Goal: Task Accomplishment & Management: Use online tool/utility

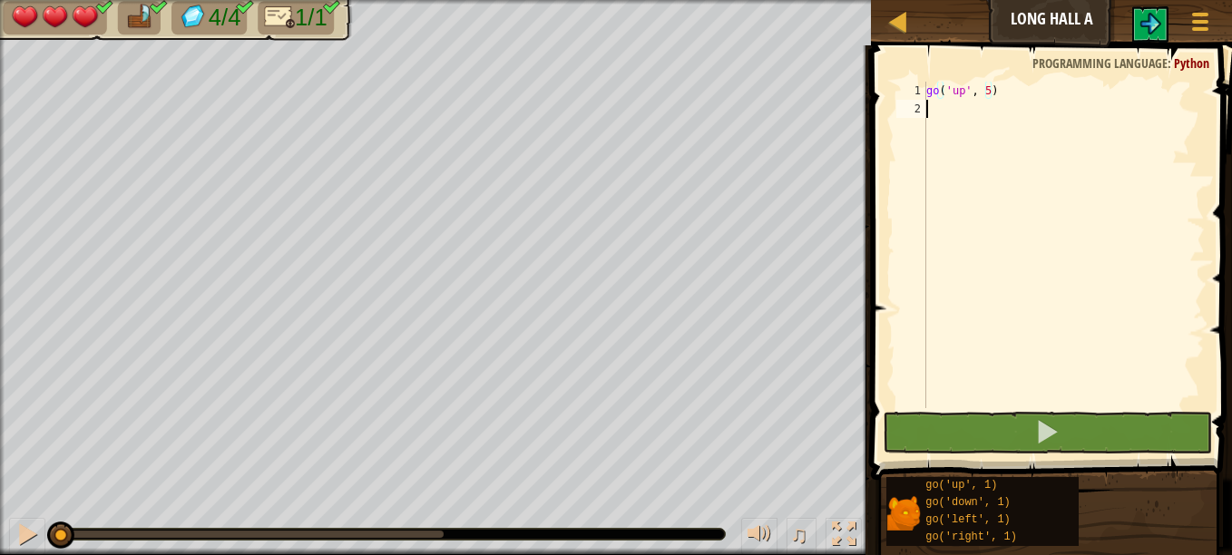
click at [982, 107] on div "go ( 'up' , 5 )" at bounding box center [1064, 263] width 282 height 363
click at [895, 11] on div at bounding box center [898, 21] width 23 height 23
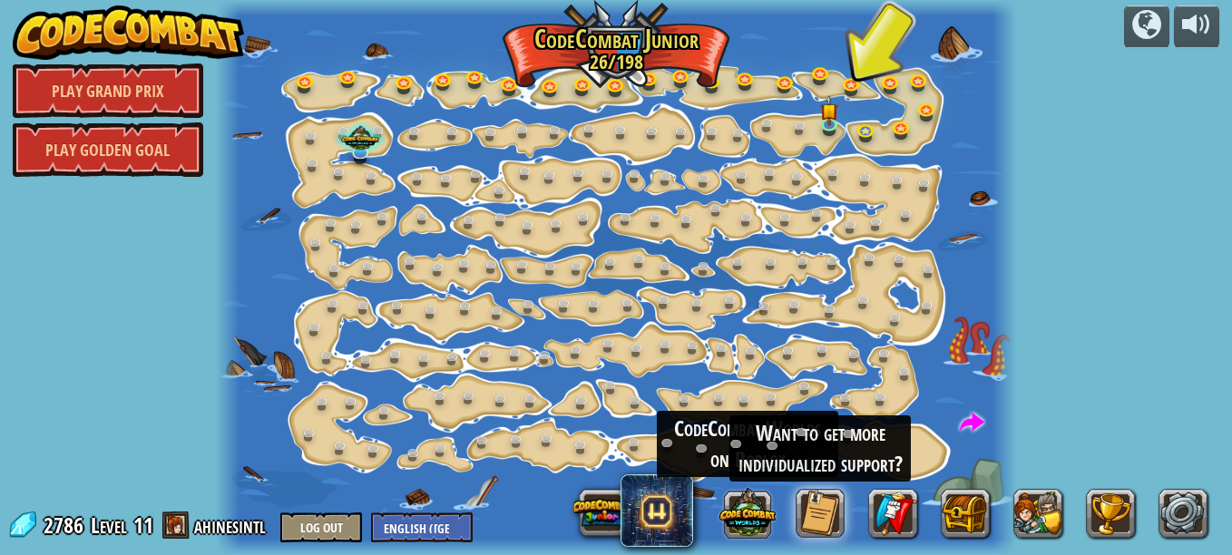
click at [734, 520] on button at bounding box center [747, 512] width 56 height 56
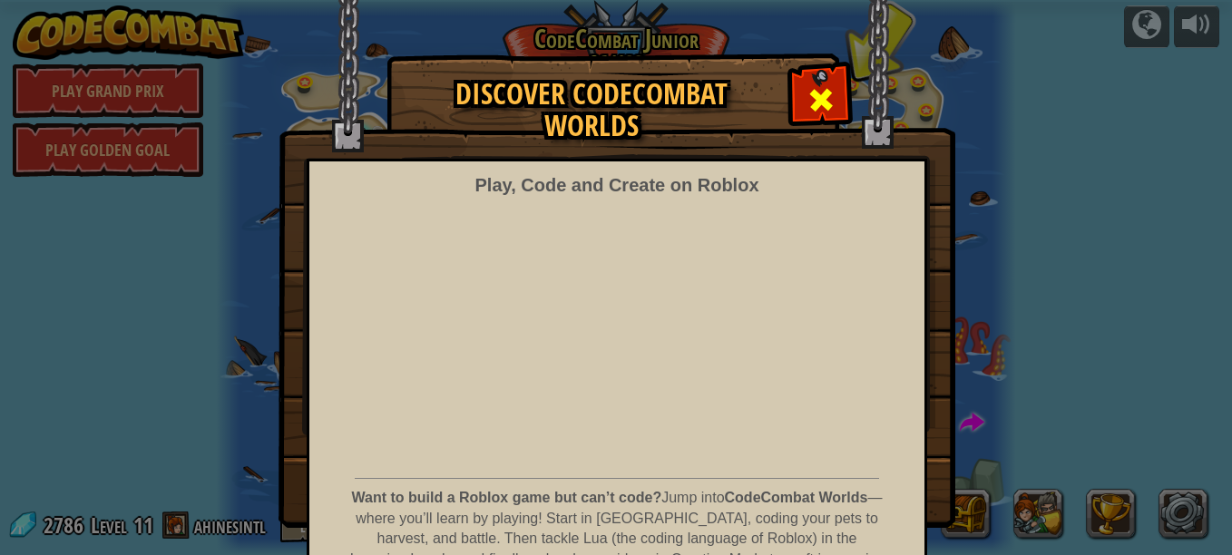
click at [806, 90] on span at bounding box center [820, 99] width 29 height 29
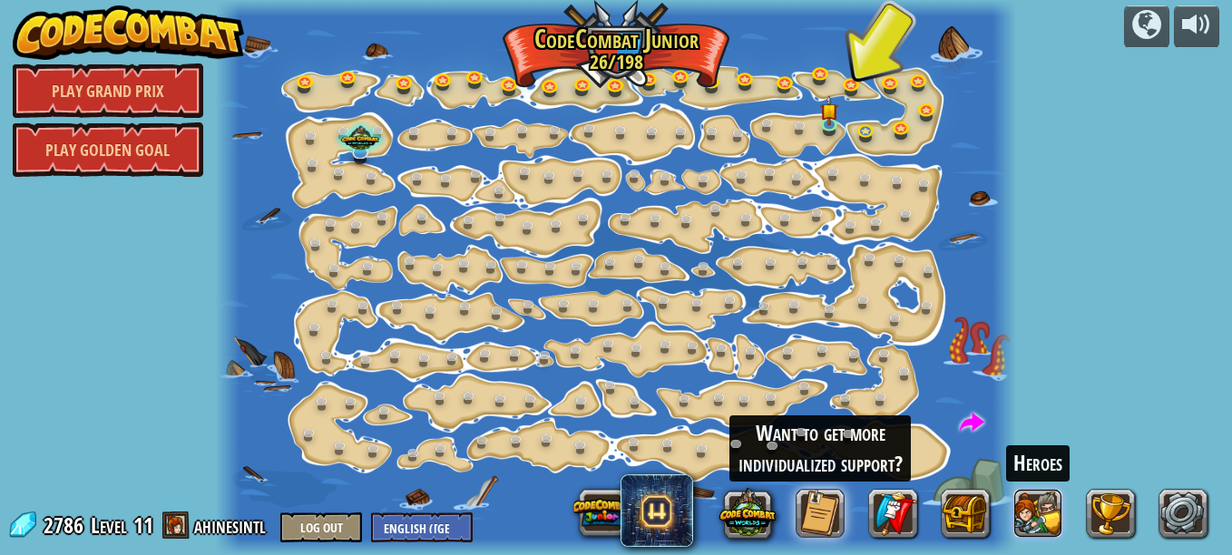
click at [1047, 510] on button at bounding box center [1038, 513] width 49 height 49
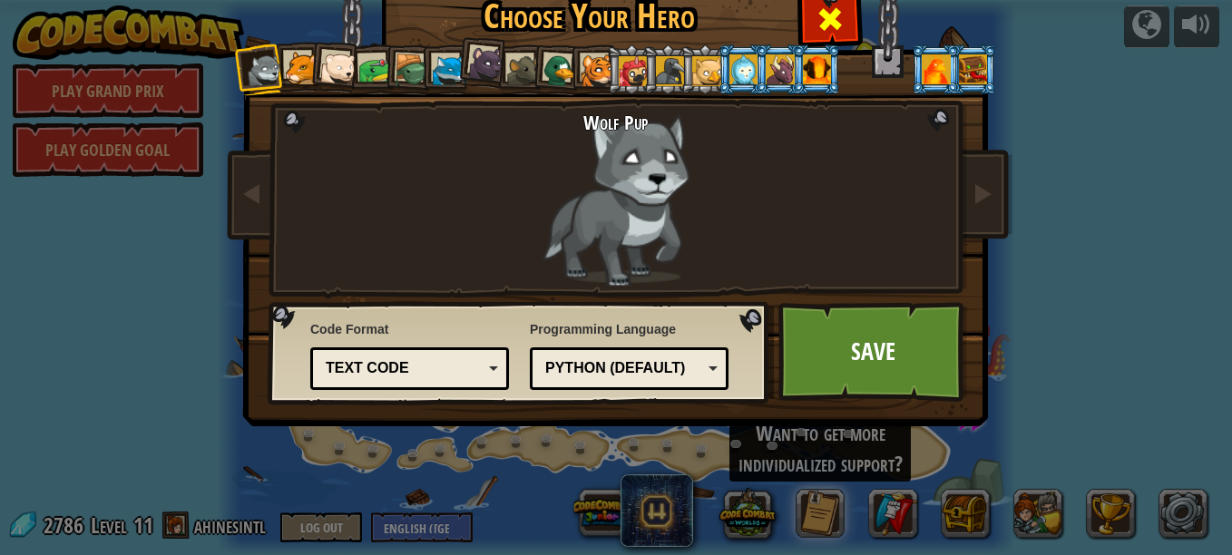
click at [842, 24] on div at bounding box center [829, 16] width 57 height 57
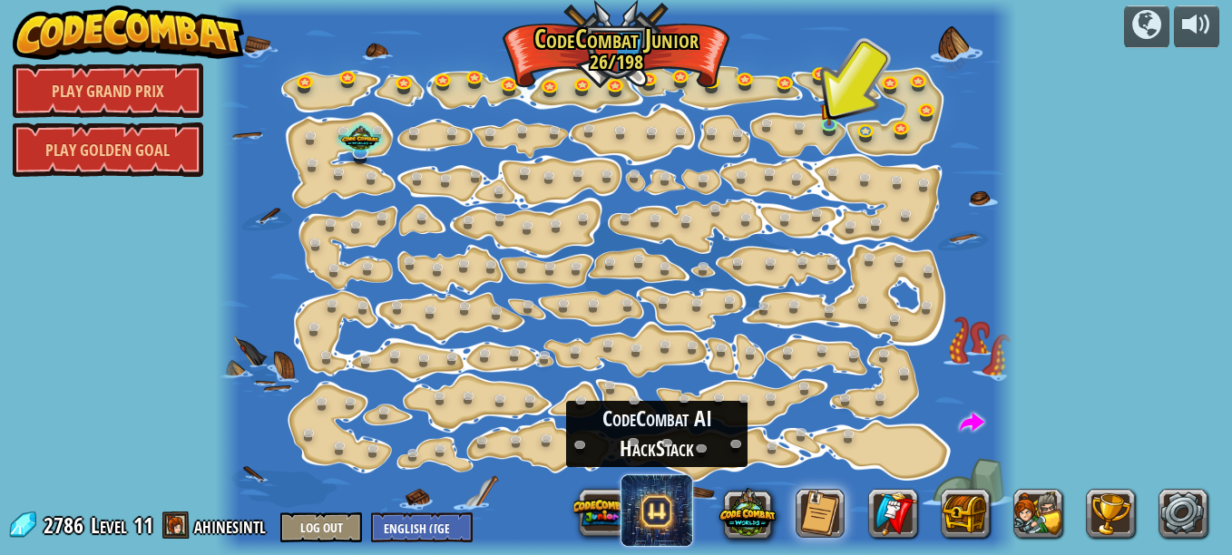
click at [665, 520] on span at bounding box center [657, 510] width 73 height 73
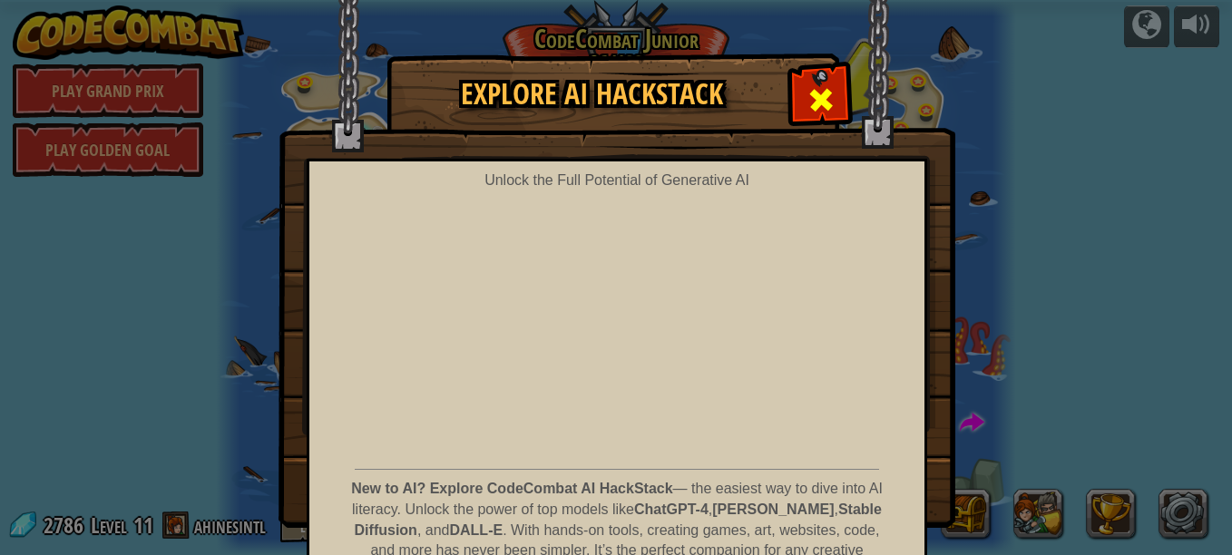
click at [817, 89] on span at bounding box center [820, 99] width 29 height 29
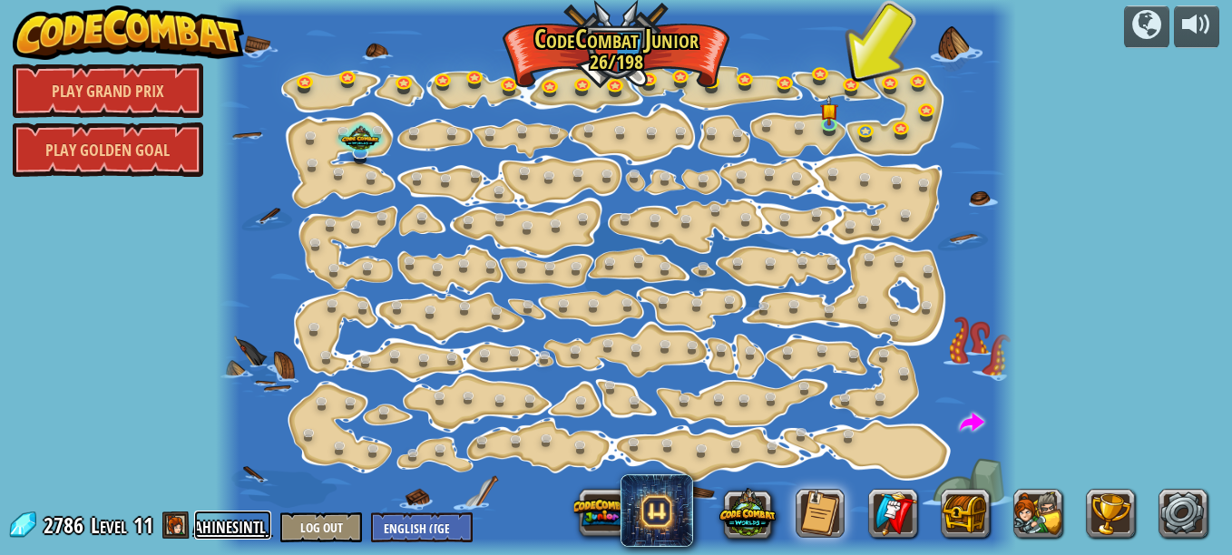
click at [210, 522] on link "ahinesintl" at bounding box center [232, 525] width 77 height 29
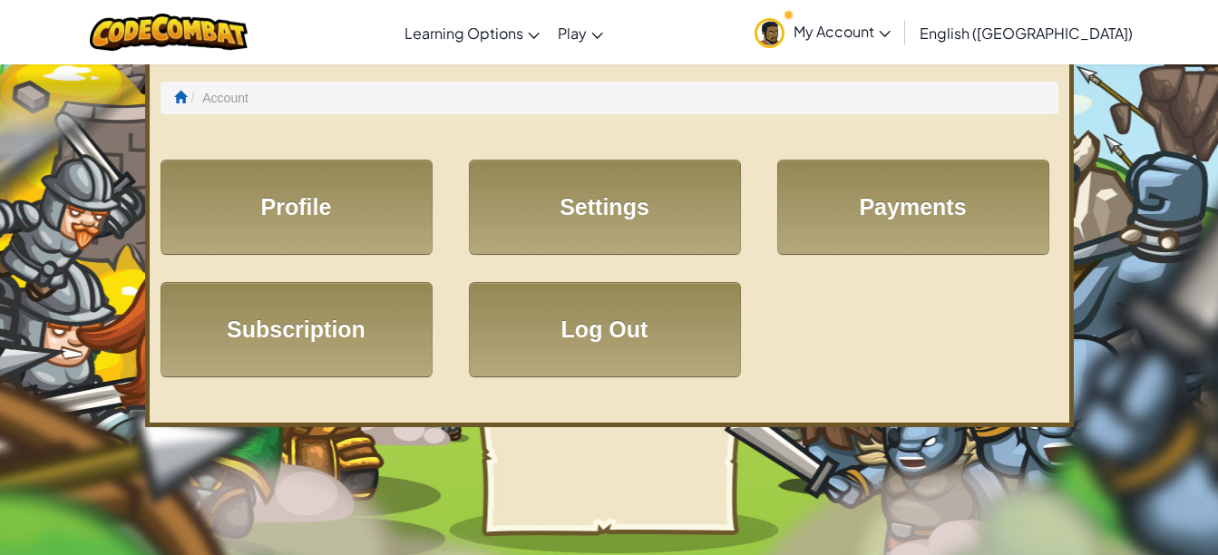
click at [900, 17] on link "My Account" at bounding box center [823, 32] width 154 height 57
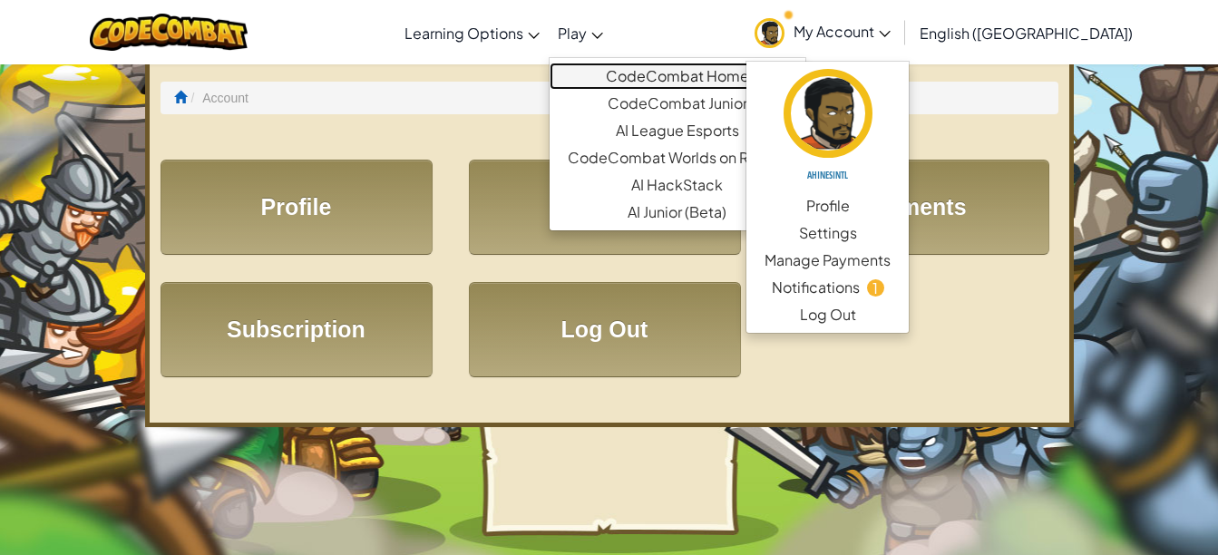
click at [670, 78] on link "CodeCombat Home" at bounding box center [678, 76] width 256 height 27
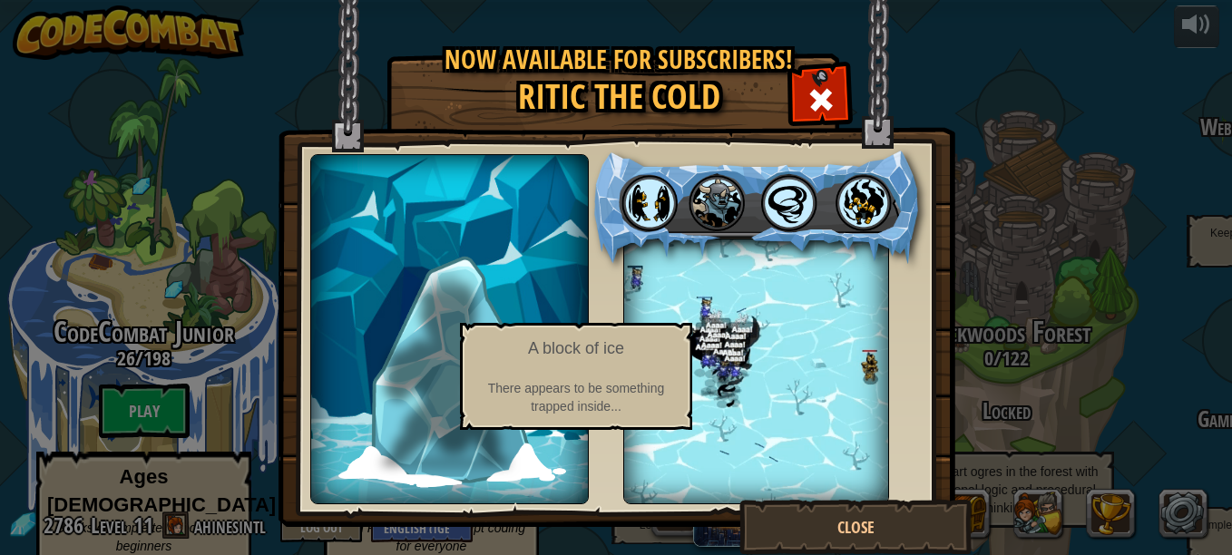
click at [397, 411] on img at bounding box center [450, 368] width 139 height 201
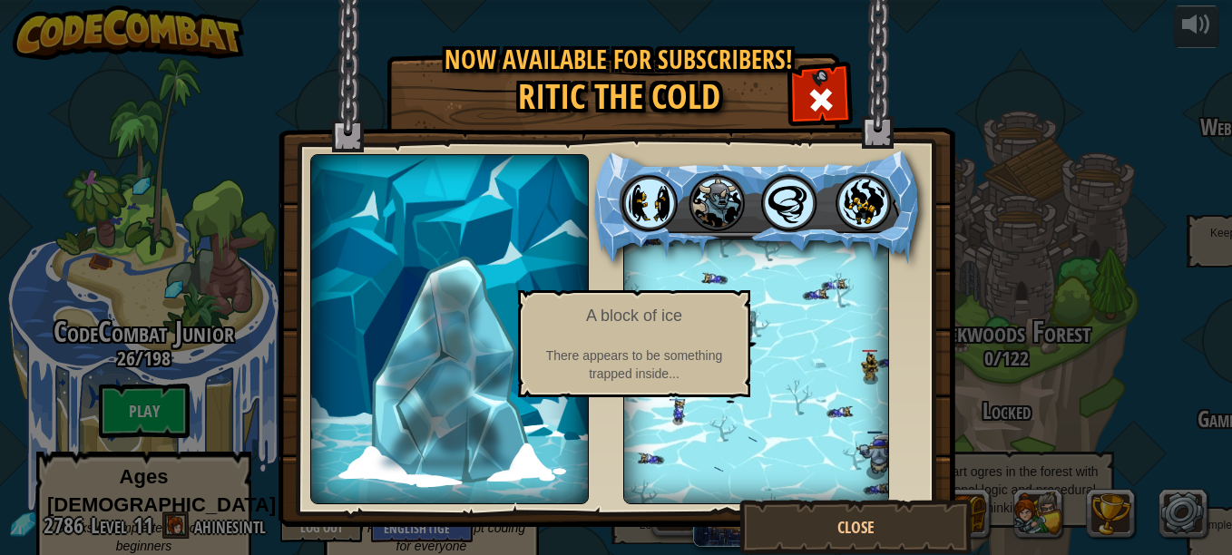
click at [455, 378] on img at bounding box center [450, 368] width 139 height 201
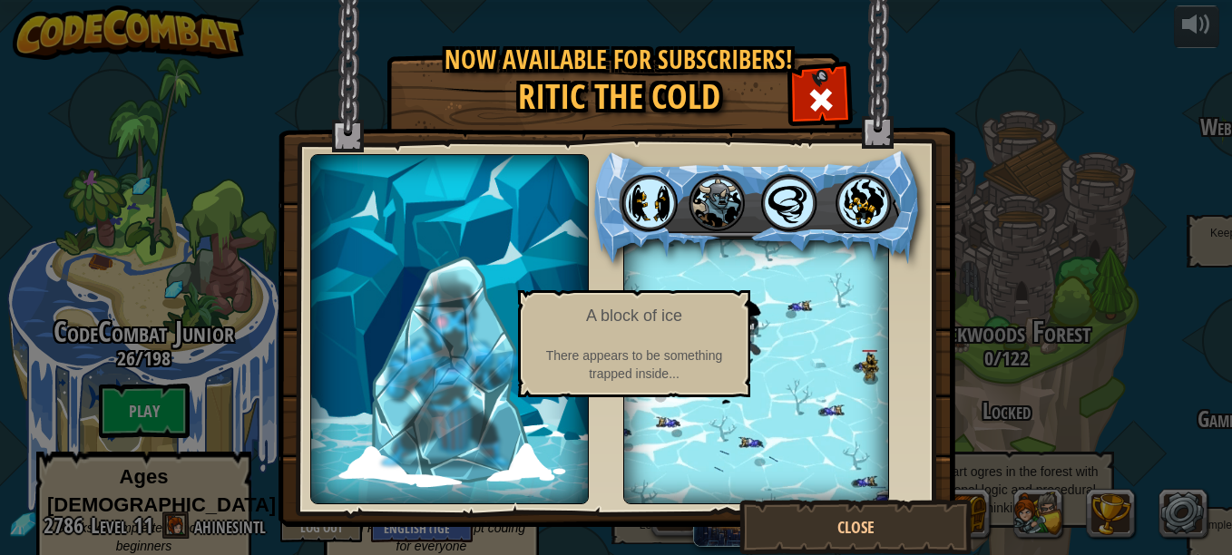
click at [455, 378] on img at bounding box center [450, 368] width 139 height 201
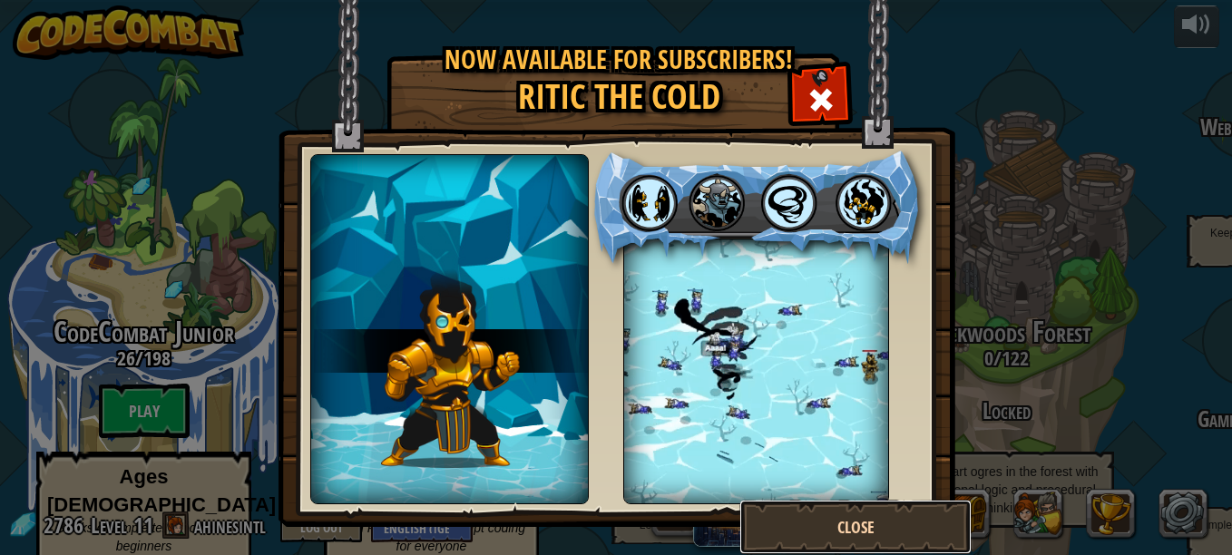
click at [811, 510] on button "Close" at bounding box center [855, 527] width 232 height 54
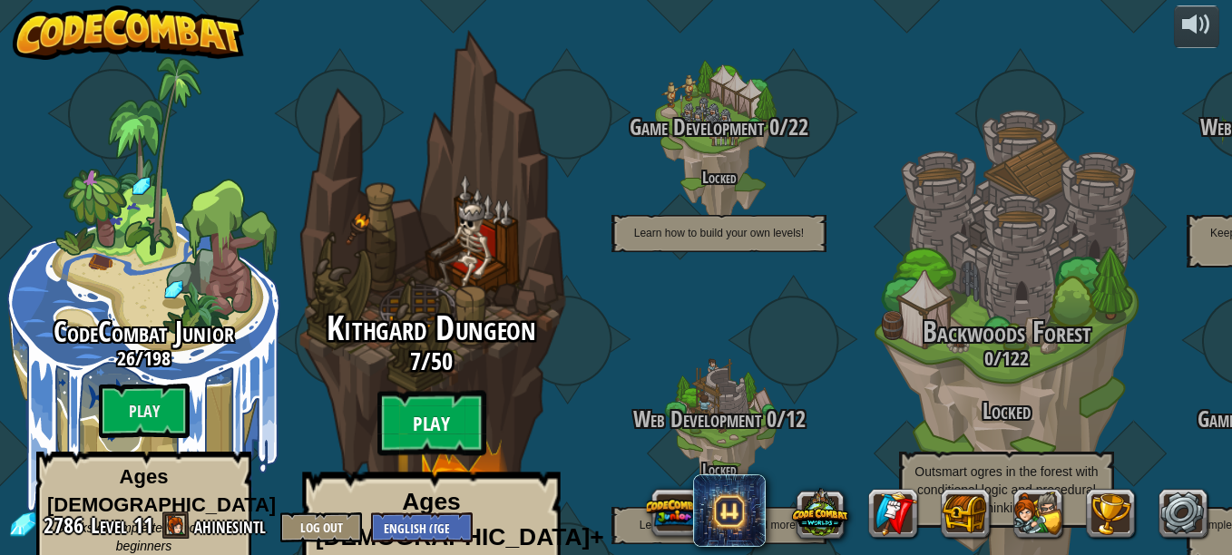
click at [441, 391] on btn "Play" at bounding box center [431, 423] width 109 height 65
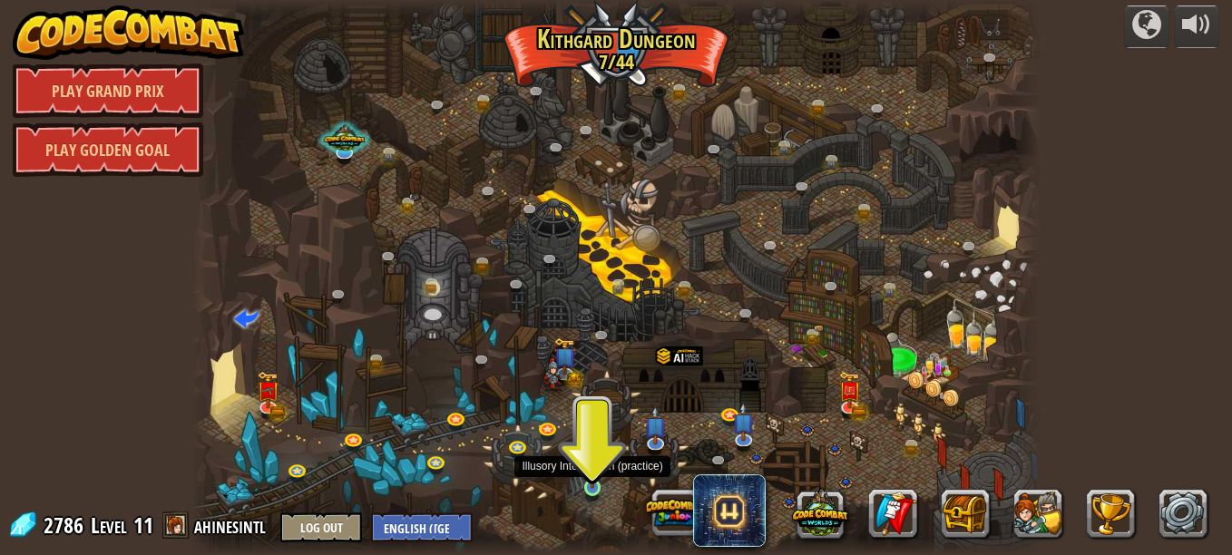
click at [591, 482] on img at bounding box center [592, 466] width 20 height 45
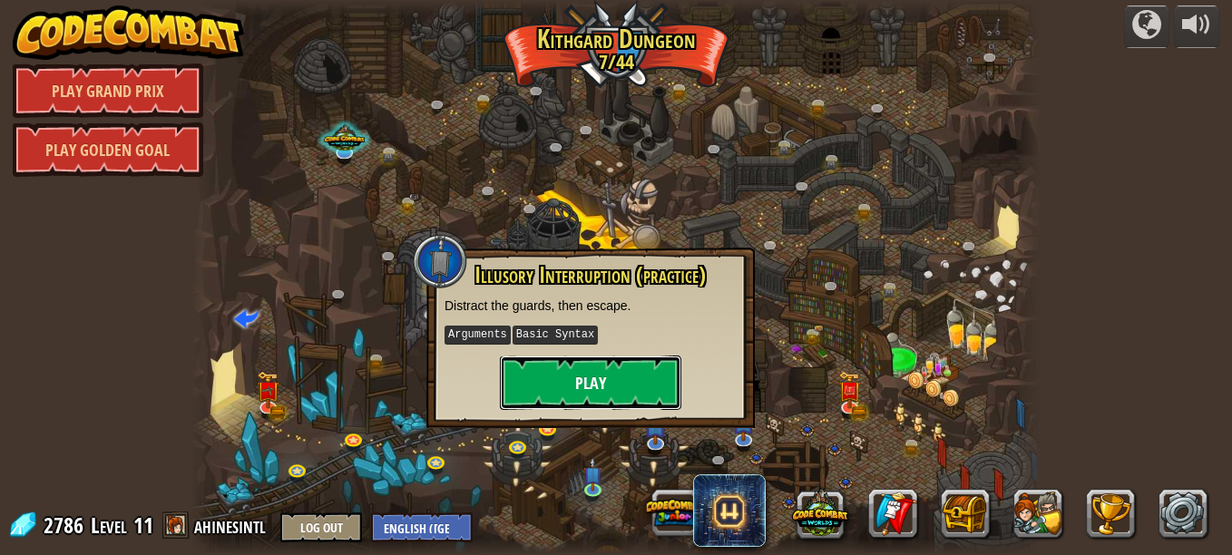
click at [607, 385] on button "Play" at bounding box center [590, 383] width 181 height 54
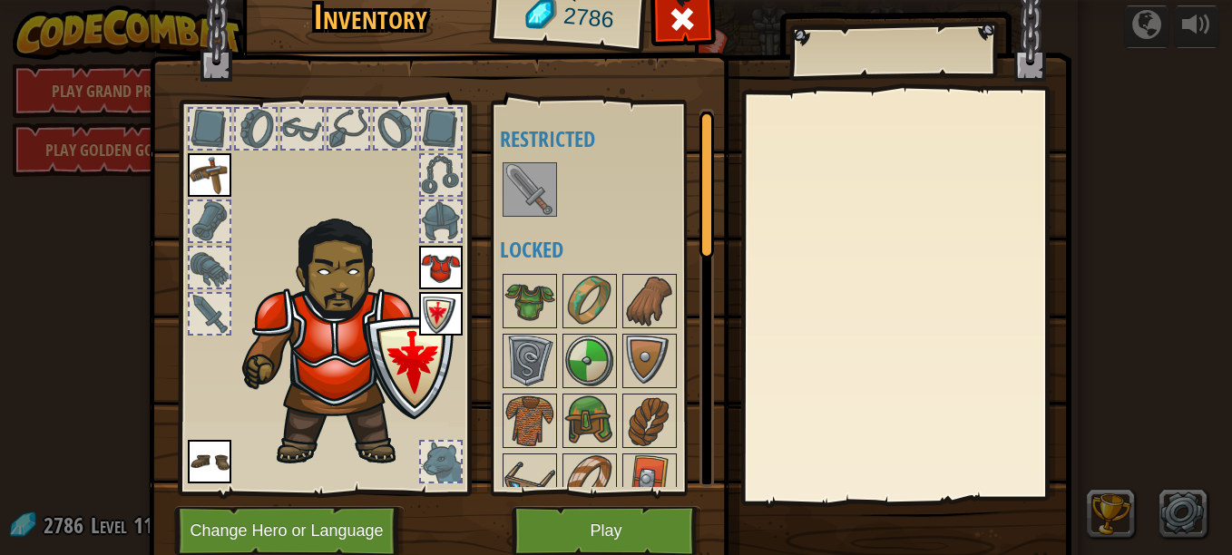
click at [703, 235] on div at bounding box center [706, 185] width 15 height 147
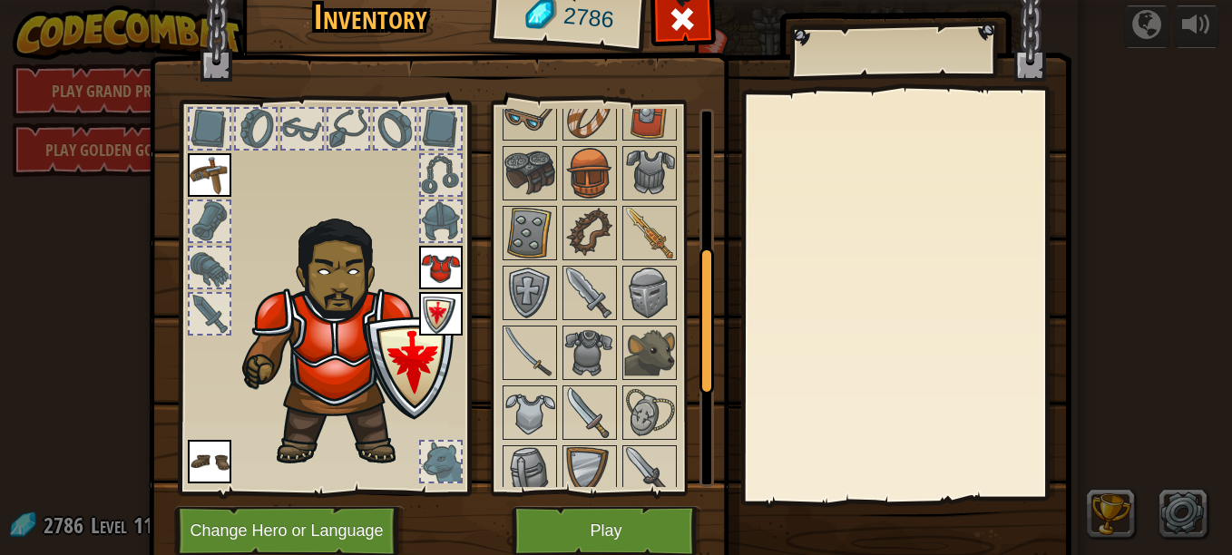
scroll to position [382, 0]
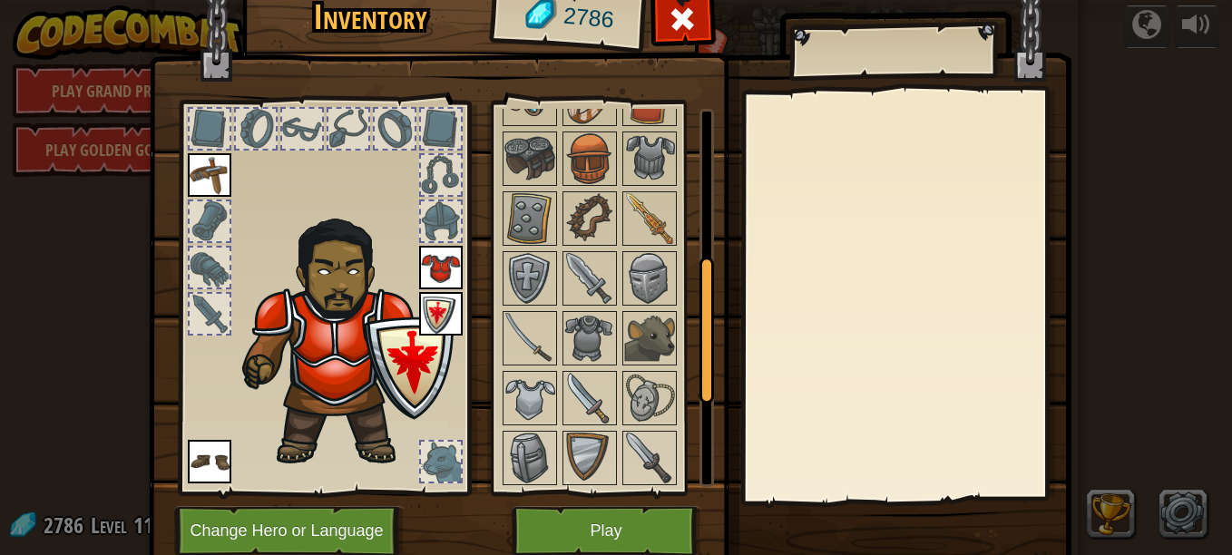
drag, startPoint x: 703, startPoint y: 235, endPoint x: 683, endPoint y: 377, distance: 143.8
click at [683, 377] on div "Available Equip Equip Equip (double-click to equip) Restricted Locked" at bounding box center [607, 298] width 214 height 378
click at [200, 165] on img at bounding box center [210, 175] width 44 height 44
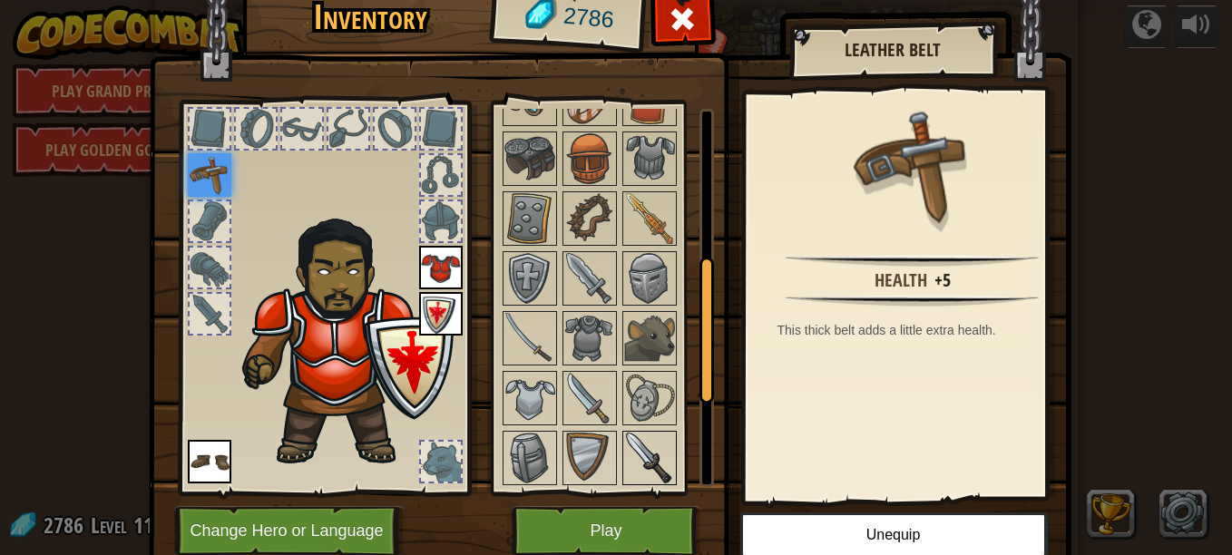
click at [629, 454] on img at bounding box center [649, 458] width 51 height 51
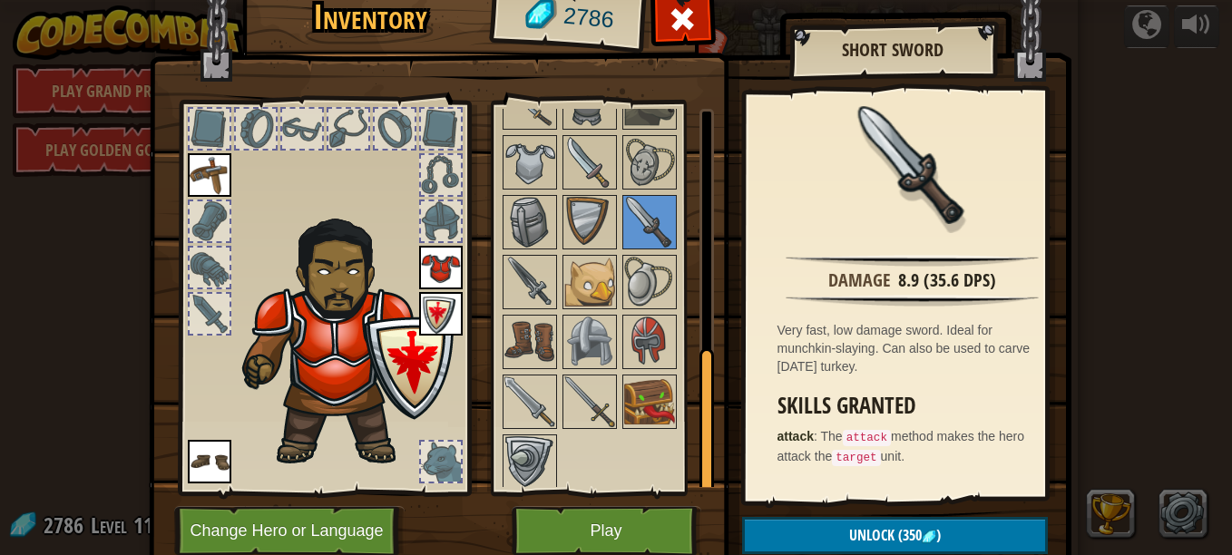
scroll to position [622, 0]
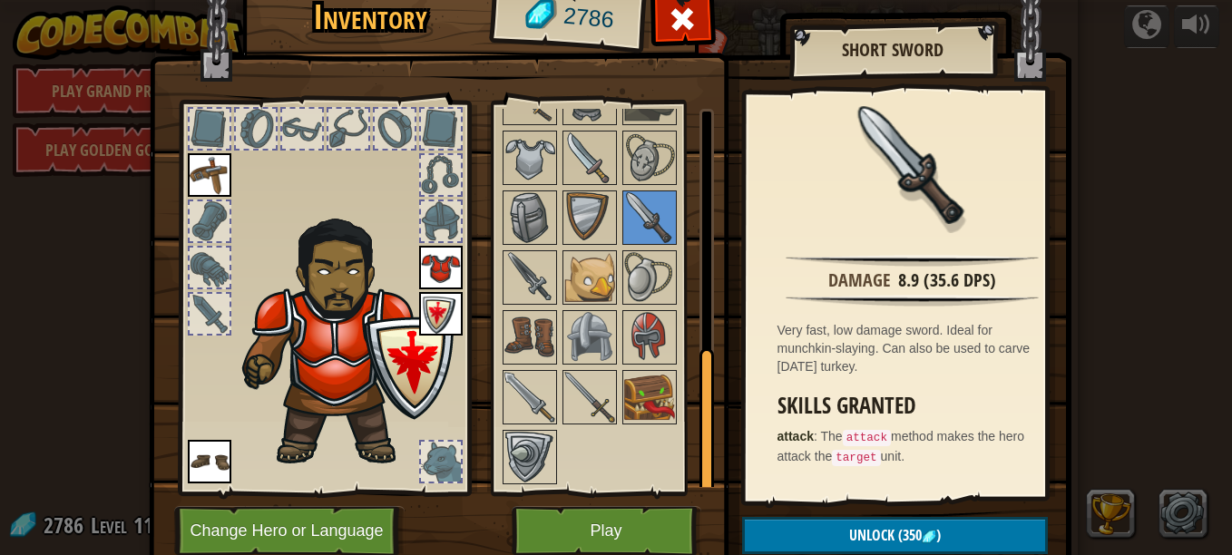
drag, startPoint x: 699, startPoint y: 367, endPoint x: 683, endPoint y: 458, distance: 92.0
click at [683, 458] on div "Available Equip Equip Equip (double-click to equip) Restricted Locked" at bounding box center [607, 298] width 214 height 378
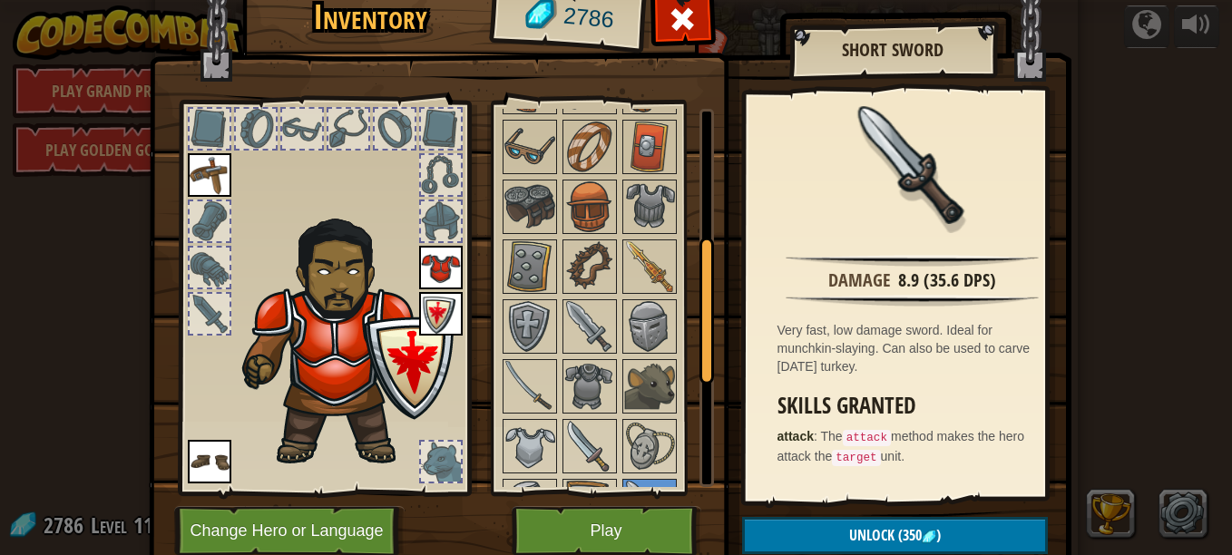
scroll to position [331, 0]
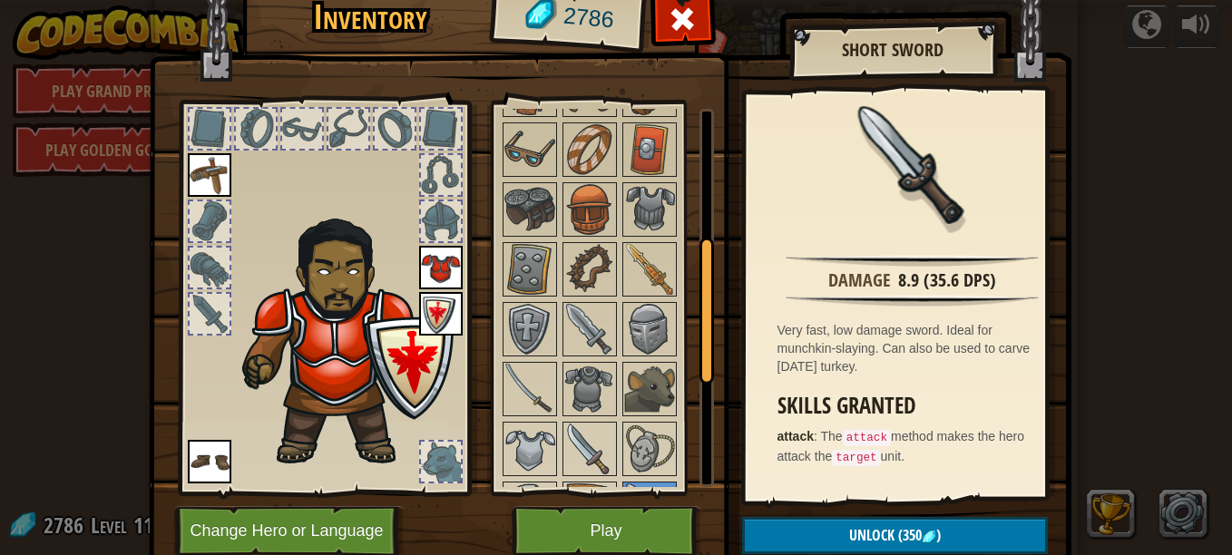
drag, startPoint x: 696, startPoint y: 413, endPoint x: 710, endPoint y: 299, distance: 114.3
click at [710, 299] on div "Inventory 2786 Available Equip Equip Equip (double-click to equip) Restricted L…" at bounding box center [616, 276] width 923 height 599
click at [658, 259] on img at bounding box center [649, 269] width 51 height 51
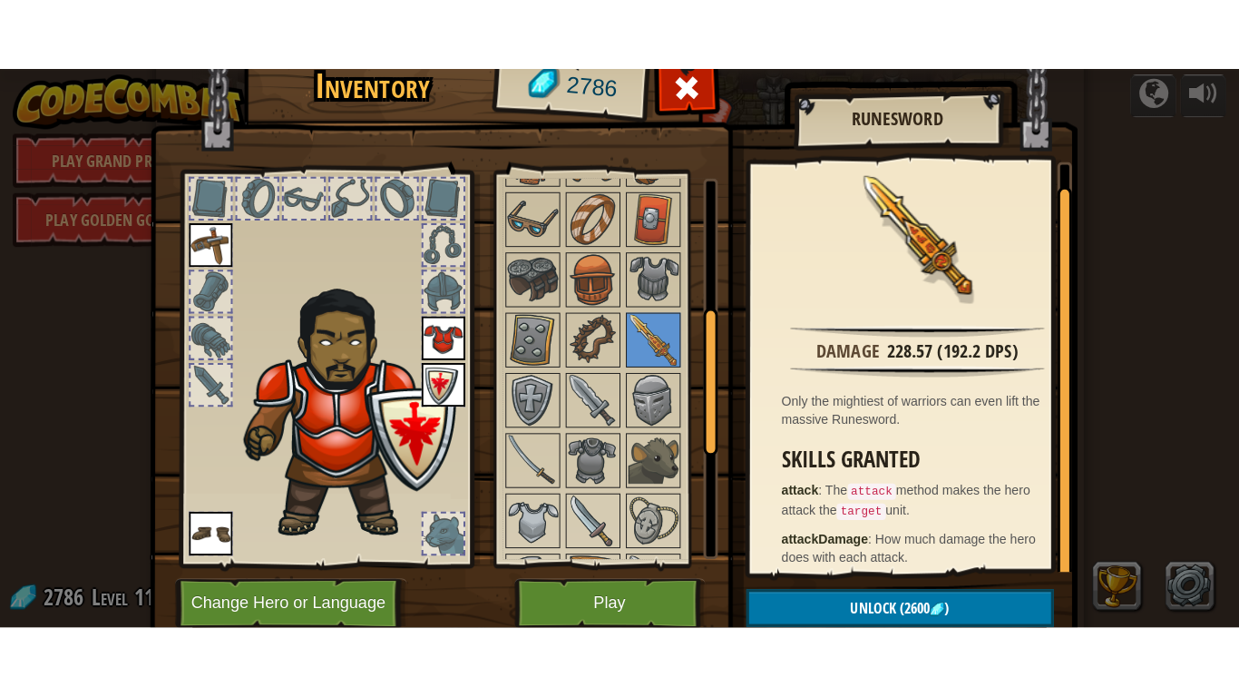
scroll to position [9, 0]
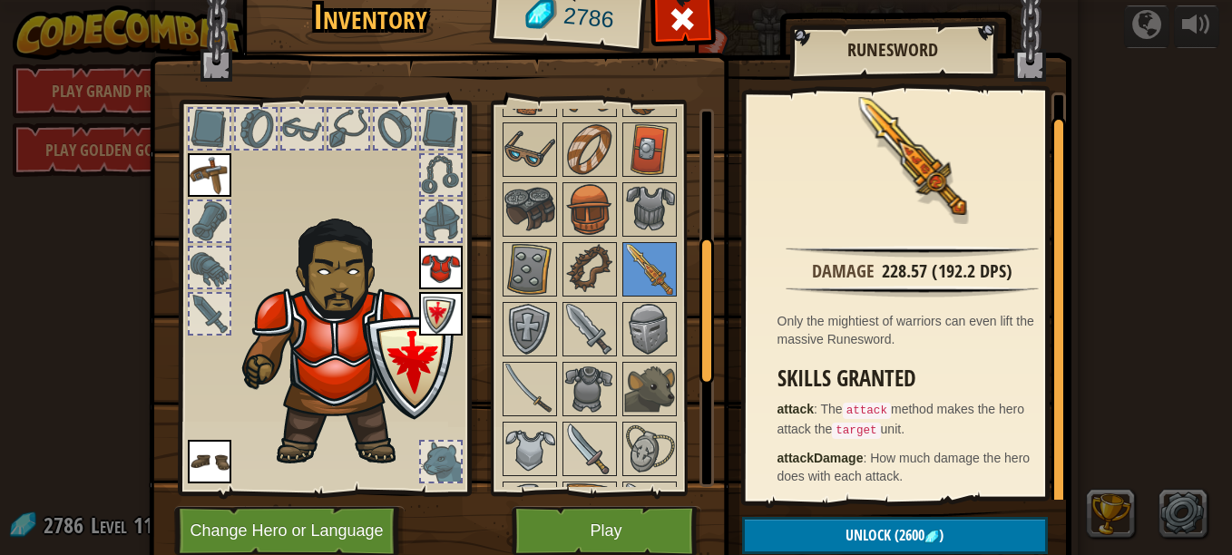
drag, startPoint x: 1050, startPoint y: 331, endPoint x: 1041, endPoint y: 368, distance: 38.1
click at [1041, 368] on div "Damage 228.57 (192.2 DPS) Only the mightiest of warriors can even lift the mass…" at bounding box center [906, 296] width 320 height 407
click at [601, 508] on button "Play" at bounding box center [607, 531] width 190 height 50
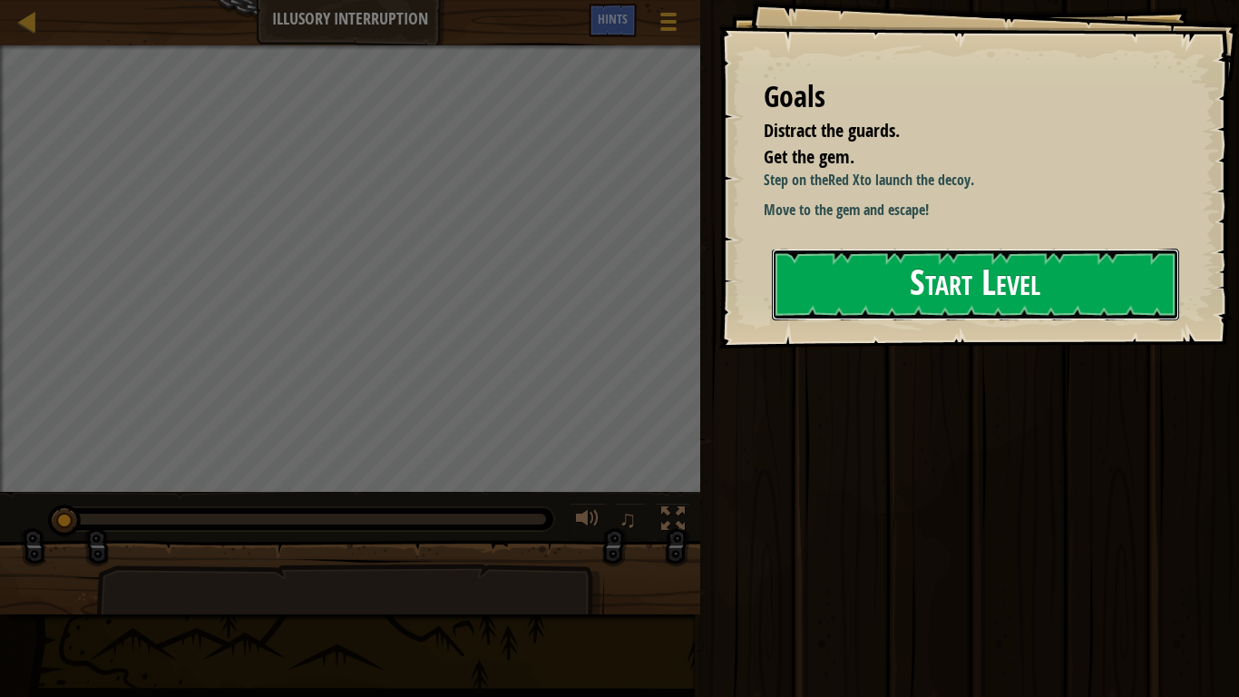
click at [899, 279] on button "Start Level" at bounding box center [975, 285] width 407 height 72
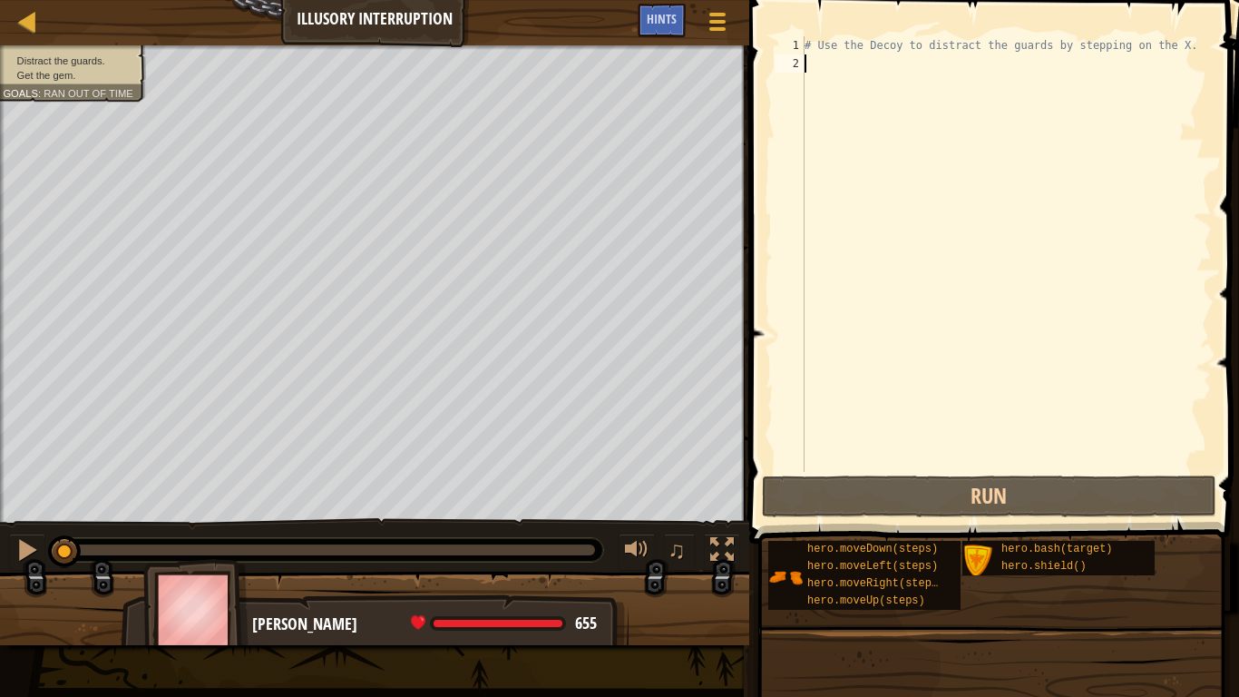
type textarea "h"
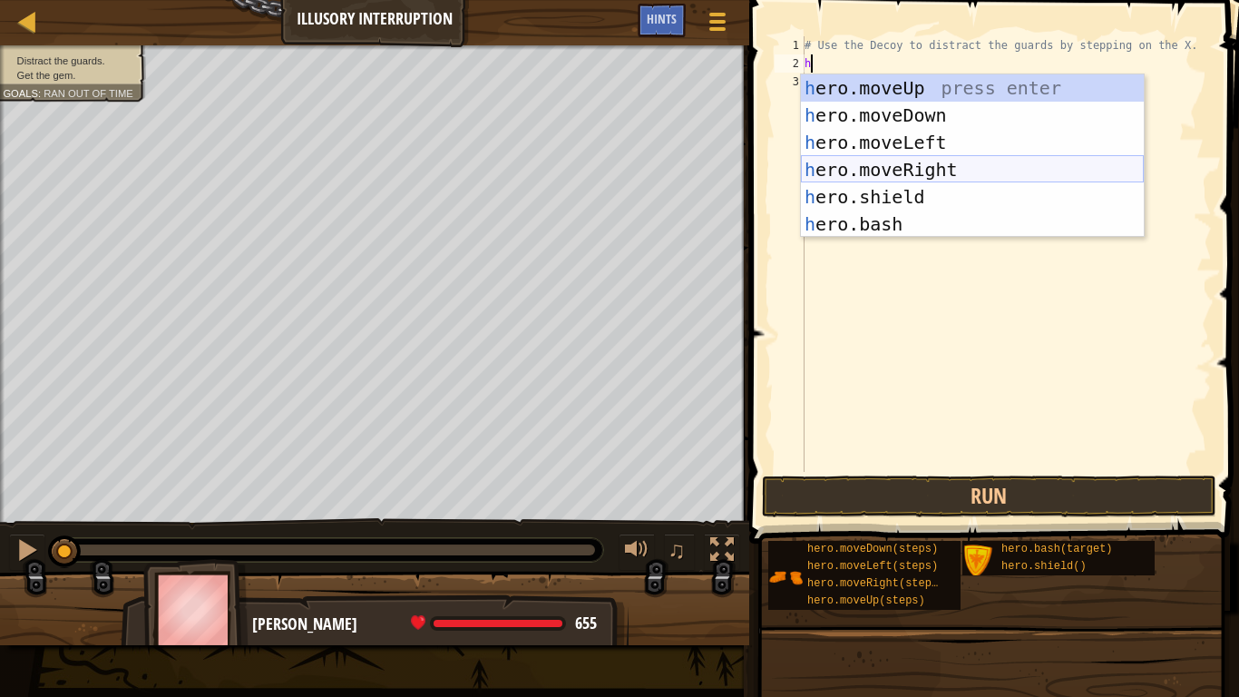
click at [938, 162] on div "h ero.moveUp press enter h ero.moveDown press enter h ero.moveLeft press enter …" at bounding box center [972, 183] width 343 height 218
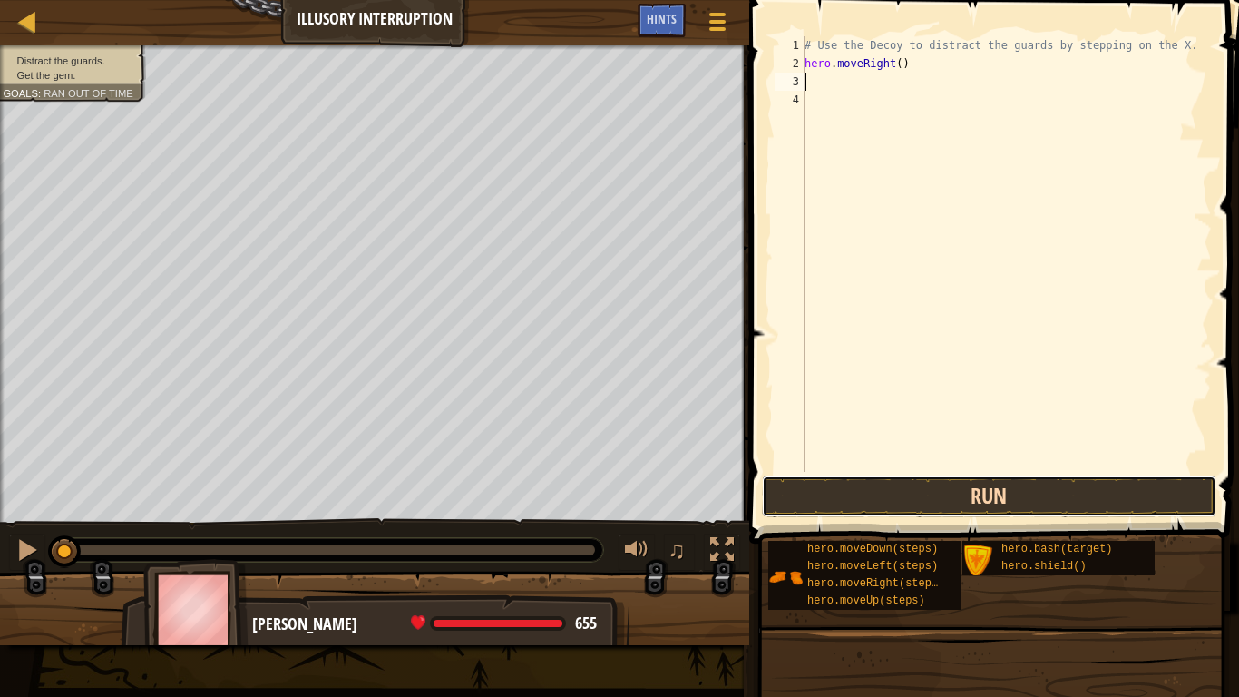
click at [972, 492] on button "Run" at bounding box center [989, 496] width 454 height 42
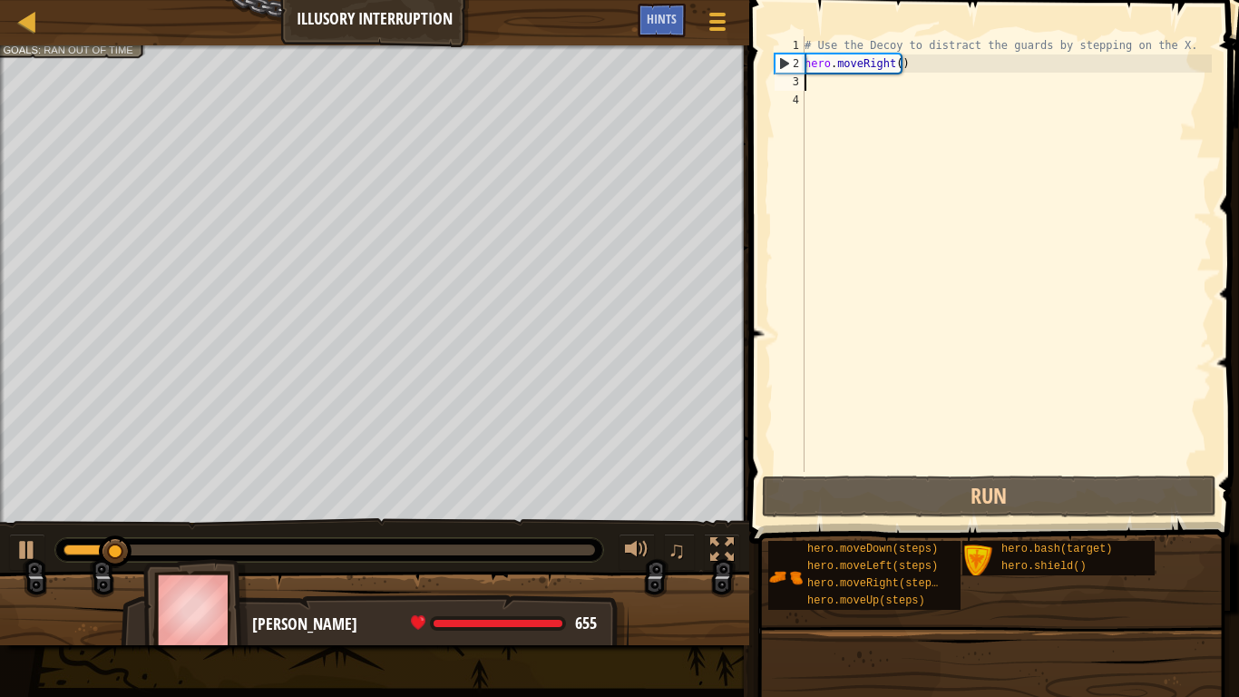
type textarea "h"
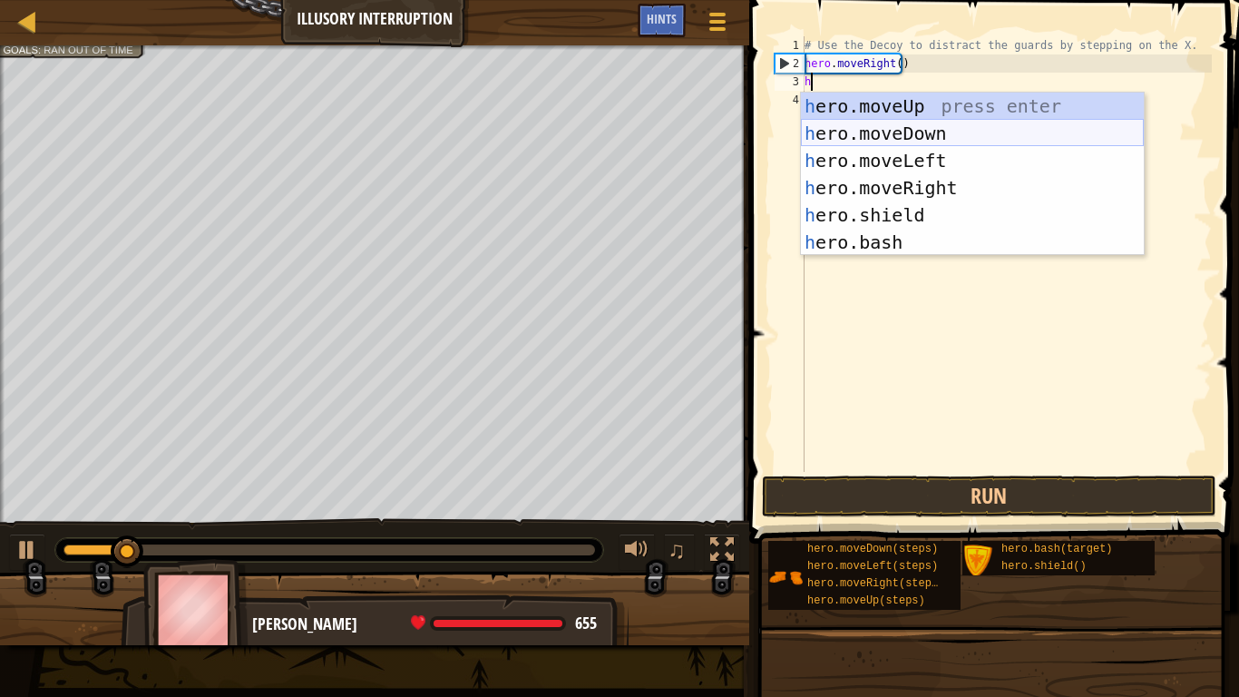
click at [904, 124] on div "h ero.moveUp press enter h ero.moveDown press enter h ero.moveLeft press enter …" at bounding box center [972, 202] width 343 height 218
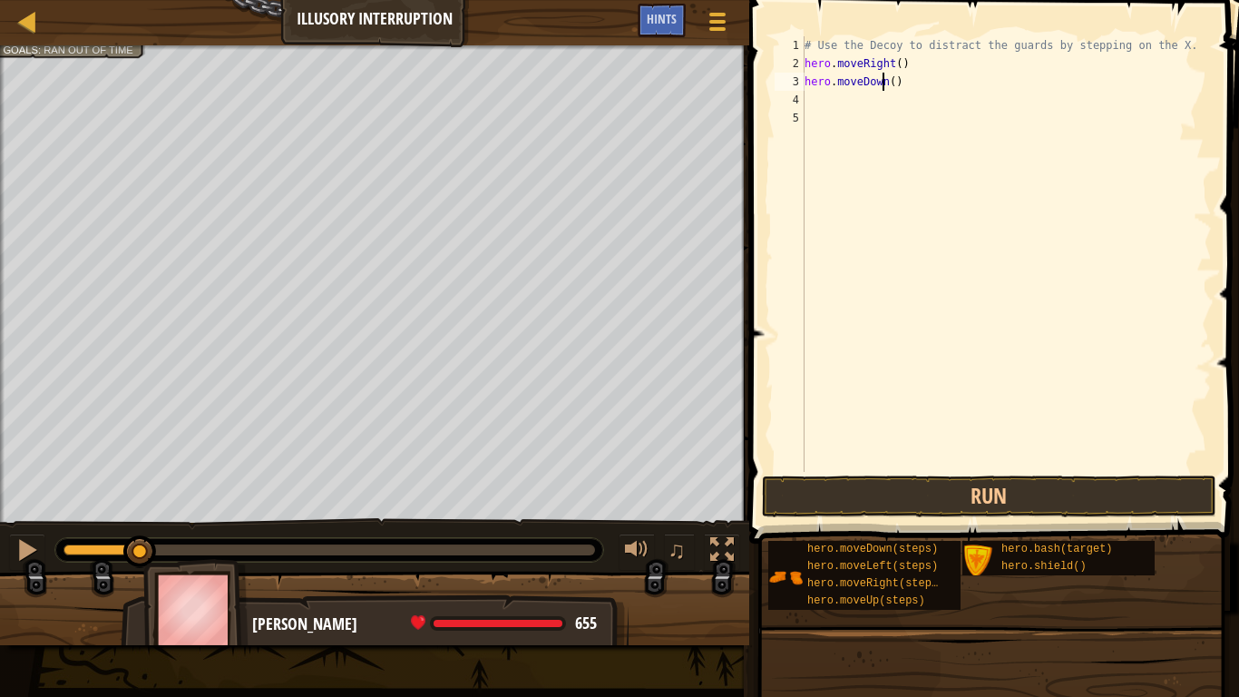
click at [884, 84] on div "# Use the Decoy to distract the guards by stepping on the X. hero . moveRight (…" at bounding box center [1006, 272] width 411 height 472
type textarea "hero.moveDown()"
click at [888, 91] on div "# Use the Decoy to distract the guards by stepping on the X. hero . moveRight (…" at bounding box center [1006, 272] width 411 height 472
click at [891, 83] on div "# Use the Decoy to distract the guards by stepping on the X. hero . moveRight (…" at bounding box center [1006, 272] width 411 height 472
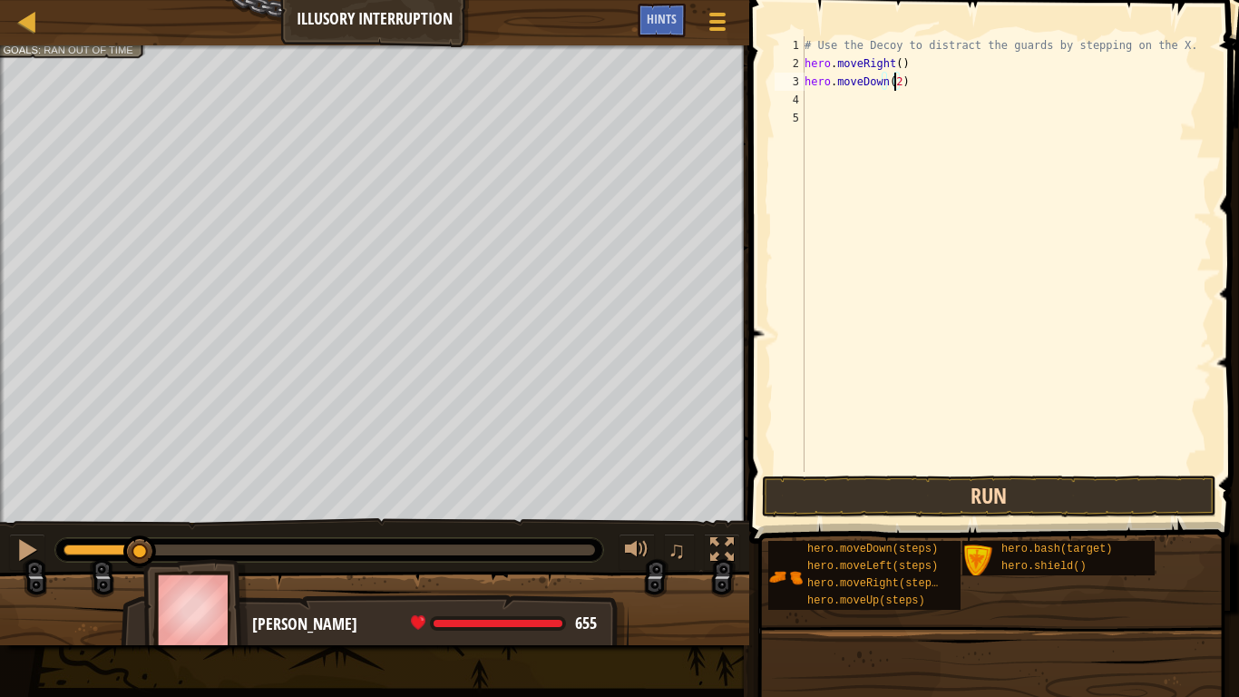
type textarea "hero.moveDown(2)"
click at [886, 494] on button "Run" at bounding box center [989, 496] width 454 height 42
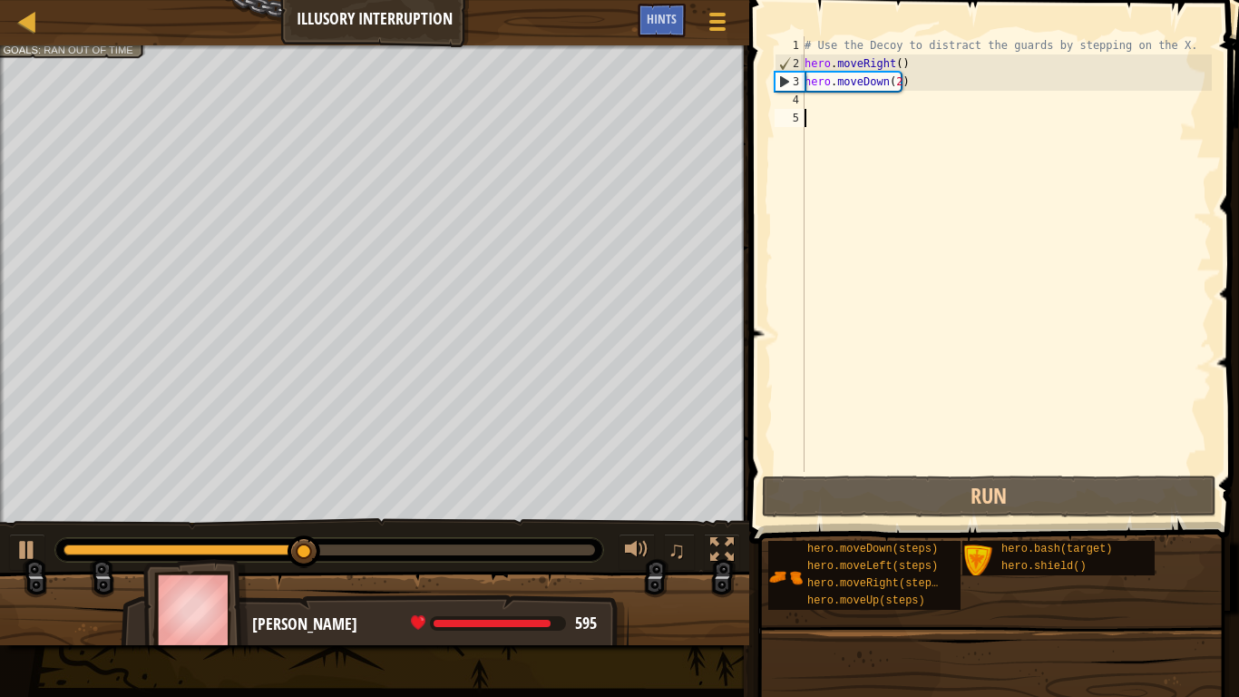
click at [826, 112] on div "# Use the Decoy to distract the guards by stepping on the X. hero . moveRight (…" at bounding box center [1006, 272] width 411 height 472
click at [814, 106] on div "# Use the Decoy to distract the guards by stepping on the X. hero . moveRight (…" at bounding box center [1006, 272] width 411 height 472
type textarea "h"
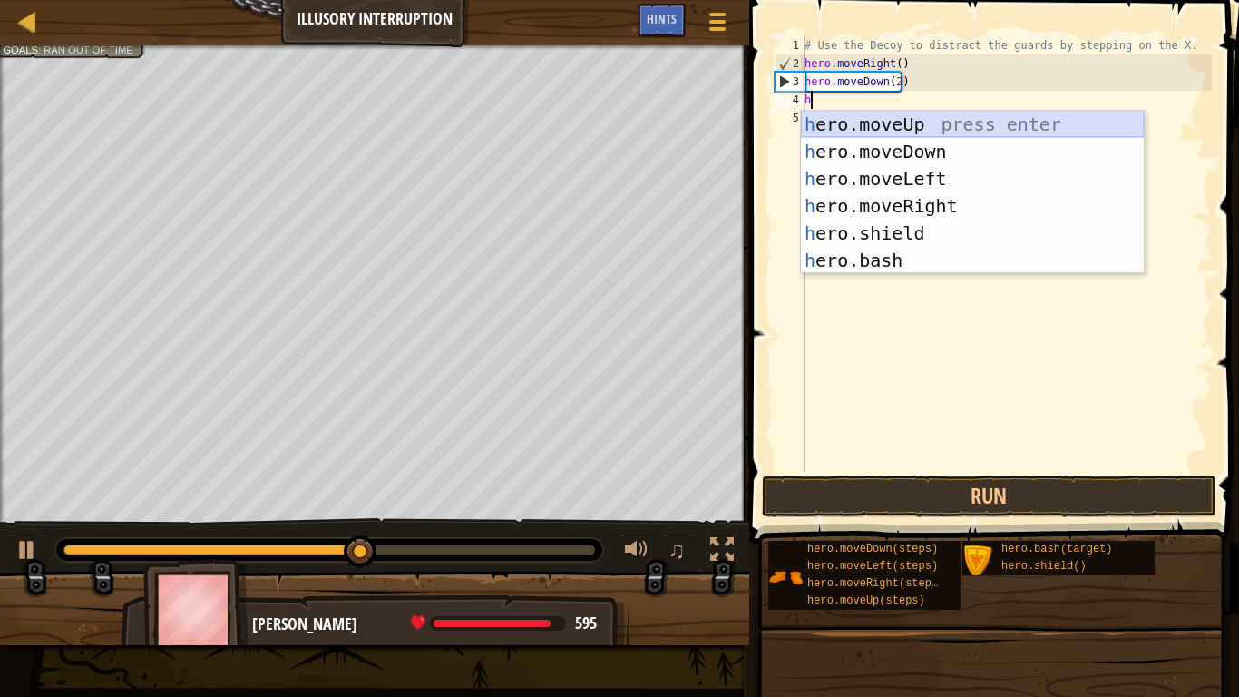
click at [900, 115] on div "h ero.moveUp press enter h ero.moveDown press enter h ero.moveLeft press enter …" at bounding box center [972, 220] width 343 height 218
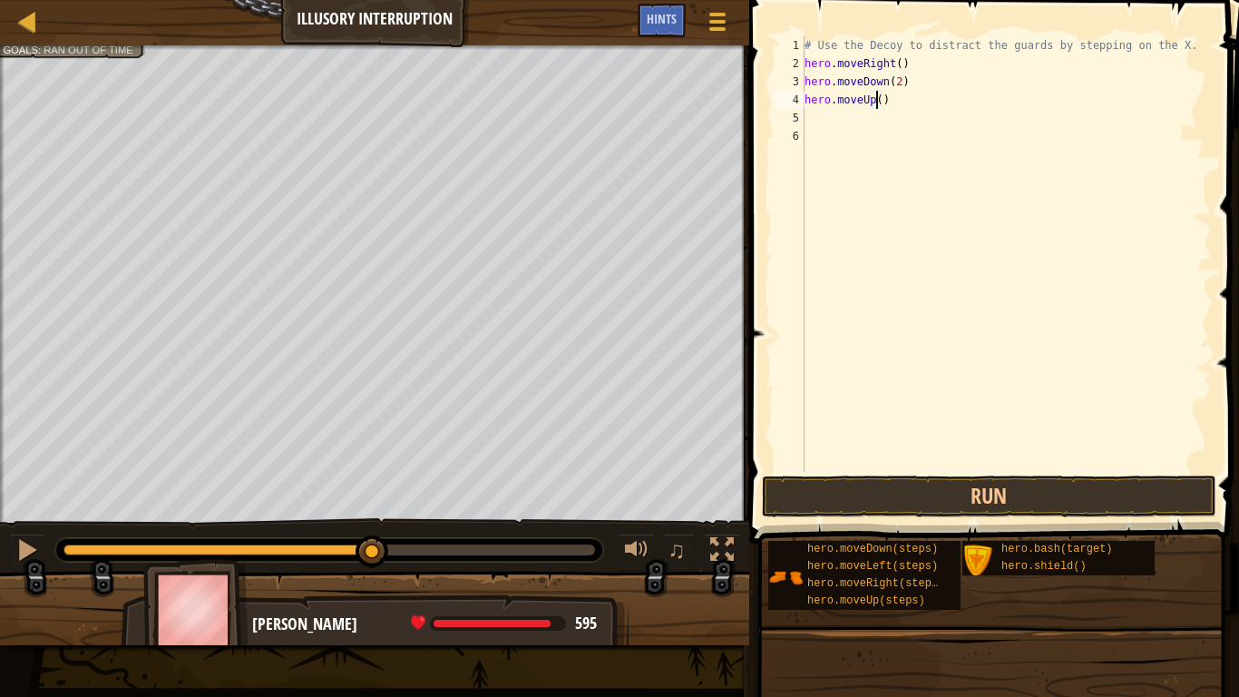
click at [874, 103] on div "# Use the Decoy to distract the guards by stepping on the X. hero . moveRight (…" at bounding box center [1006, 272] width 411 height 472
type textarea "hero.moveUp(2)"
click at [843, 119] on div "# Use the Decoy to distract the guards by stepping on the X. hero . moveRight (…" at bounding box center [1006, 272] width 411 height 472
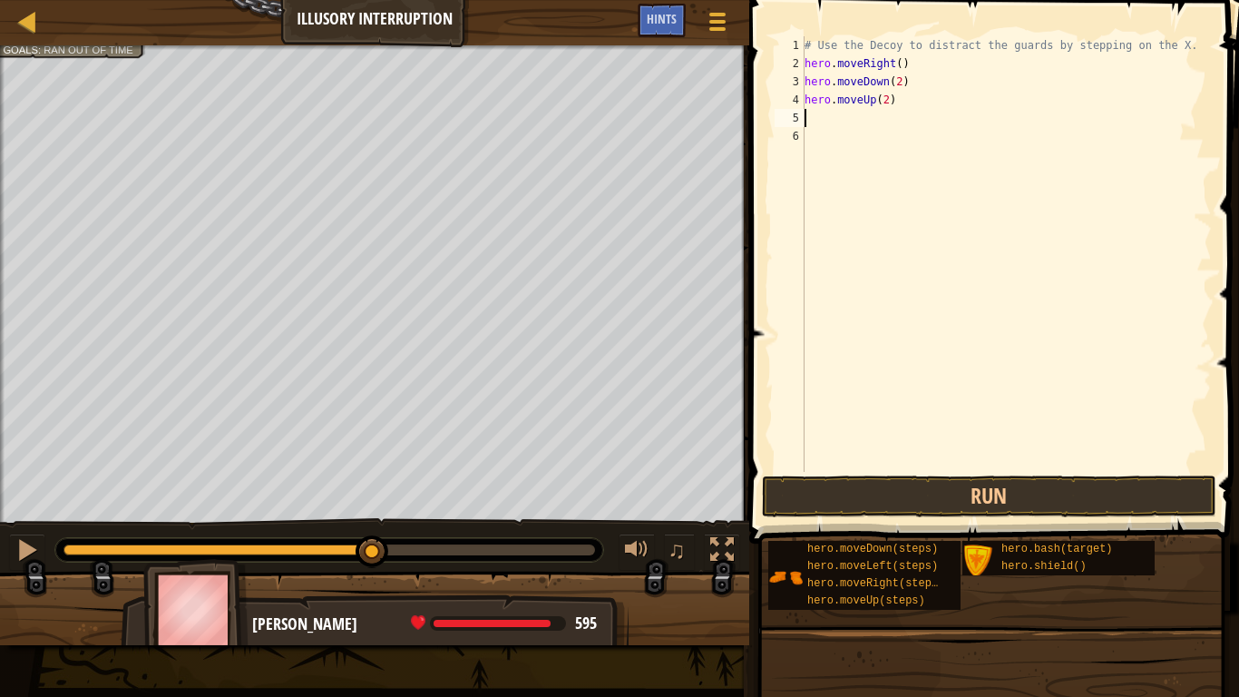
type textarea "h"
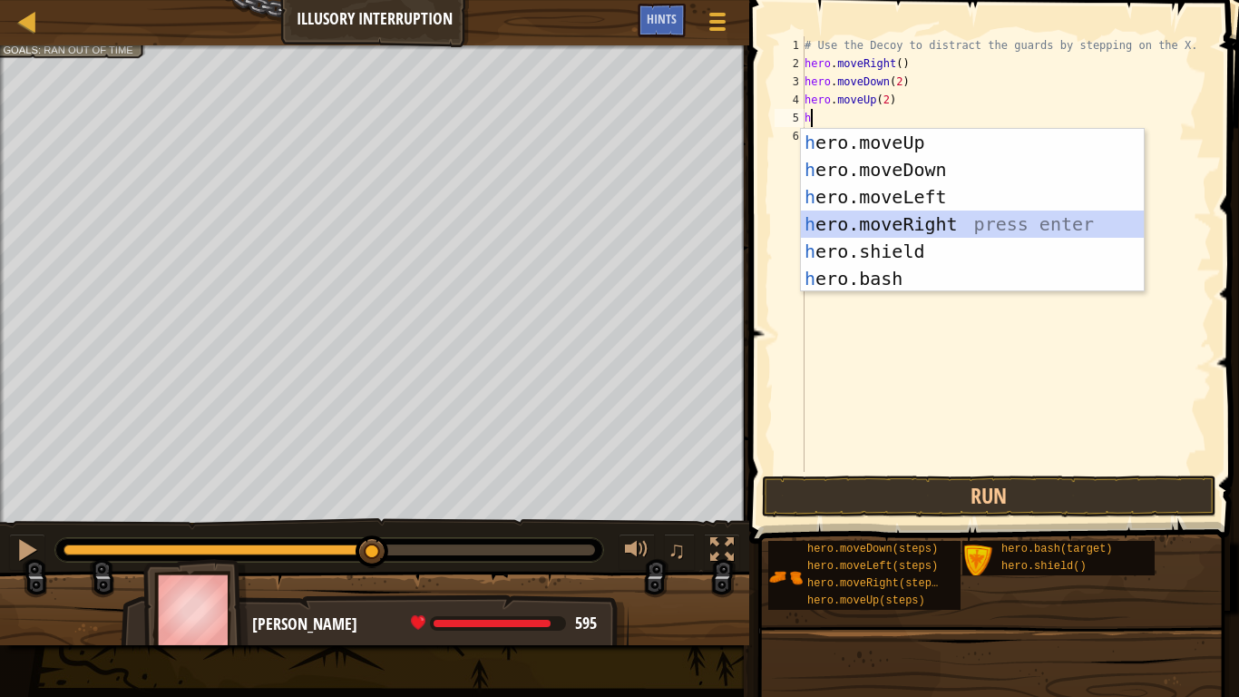
click at [907, 224] on div "h ero.moveUp press enter h ero.moveDown press enter h ero.moveLeft press enter …" at bounding box center [972, 238] width 343 height 218
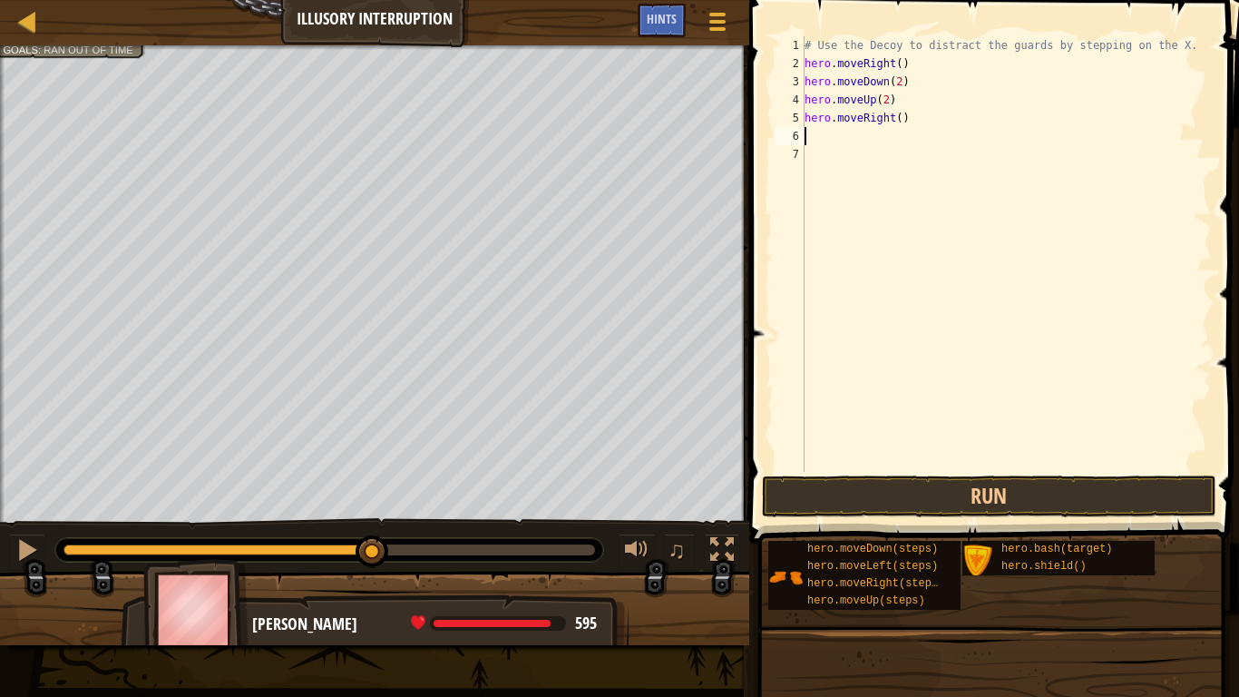
type textarea "2"
click at [893, 118] on div "# Use the Decoy to distract the guards by stepping on the X. hero . moveRight (…" at bounding box center [1006, 272] width 411 height 472
click at [913, 477] on button "Run" at bounding box center [989, 496] width 454 height 42
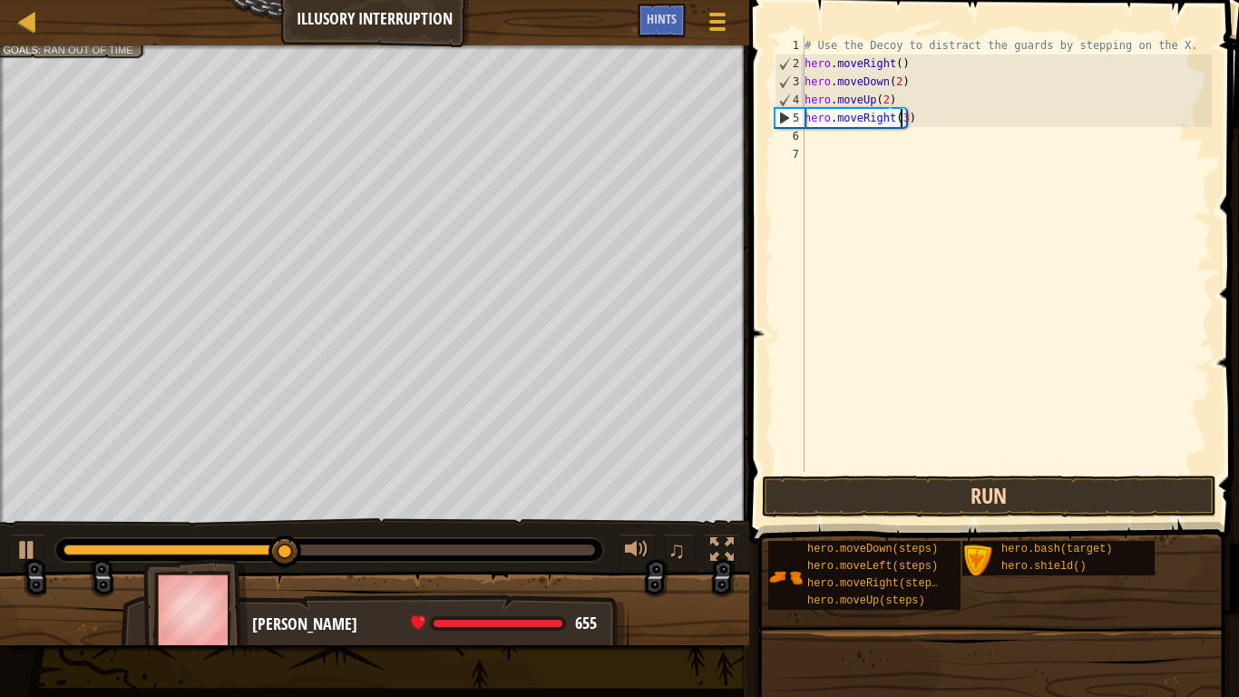
type textarea "hero.moveRight(3)"
click at [850, 493] on button "Run" at bounding box center [989, 496] width 454 height 42
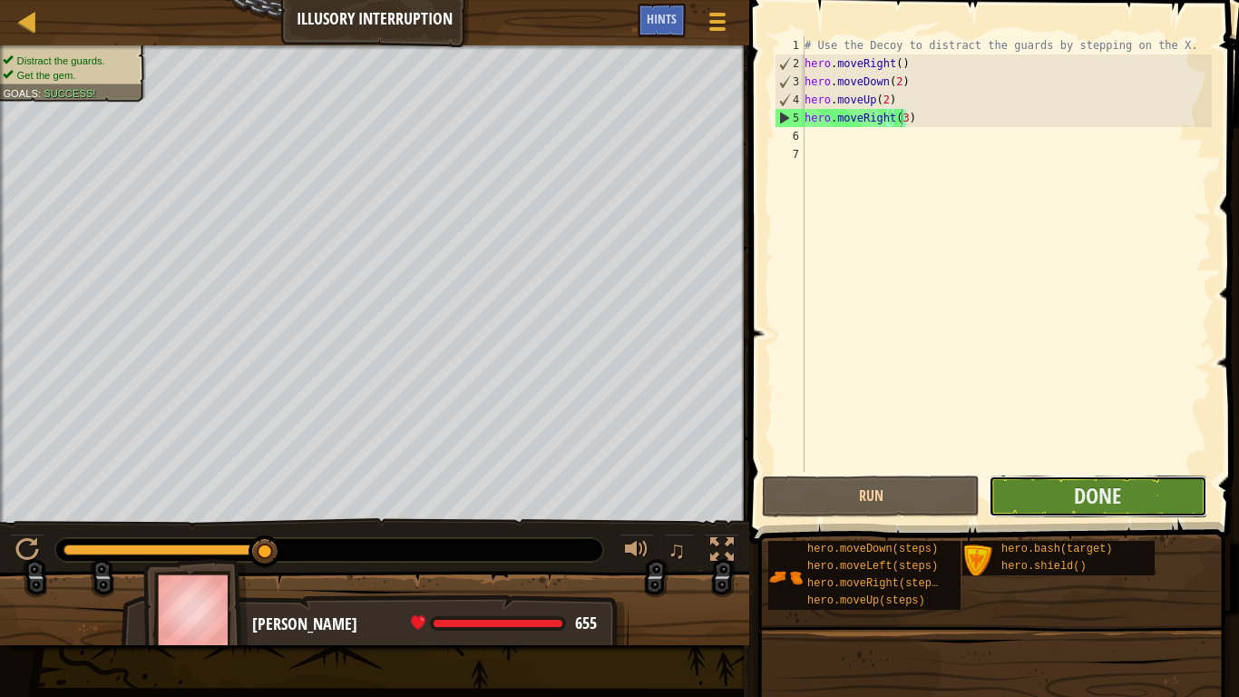
click at [1015, 505] on button "Done" at bounding box center [1098, 496] width 218 height 42
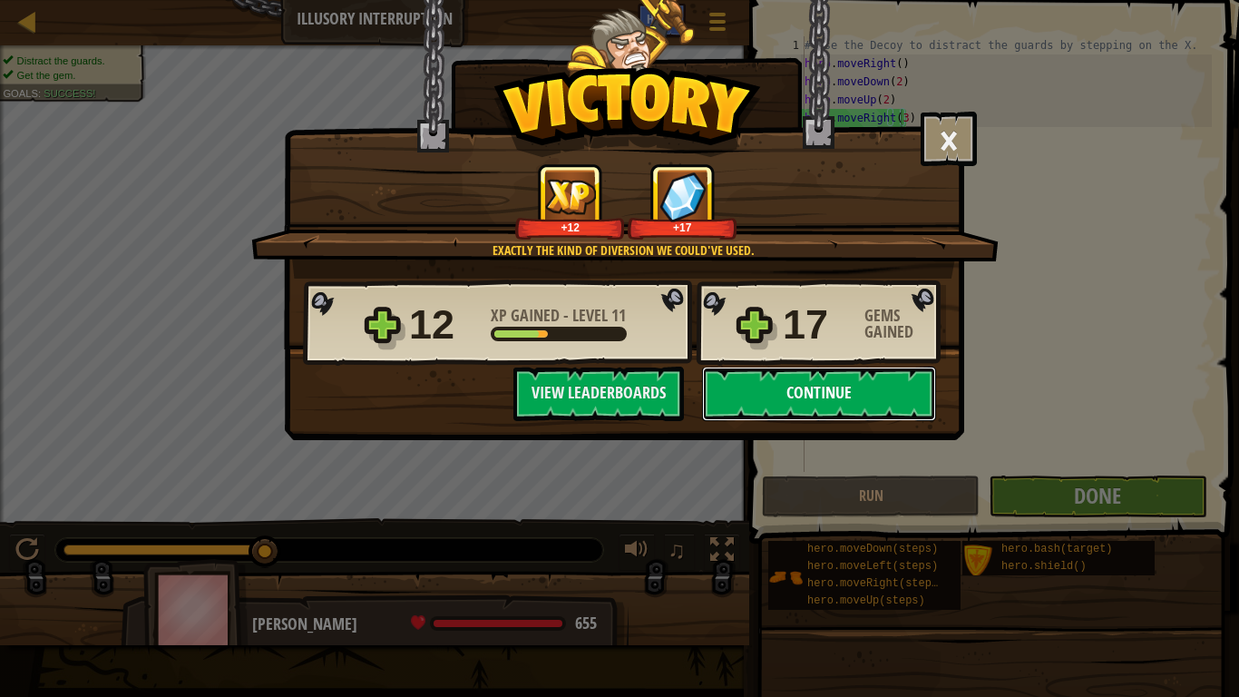
click at [850, 406] on button "Continue" at bounding box center [819, 393] width 234 height 54
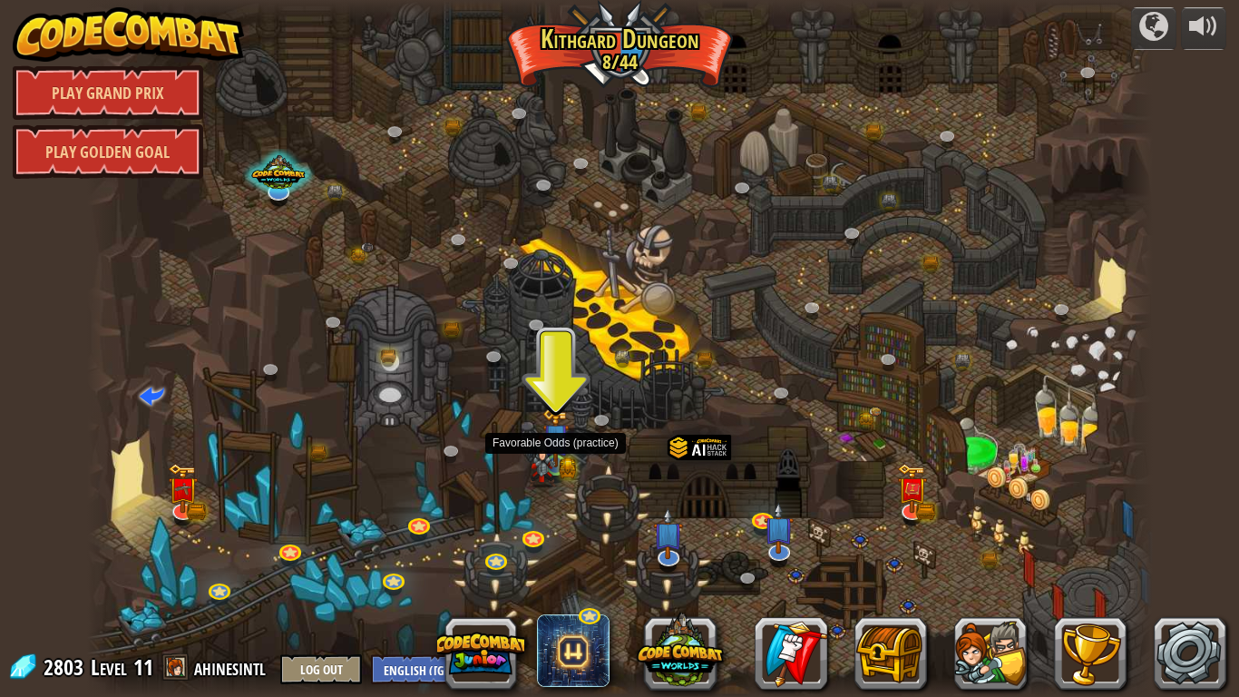
click at [552, 452] on img at bounding box center [542, 460] width 27 height 53
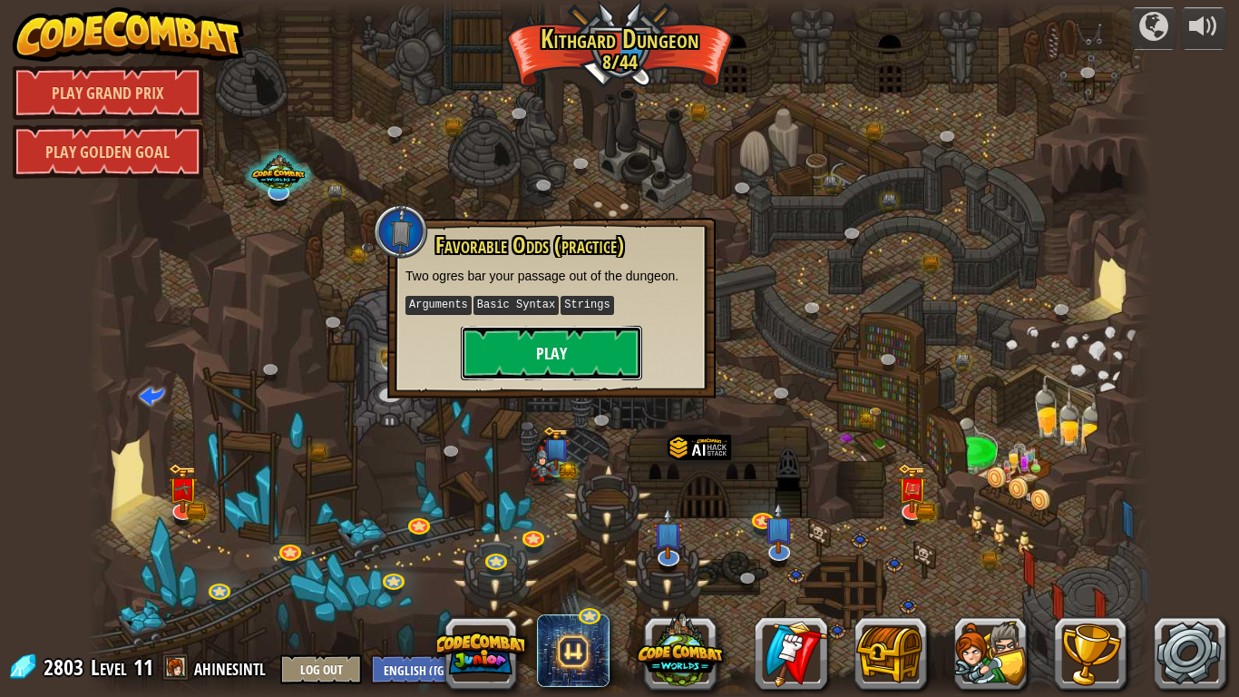
click at [586, 363] on button "Play" at bounding box center [551, 353] width 181 height 54
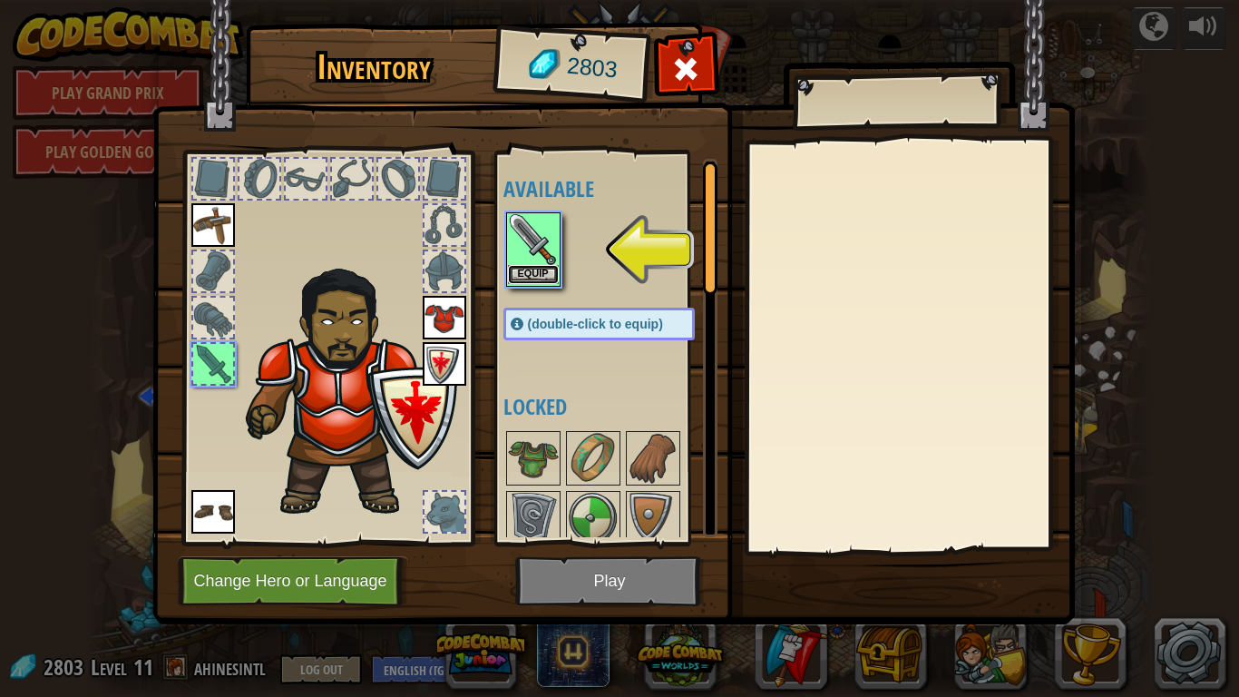
click at [539, 277] on button "Equip" at bounding box center [533, 274] width 51 height 19
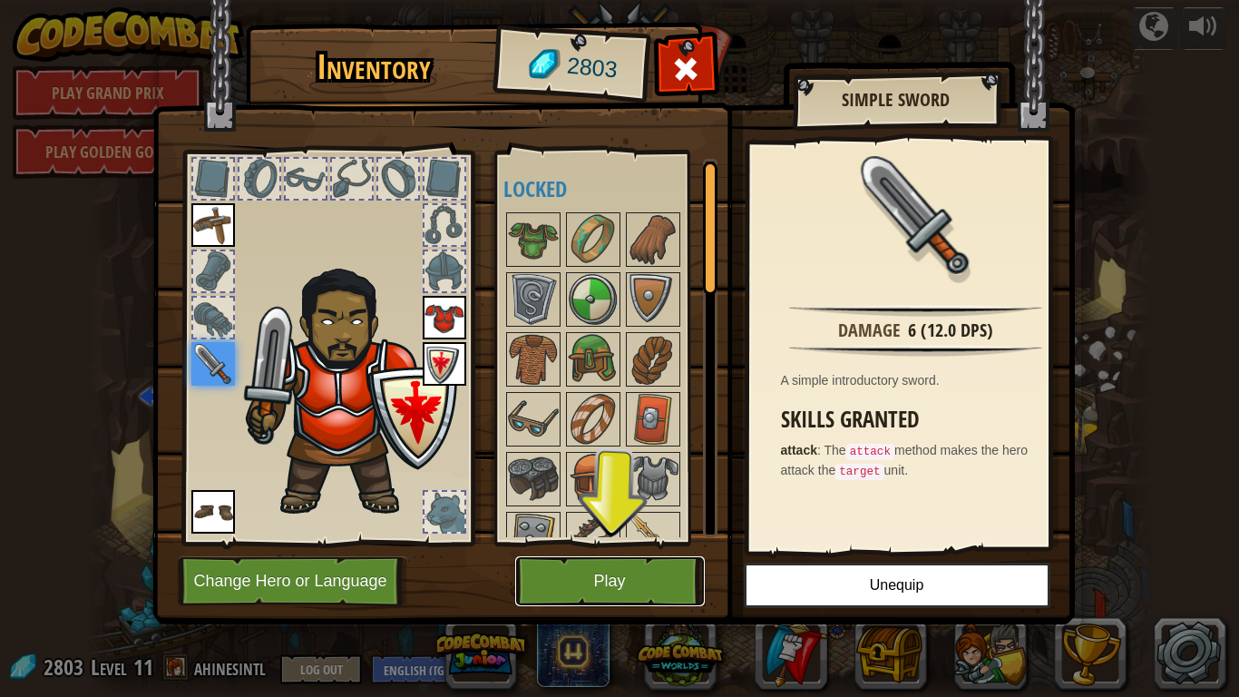
click at [576, 554] on button "Play" at bounding box center [610, 581] width 190 height 50
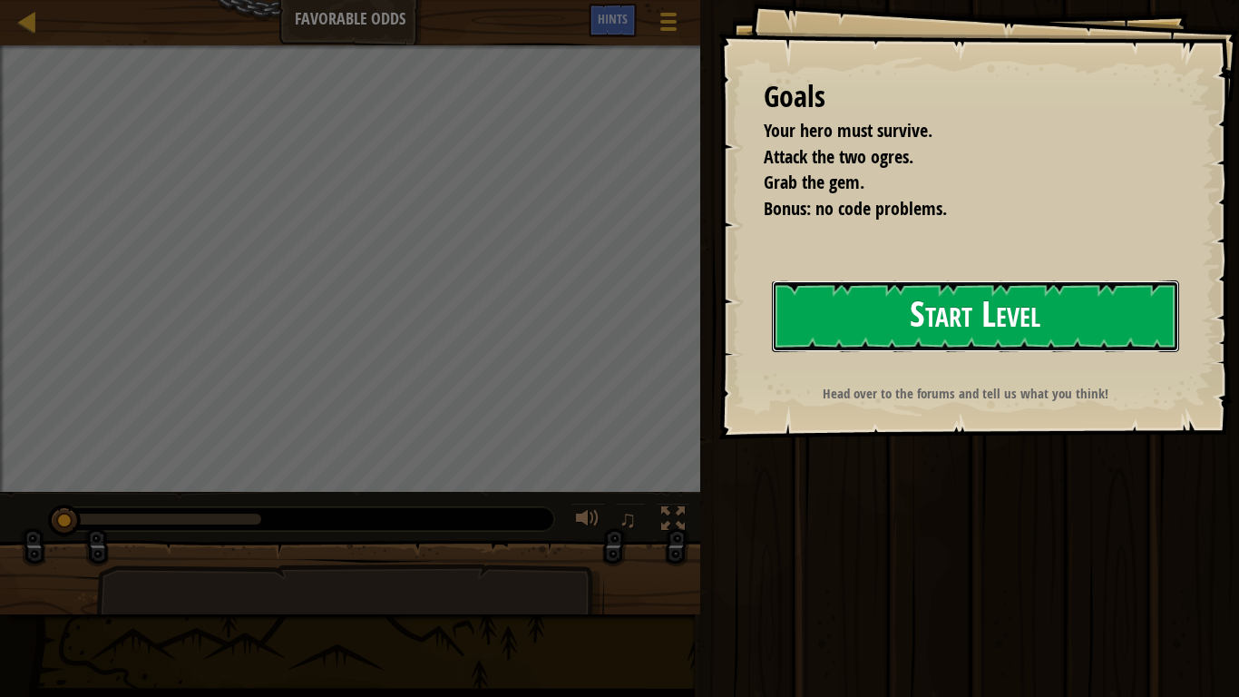
click at [984, 291] on button "Start Level" at bounding box center [975, 316] width 407 height 72
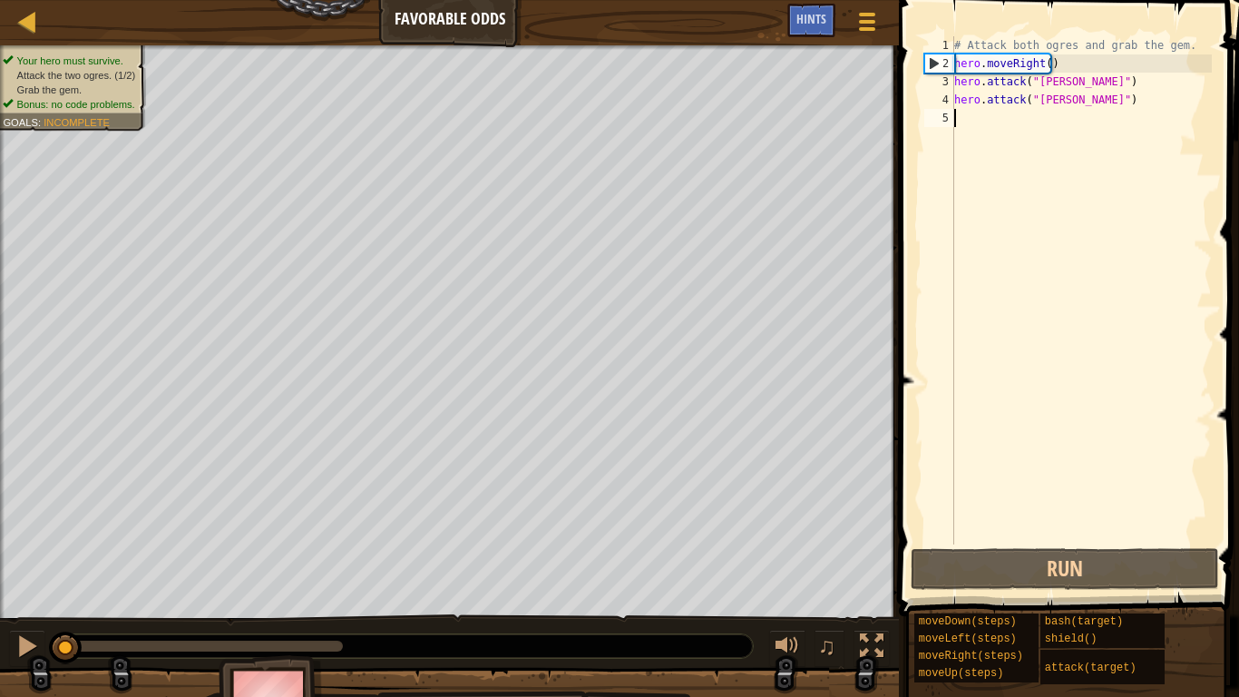
click at [1015, 117] on div "# Attack both ogres and grab the gem. hero . moveRight ( ) hero . attack ( "[PE…" at bounding box center [1081, 308] width 261 height 544
type textarea "h"
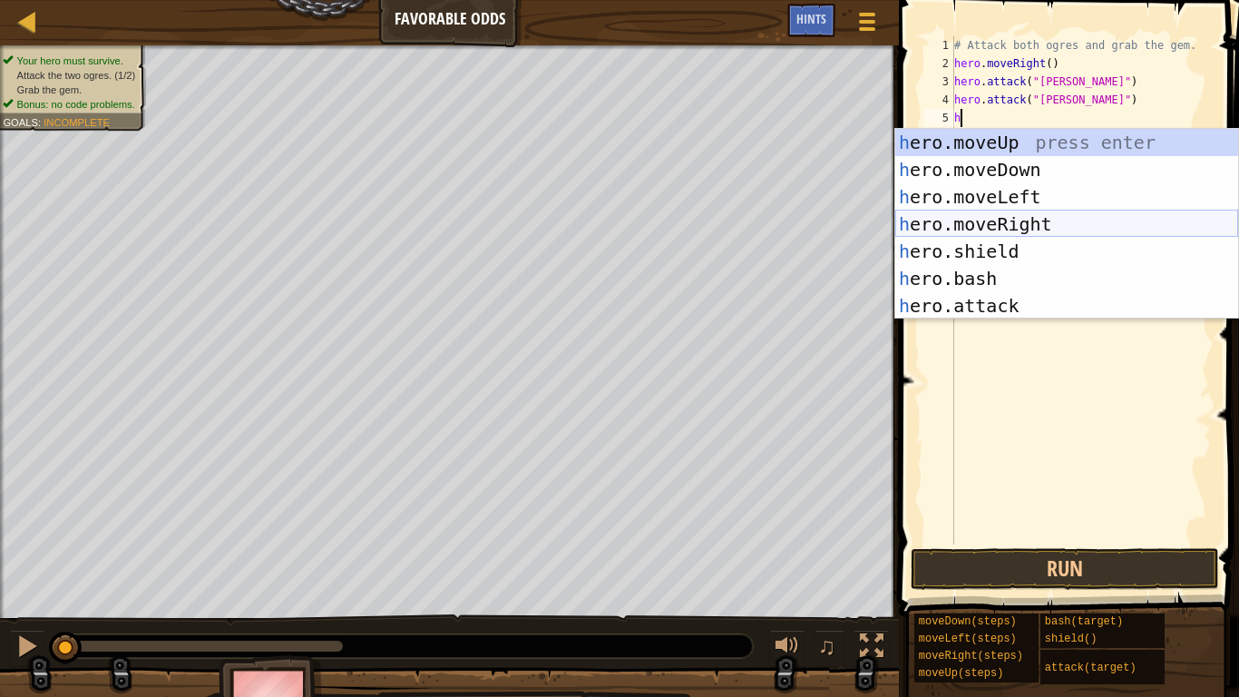
click at [1008, 218] on div "h ero.moveUp press enter h ero.moveDown press enter h ero.moveLeft press enter …" at bounding box center [1066, 251] width 343 height 245
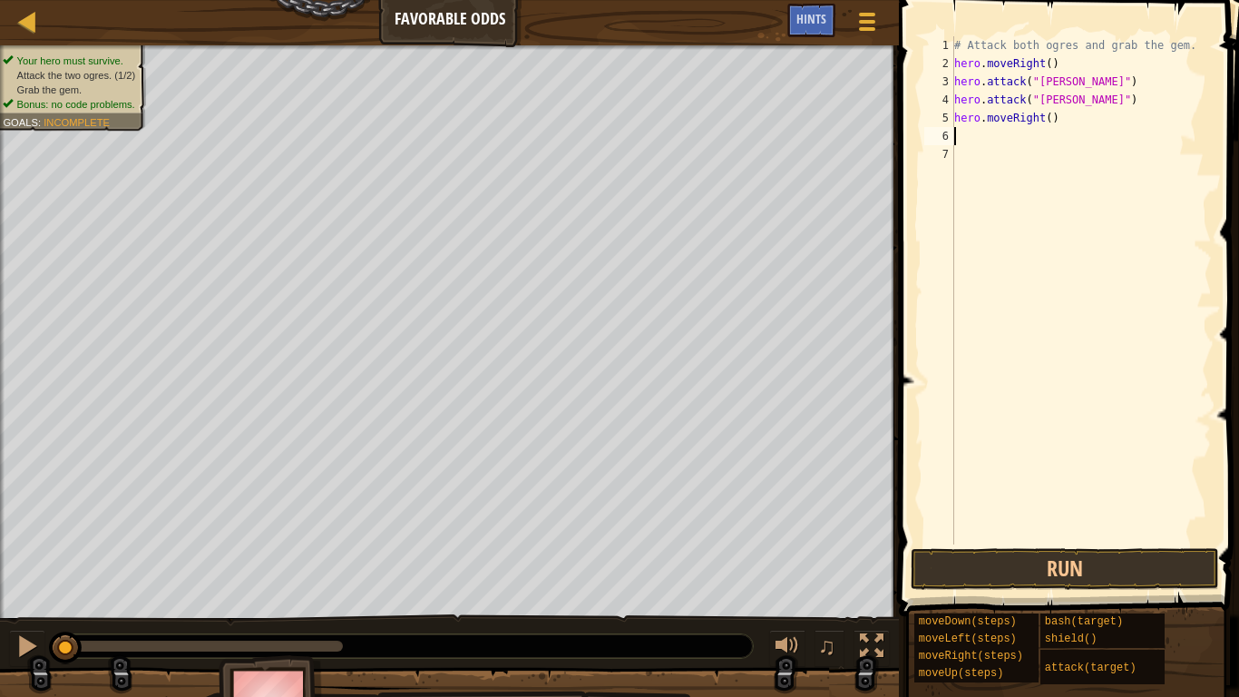
type textarea "h"
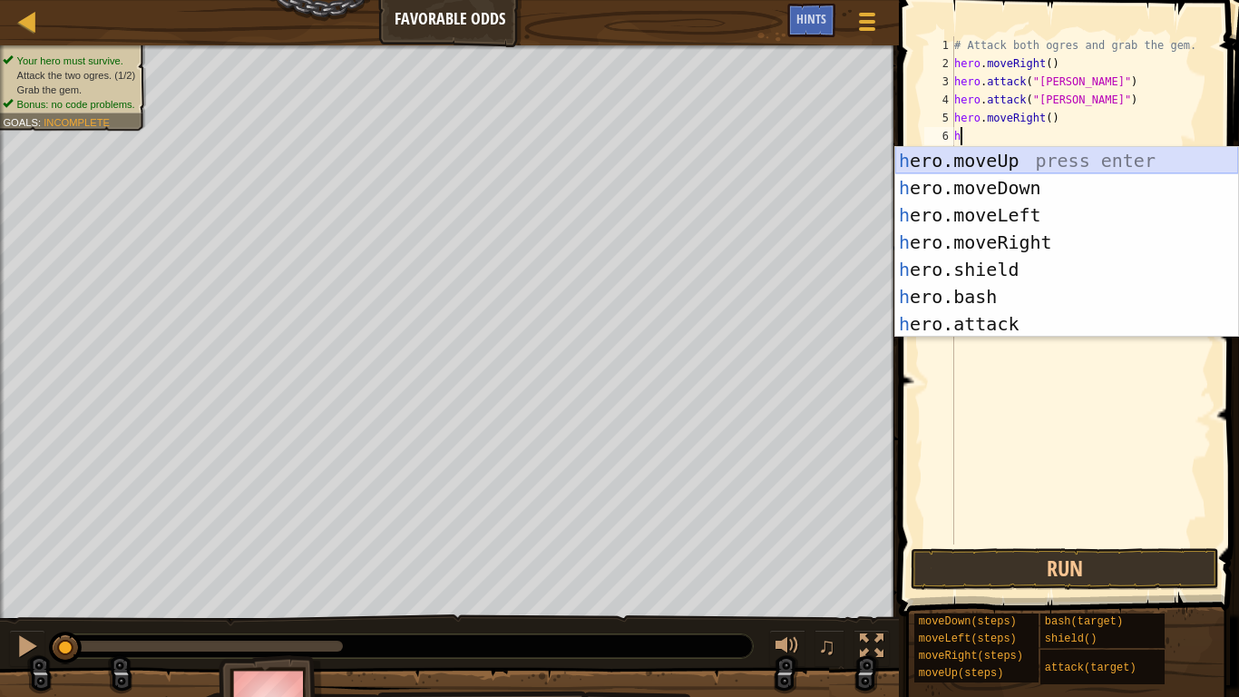
click at [1009, 157] on div "h ero.moveUp press enter h ero.moveDown press enter h ero.moveLeft press enter …" at bounding box center [1066, 269] width 343 height 245
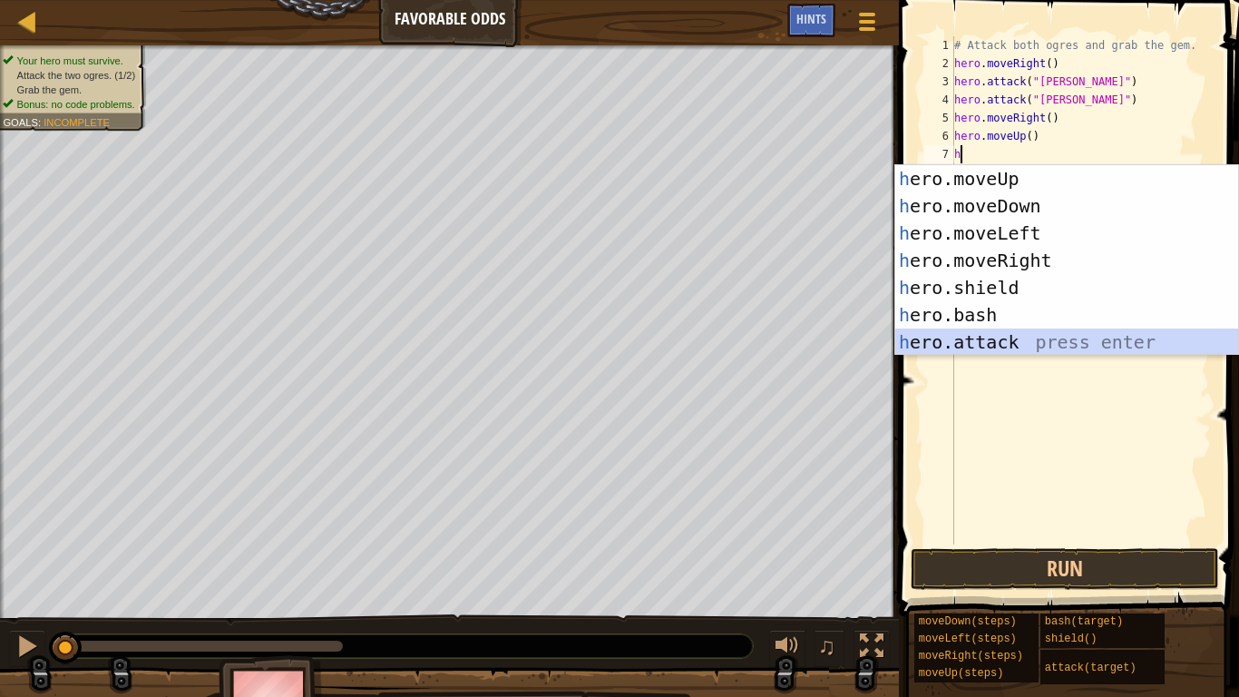
click at [962, 337] on div "h ero.moveUp press enter h ero.moveDown press enter h ero.moveLeft press enter …" at bounding box center [1066, 287] width 343 height 245
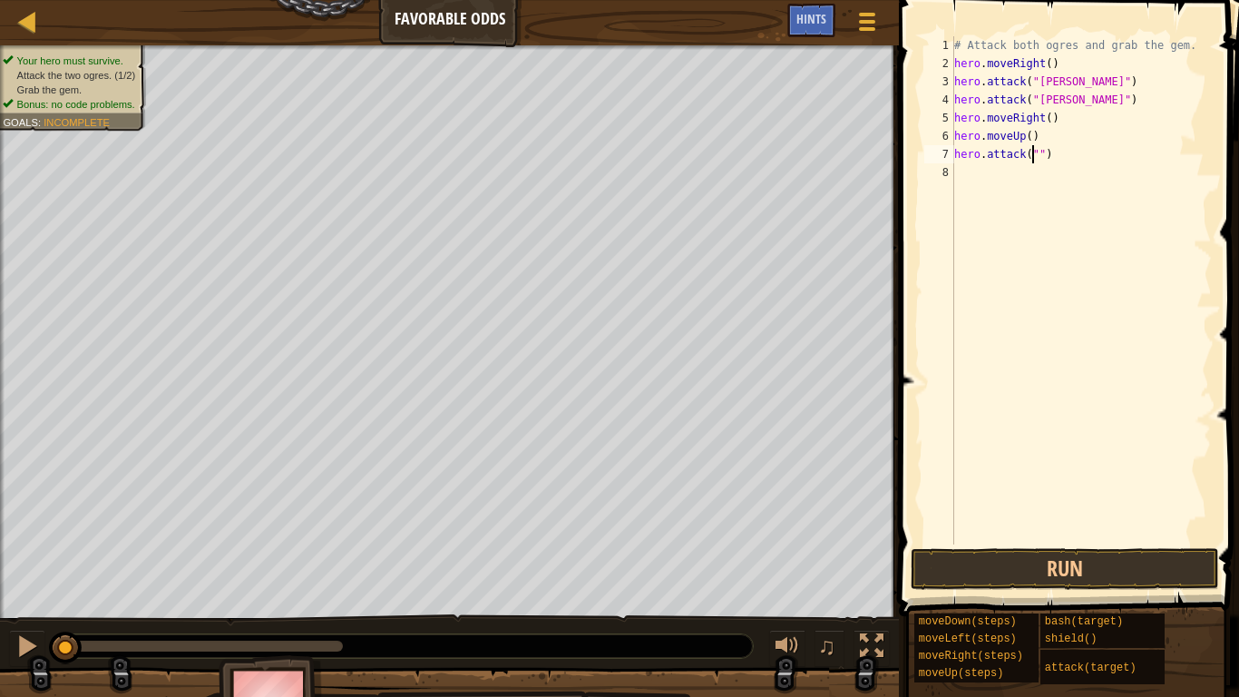
scroll to position [8, 7]
type textarea "hero.attack("Grump")"
click at [1069, 163] on div "# Attack both ogres and grab the gem. hero . moveRight ( ) hero . attack ( "[PE…" at bounding box center [1081, 308] width 261 height 544
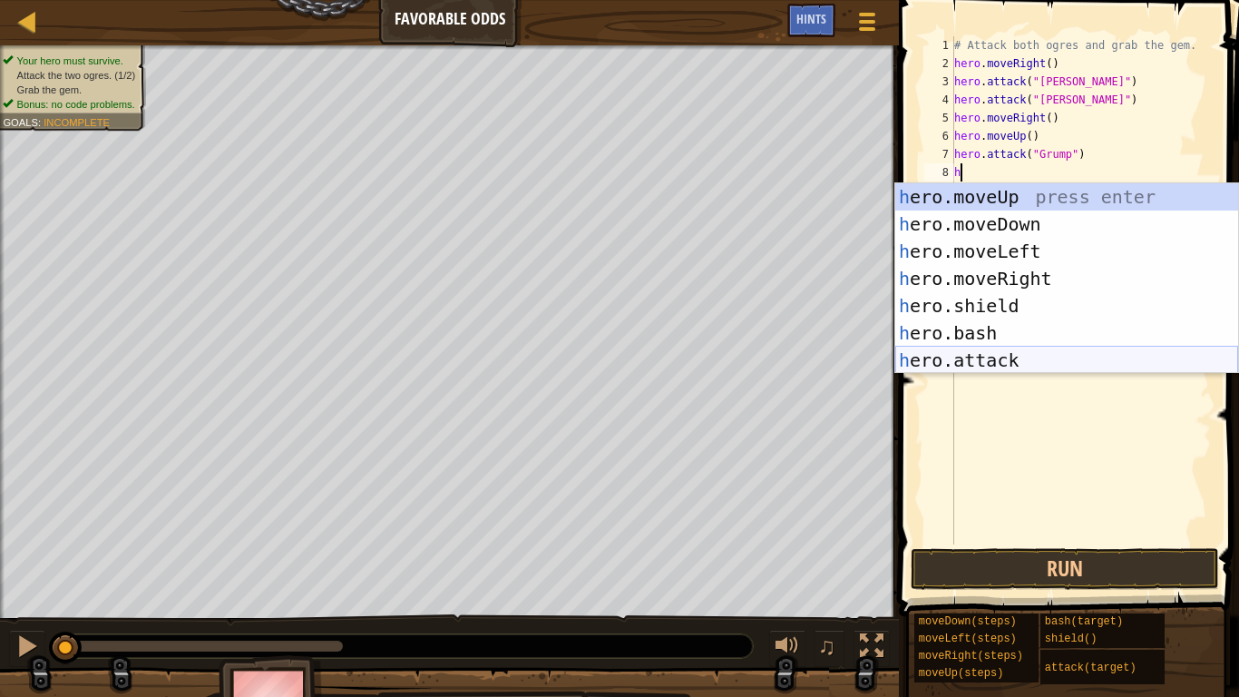
click at [972, 362] on div "h ero.moveUp press enter h ero.moveDown press enter h ero.moveLeft press enter …" at bounding box center [1066, 305] width 343 height 245
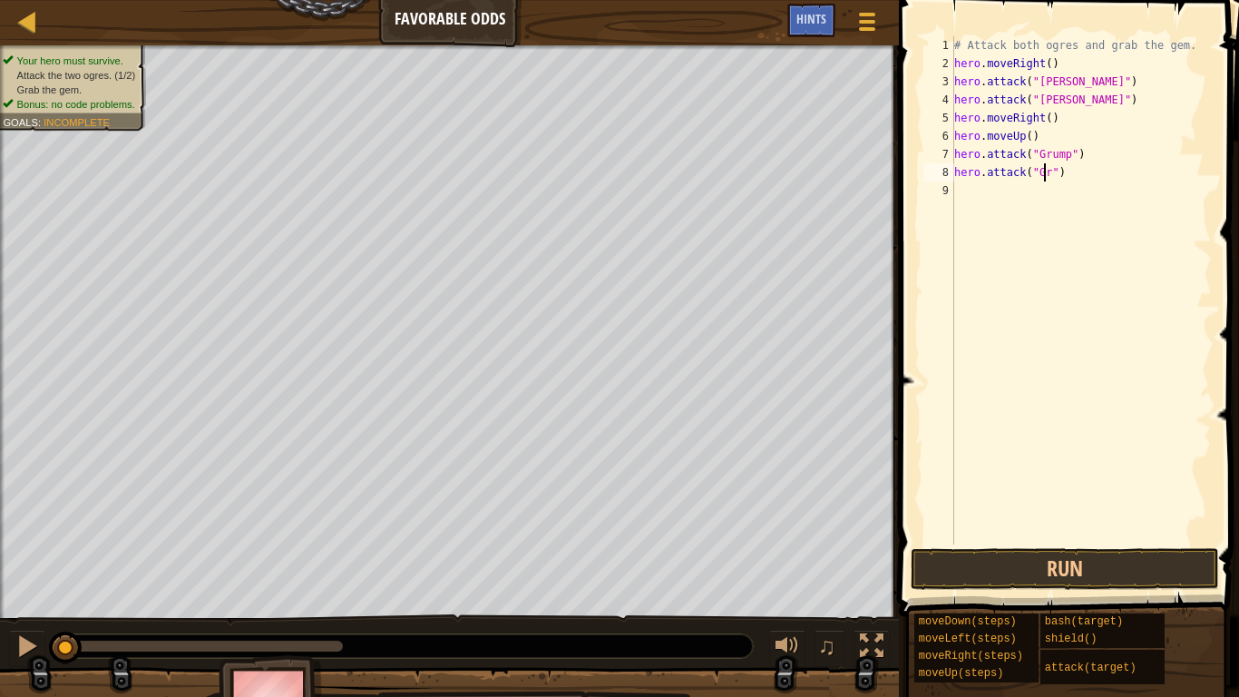
scroll to position [8, 8]
type textarea "hero.attack("Grump")"
drag, startPoint x: 1080, startPoint y: 204, endPoint x: 1016, endPoint y: 186, distance: 66.9
click at [1016, 186] on div "# Attack both ogres and grab the gem. hero . moveRight ( ) hero . attack ( "[PE…" at bounding box center [1081, 308] width 261 height 544
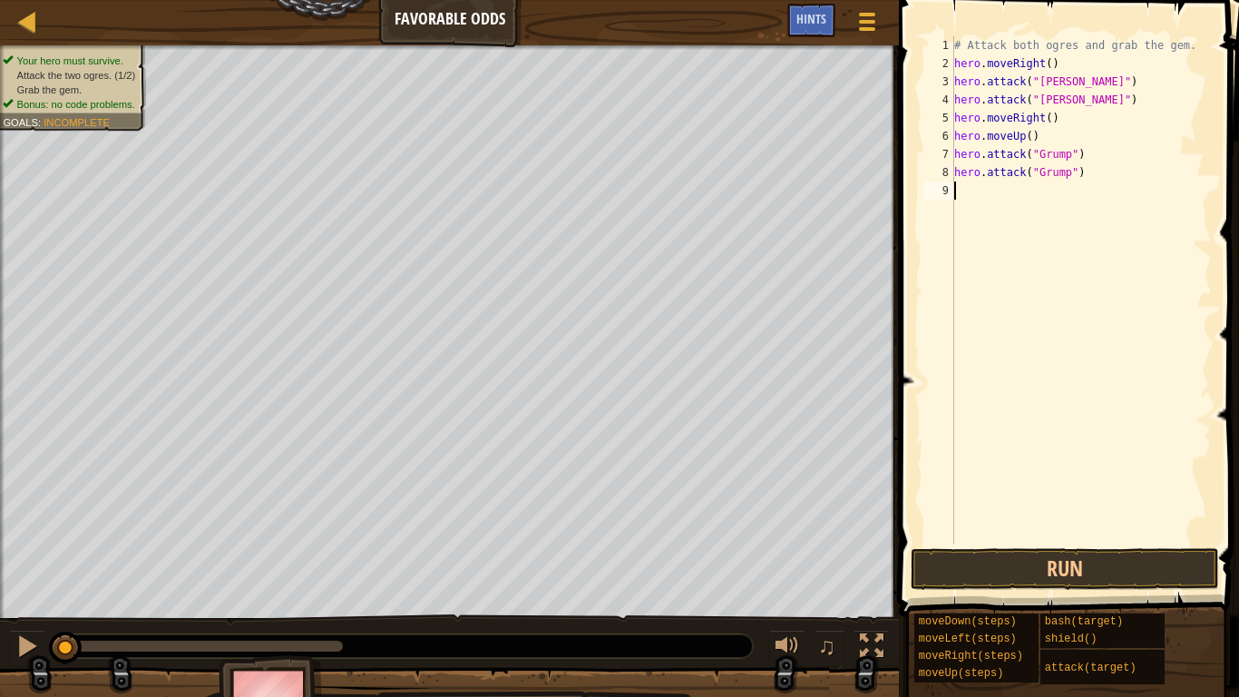
type textarea "h"
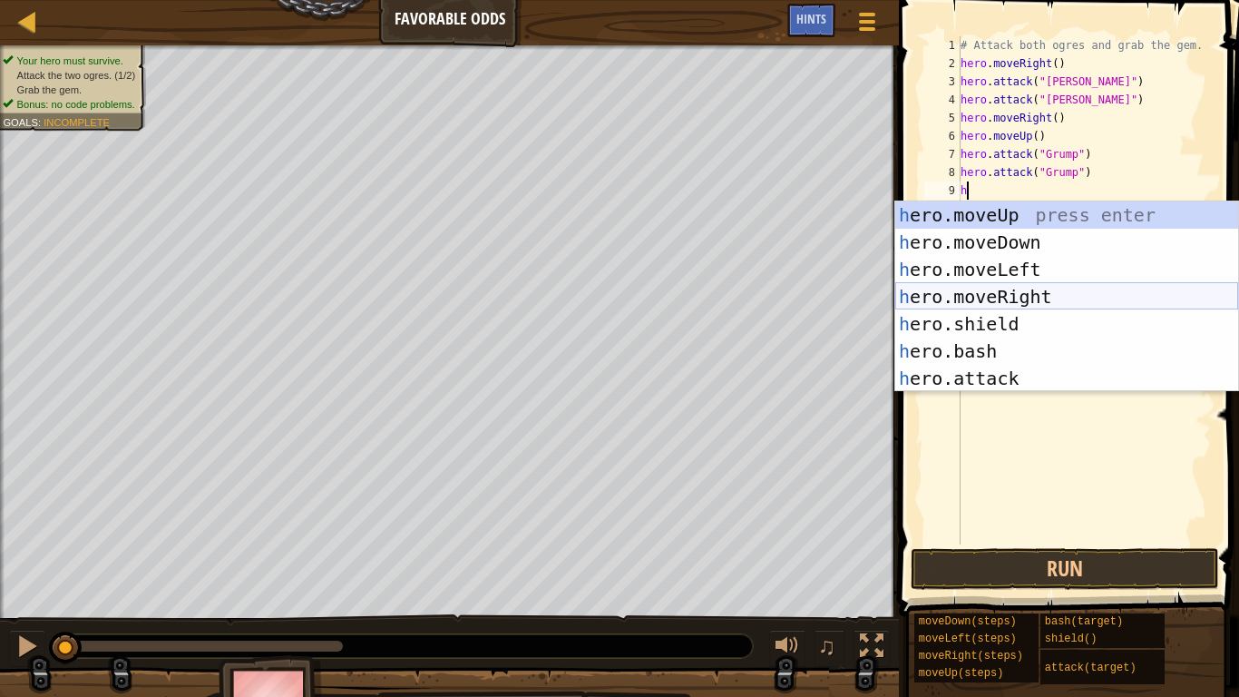
click at [1018, 301] on div "h ero.moveUp press enter h ero.moveDown press enter h ero.moveLeft press enter …" at bounding box center [1066, 323] width 343 height 245
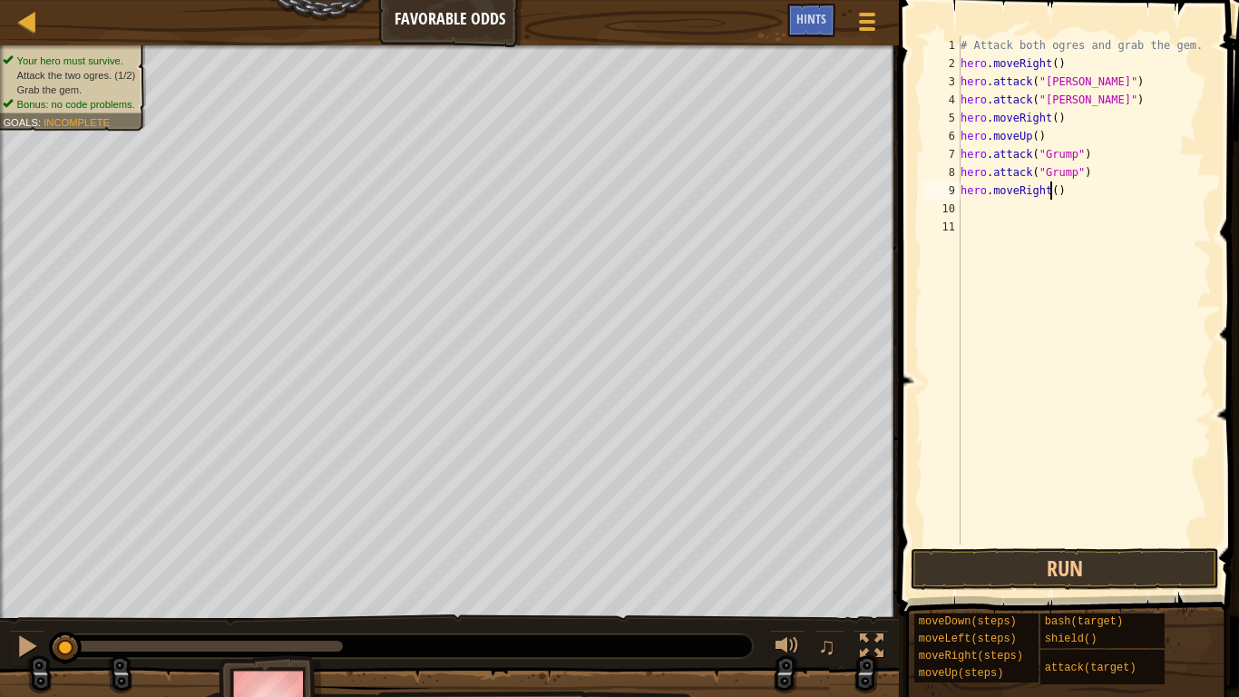
click at [1048, 192] on div "# Attack both ogres and grab the gem. hero . moveRight ( ) hero . attack ( "[PE…" at bounding box center [1085, 308] width 256 height 544
click at [1051, 554] on button "Run" at bounding box center [1065, 569] width 308 height 42
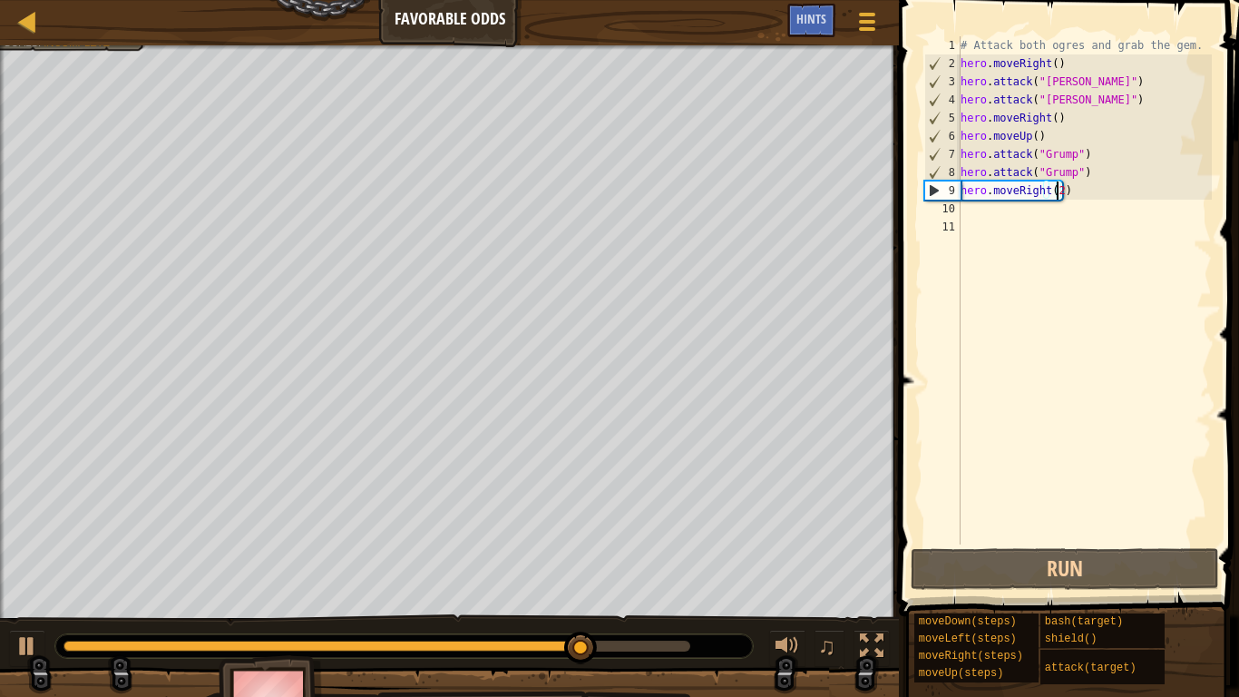
click at [1042, 191] on div "# Attack both ogres and grab the gem. hero . moveRight ( ) hero . attack ( "[PE…" at bounding box center [1085, 308] width 256 height 544
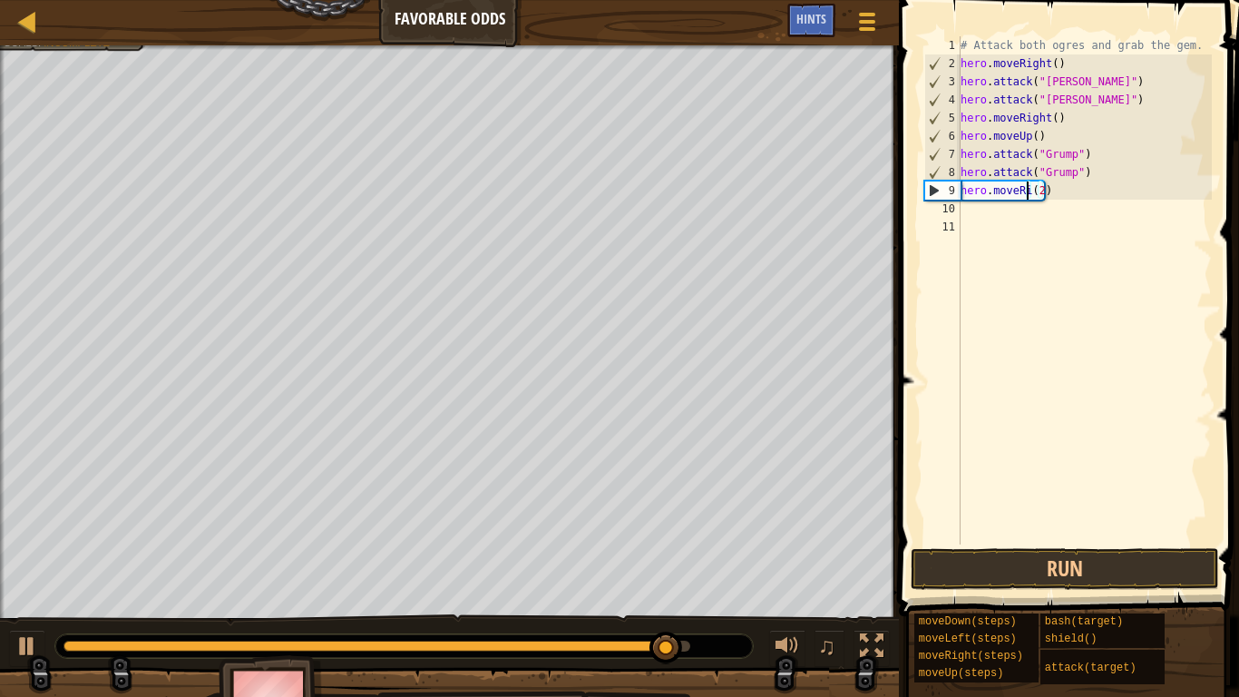
scroll to position [8, 5]
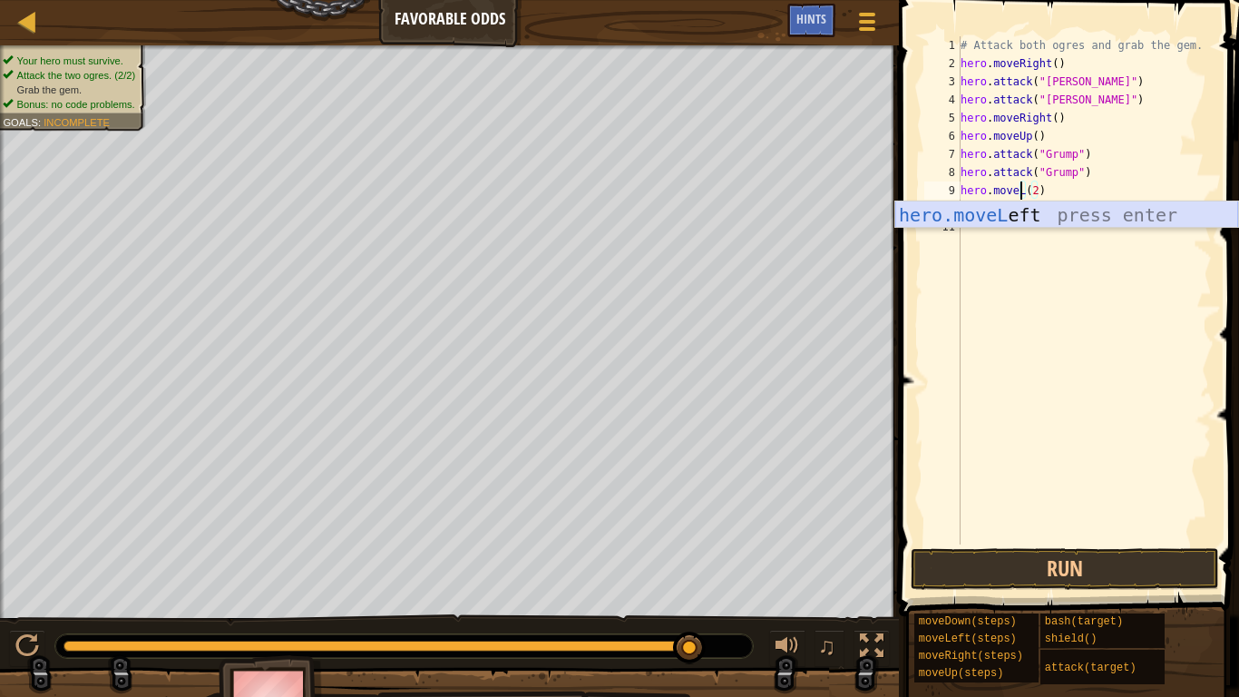
click at [992, 219] on div "hero.moveL eft press enter" at bounding box center [1066, 242] width 343 height 82
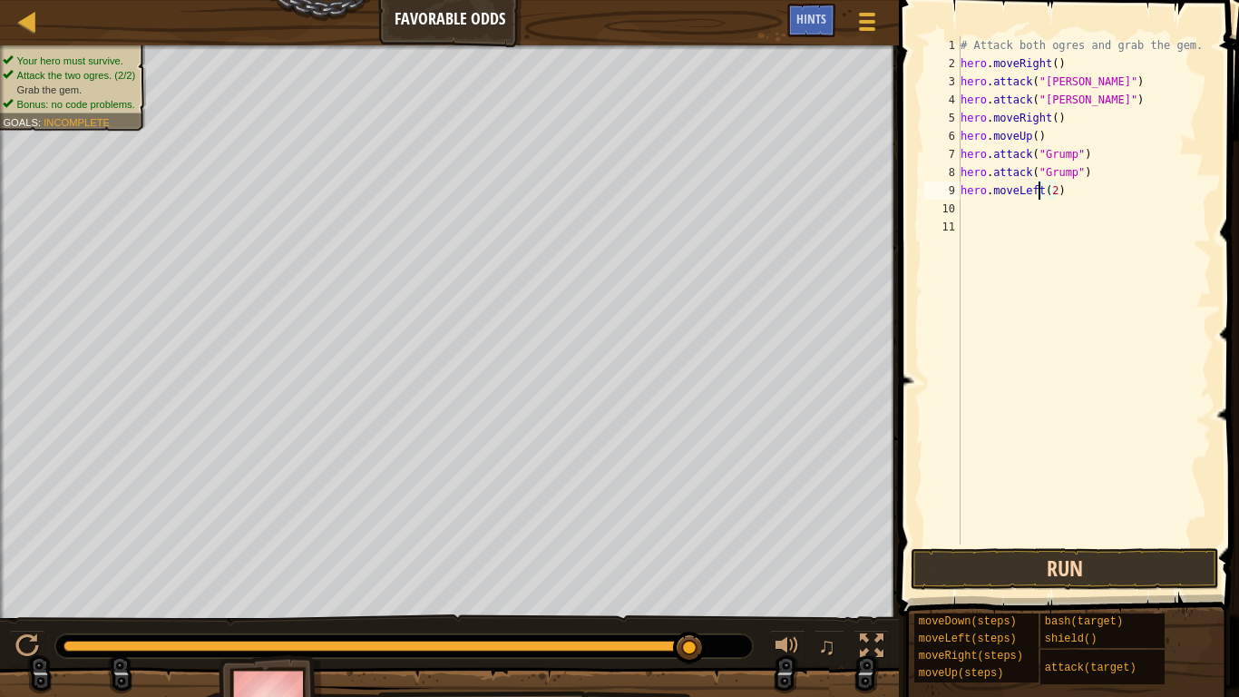
type textarea "hero.moveLeft(2)"
click at [995, 554] on button "Run" at bounding box center [1065, 569] width 308 height 42
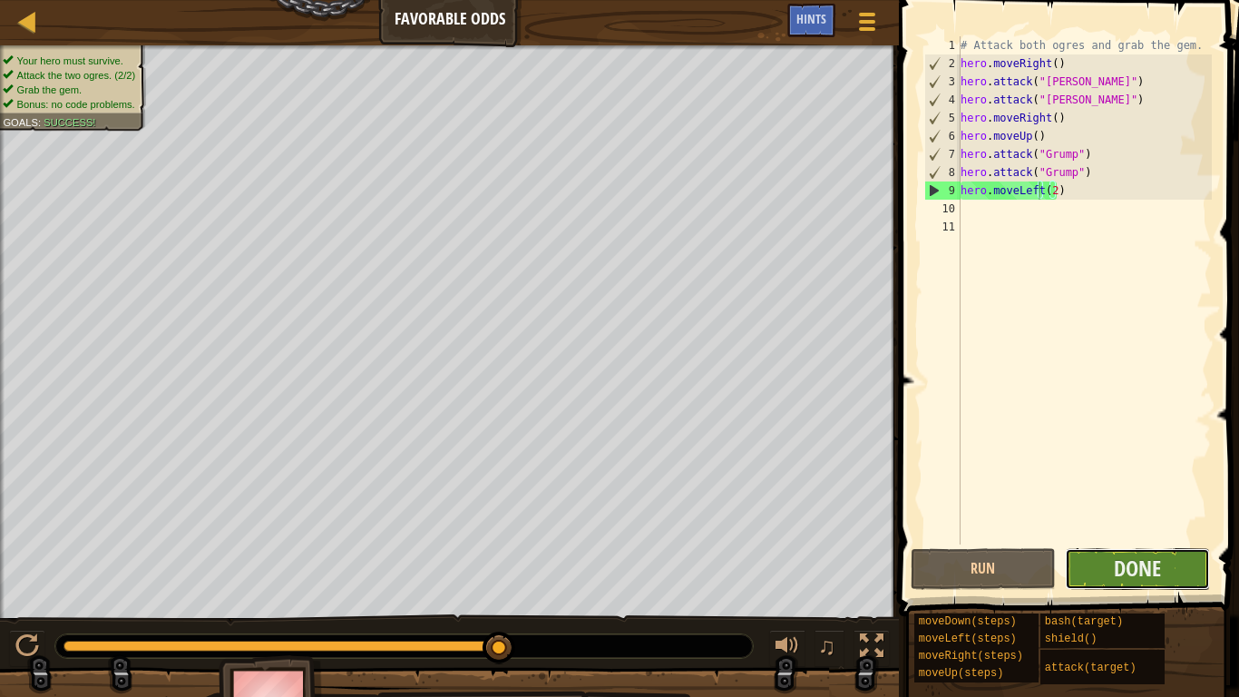
click at [1104, 554] on button "Done" at bounding box center [1137, 569] width 145 height 42
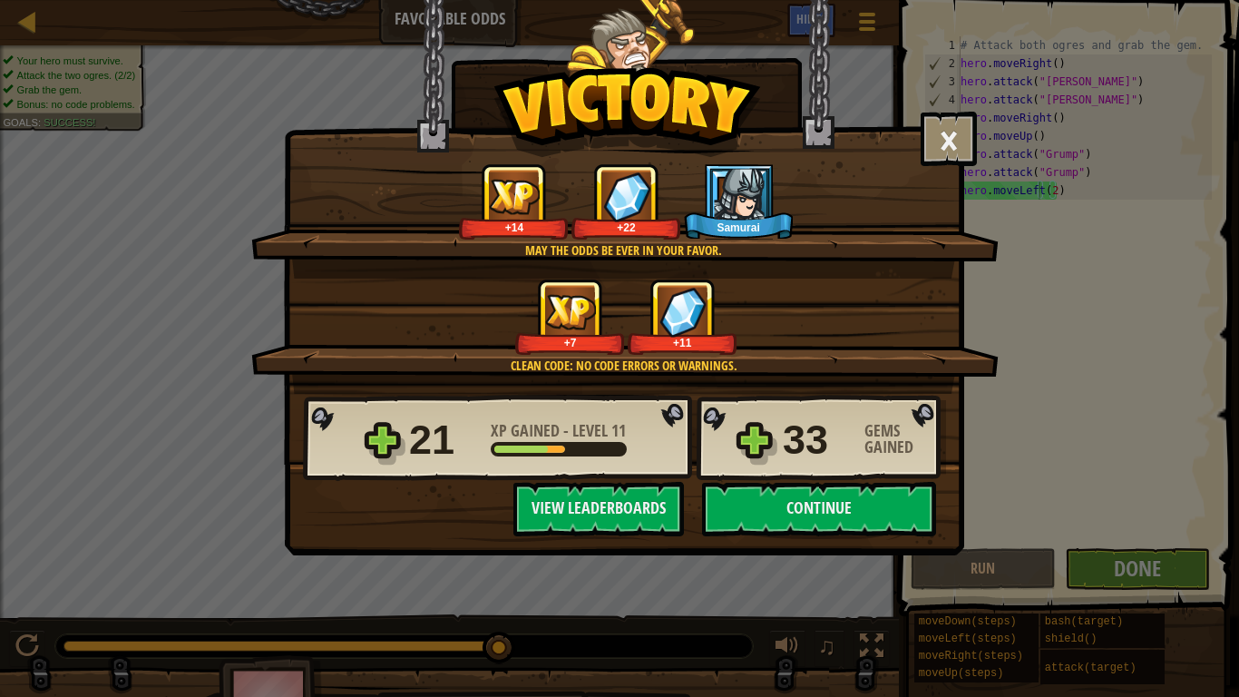
click at [723, 207] on img at bounding box center [739, 194] width 50 height 50
drag, startPoint x: 819, startPoint y: 522, endPoint x: 743, endPoint y: 503, distance: 78.5
click at [743, 503] on button "Continue" at bounding box center [819, 509] width 234 height 54
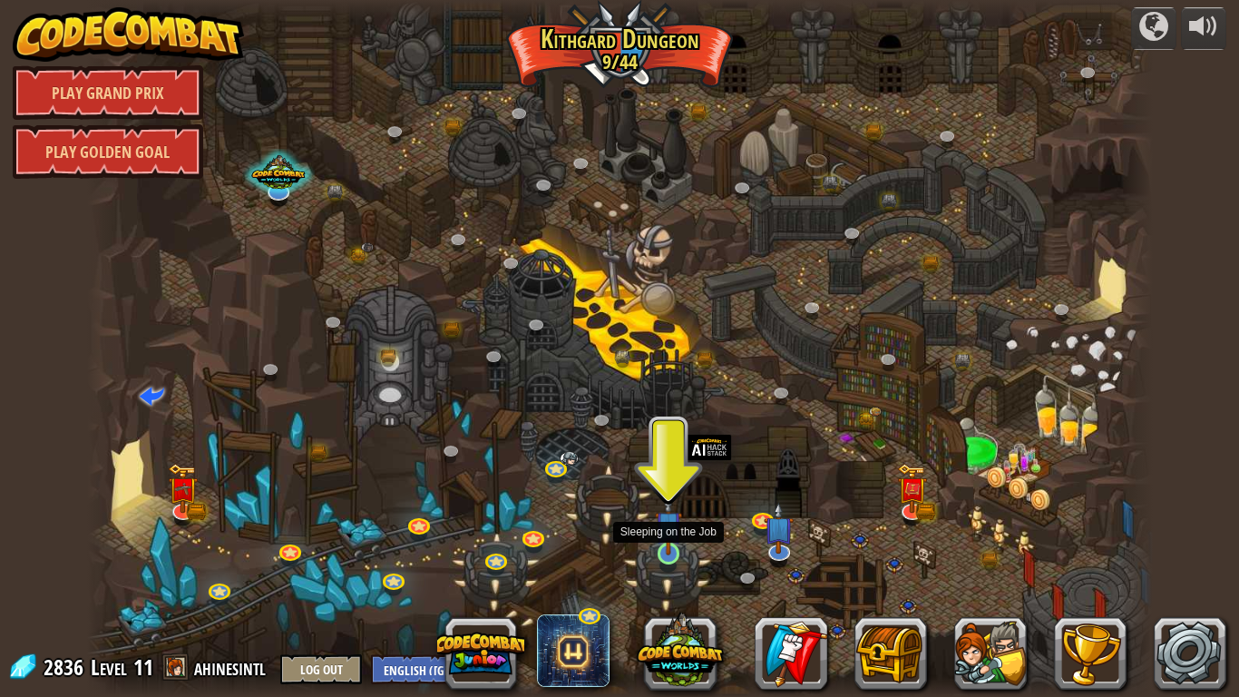
click at [662, 538] on img at bounding box center [668, 525] width 27 height 62
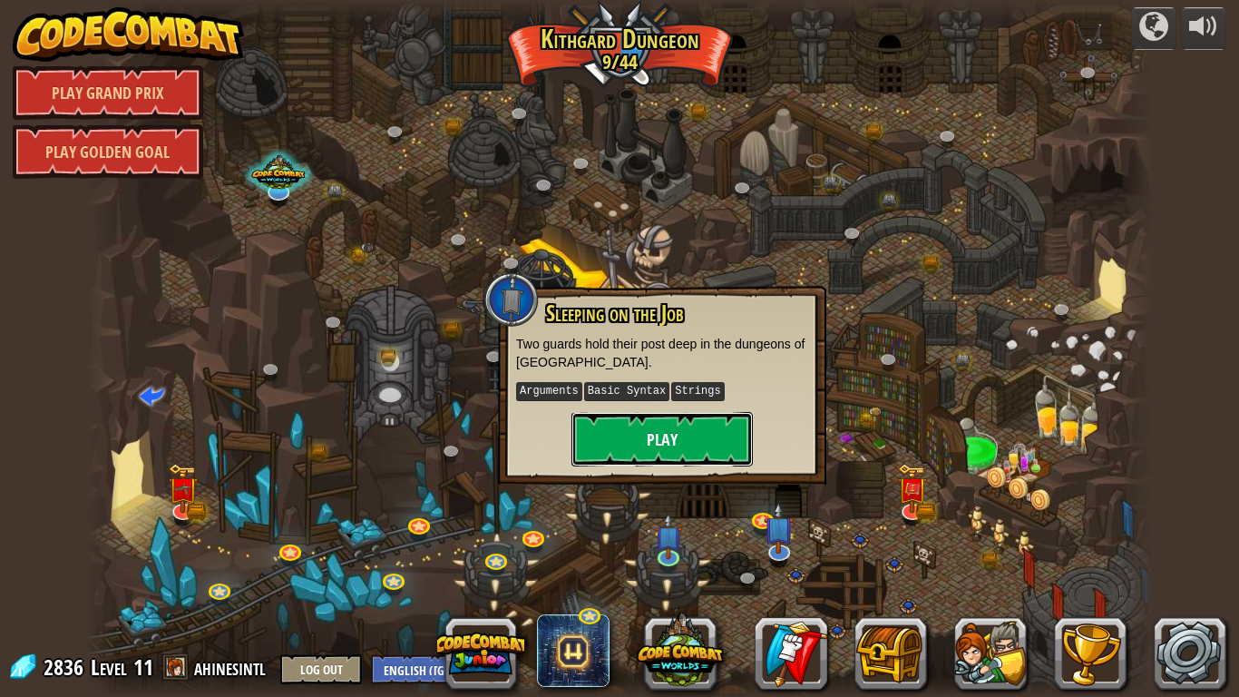
click at [649, 444] on button "Play" at bounding box center [662, 439] width 181 height 54
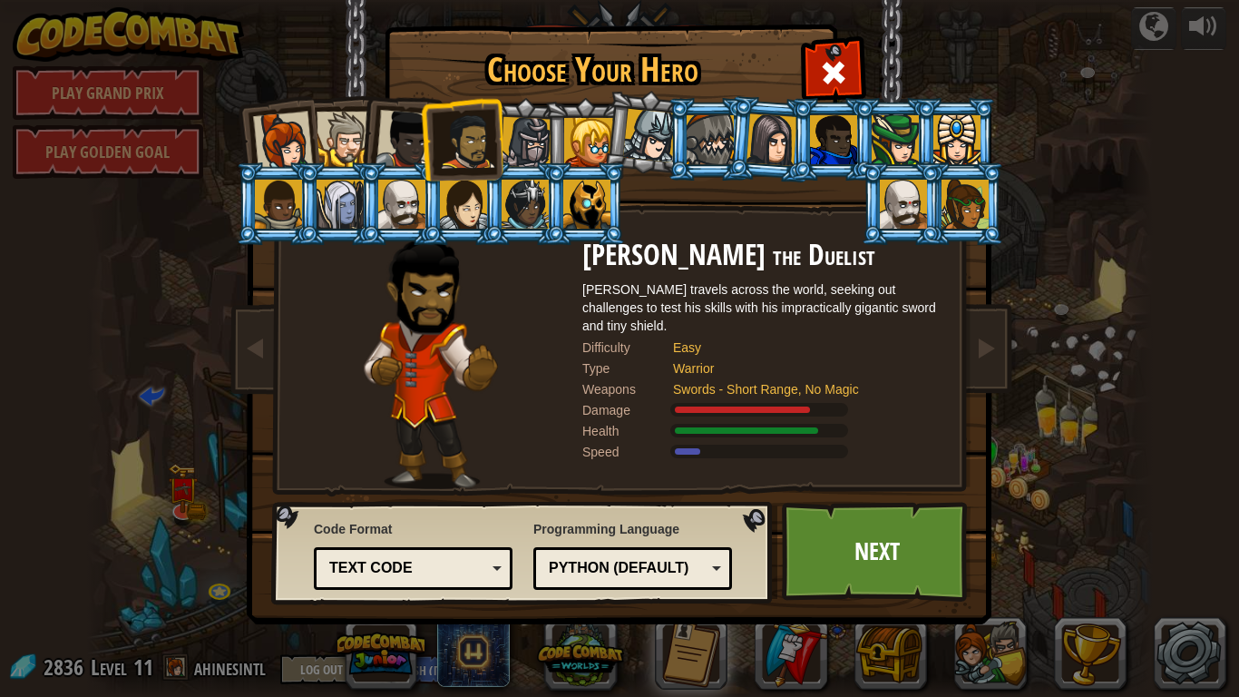
click at [533, 158] on div at bounding box center [527, 143] width 52 height 52
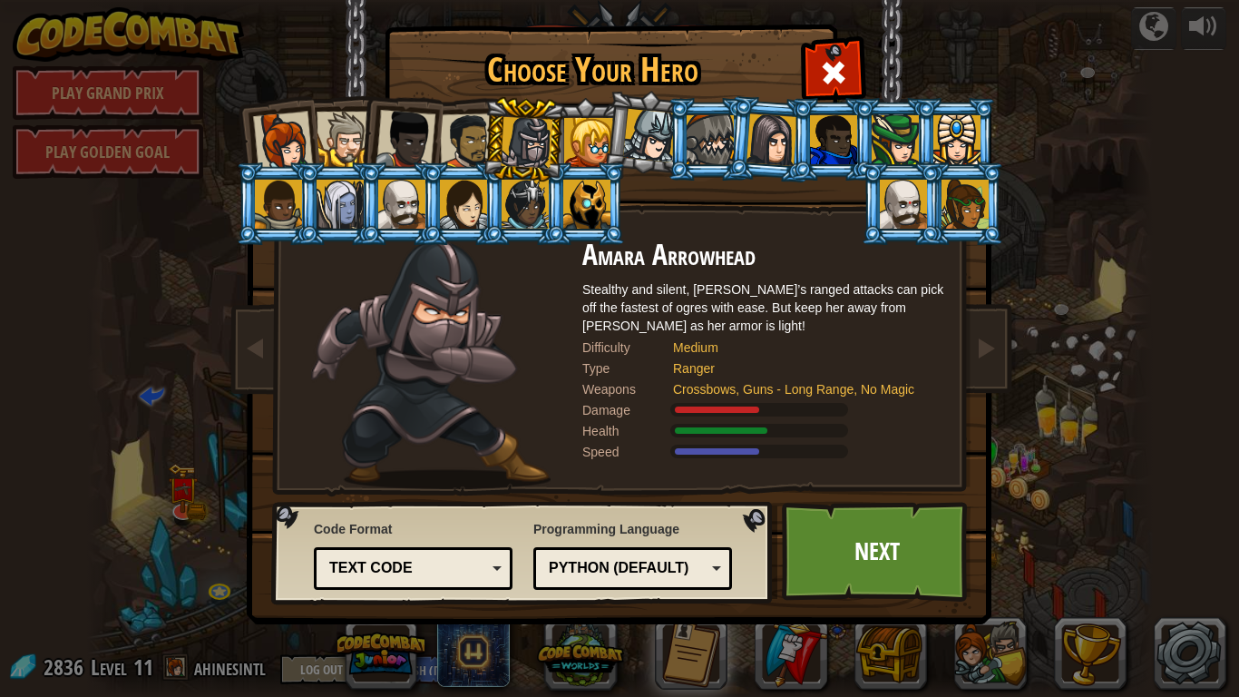
click at [575, 133] on div at bounding box center [588, 142] width 49 height 49
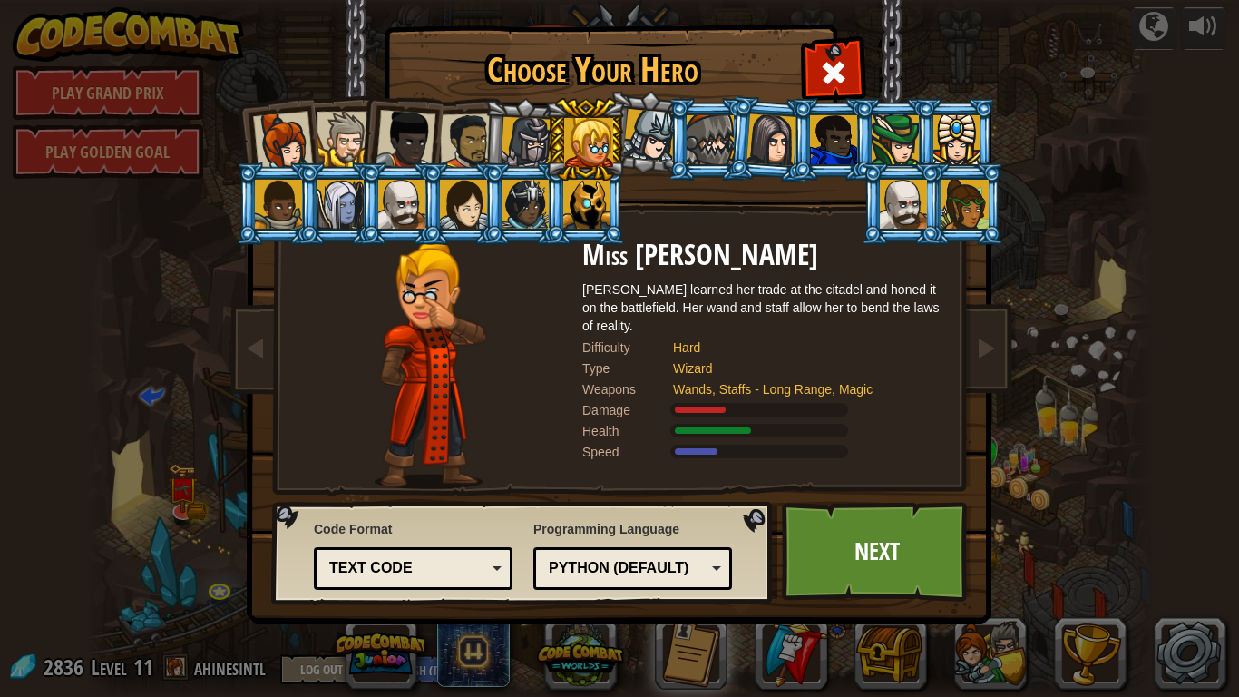
click at [645, 134] on div at bounding box center [650, 136] width 54 height 54
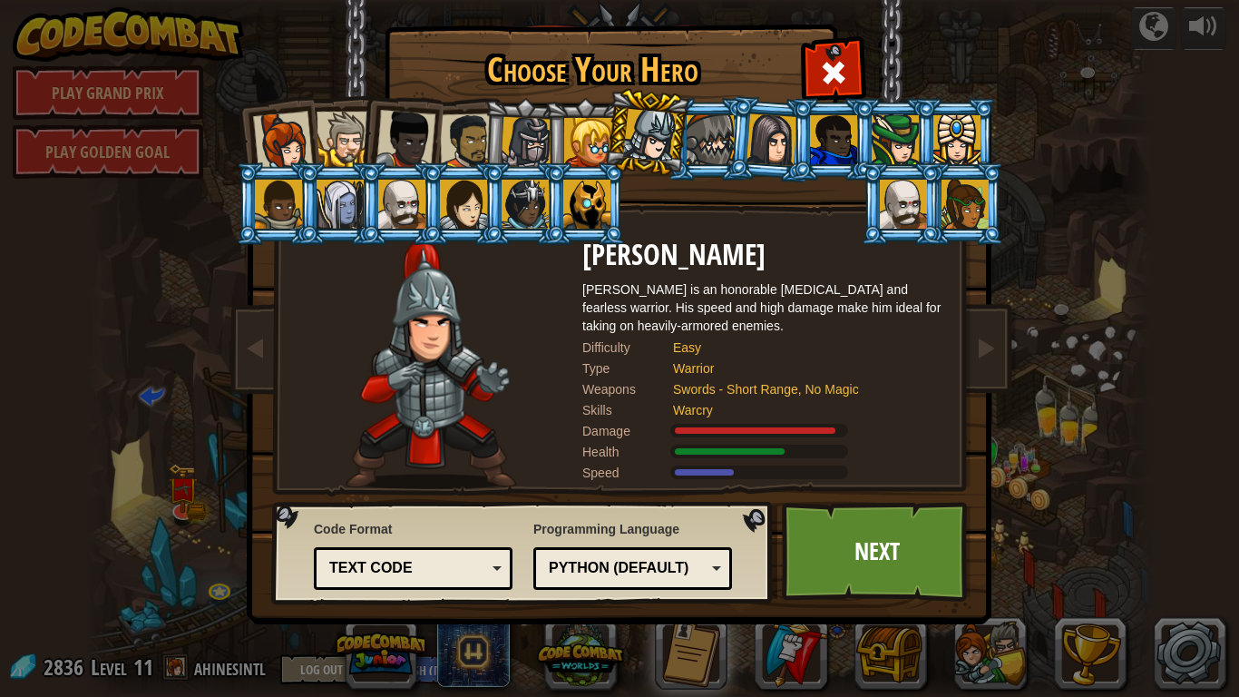
click at [591, 193] on div at bounding box center [586, 204] width 47 height 49
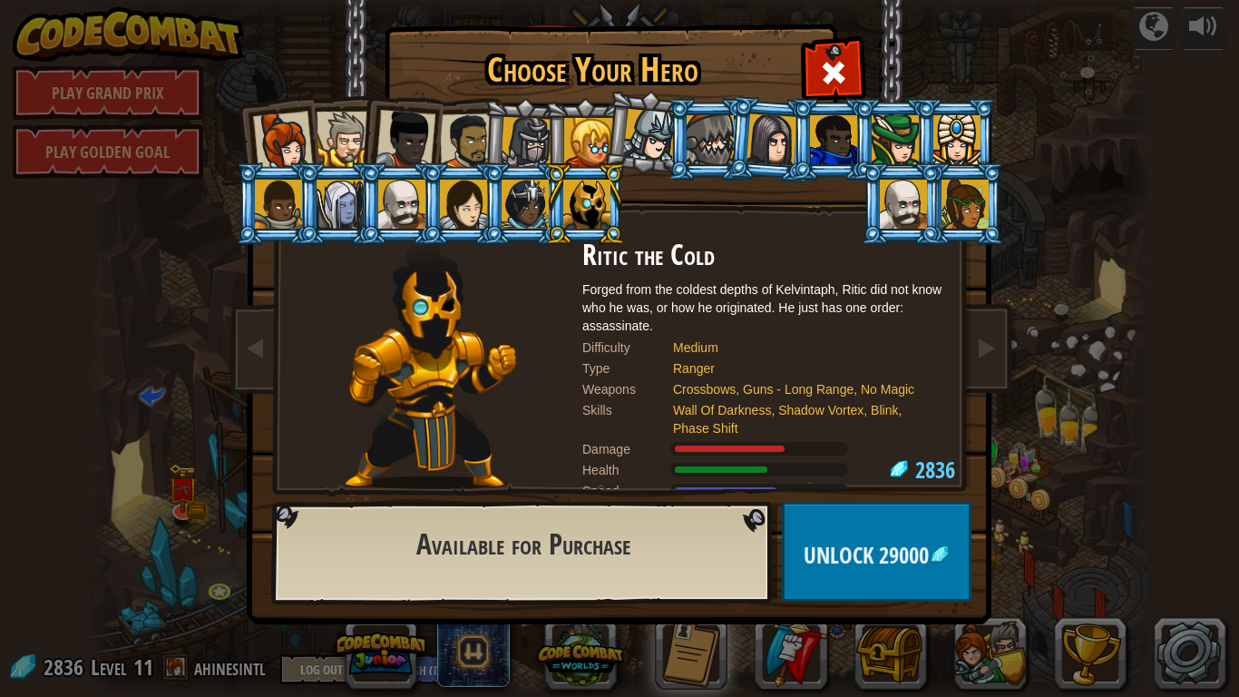
click at [531, 220] on div at bounding box center [525, 204] width 47 height 49
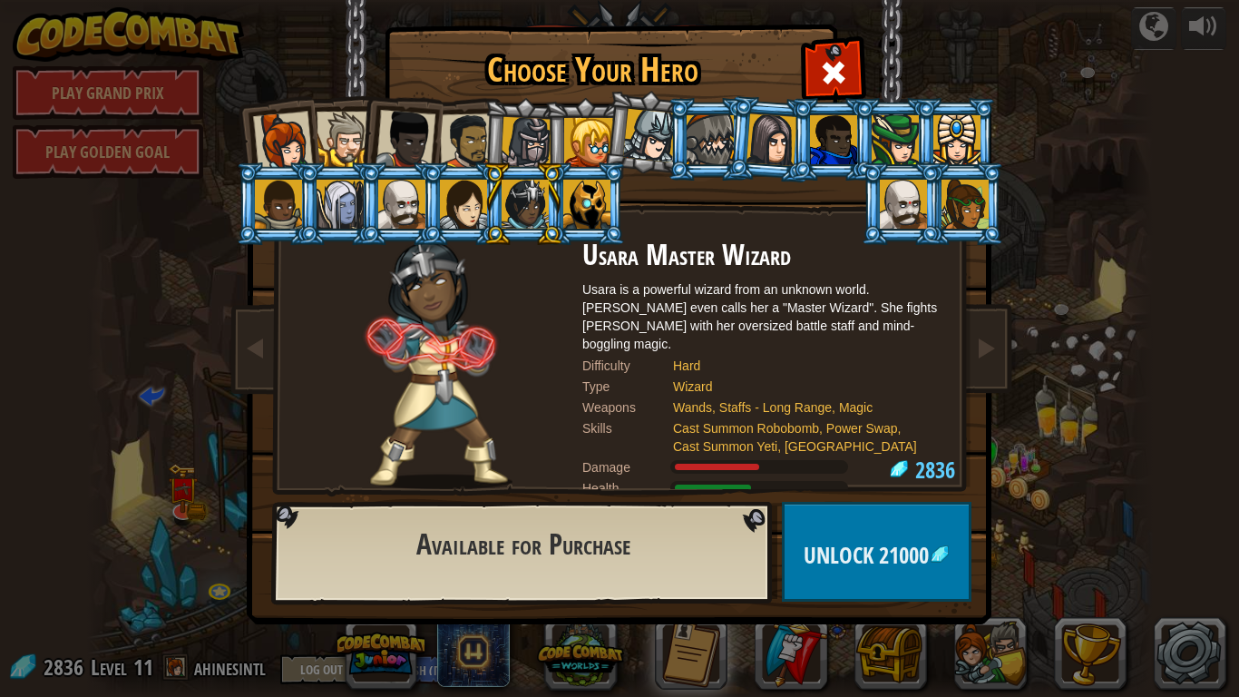
click at [891, 206] on div at bounding box center [903, 204] width 47 height 49
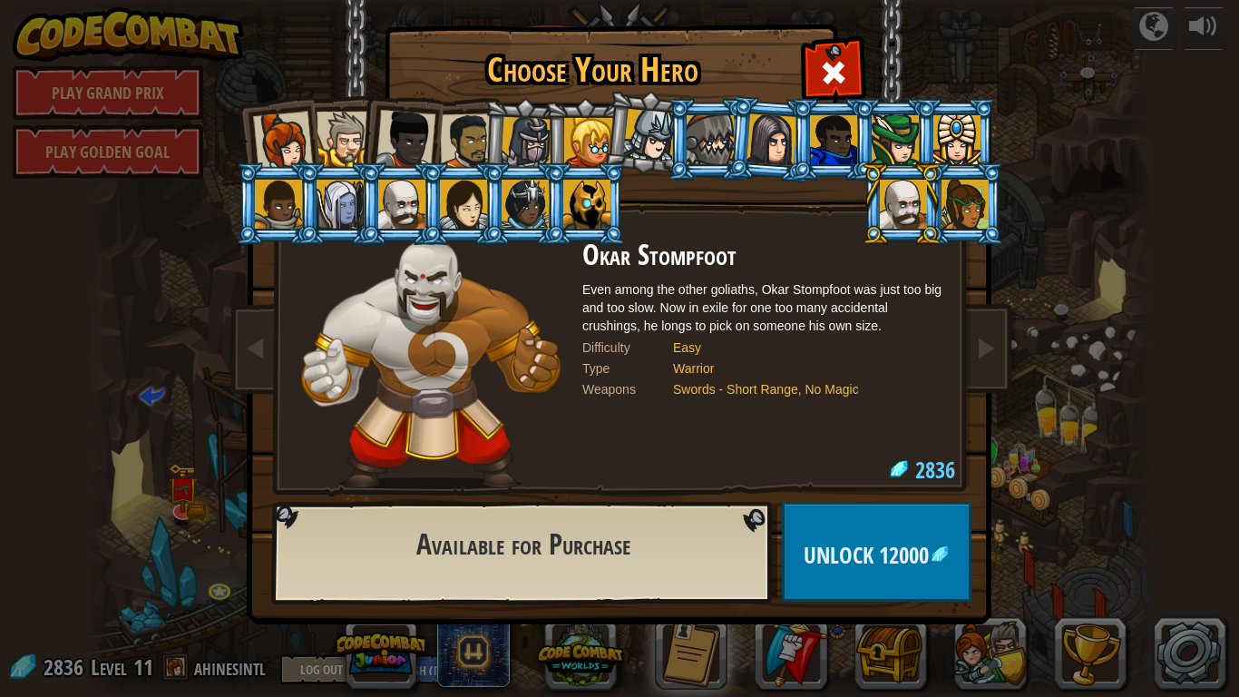
click at [974, 188] on div at bounding box center [965, 204] width 47 height 49
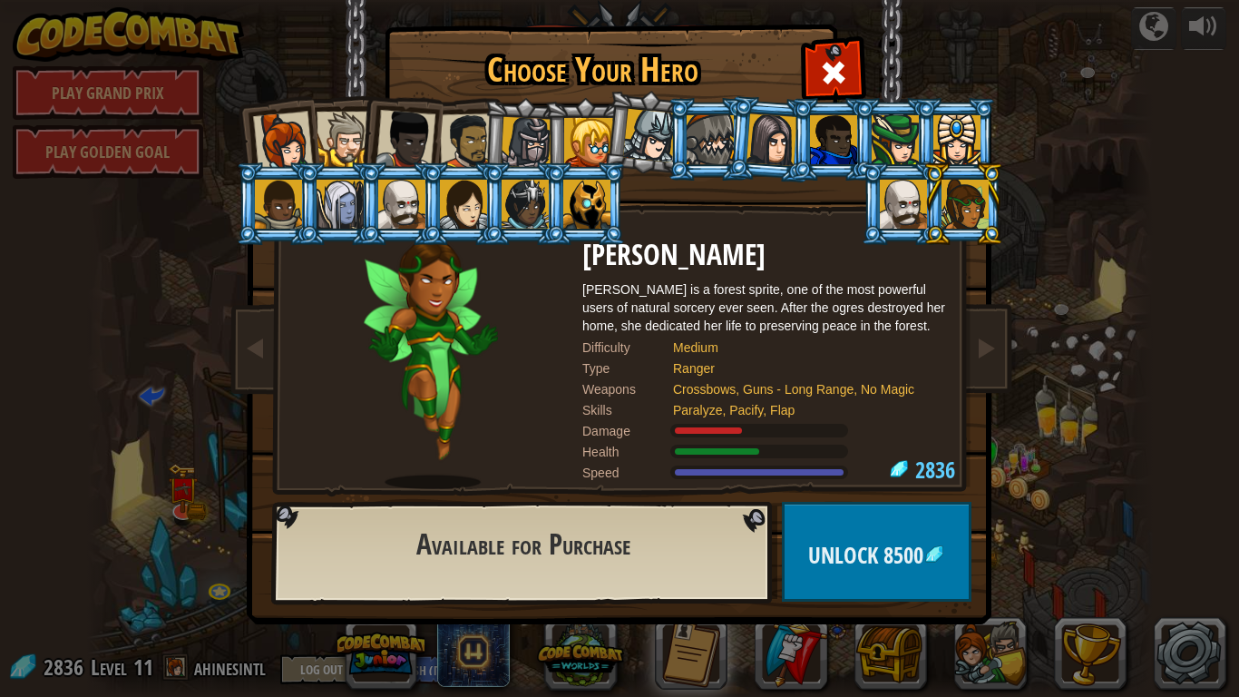
click at [905, 215] on div at bounding box center [903, 204] width 47 height 49
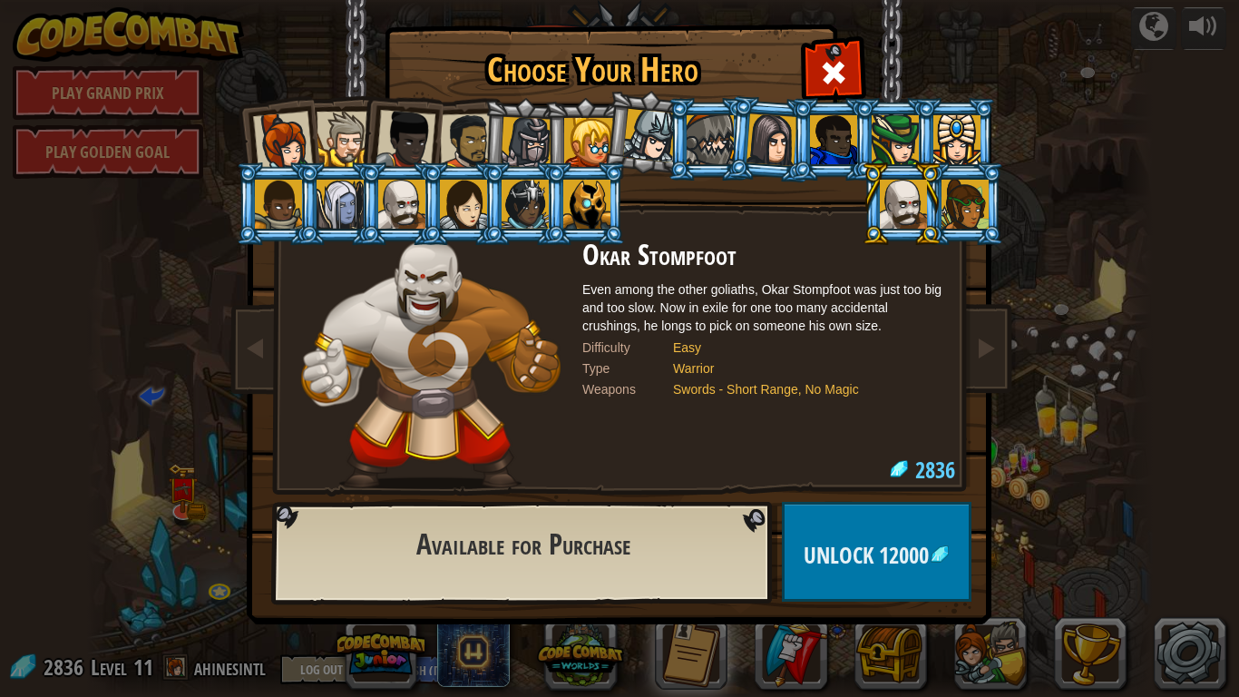
click at [588, 207] on div at bounding box center [586, 204] width 47 height 49
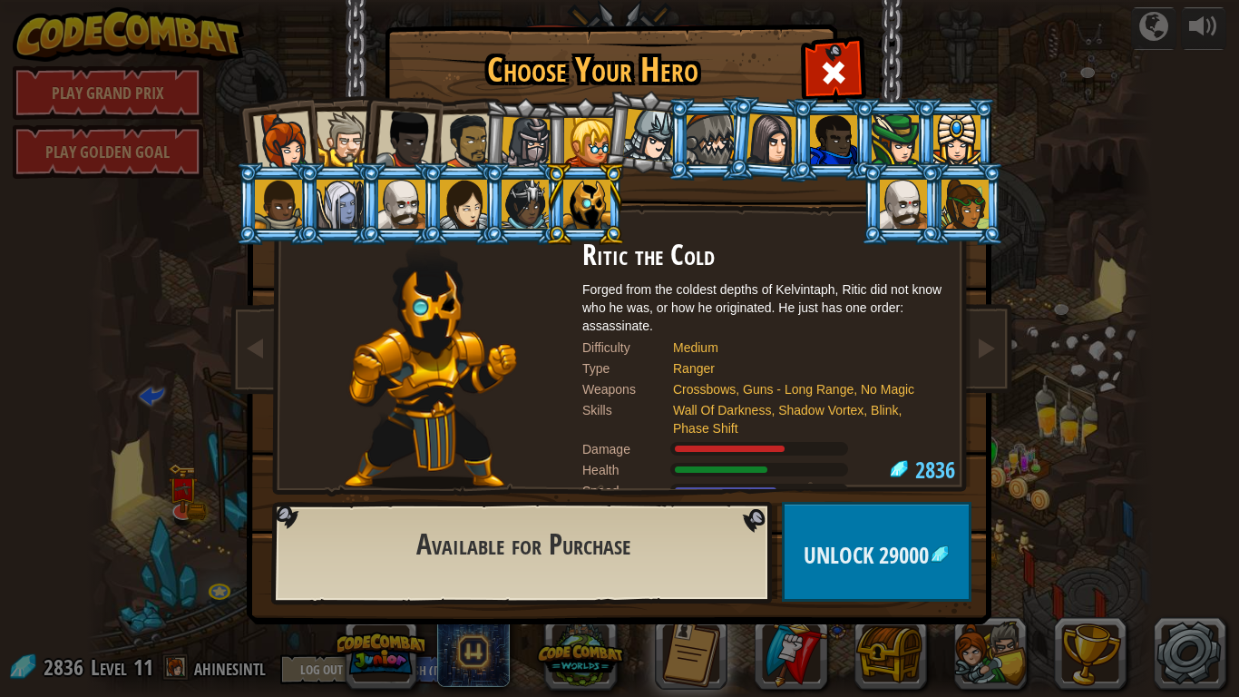
click at [507, 209] on div at bounding box center [525, 204] width 47 height 49
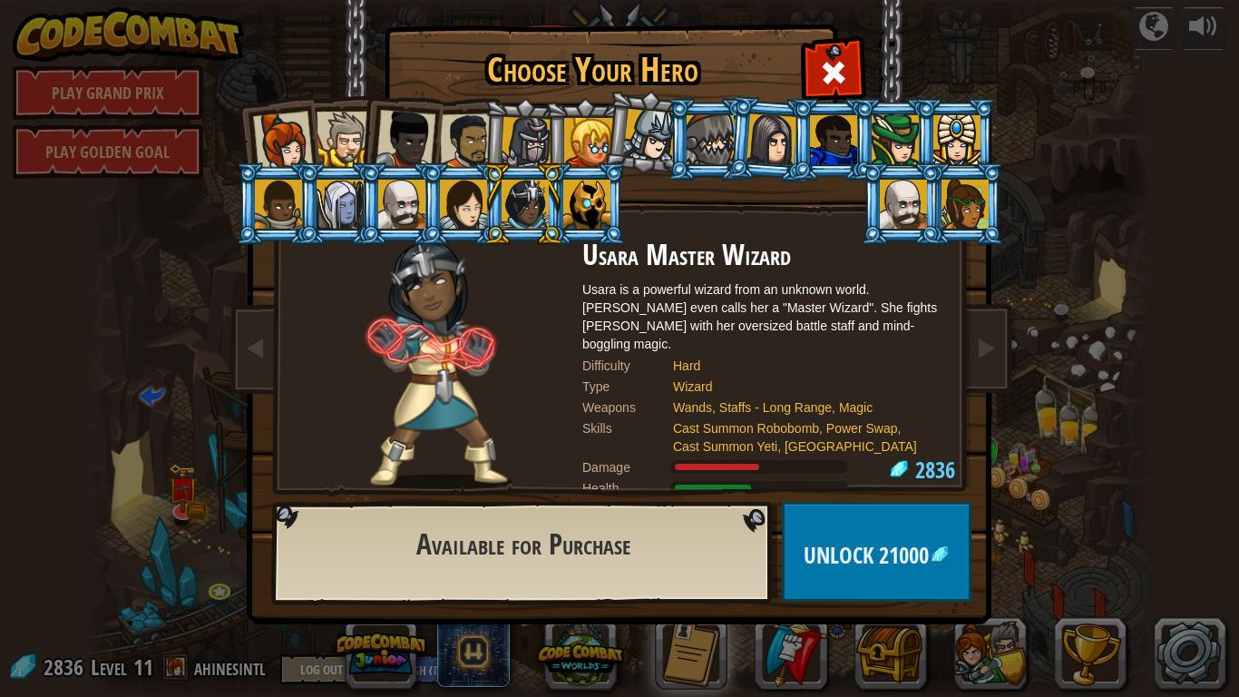
click at [905, 198] on div at bounding box center [903, 204] width 47 height 49
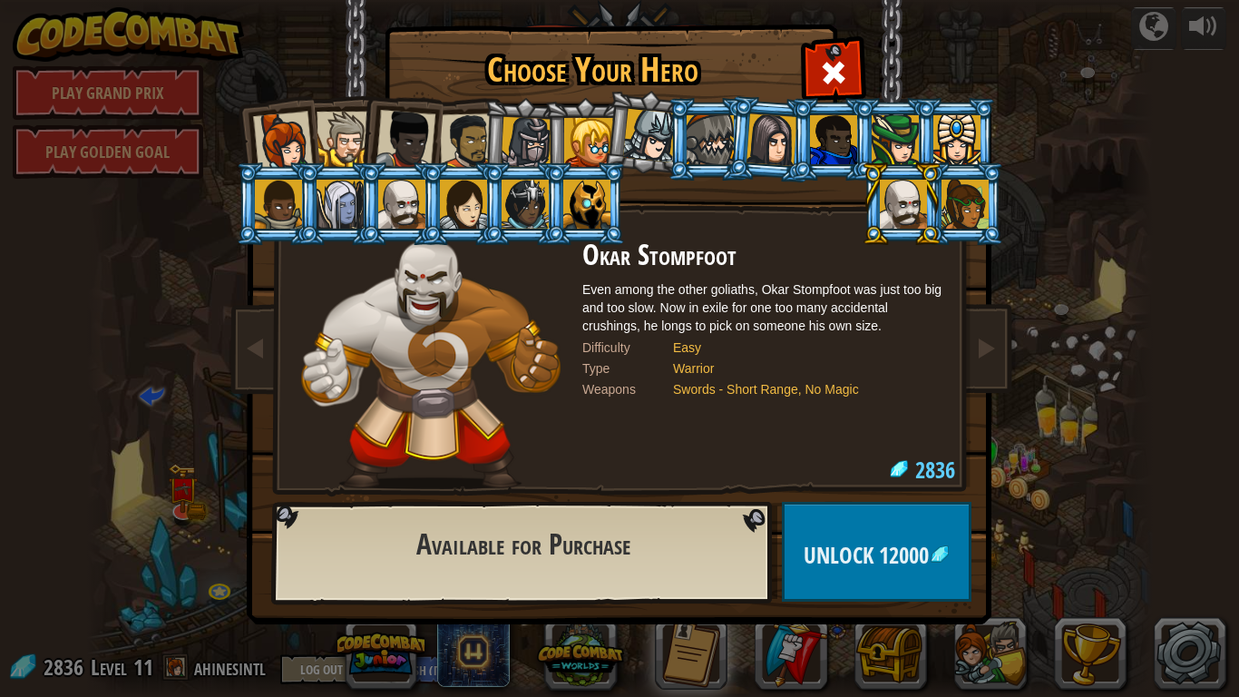
click at [408, 185] on div at bounding box center [401, 204] width 47 height 49
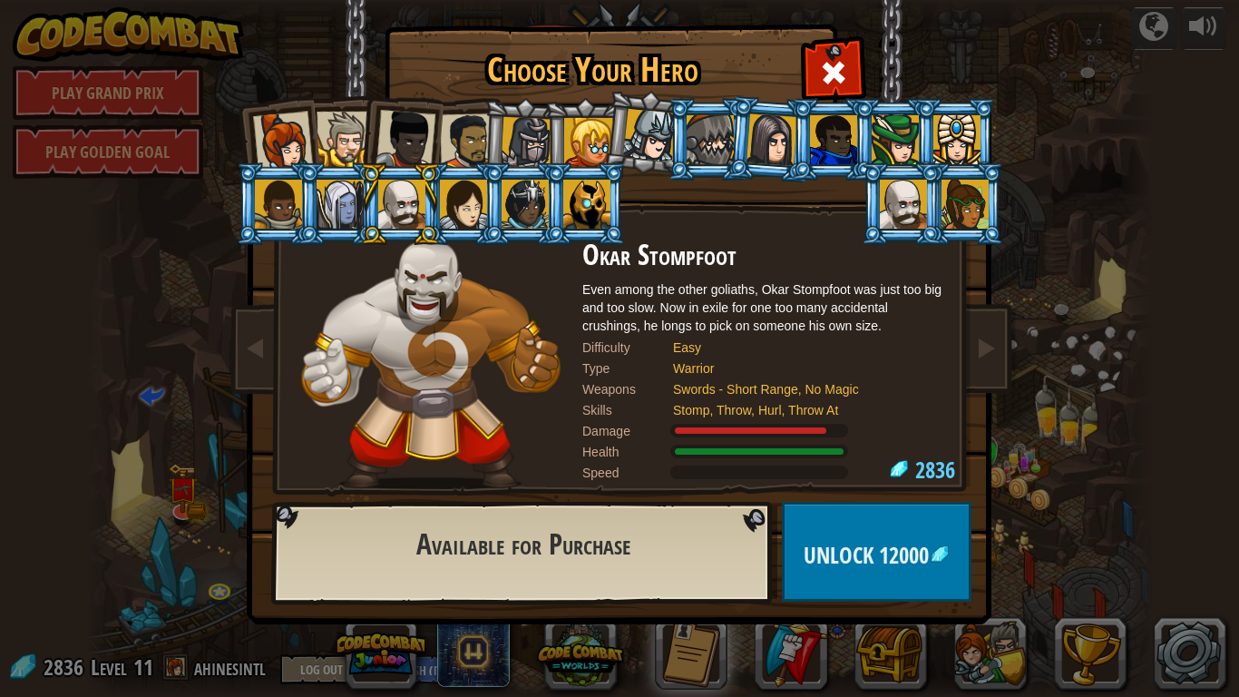
click at [901, 212] on div at bounding box center [903, 204] width 47 height 49
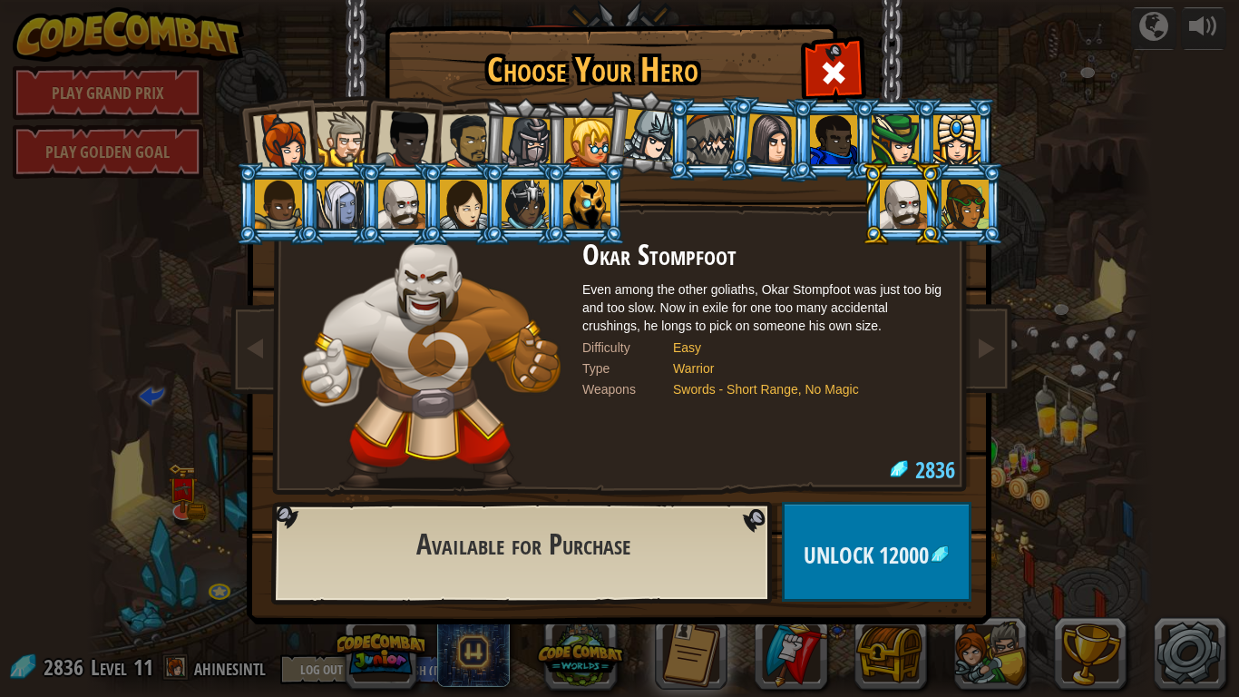
click at [415, 205] on div at bounding box center [401, 204] width 47 height 49
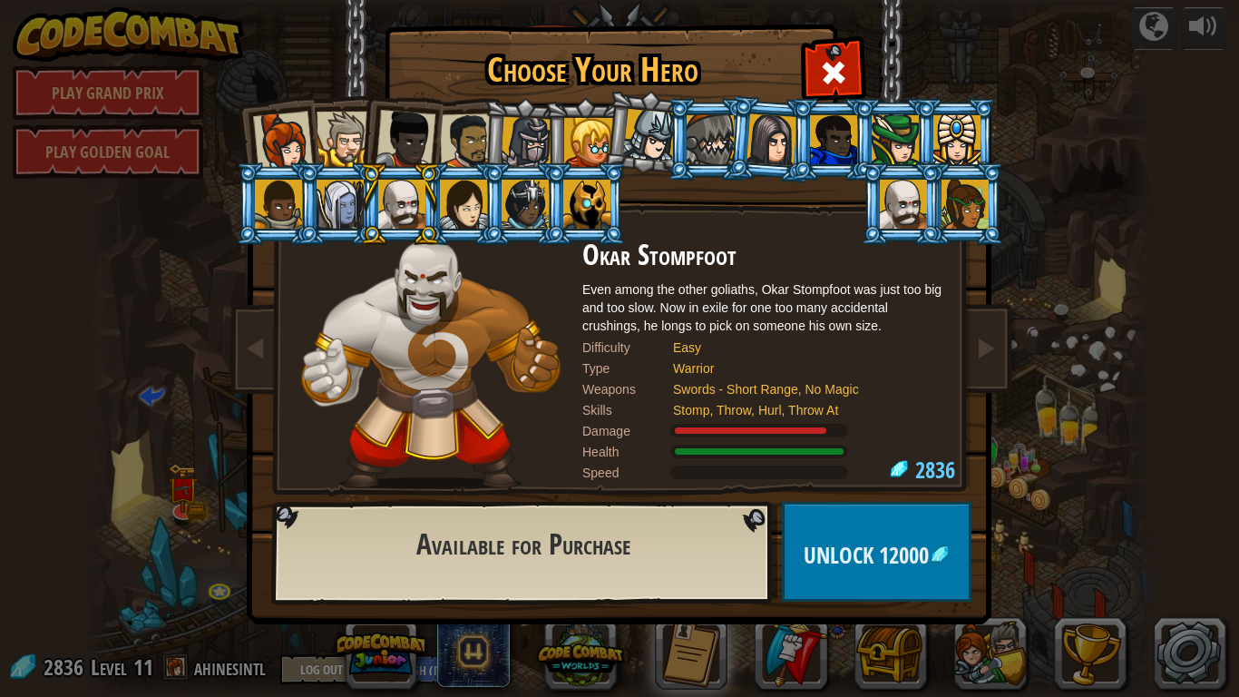
click at [313, 194] on li at bounding box center [339, 203] width 82 height 83
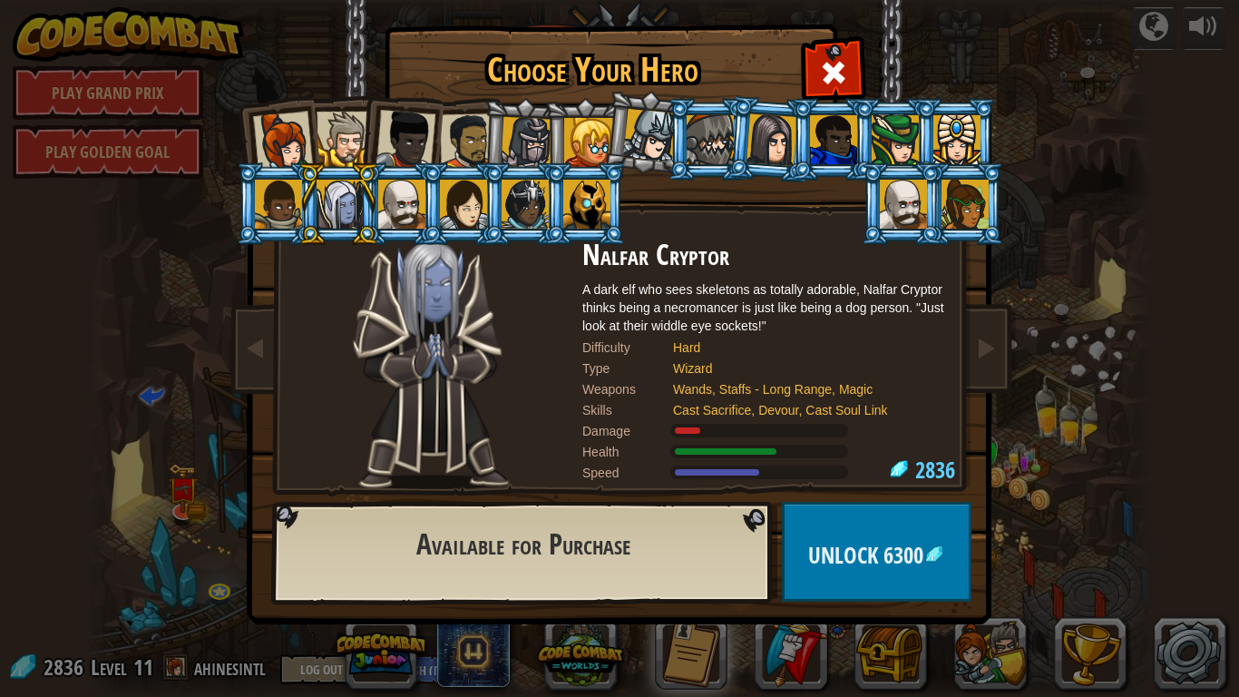
click at [278, 222] on div at bounding box center [278, 204] width 47 height 49
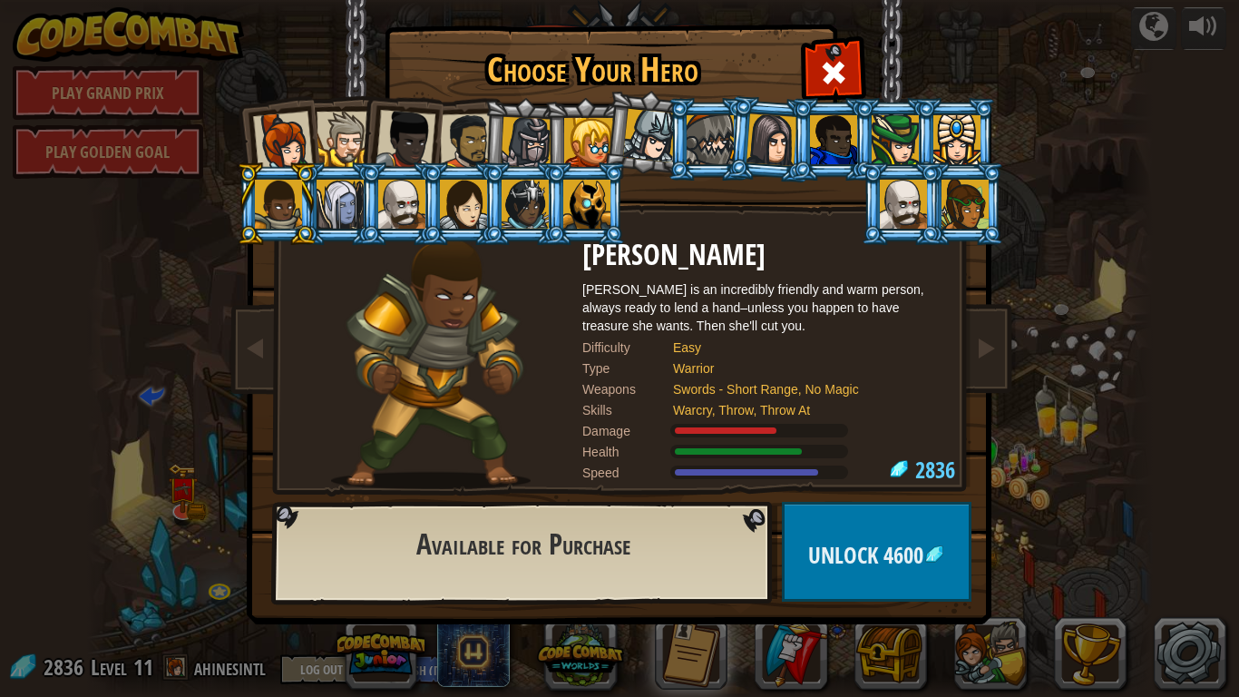
click at [642, 126] on div at bounding box center [650, 136] width 54 height 54
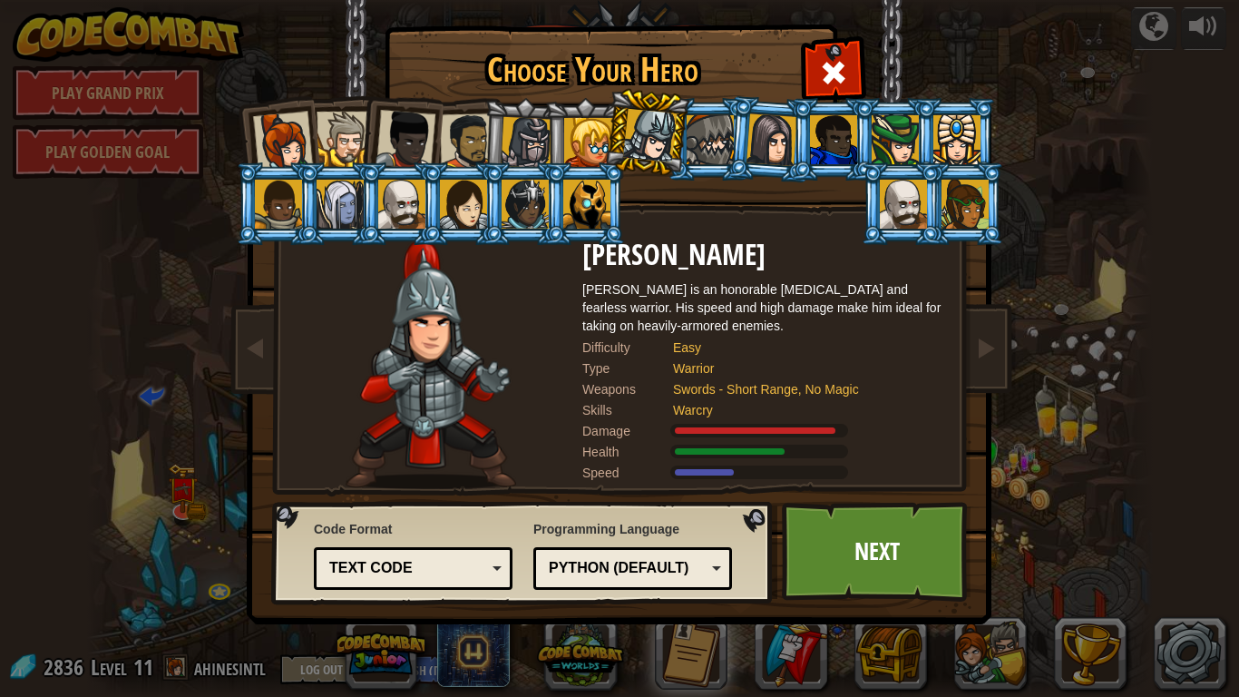
click at [535, 128] on div at bounding box center [527, 143] width 52 height 52
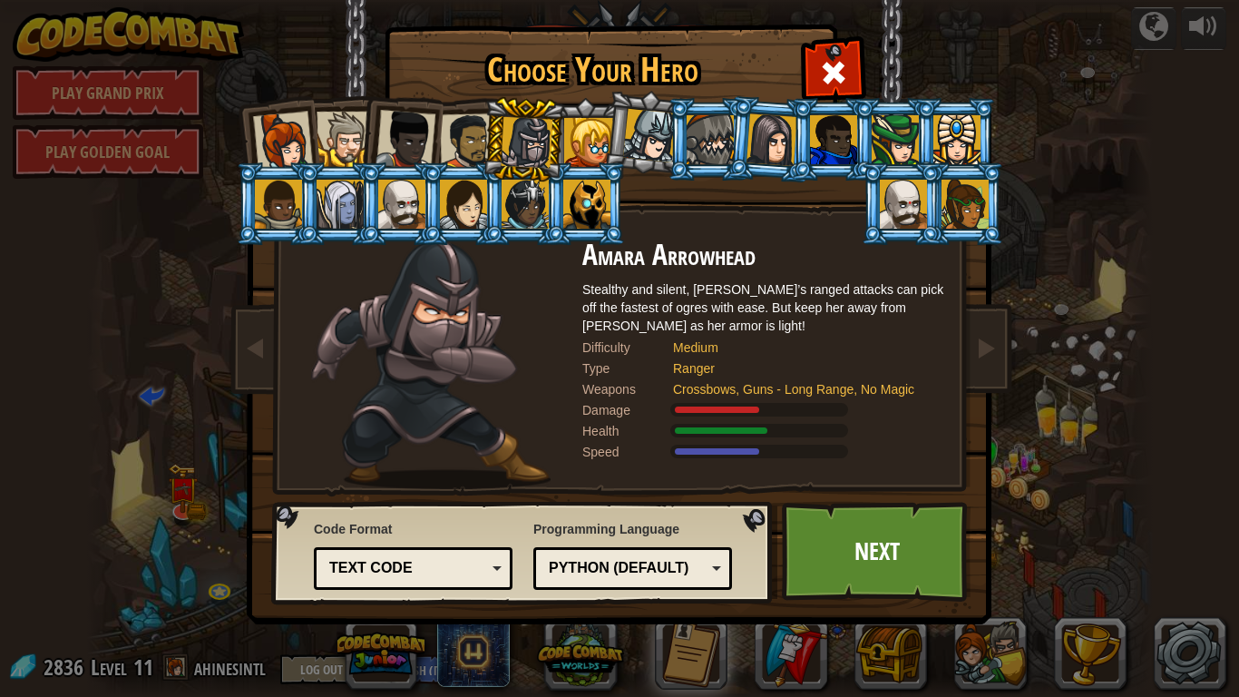
click at [639, 134] on div at bounding box center [650, 136] width 54 height 54
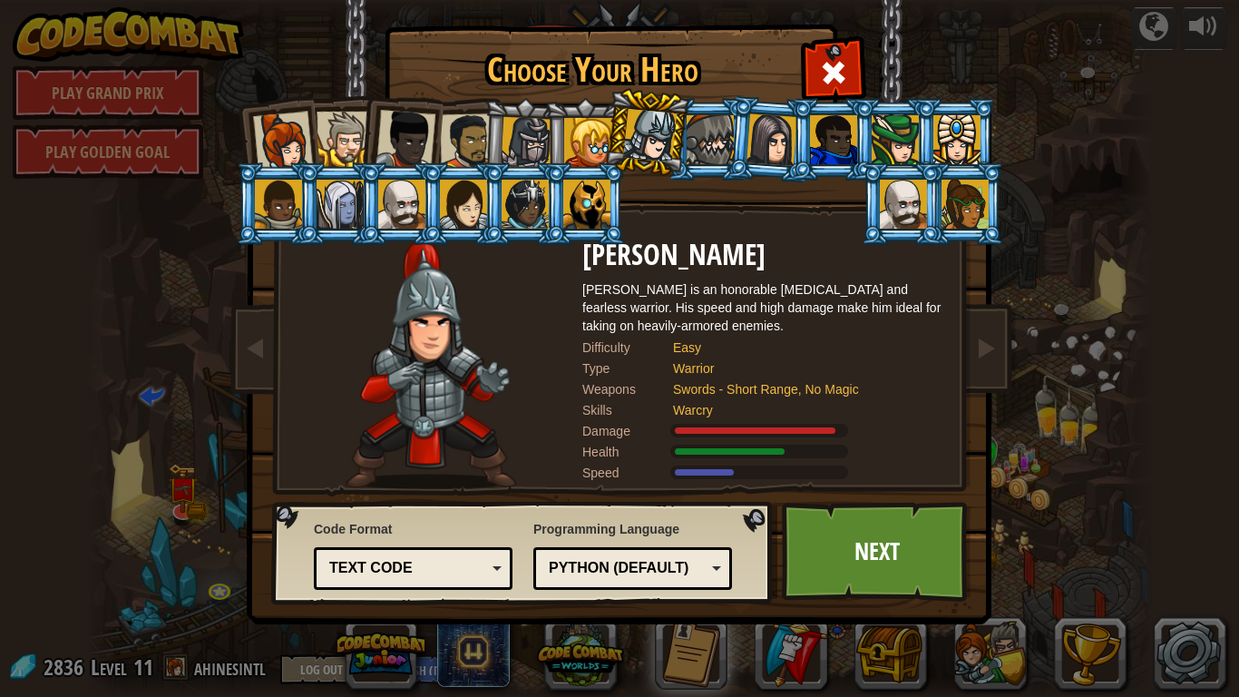
click at [831, 150] on div at bounding box center [833, 139] width 47 height 49
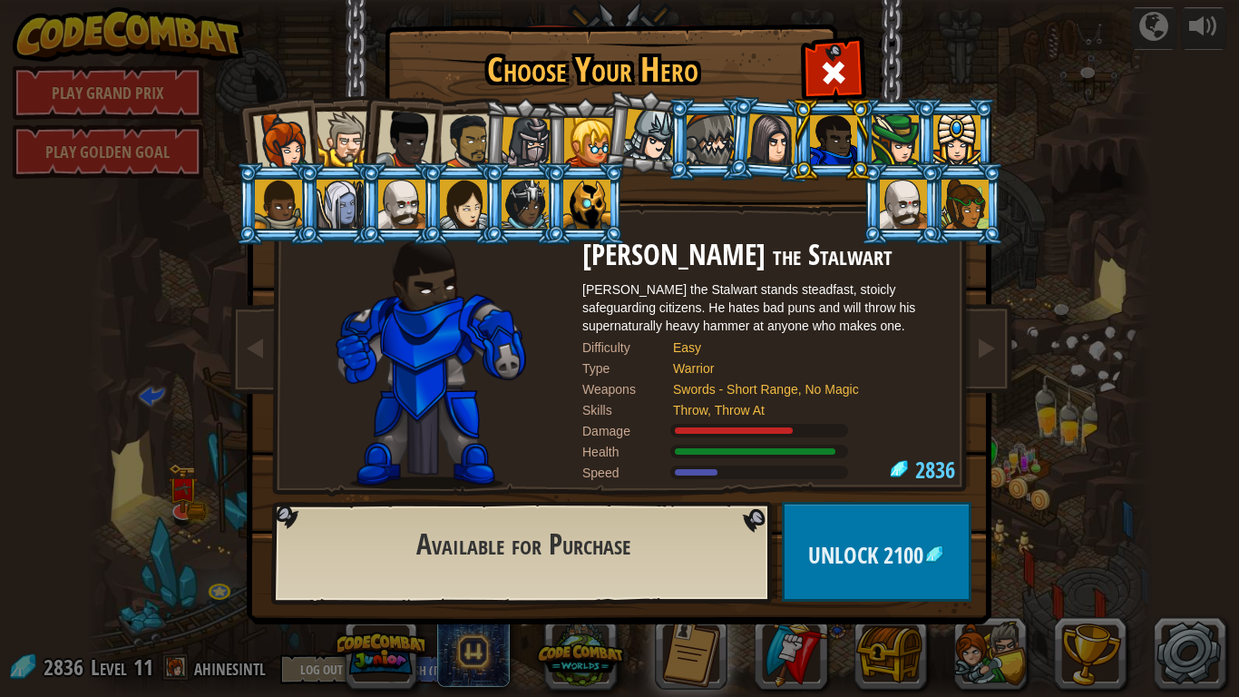
click at [880, 147] on div at bounding box center [895, 139] width 47 height 49
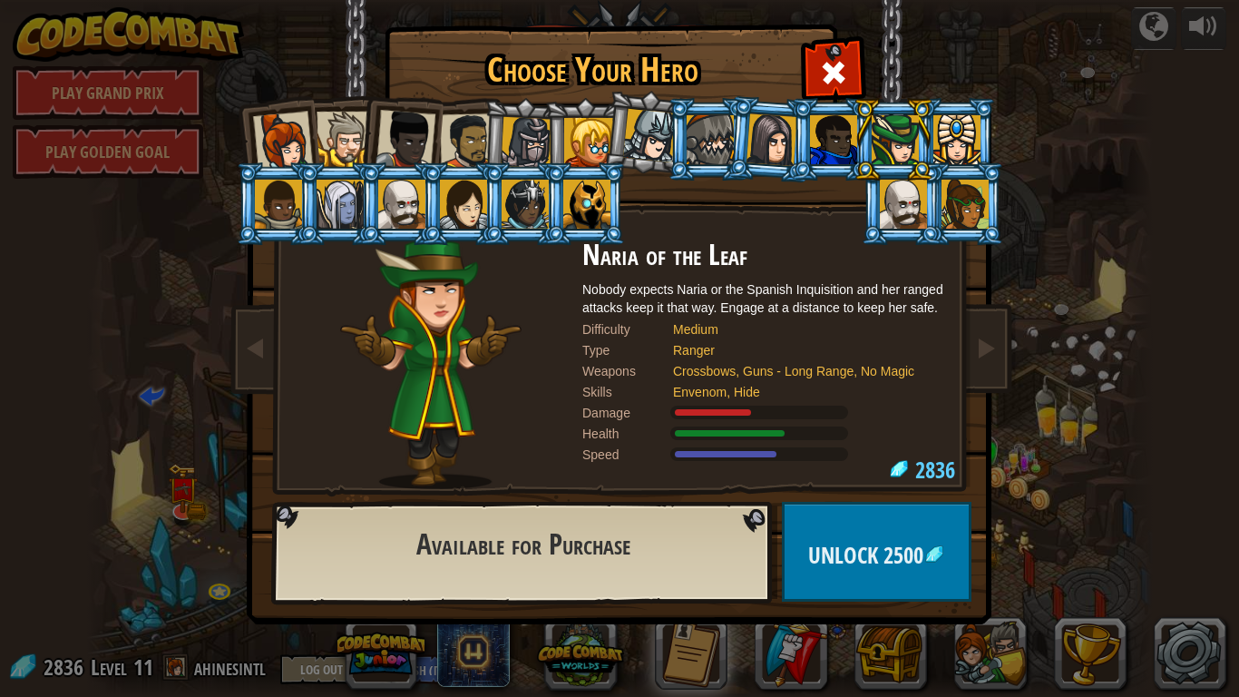
click at [821, 132] on div at bounding box center [833, 139] width 47 height 49
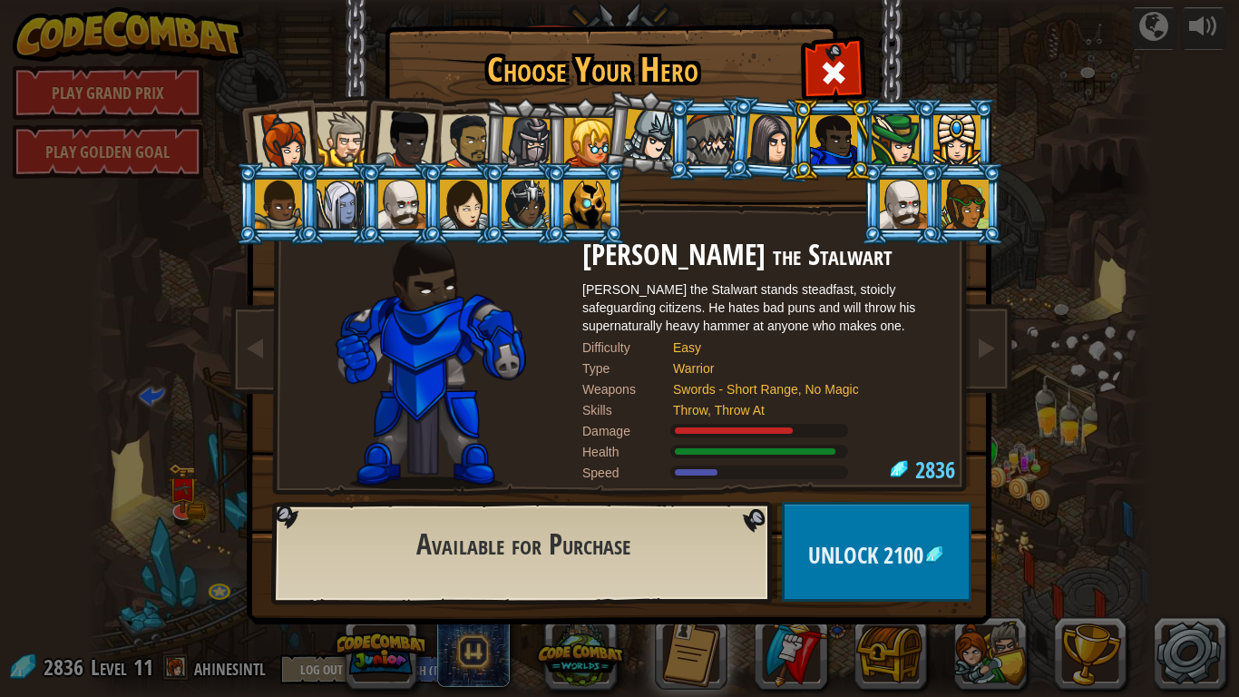
click at [960, 134] on div at bounding box center [956, 139] width 47 height 49
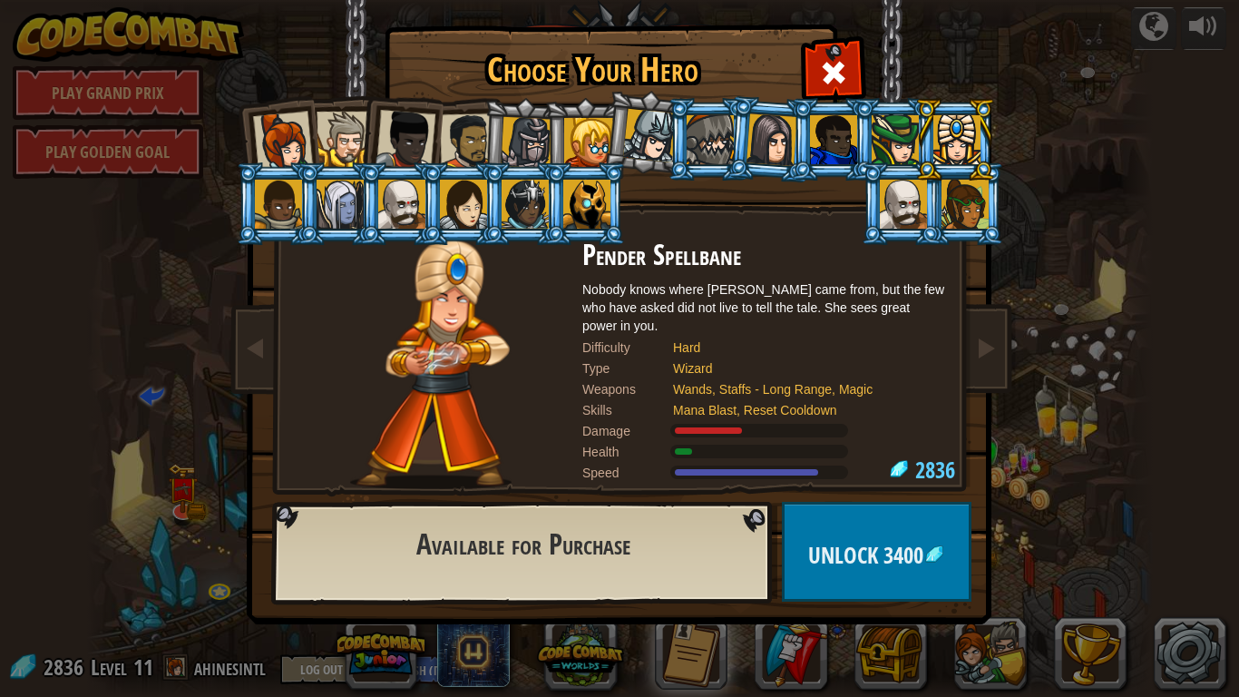
click at [584, 138] on div at bounding box center [588, 142] width 49 height 49
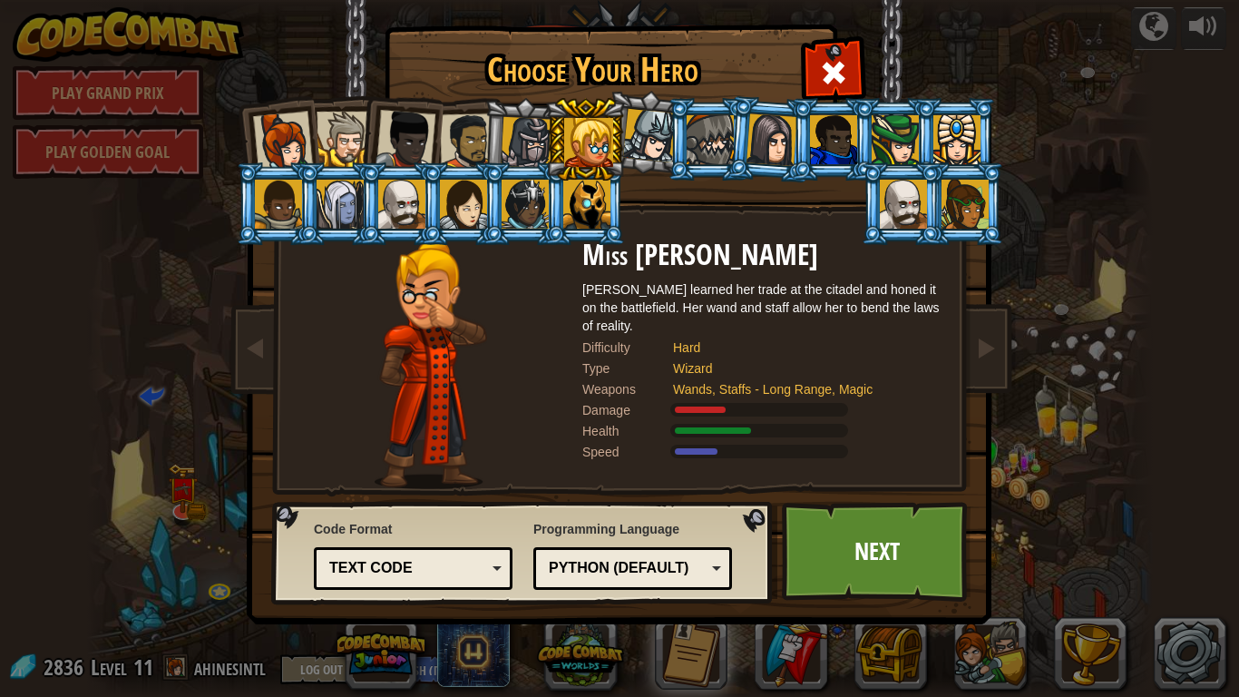
click at [513, 132] on div at bounding box center [527, 143] width 52 height 52
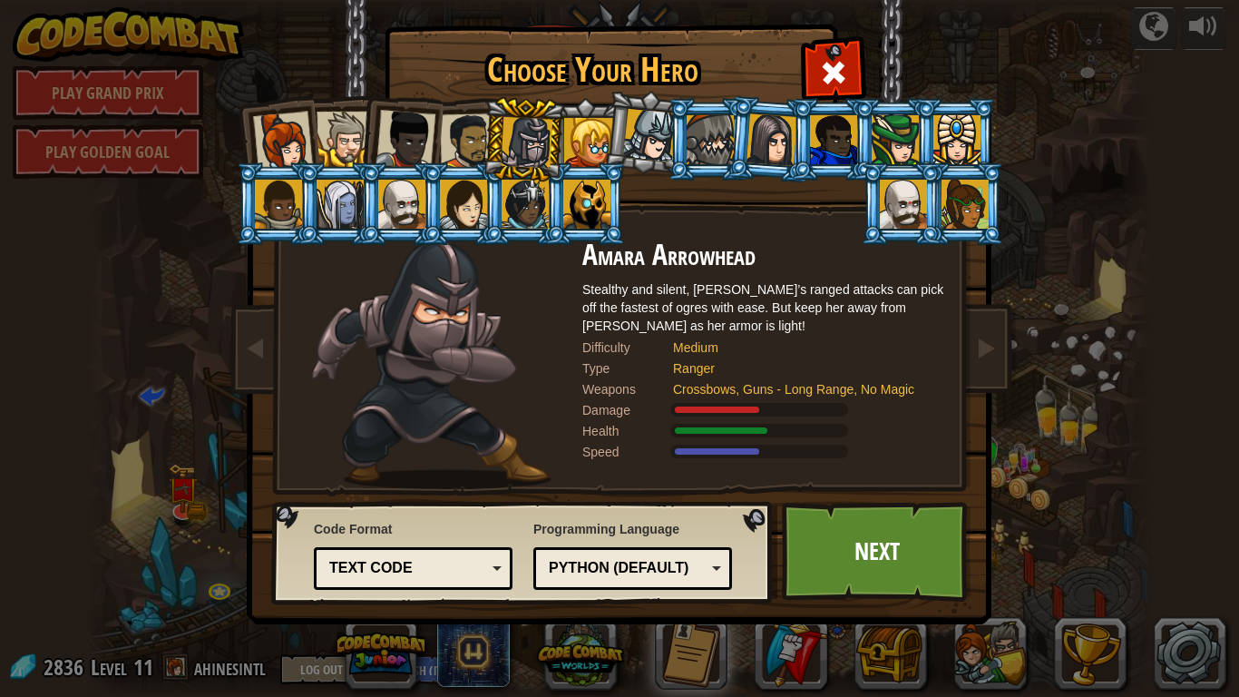
click at [650, 146] on div at bounding box center [650, 136] width 54 height 54
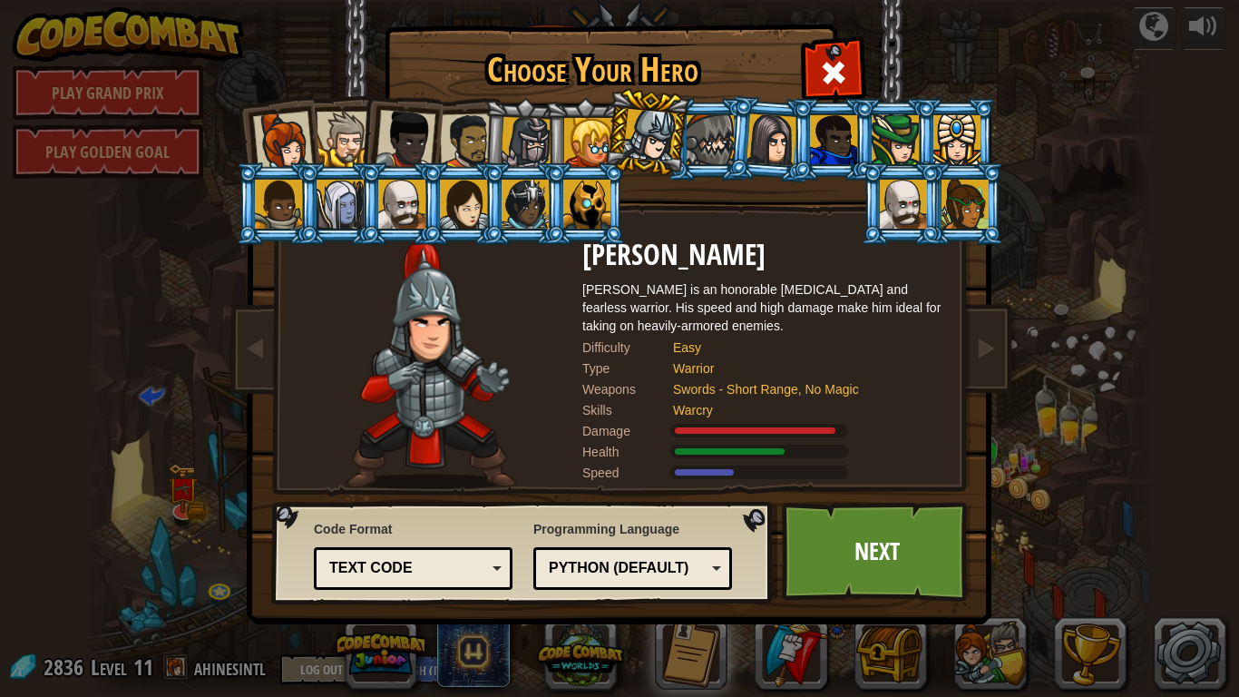
click at [522, 131] on div at bounding box center [527, 143] width 52 height 52
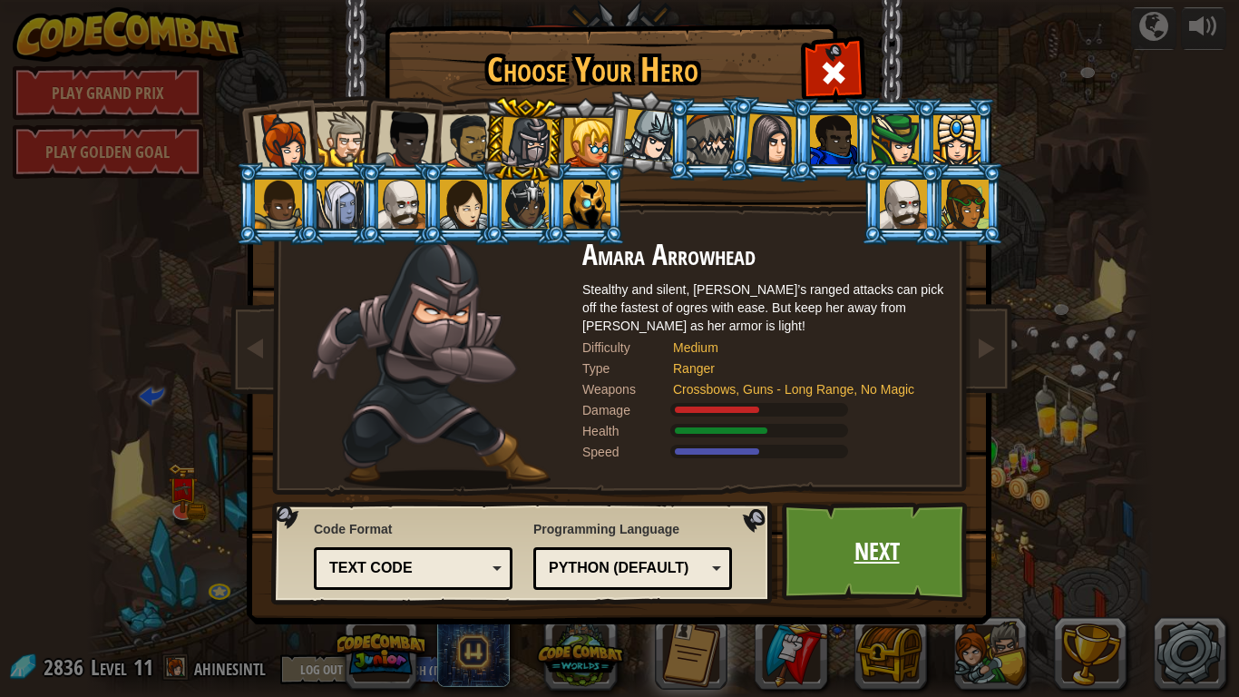
click at [861, 538] on link "Next" at bounding box center [877, 552] width 190 height 100
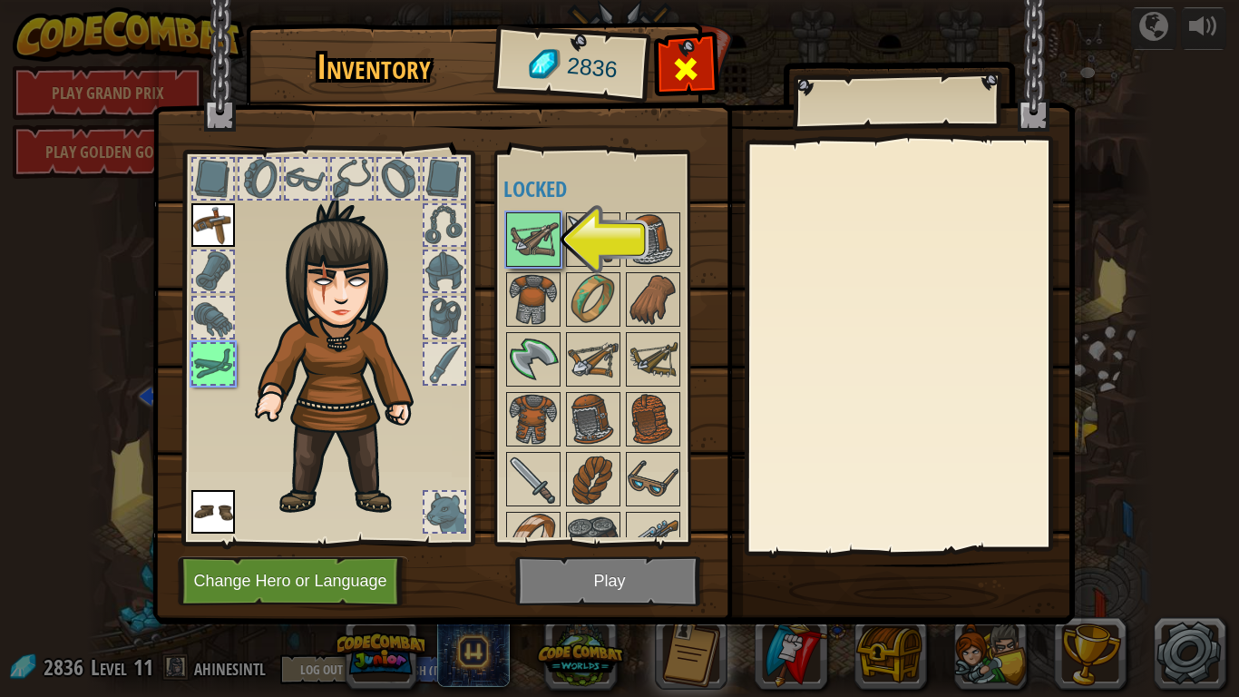
click at [698, 60] on span at bounding box center [685, 68] width 29 height 29
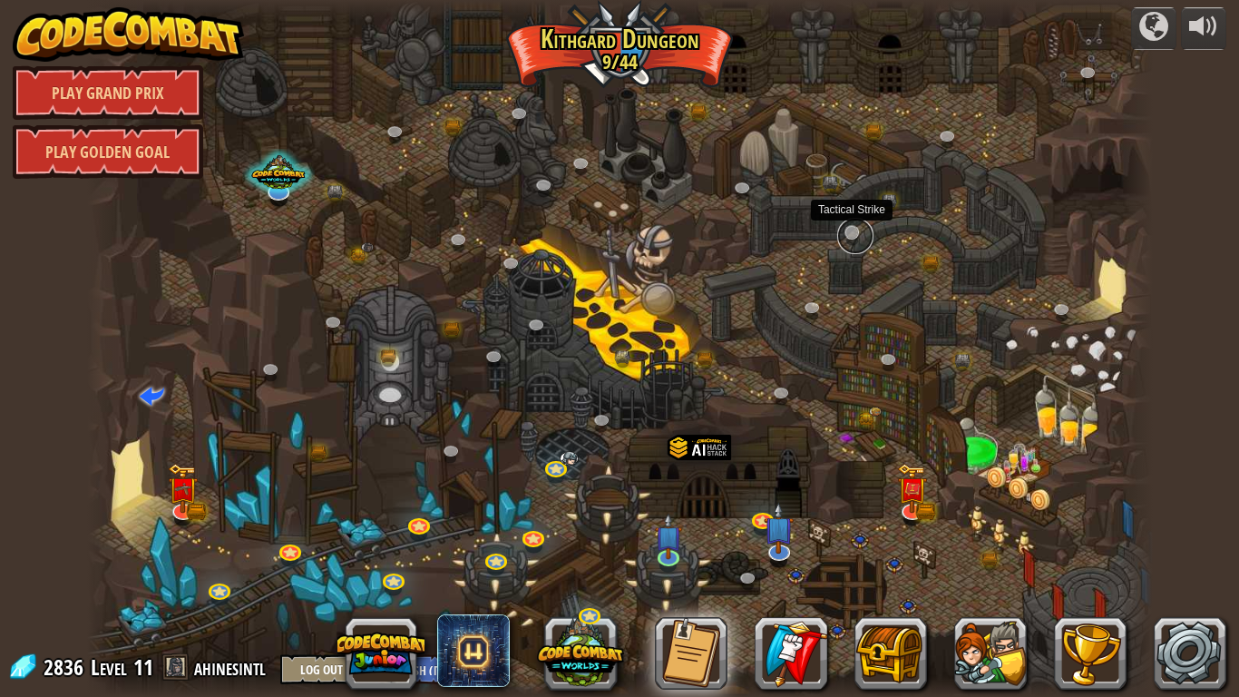
click at [851, 233] on link at bounding box center [855, 236] width 36 height 36
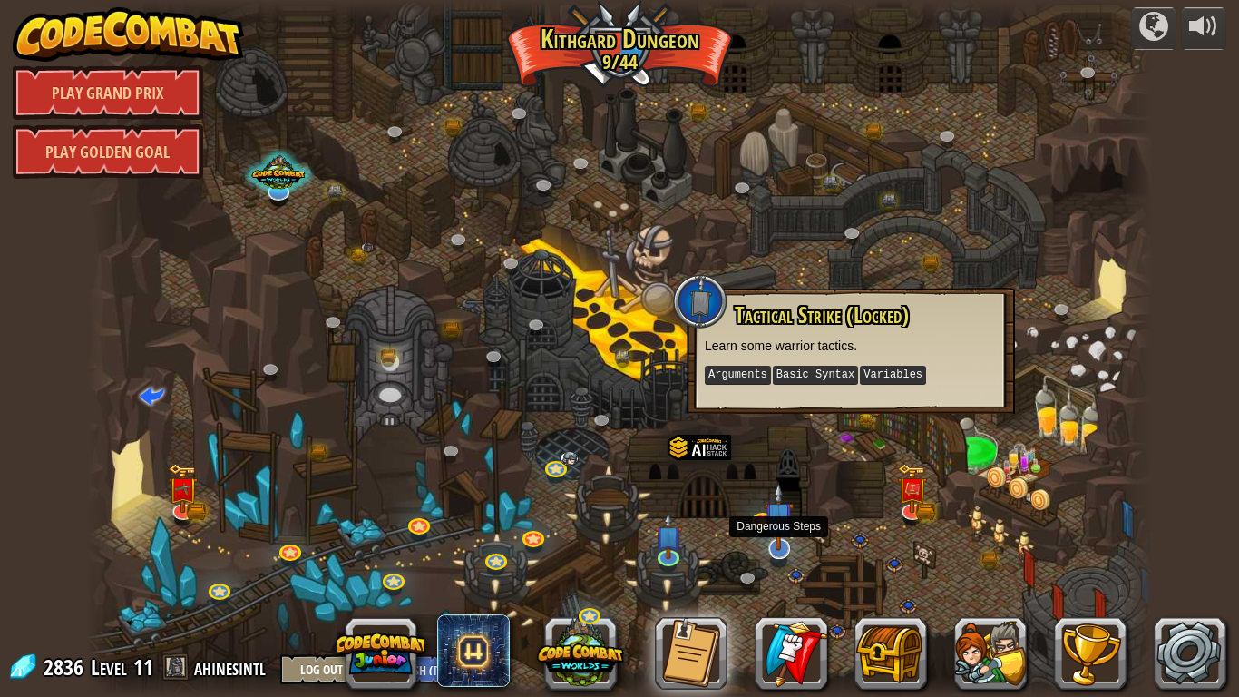
click at [782, 548] on img at bounding box center [779, 516] width 30 height 69
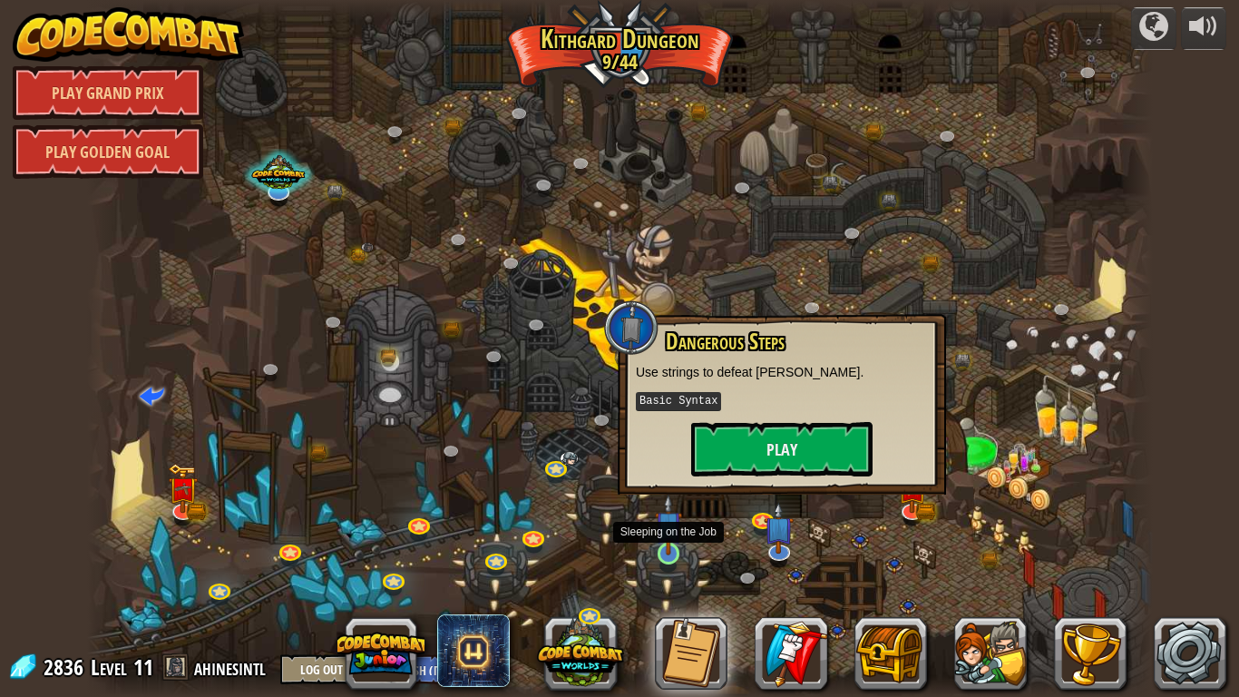
click at [670, 552] on img at bounding box center [668, 525] width 27 height 62
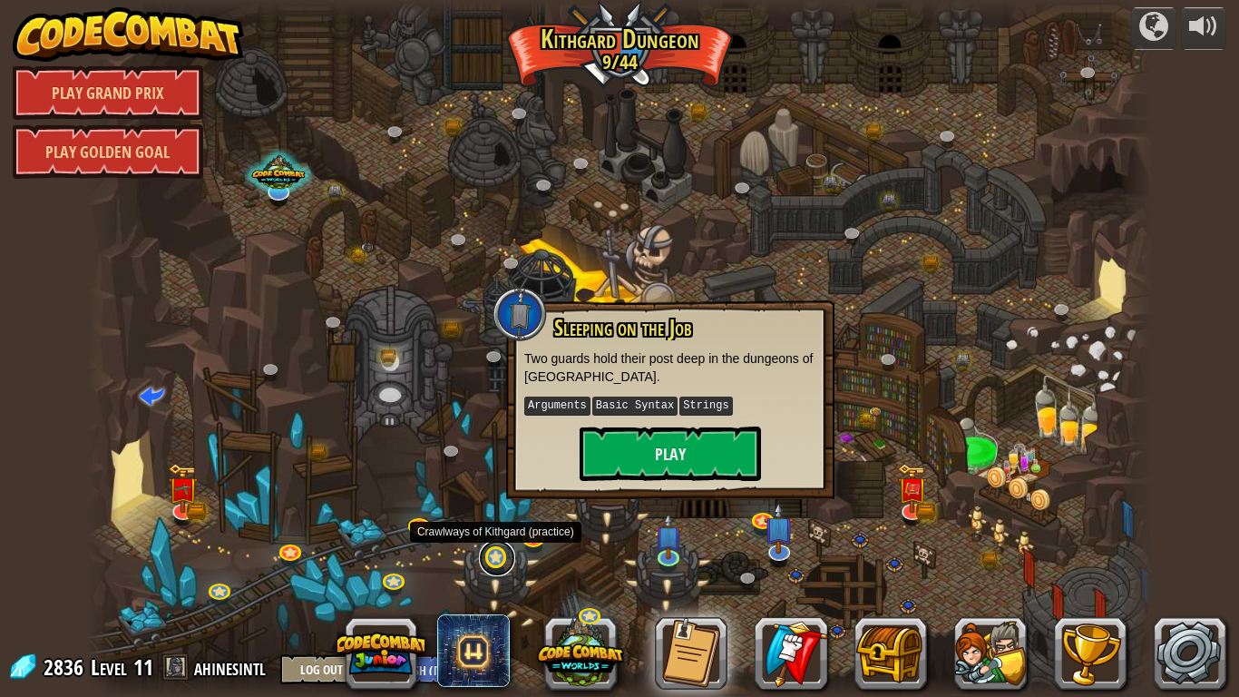
click at [492, 551] on link at bounding box center [497, 558] width 36 height 36
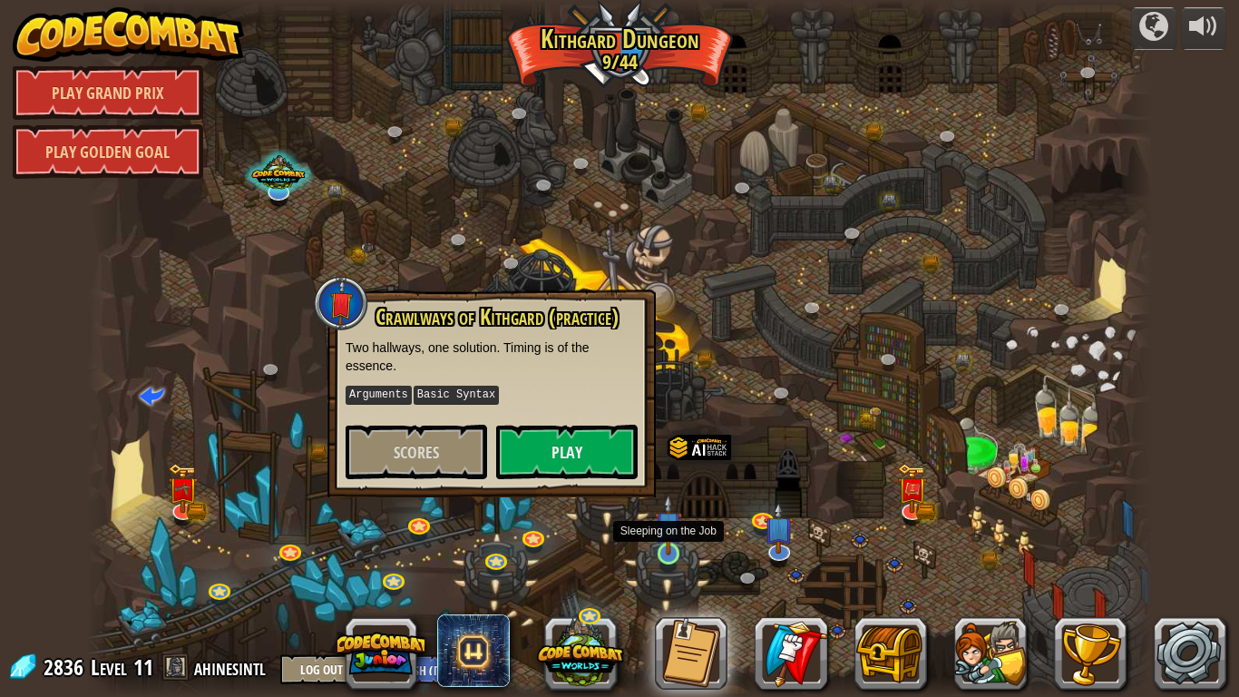
click at [660, 549] on img at bounding box center [668, 525] width 27 height 62
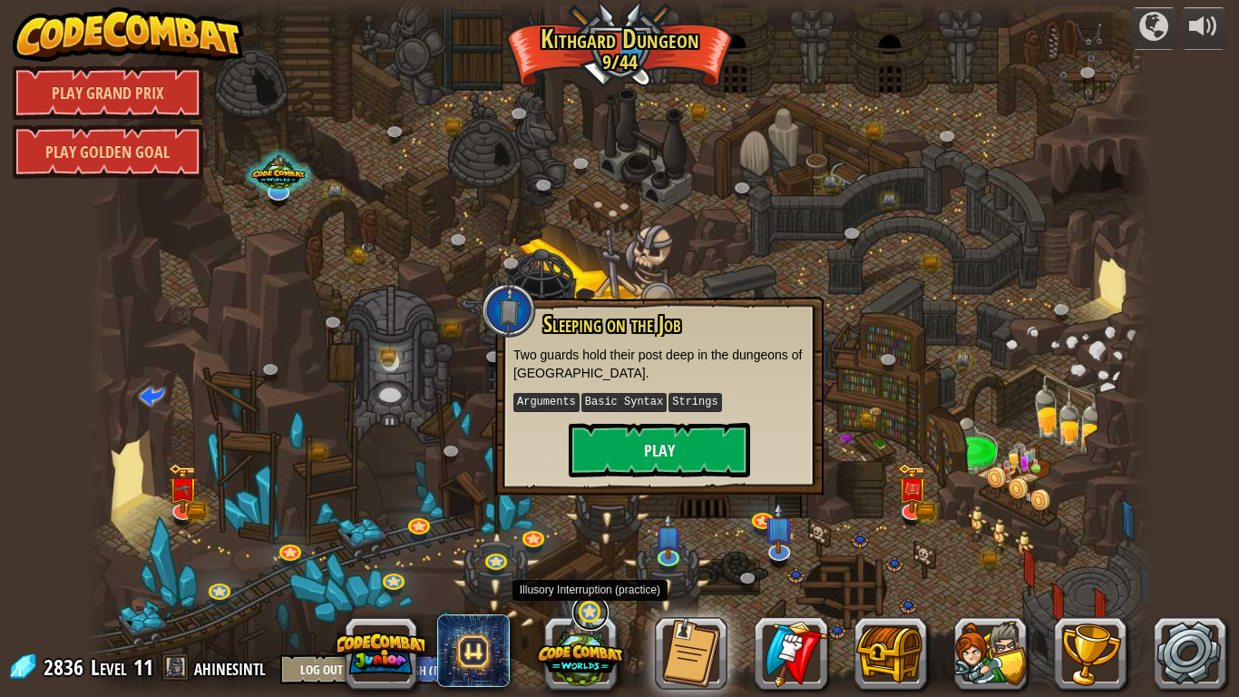
click at [585, 554] on link at bounding box center [590, 612] width 36 height 36
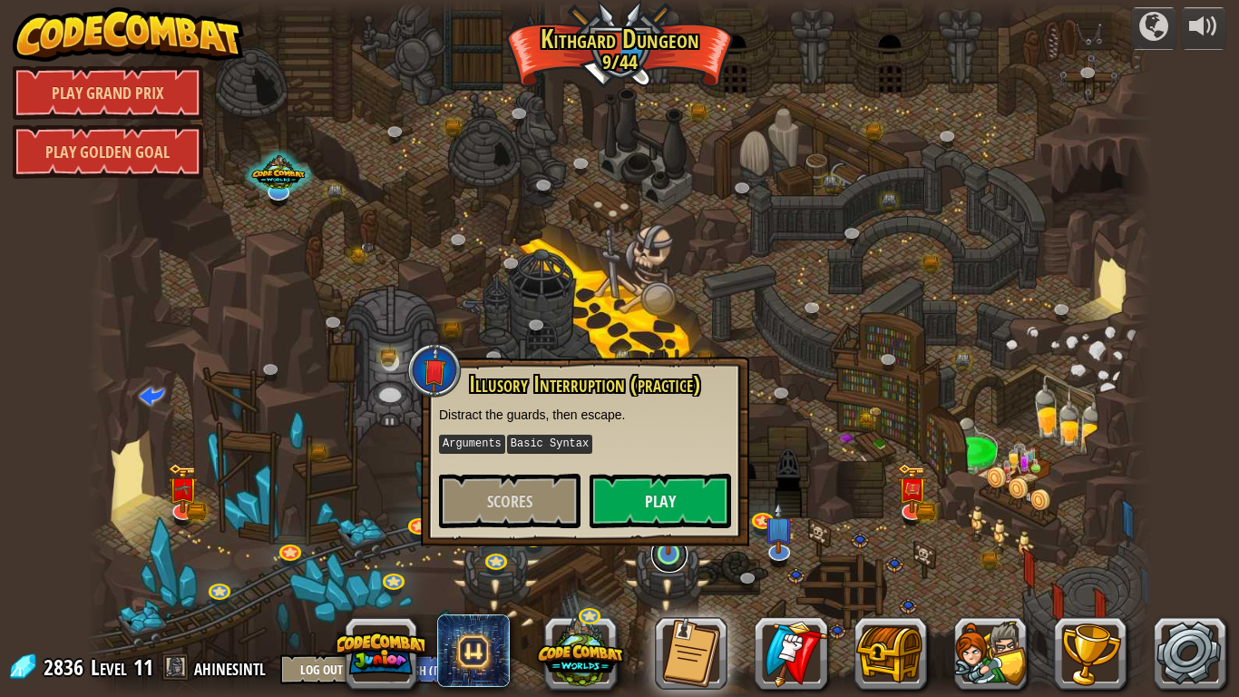
click at [682, 553] on link at bounding box center [669, 554] width 36 height 36
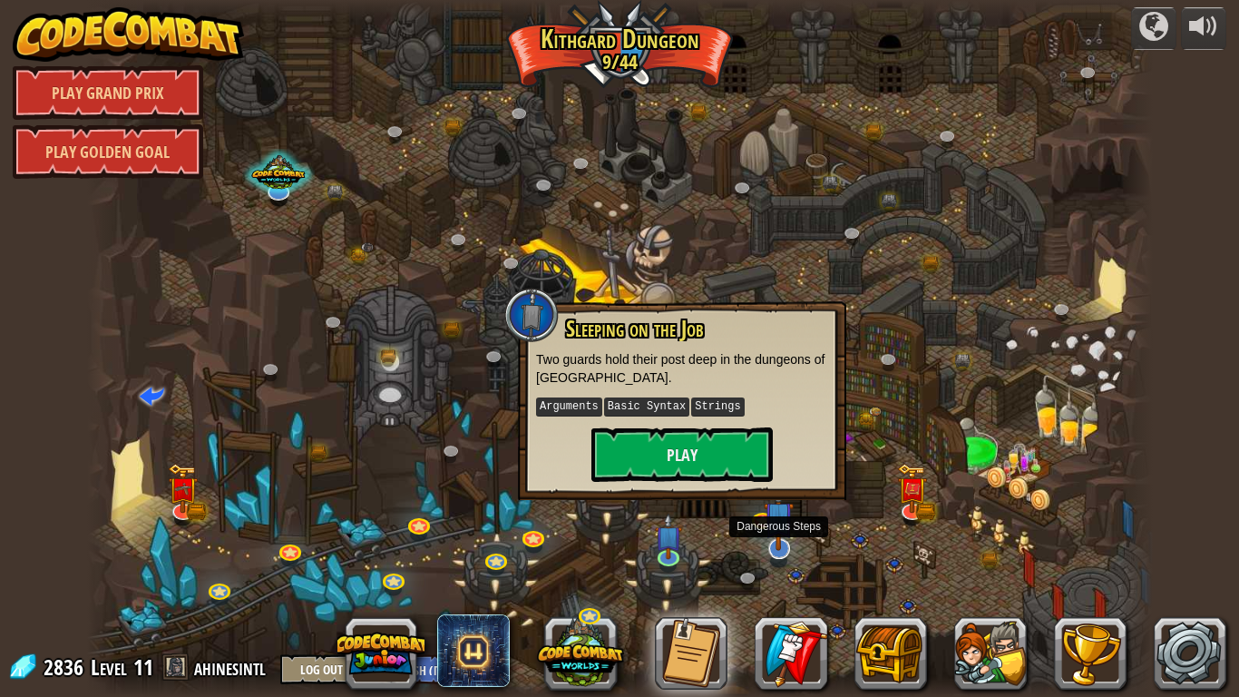
click at [773, 538] on img at bounding box center [779, 516] width 30 height 69
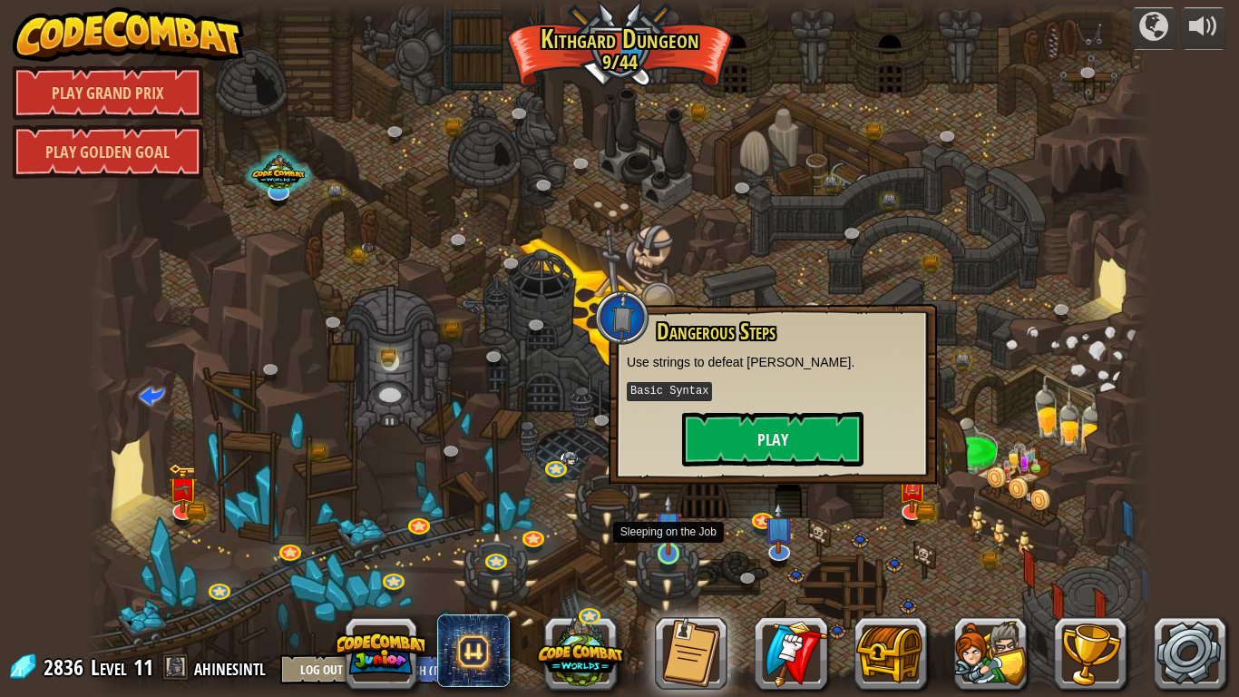
click at [674, 544] on img at bounding box center [668, 525] width 27 height 62
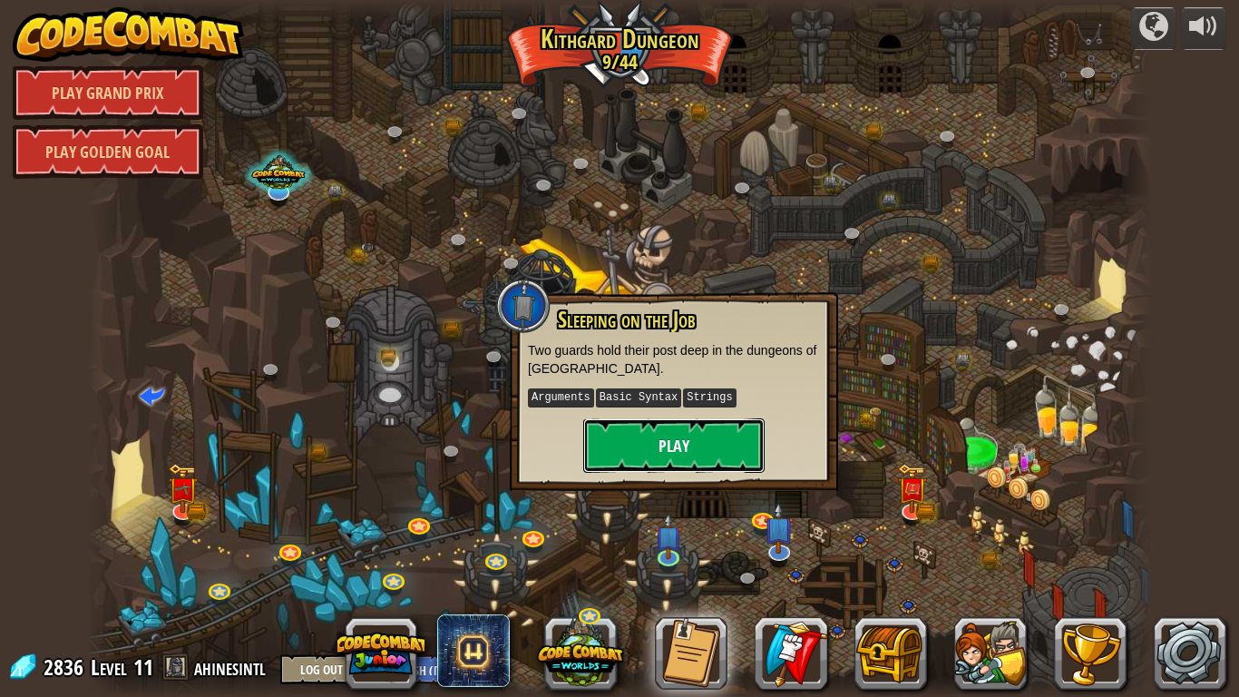
click at [687, 462] on button "Play" at bounding box center [673, 445] width 181 height 54
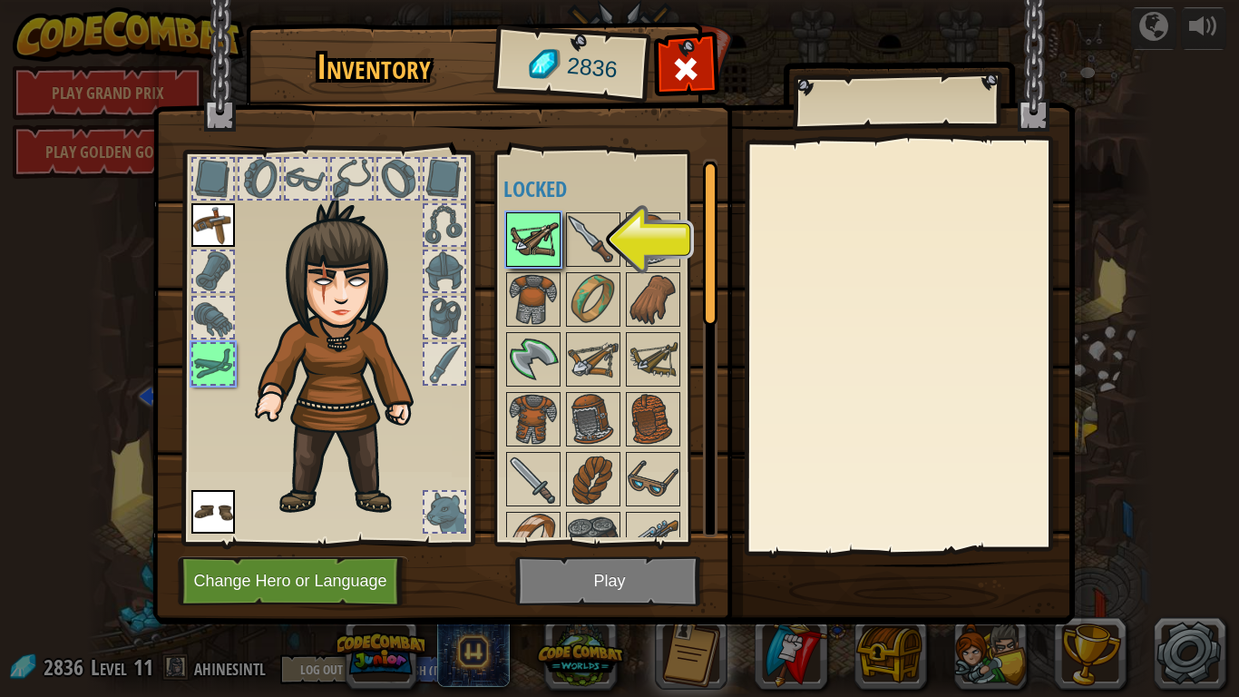
click at [536, 214] on img at bounding box center [533, 239] width 51 height 51
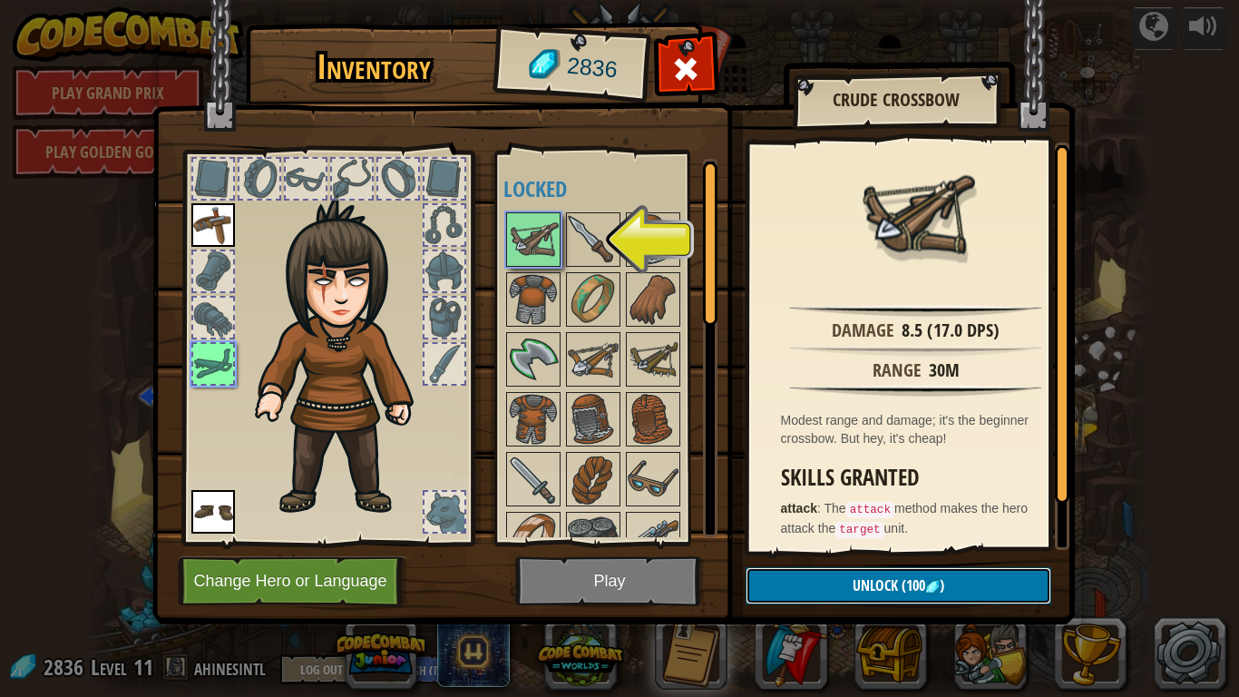
click at [824, 554] on button "Unlock (100 )" at bounding box center [899, 585] width 306 height 37
click at [824, 554] on button "Confirm" at bounding box center [899, 585] width 306 height 37
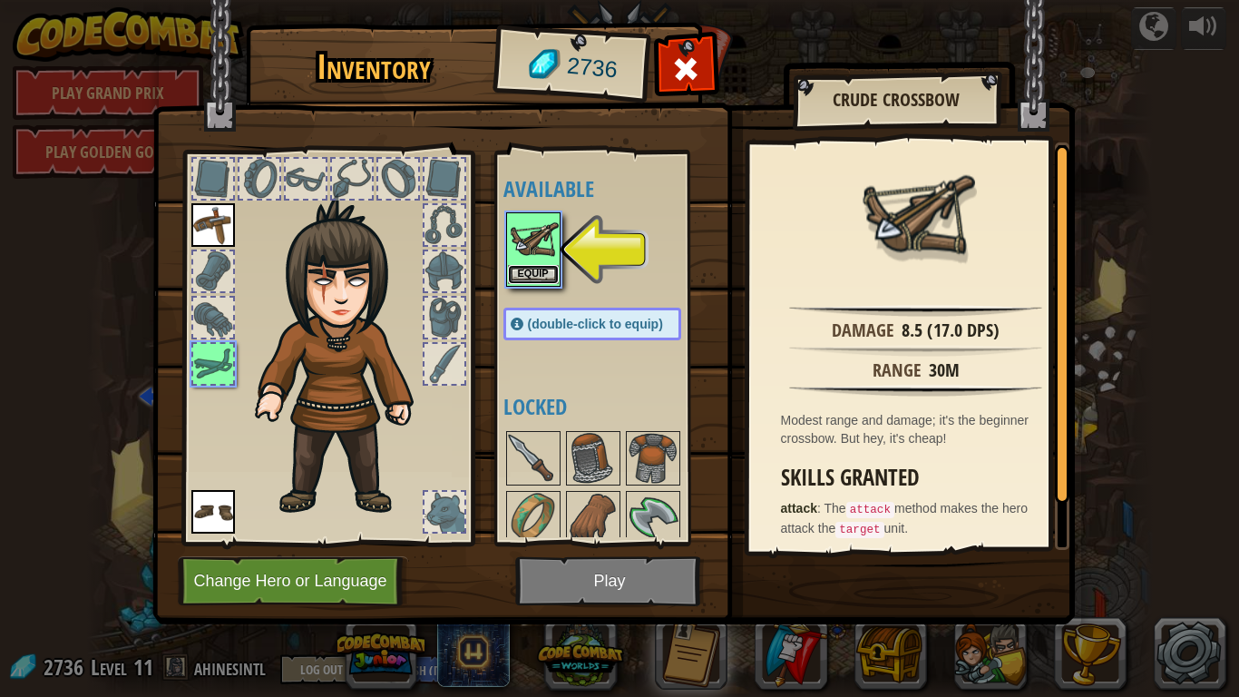
click at [549, 274] on button "Equip" at bounding box center [533, 274] width 51 height 19
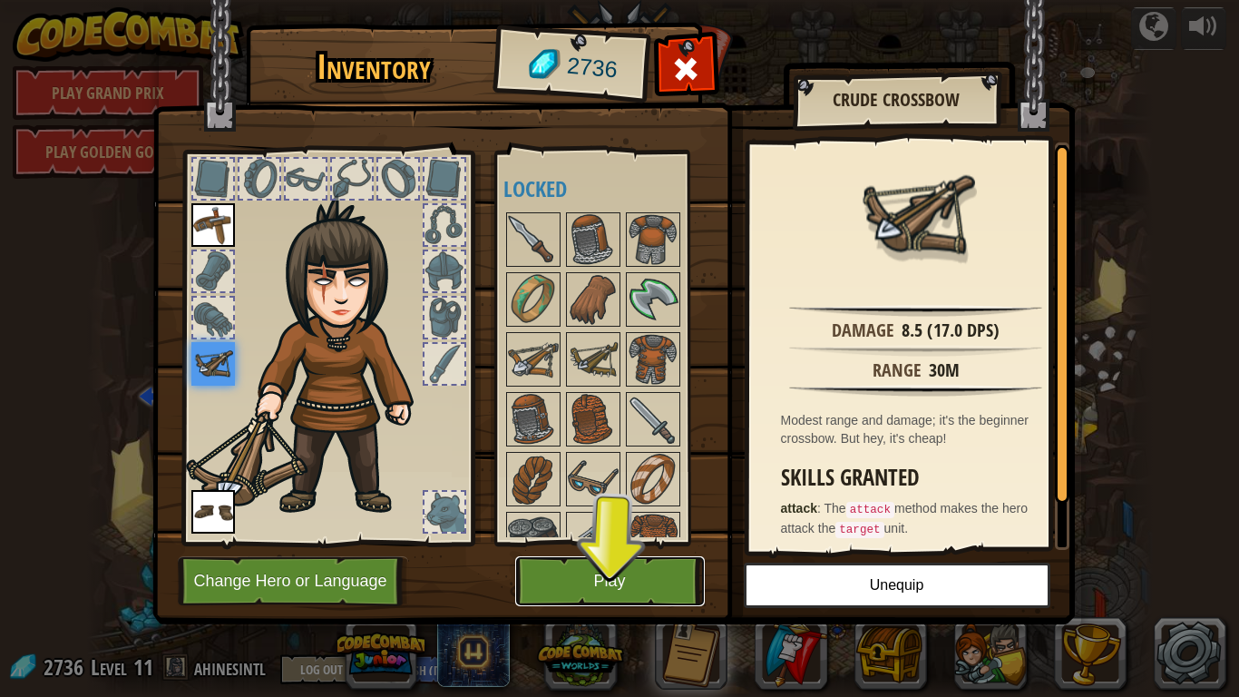
click at [591, 554] on button "Play" at bounding box center [610, 581] width 190 height 50
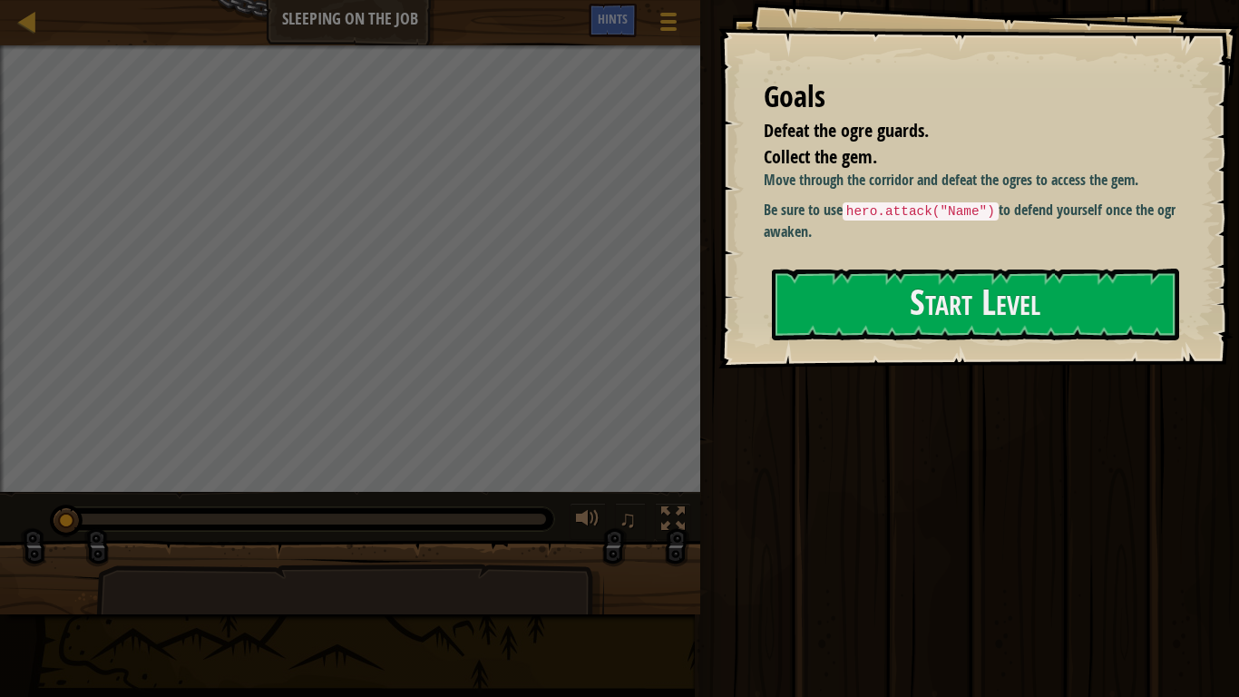
drag, startPoint x: 591, startPoint y: 584, endPoint x: 945, endPoint y: 359, distance: 419.3
click at [945, 359] on div "Goals Defeat the ogre guards. Collect the gem. Move through the corridor and de…" at bounding box center [619, 348] width 1239 height 697
click at [900, 324] on button "Start Level" at bounding box center [975, 305] width 407 height 72
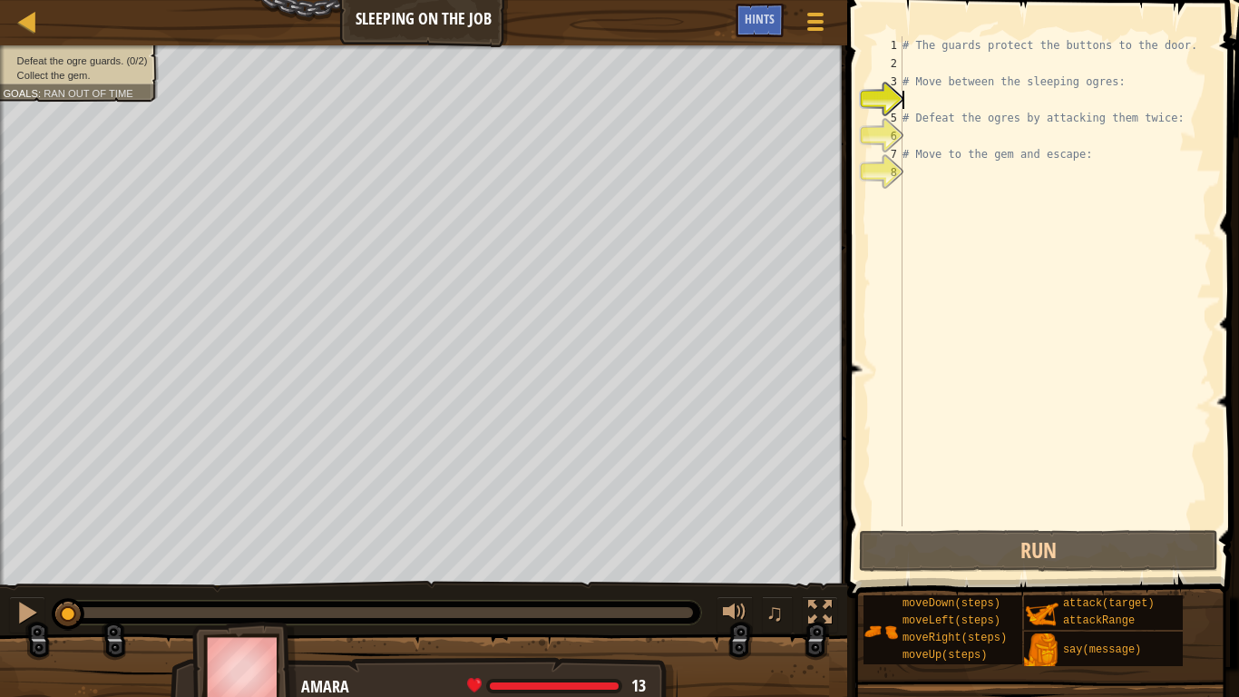
drag, startPoint x: 945, startPoint y: 94, endPoint x: 922, endPoint y: 96, distance: 23.7
click at [922, 96] on div "# The guards protect the buttons to the door. # Move between the sleeping ogres…" at bounding box center [1055, 299] width 313 height 526
type textarea "h"
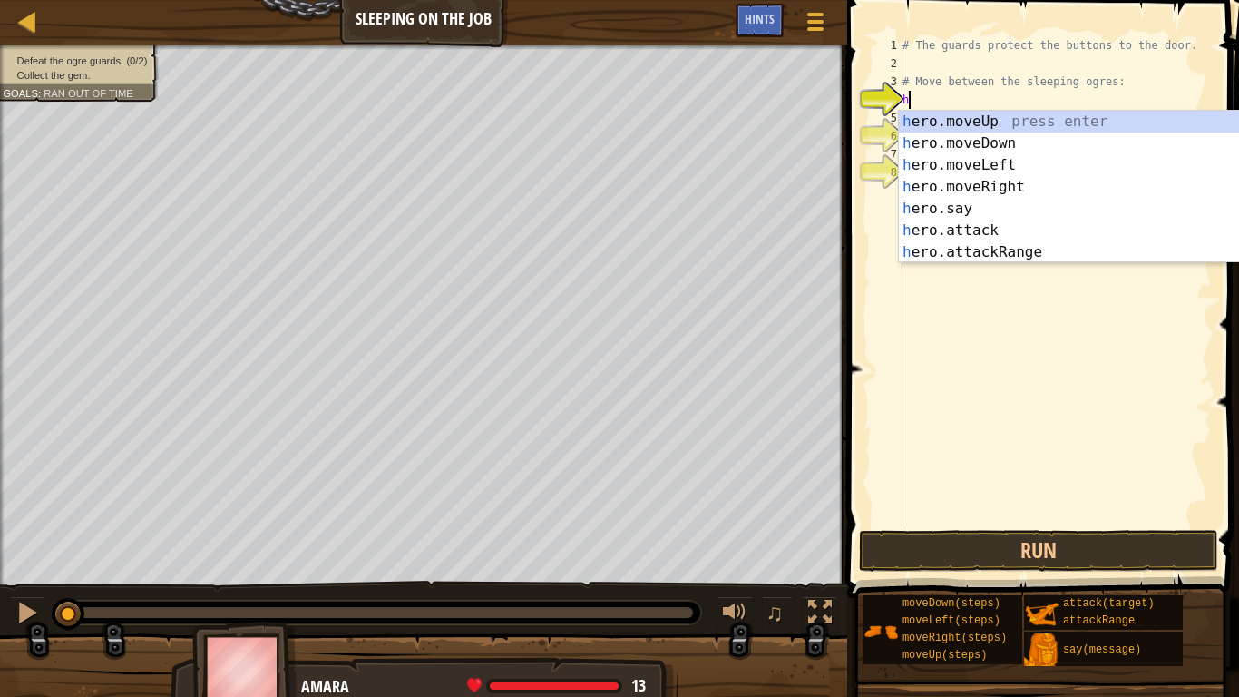
scroll to position [8, 0]
click at [956, 122] on div "h ero.moveUp press enter h ero.moveDown press enter h ero.moveLeft press enter …" at bounding box center [1070, 209] width 343 height 196
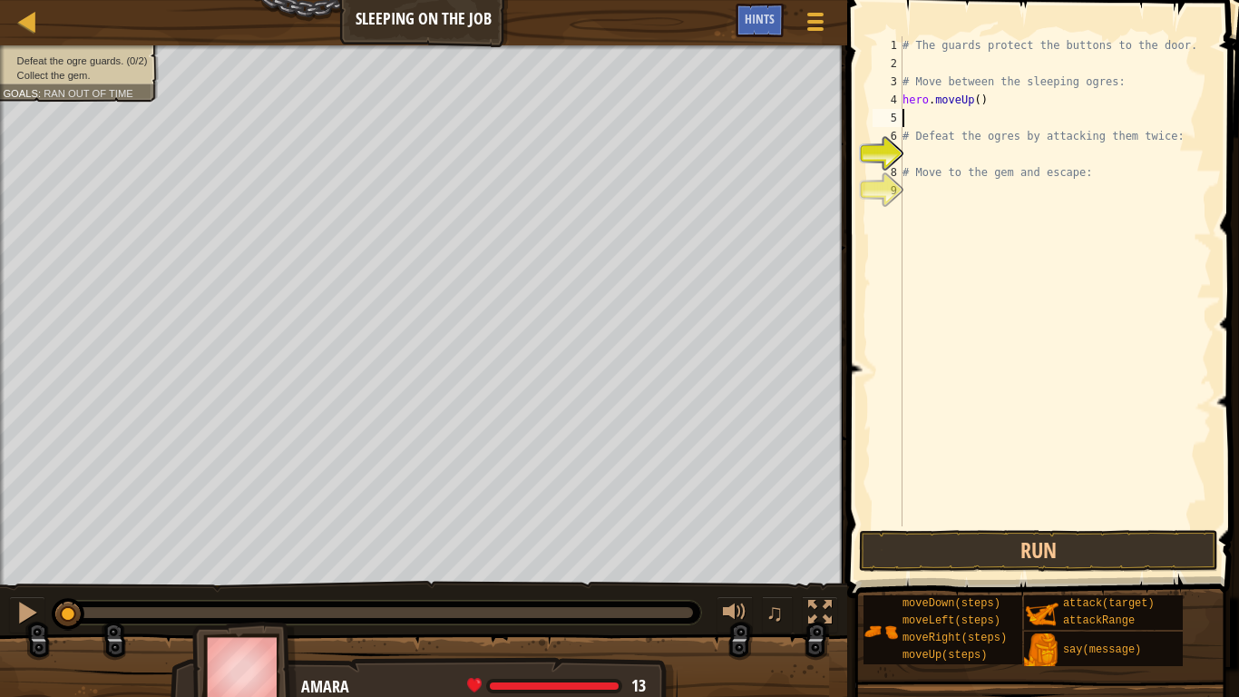
click at [961, 122] on div "# The guards protect the buttons to the door. # Move between the sleeping ogres…" at bounding box center [1055, 299] width 313 height 526
click at [927, 164] on div "# The guards protect the buttons to the door. # Move between the sleeping ogres…" at bounding box center [1055, 299] width 313 height 526
type textarea "# Move to the gem and escape:"
click at [922, 149] on div "# The guards protect the buttons to the door. # Move between the sleeping ogres…" at bounding box center [1055, 299] width 313 height 526
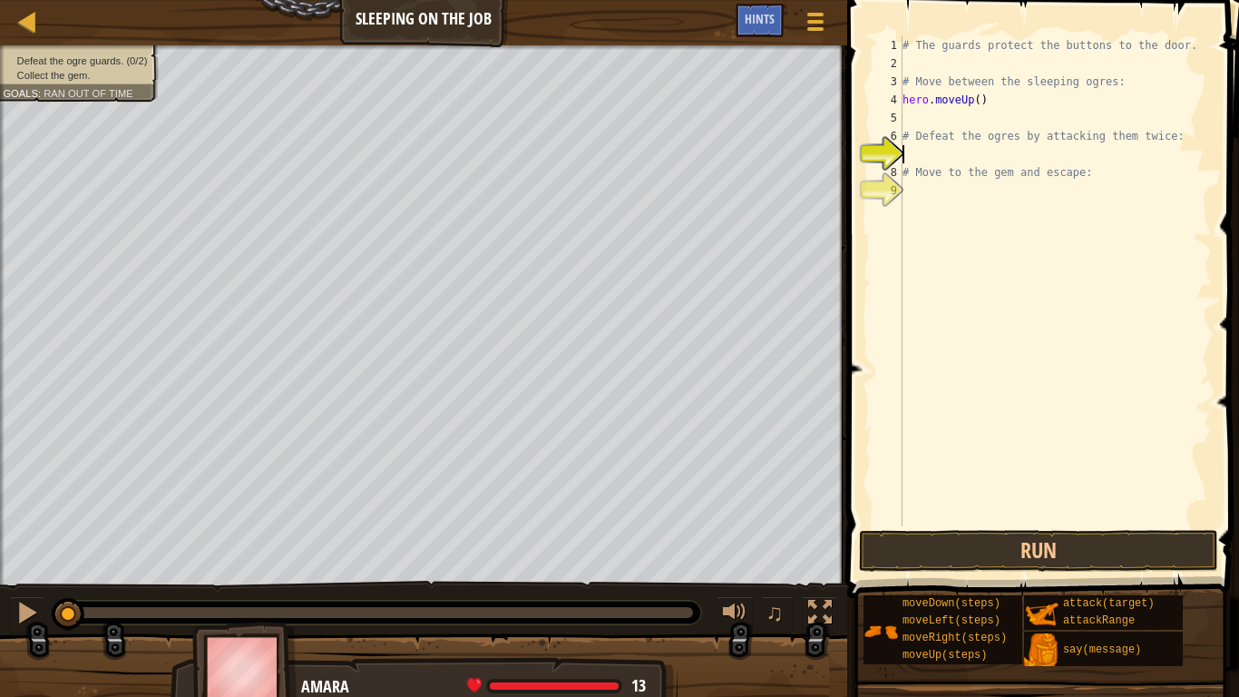
type textarea "h"
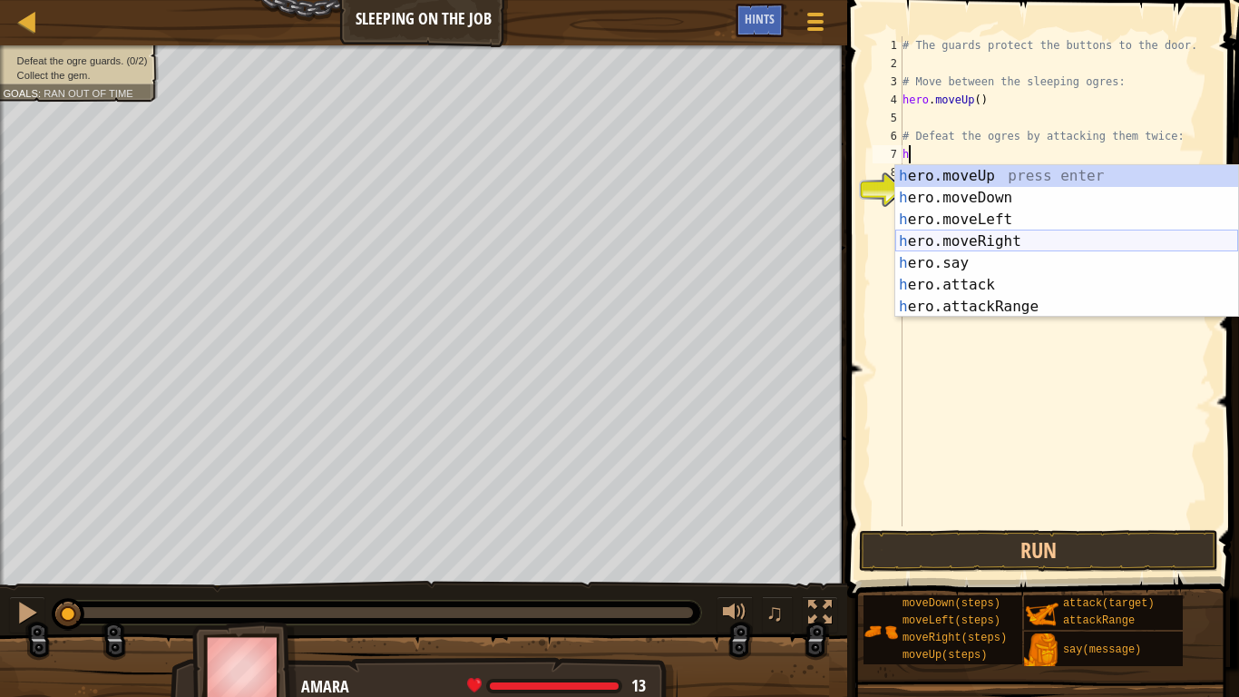
click at [976, 239] on div "h ero.moveUp press enter h ero.moveDown press enter h ero.moveLeft press enter …" at bounding box center [1066, 263] width 343 height 196
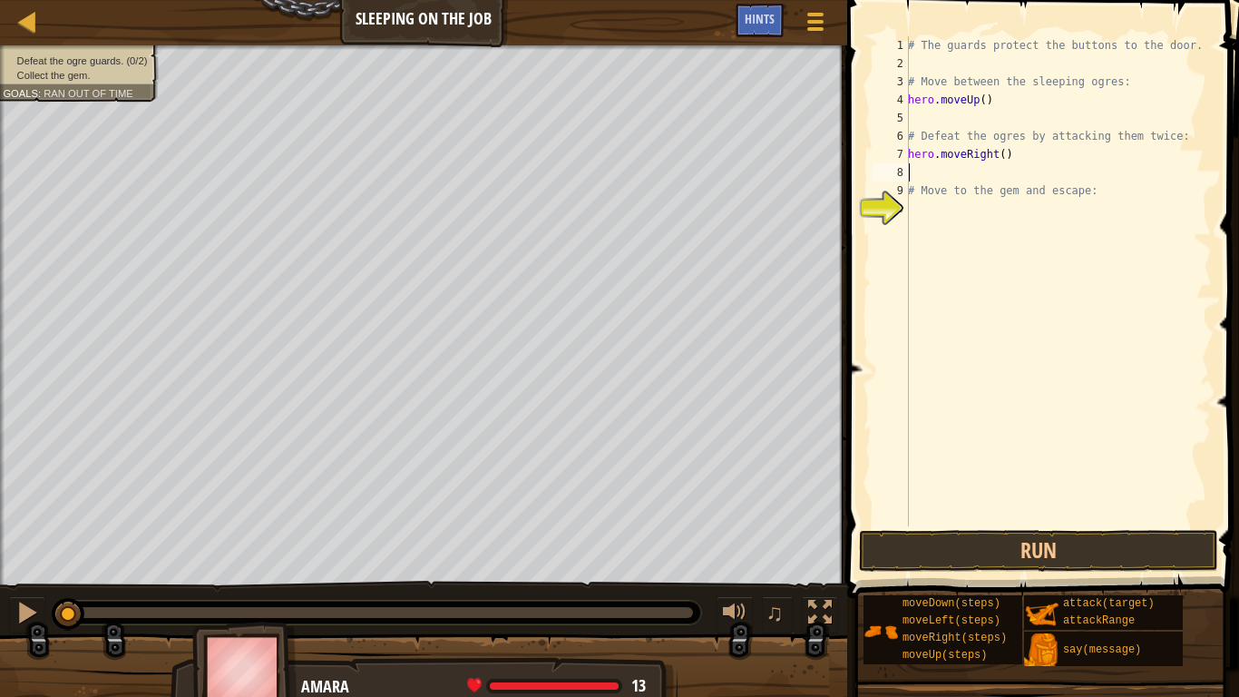
click at [996, 156] on div "# The guards protect the buttons to the door. # Move between the sleeping ogres…" at bounding box center [1058, 299] width 308 height 526
type textarea "hero.moveRight(2)"
click at [973, 171] on div "# The guards protect the buttons to the door. # Move between the sleeping ogres…" at bounding box center [1058, 299] width 308 height 526
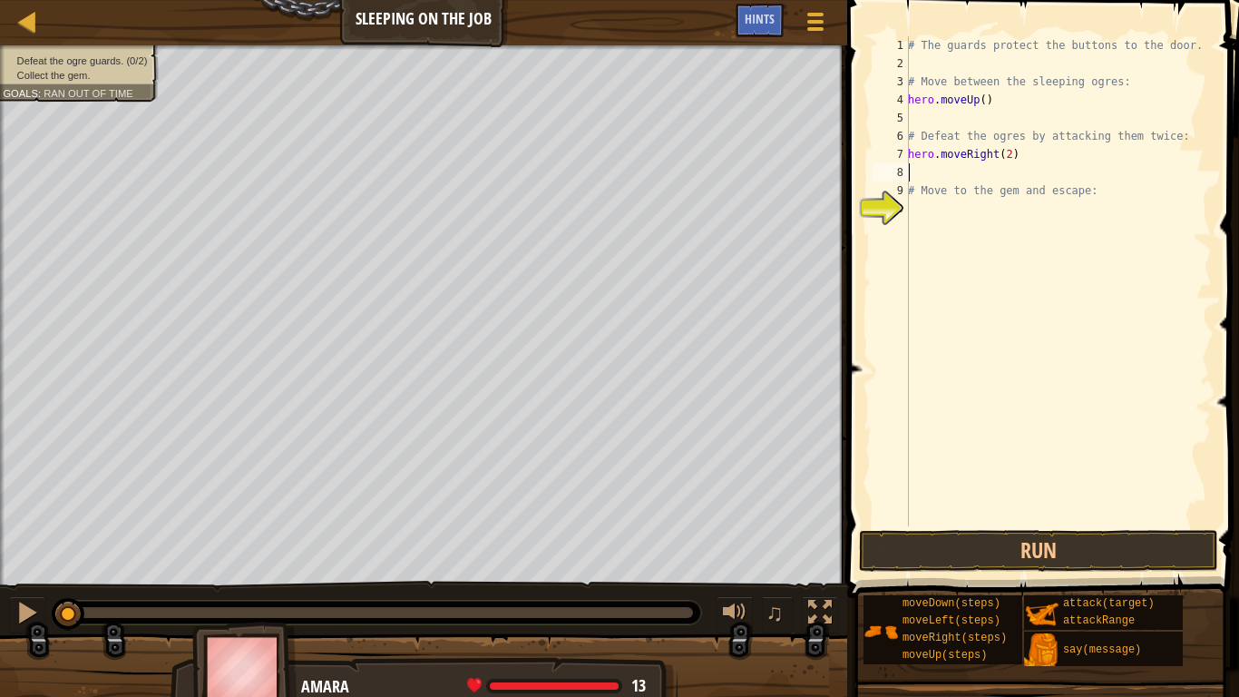
click at [975, 222] on div "# The guards protect the buttons to the door. # Move between the sleeping ogres…" at bounding box center [1058, 299] width 308 height 526
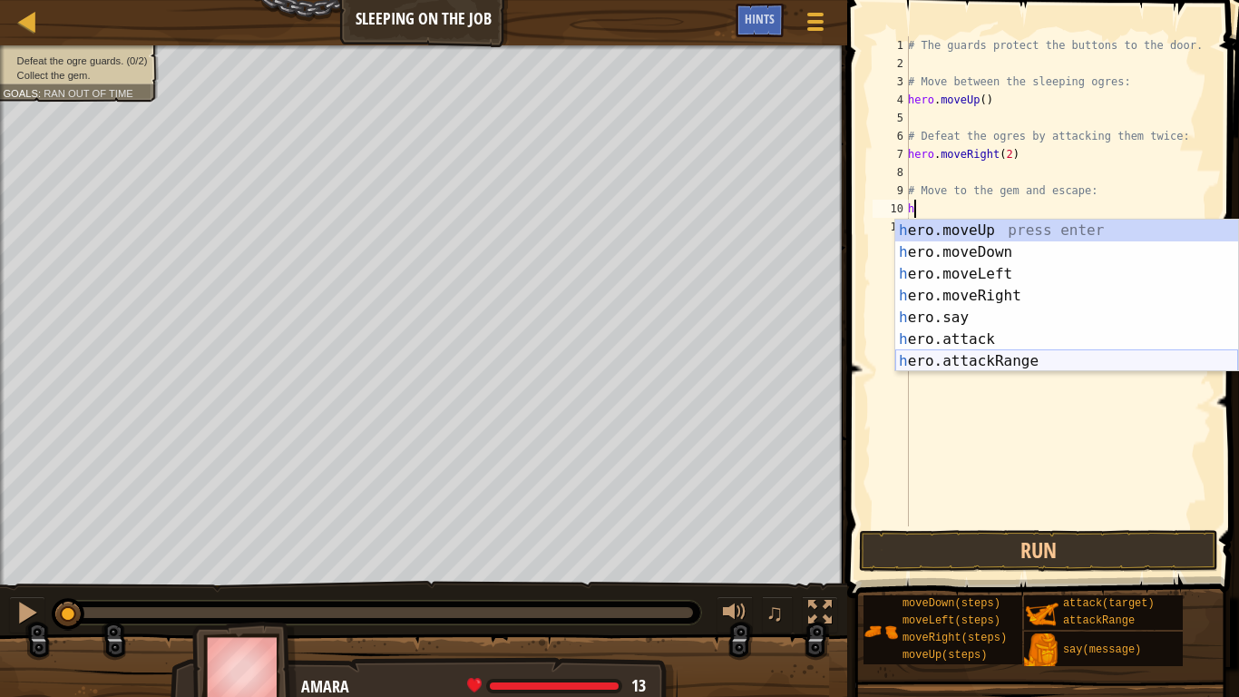
click at [950, 359] on div "h ero.moveUp press enter h ero.moveDown press enter h ero.moveLeft press enter …" at bounding box center [1066, 318] width 343 height 196
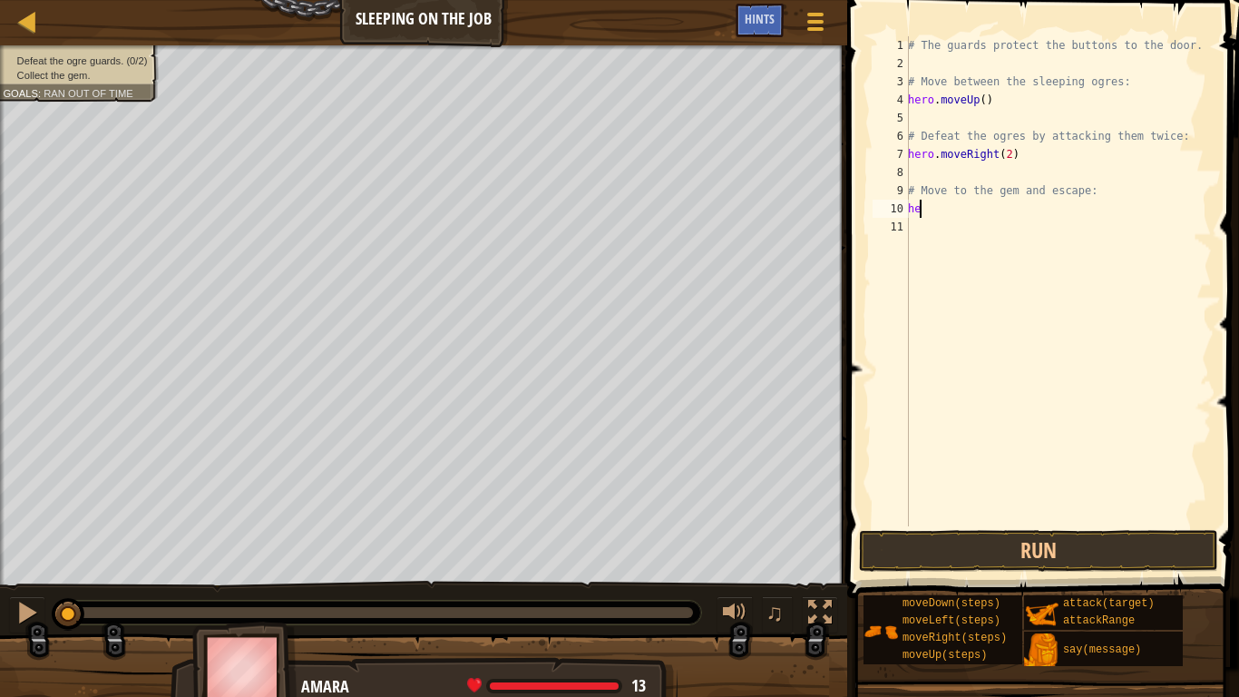
type textarea "h"
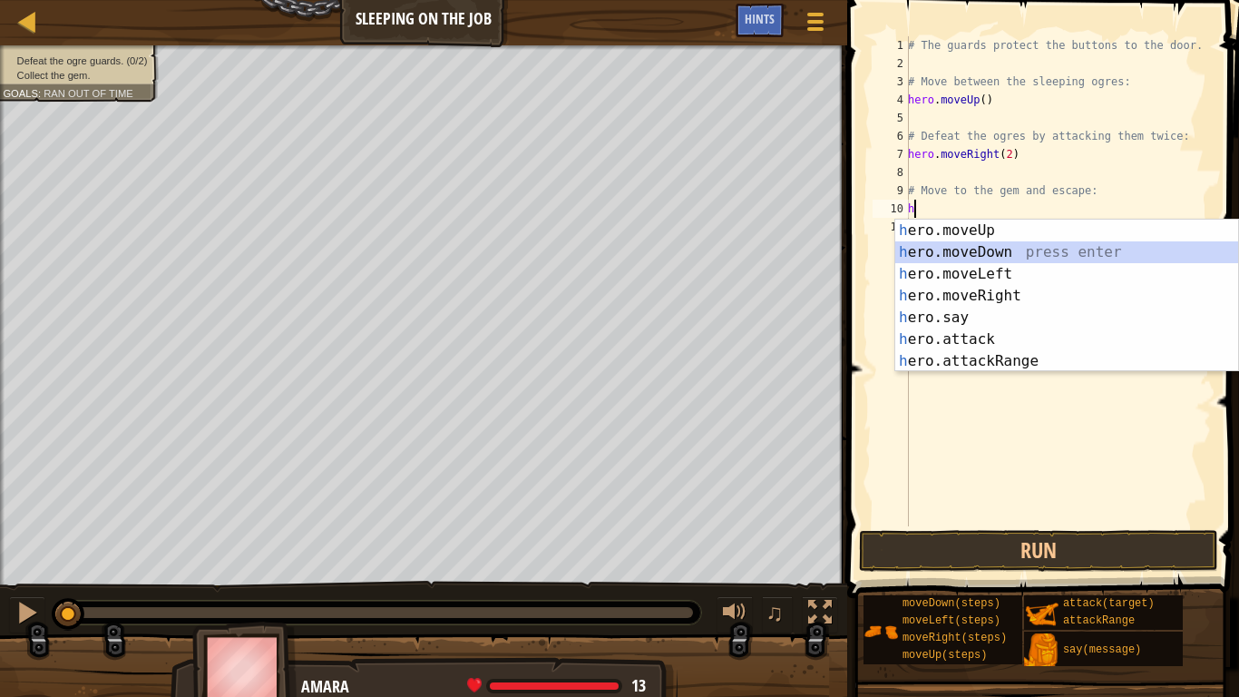
click at [987, 247] on div "h ero.moveUp press enter h ero.moveDown press enter h ero.moveLeft press enter …" at bounding box center [1066, 318] width 343 height 196
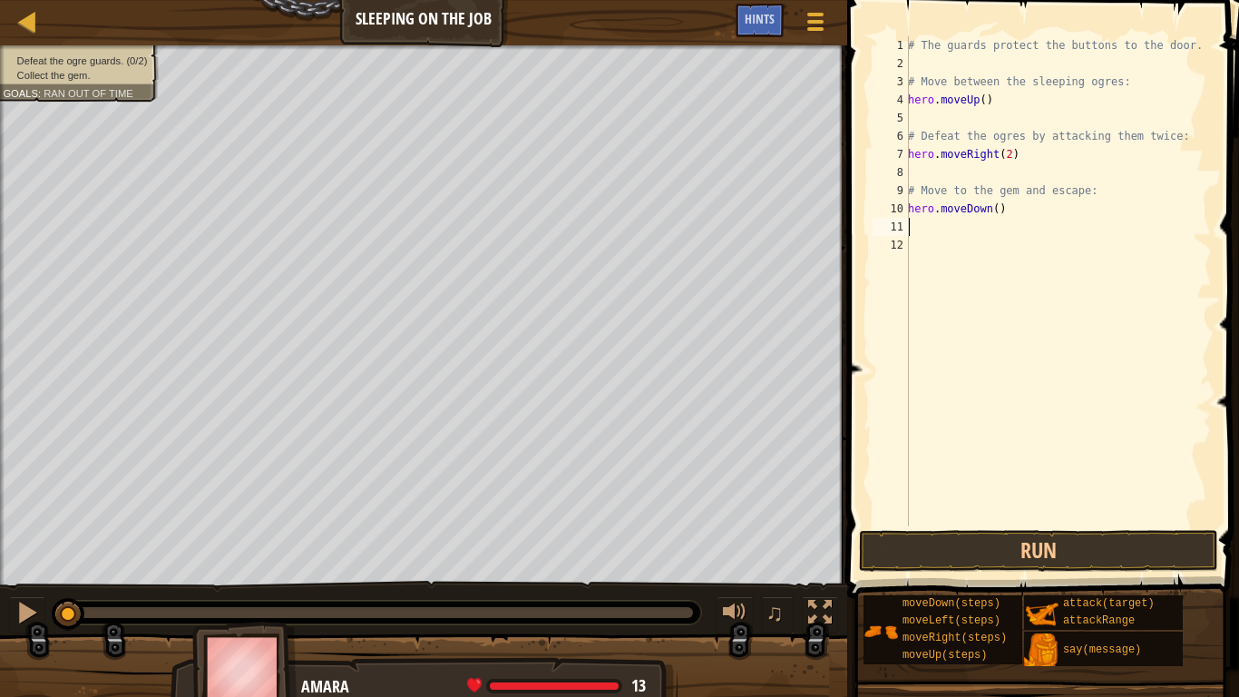
click at [962, 231] on div "# The guards protect the buttons to the door. # Move between the sleeping ogres…" at bounding box center [1058, 299] width 308 height 526
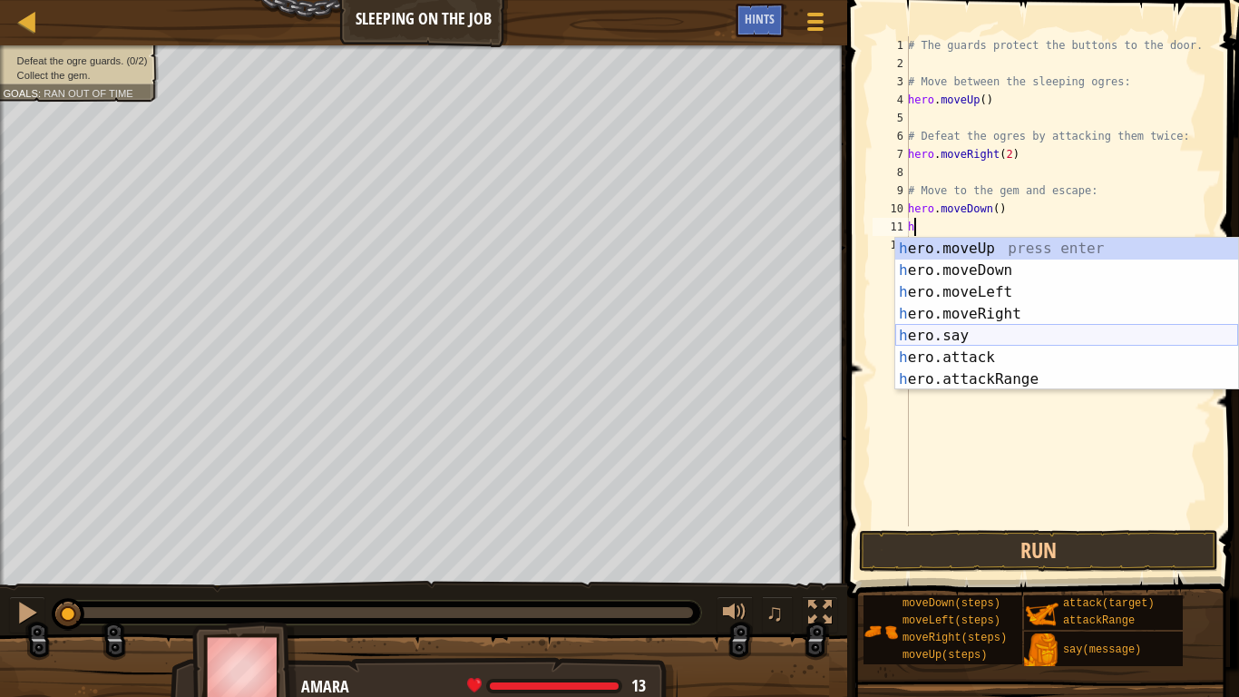
click at [951, 331] on div "h ero.moveUp press enter h ero.moveDown press enter h ero.moveLeft press enter …" at bounding box center [1066, 336] width 343 height 196
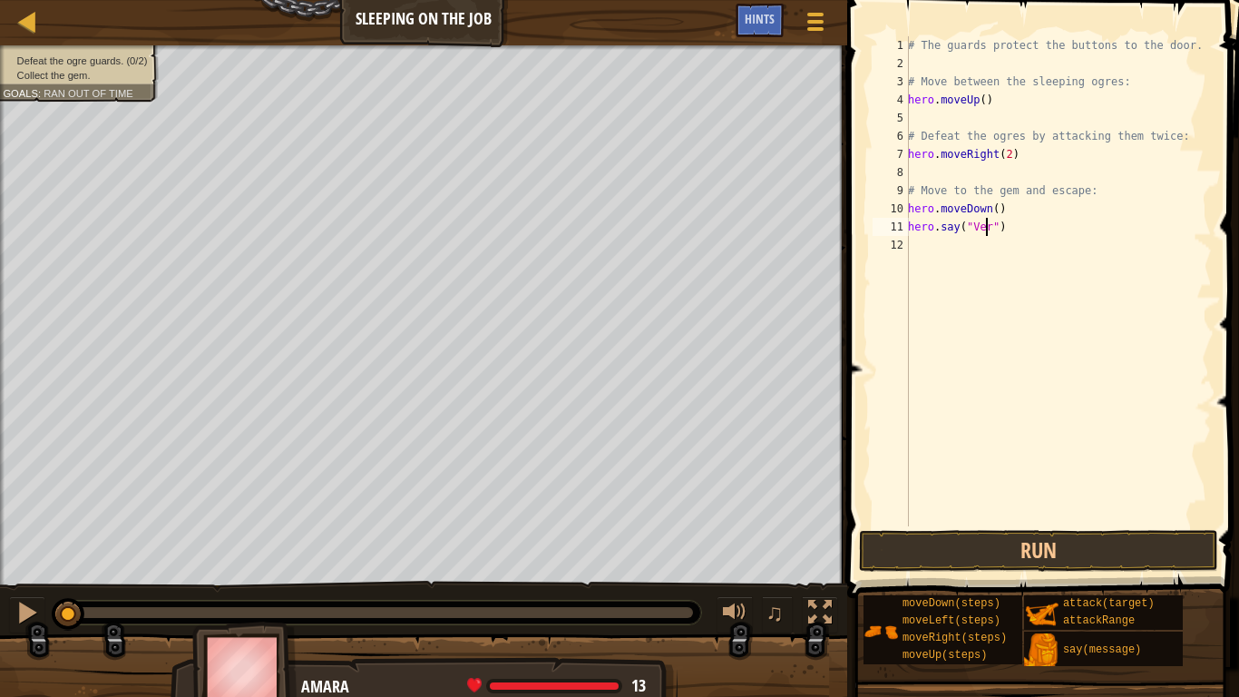
scroll to position [8, 6]
type textarea "hero.say("[PERSON_NAME]")"
click at [940, 547] on button "Run" at bounding box center [1038, 551] width 359 height 42
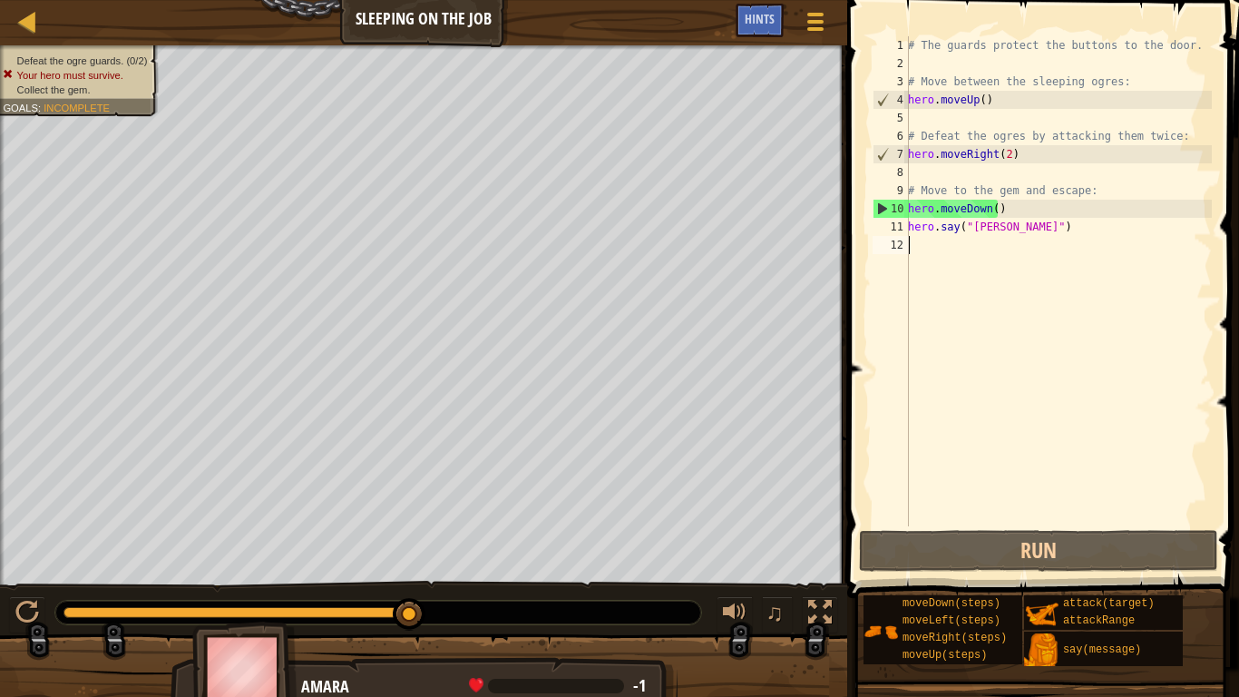
click at [1024, 244] on div "# The guards protect the buttons to the door. # Move between the sleeping ogres…" at bounding box center [1058, 299] width 308 height 526
click at [1009, 230] on div "# The guards protect the buttons to the door. # Move between the sleeping ogres…" at bounding box center [1058, 299] width 308 height 526
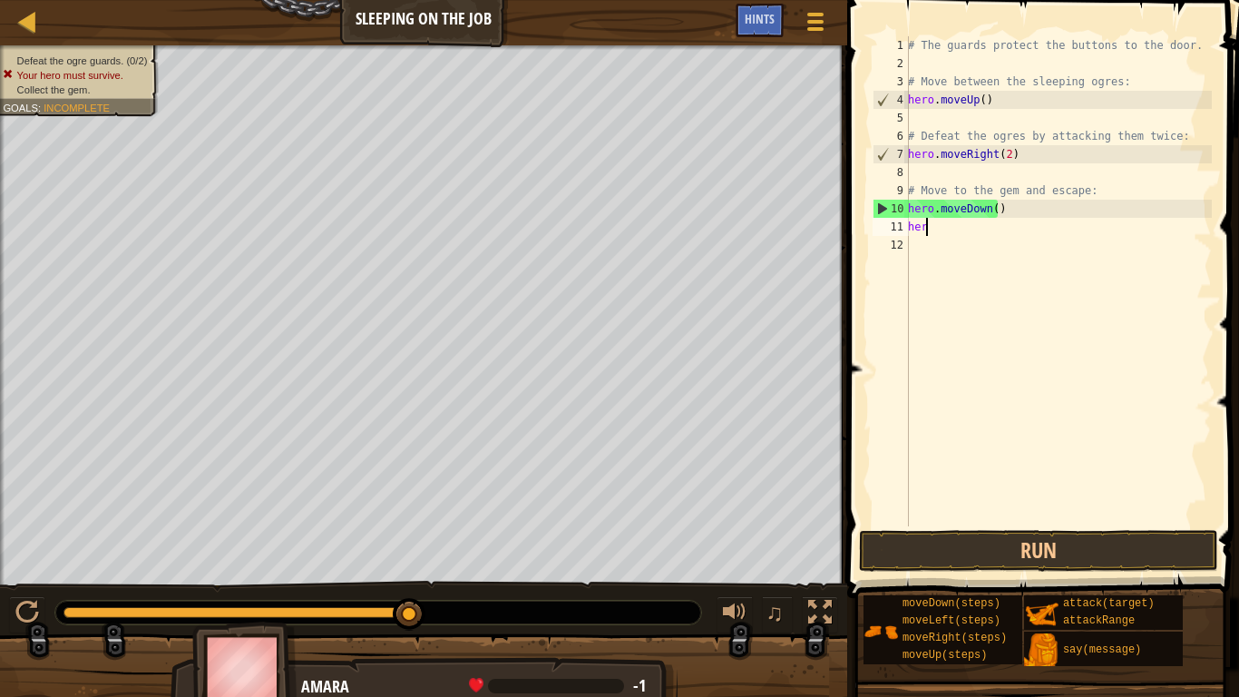
type textarea "h"
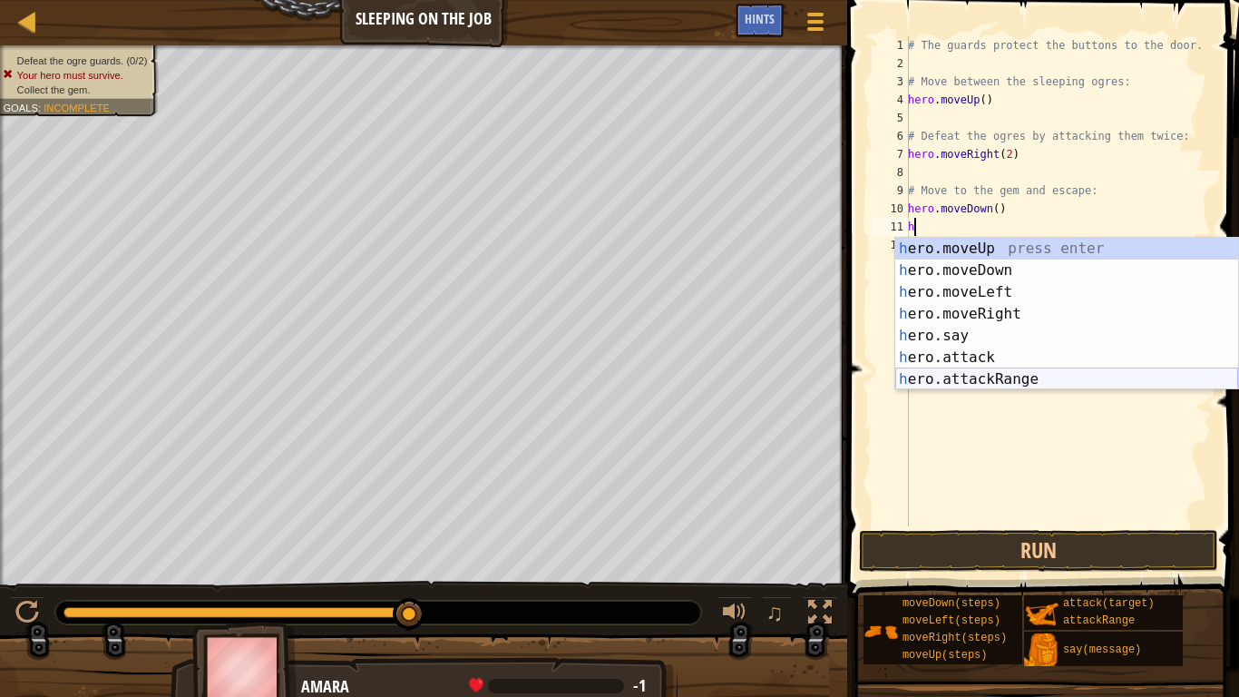
click at [981, 376] on div "h ero.moveUp press enter h ero.moveDown press enter h ero.moveLeft press enter …" at bounding box center [1066, 336] width 343 height 196
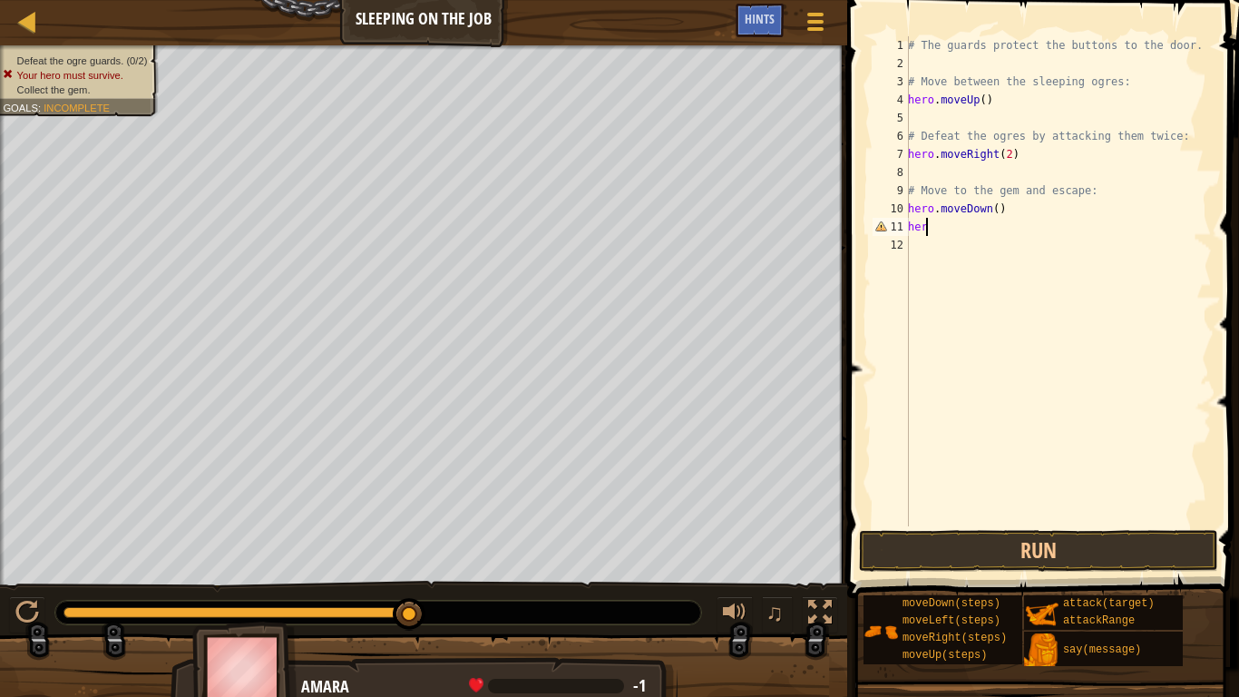
type textarea "h"
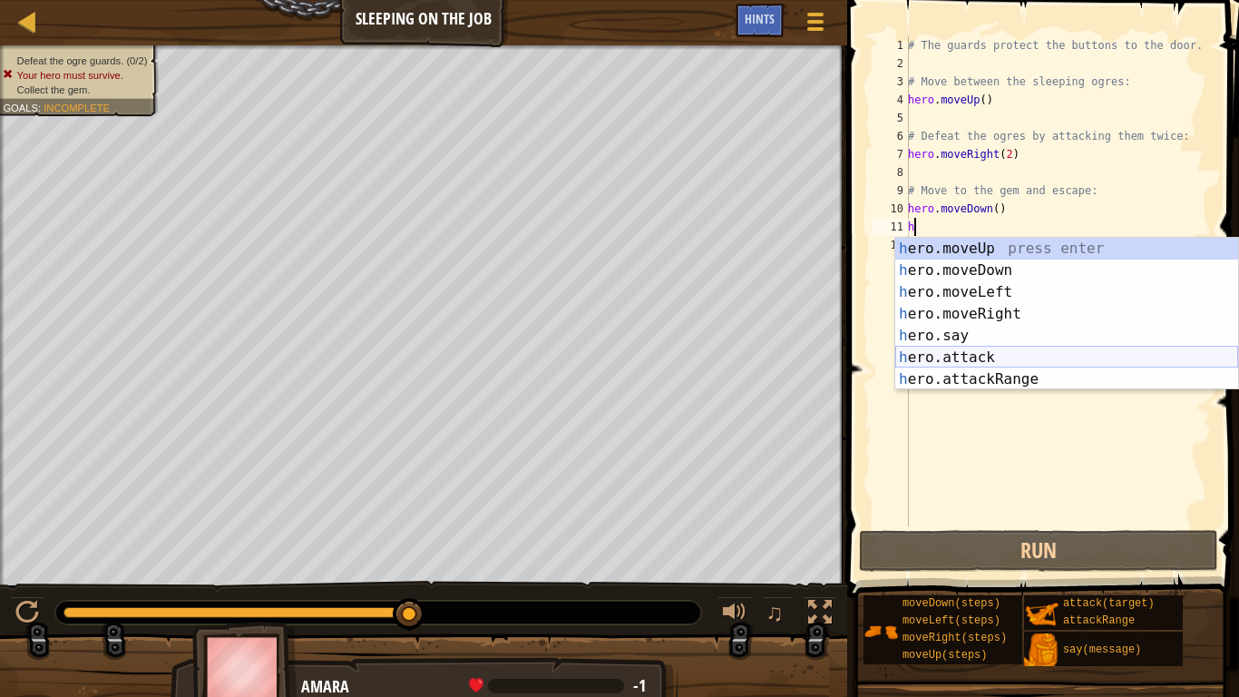
click at [1001, 347] on div "h ero.moveUp press enter h ero.moveDown press enter h ero.moveLeft press enter …" at bounding box center [1066, 336] width 343 height 196
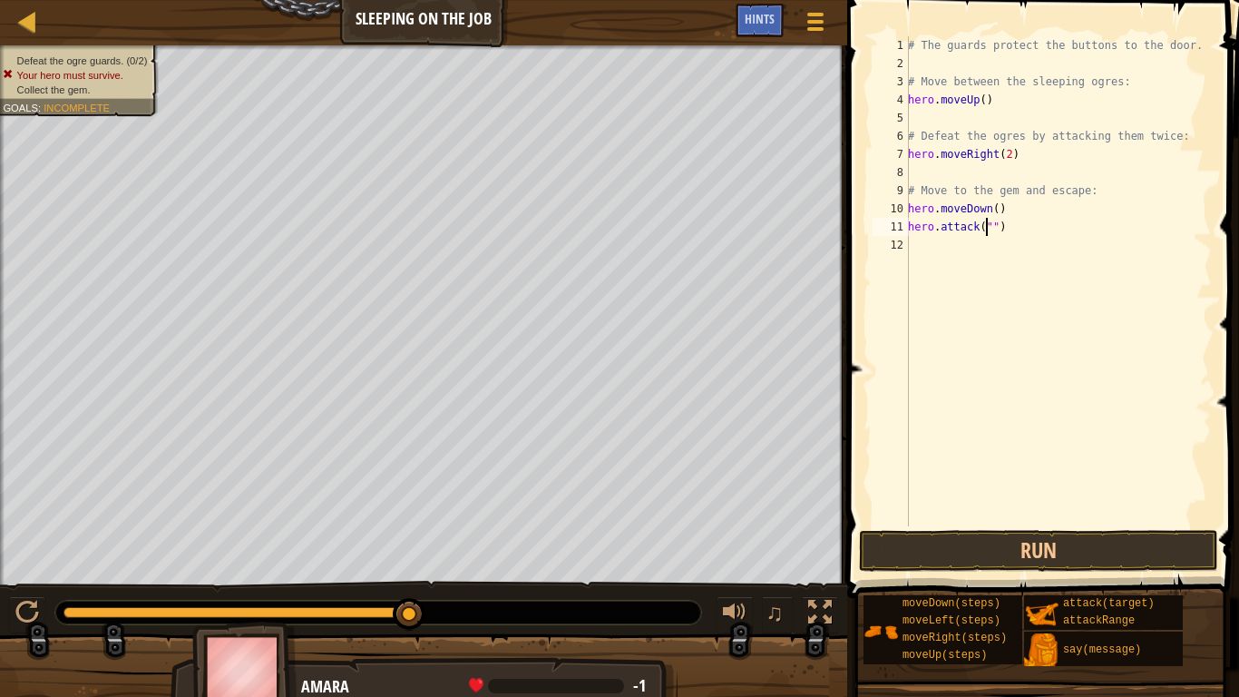
scroll to position [8, 6]
type textarea "hero.attack("[PERSON_NAME]")"
click at [1044, 228] on div "# The guards protect the buttons to the door. # Move between the sleeping ogres…" at bounding box center [1058, 299] width 308 height 526
click at [933, 248] on div "# The guards protect the buttons to the door. # Move between the sleeping ogres…" at bounding box center [1058, 299] width 308 height 526
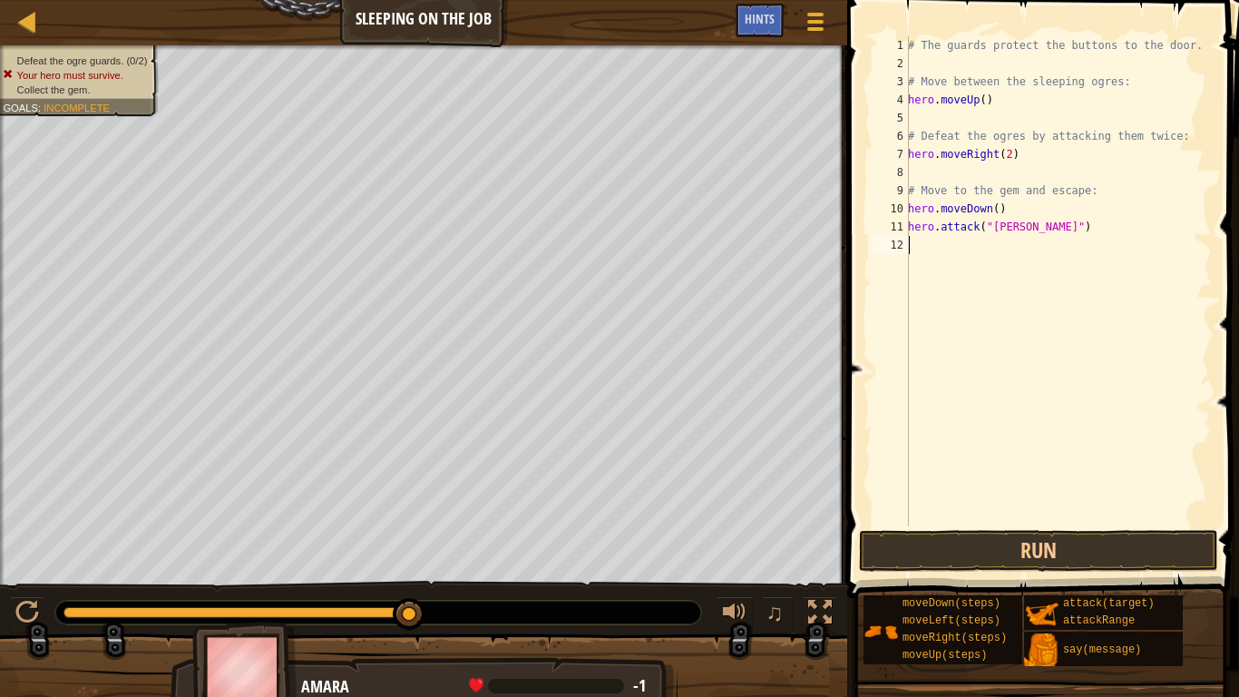
scroll to position [8, 0]
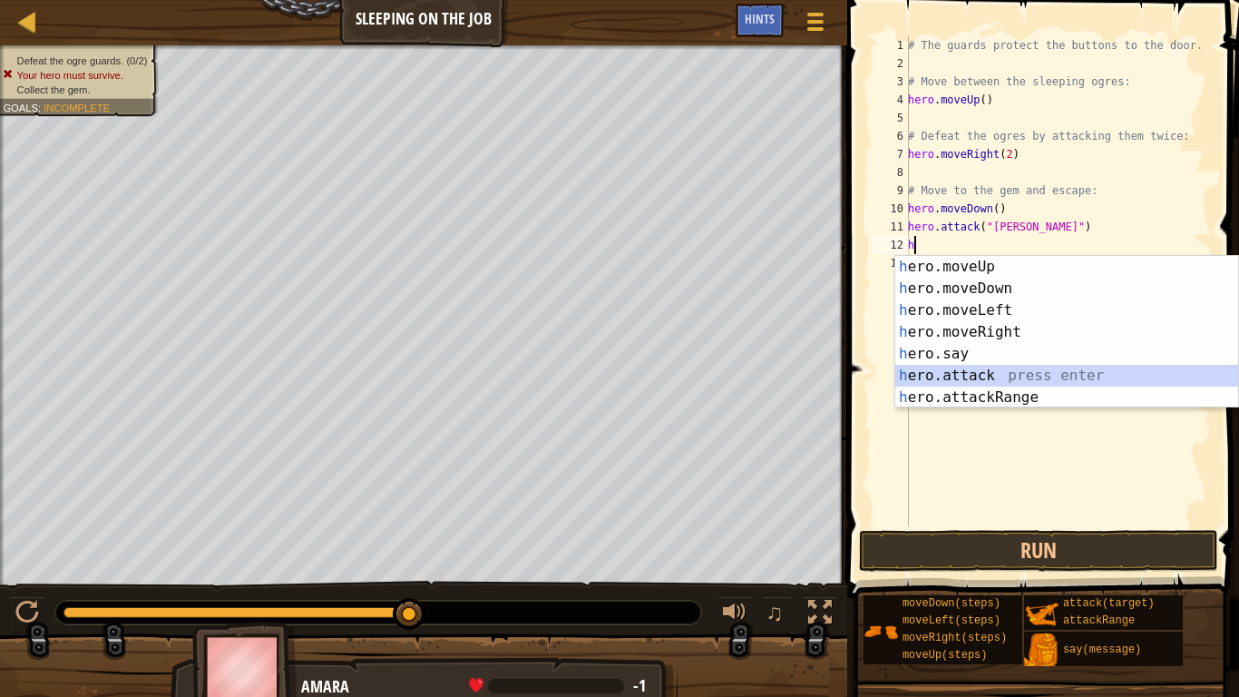
click at [910, 369] on div "h ero.moveUp press enter h ero.moveDown press enter h ero.moveLeft press enter …" at bounding box center [1066, 354] width 343 height 196
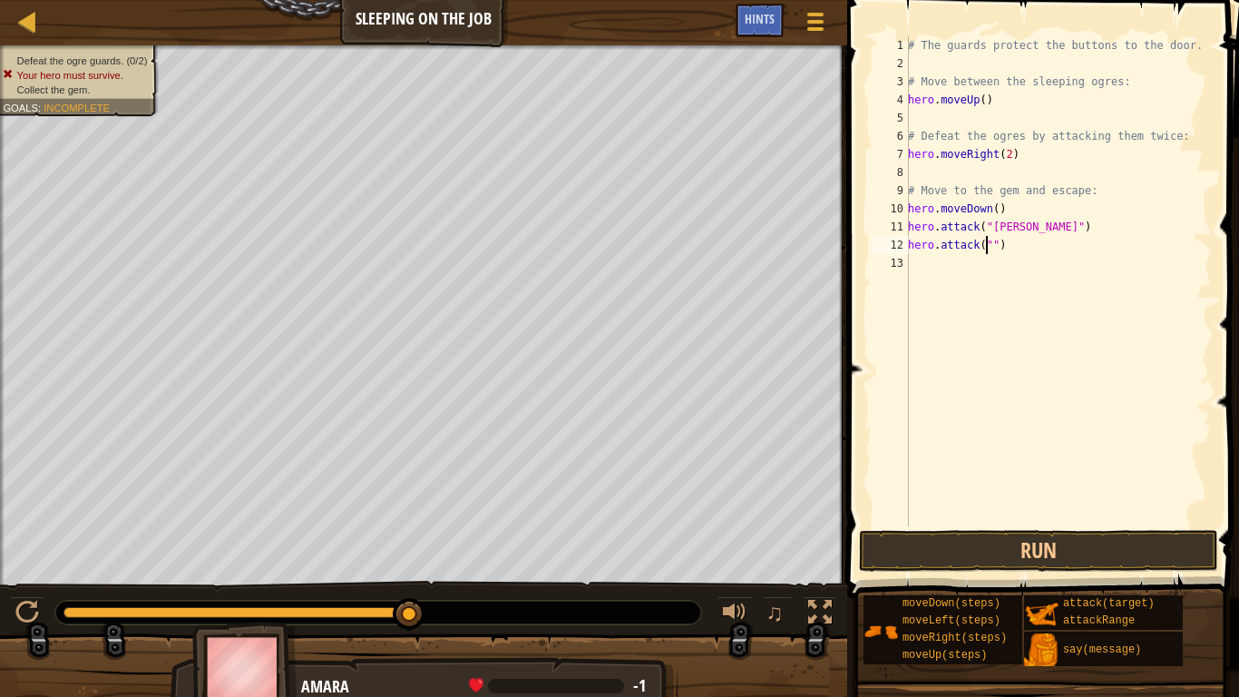
scroll to position [8, 6]
type textarea "hero.attack("[PERSON_NAME]")"
click at [896, 552] on button "Run" at bounding box center [1038, 551] width 359 height 42
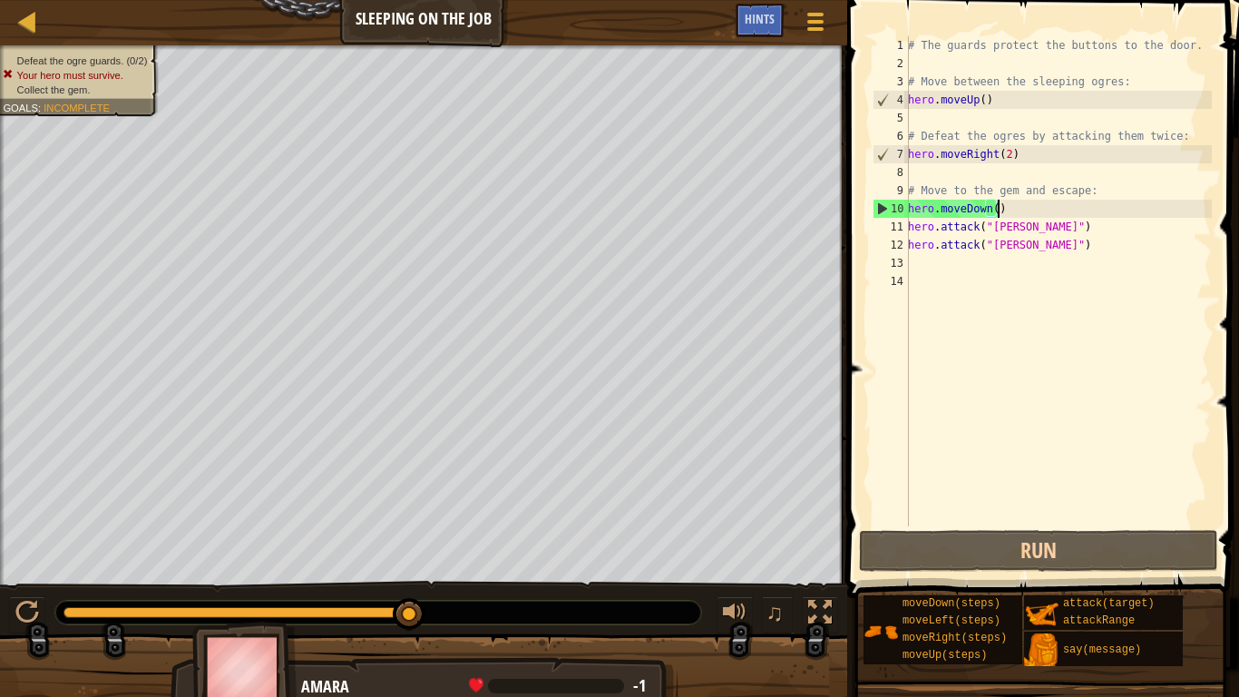
click at [1002, 208] on div "# The guards protect the buttons to the door. # Move between the sleeping ogres…" at bounding box center [1058, 299] width 308 height 526
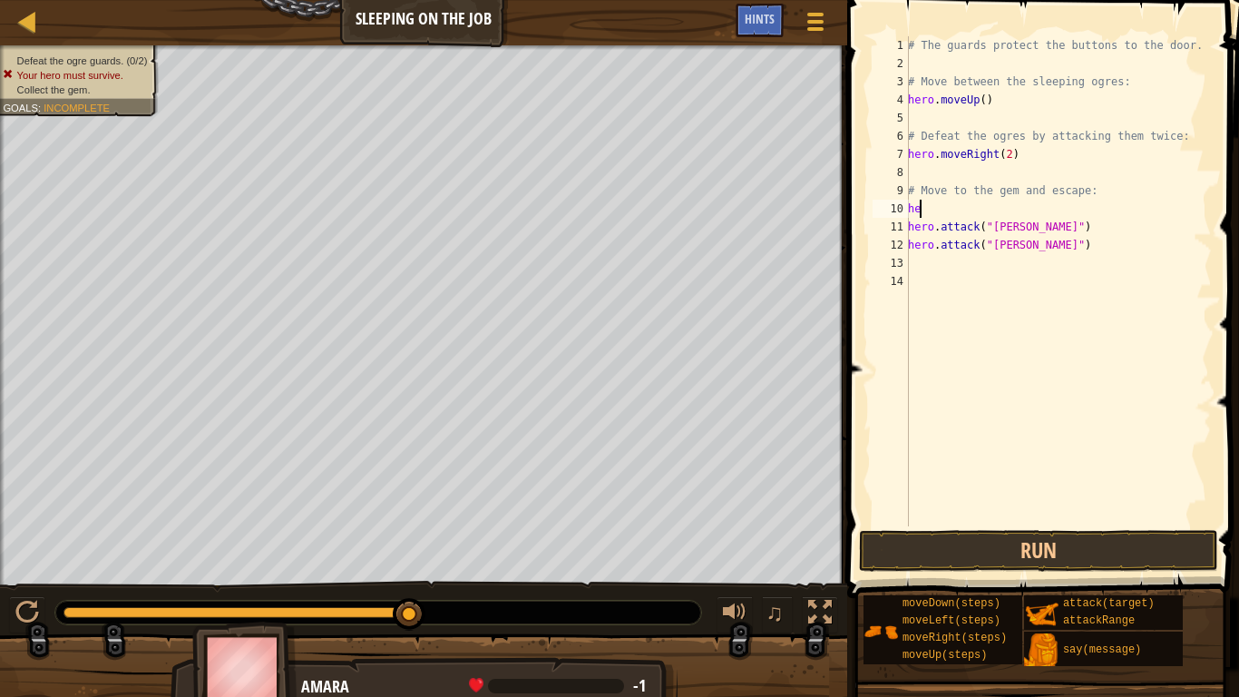
type textarea "h"
click at [876, 533] on button "Run" at bounding box center [1038, 551] width 359 height 42
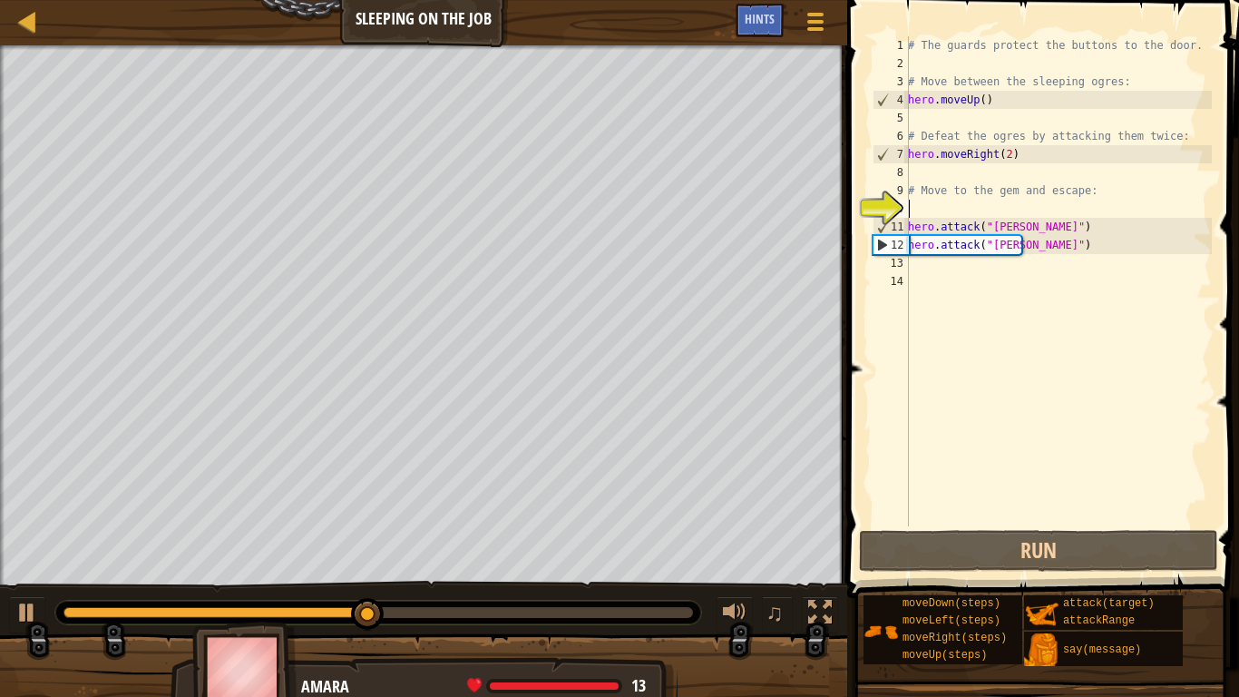
click at [951, 268] on div "# The guards protect the buttons to the door. # Move between the sleeping ogres…" at bounding box center [1058, 299] width 308 height 526
click at [948, 272] on div "# The guards protect the buttons to the door. # Move between the sleeping ogres…" at bounding box center [1058, 299] width 308 height 526
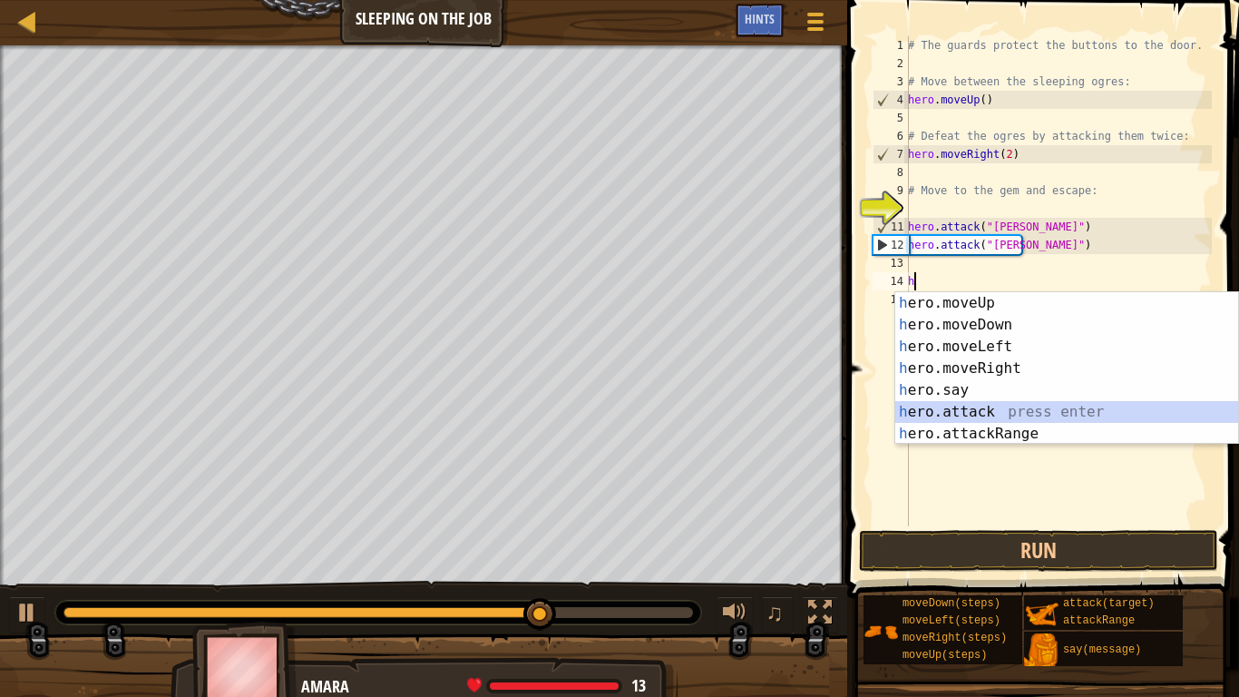
click at [972, 401] on div "h ero.moveUp press enter h ero.moveDown press enter h ero.moveLeft press enter …" at bounding box center [1066, 390] width 343 height 196
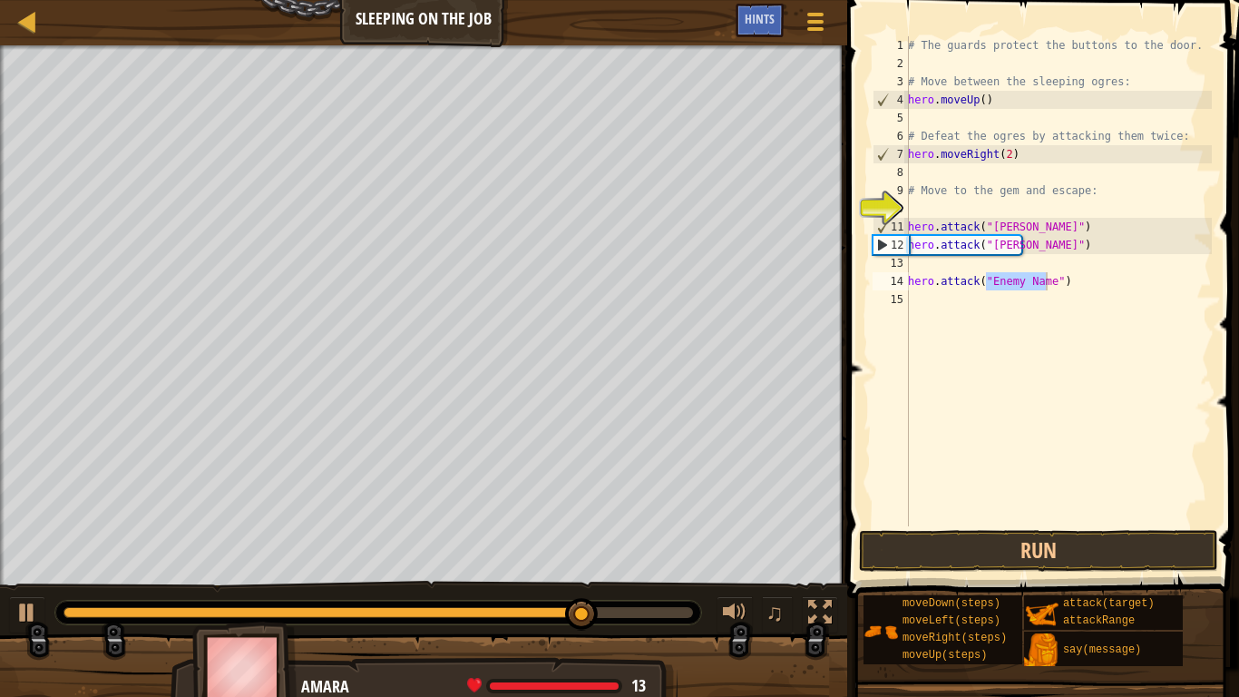
click at [1032, 289] on div "# The guards protect the buttons to the door. # Move between the sleeping ogres…" at bounding box center [1058, 281] width 308 height 490
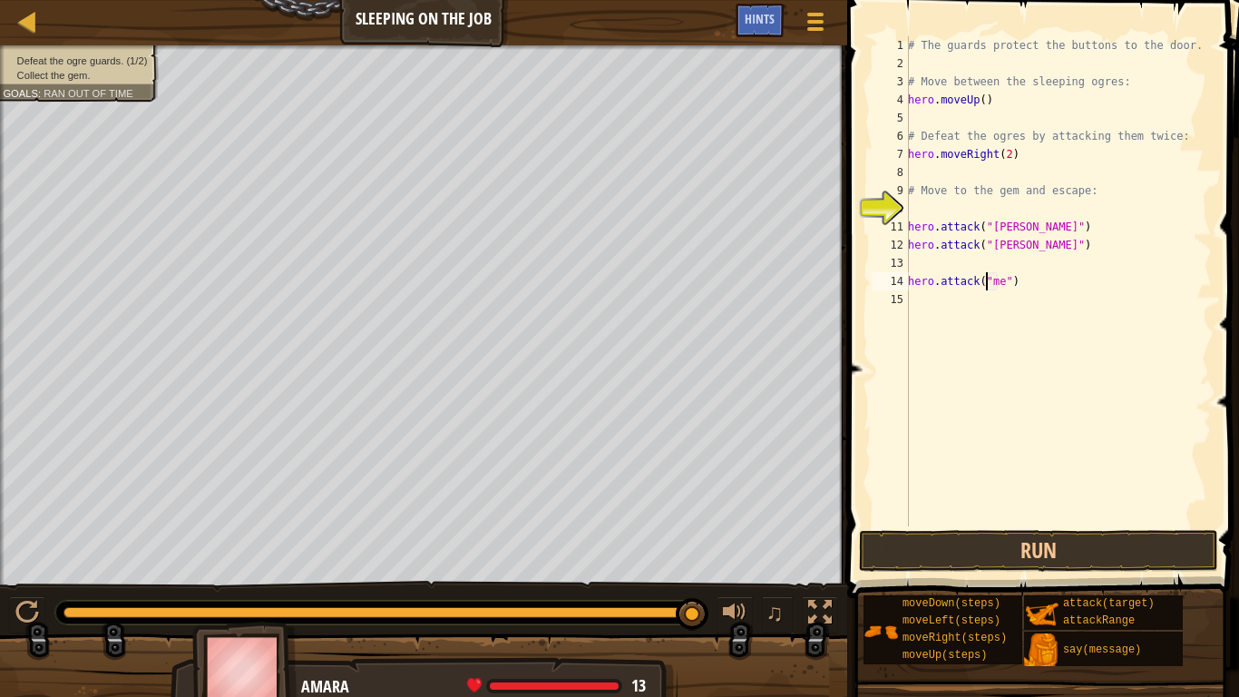
click at [995, 280] on div "# The guards protect the buttons to the door. # Move between the sleeping ogres…" at bounding box center [1058, 299] width 308 height 526
type textarea "hero.attack("Bas")"
click at [999, 314] on div "# The guards protect the buttons to the door. # Move between the sleeping ogres…" at bounding box center [1058, 299] width 308 height 526
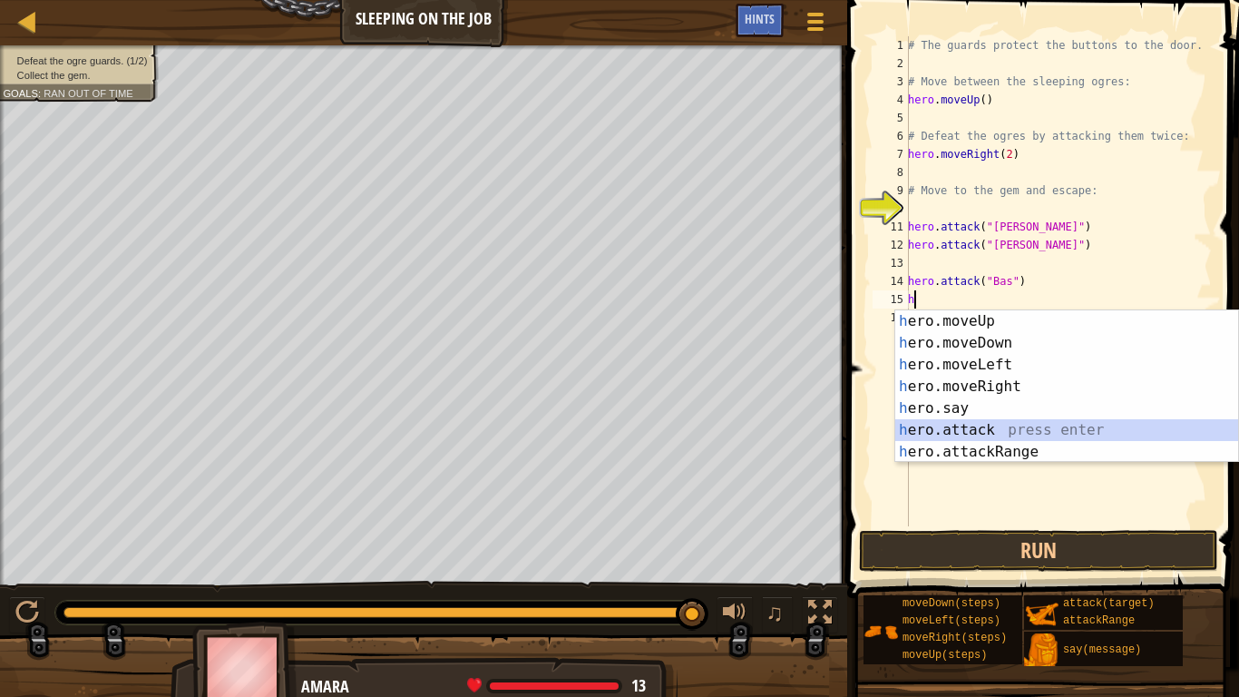
click at [972, 425] on div "h ero.moveUp press enter h ero.moveDown press enter h ero.moveLeft press enter …" at bounding box center [1066, 408] width 343 height 196
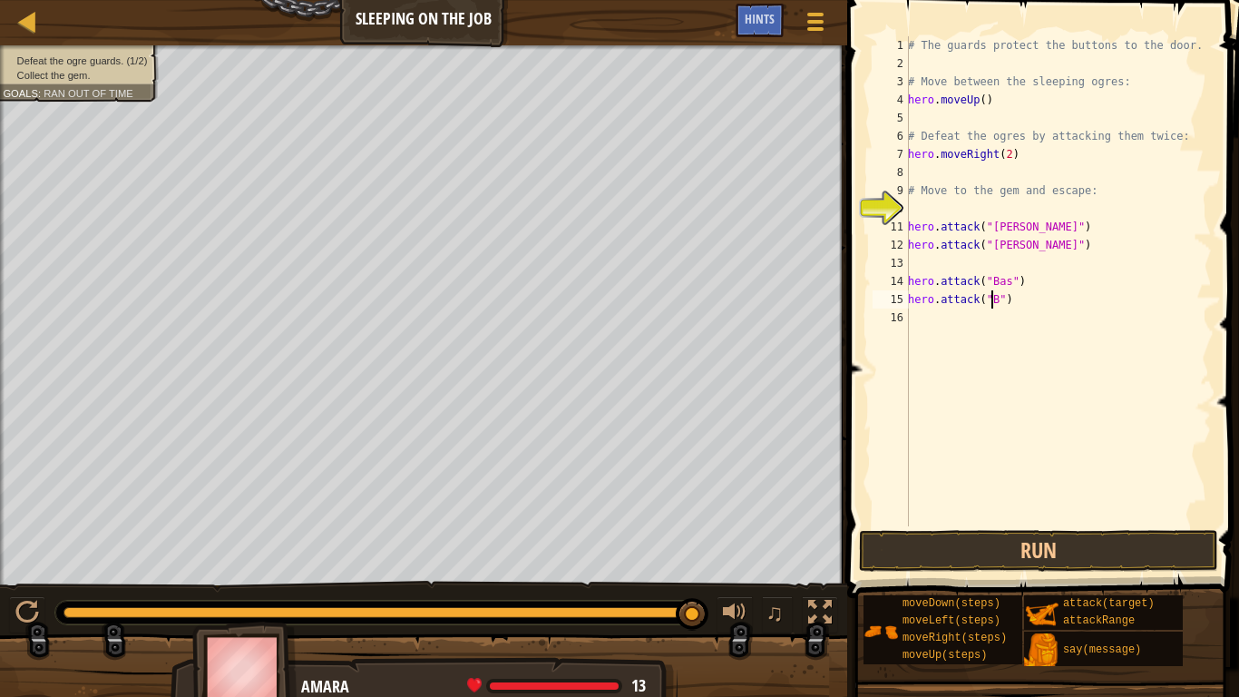
scroll to position [8, 7]
type textarea "hero.attack("Bas")"
click at [887, 554] on button "Run" at bounding box center [1038, 551] width 359 height 42
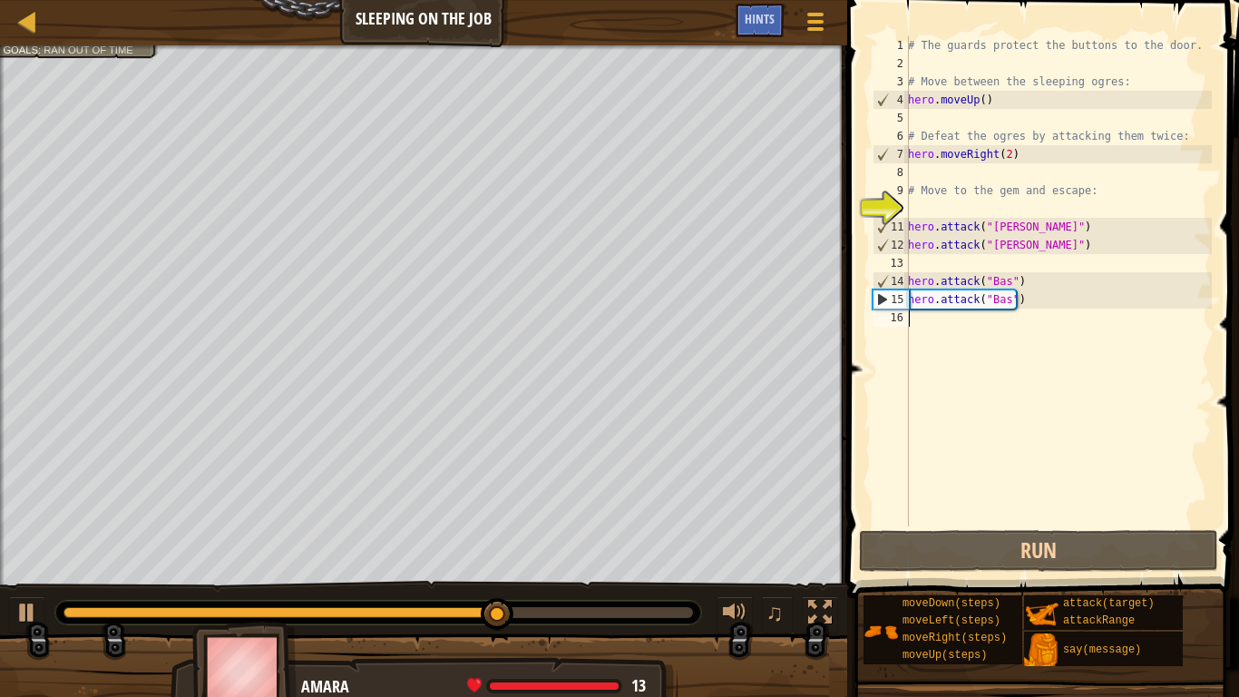
click at [926, 318] on div "# The guards protect the buttons to the door. # Move between the sleeping ogres…" at bounding box center [1058, 299] width 308 height 526
type textarea "h"
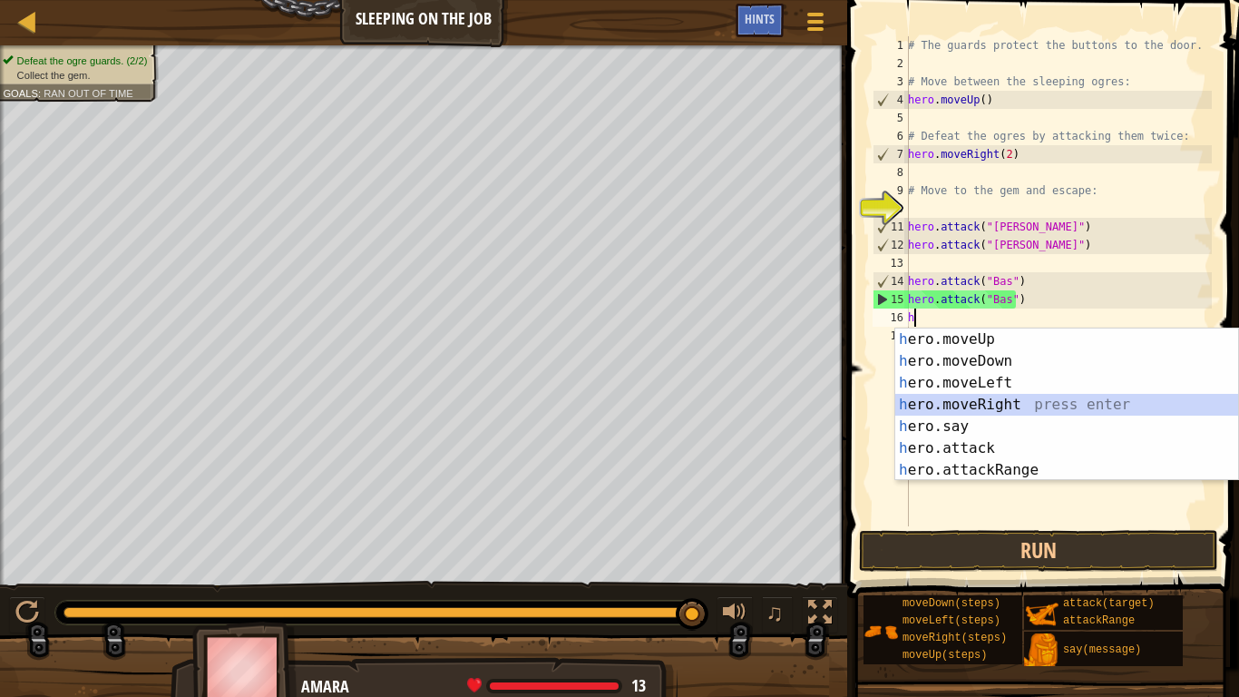
click at [993, 398] on div "h ero.moveUp press enter h ero.moveDown press enter h ero.moveLeft press enter …" at bounding box center [1066, 426] width 343 height 196
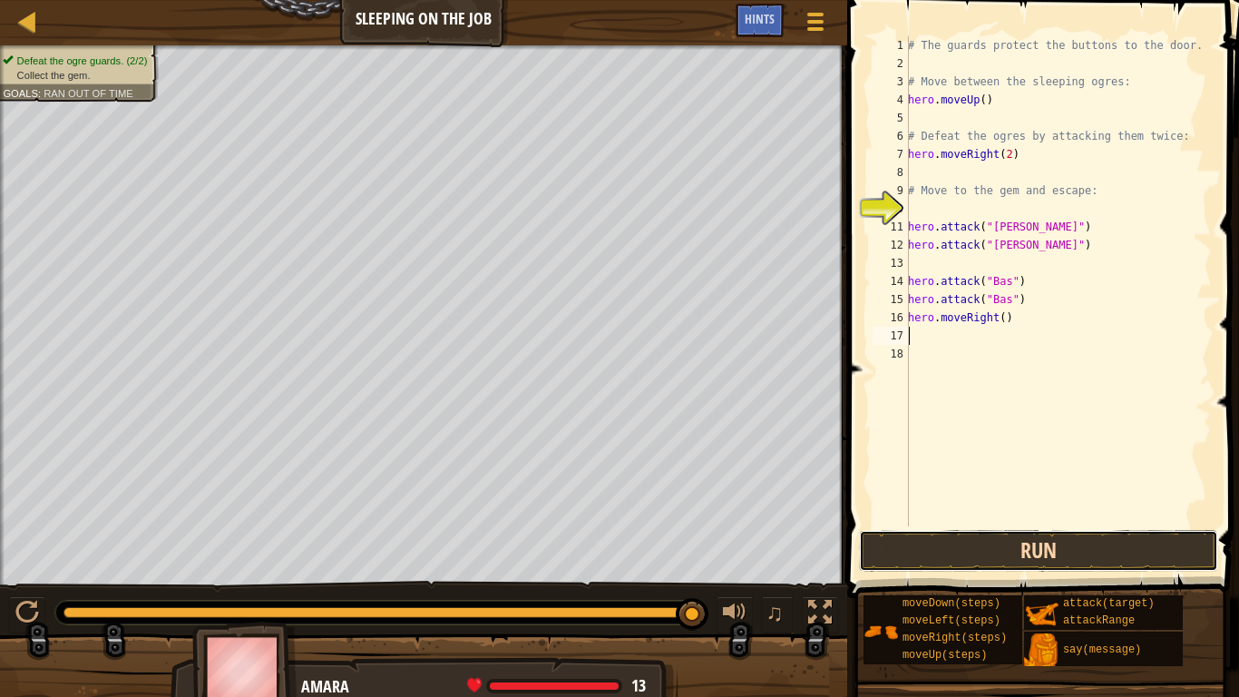
click at [865, 553] on button "Run" at bounding box center [1038, 551] width 359 height 42
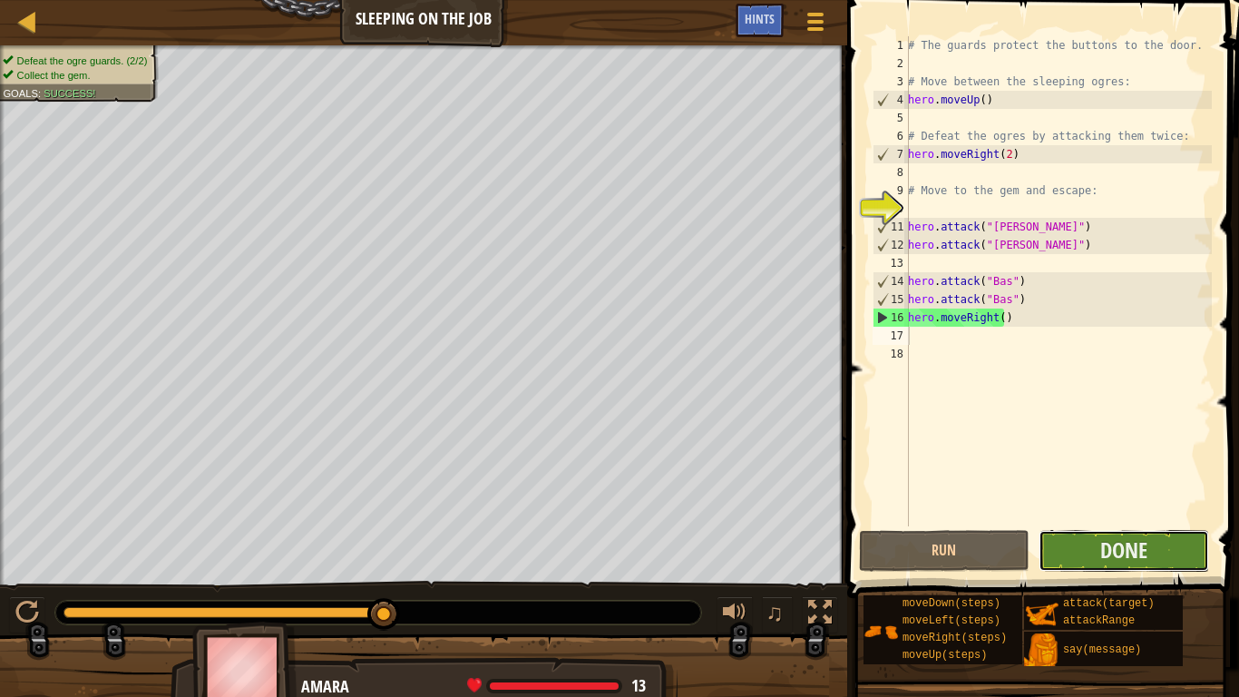
click at [1059, 549] on button "Done" at bounding box center [1124, 551] width 171 height 42
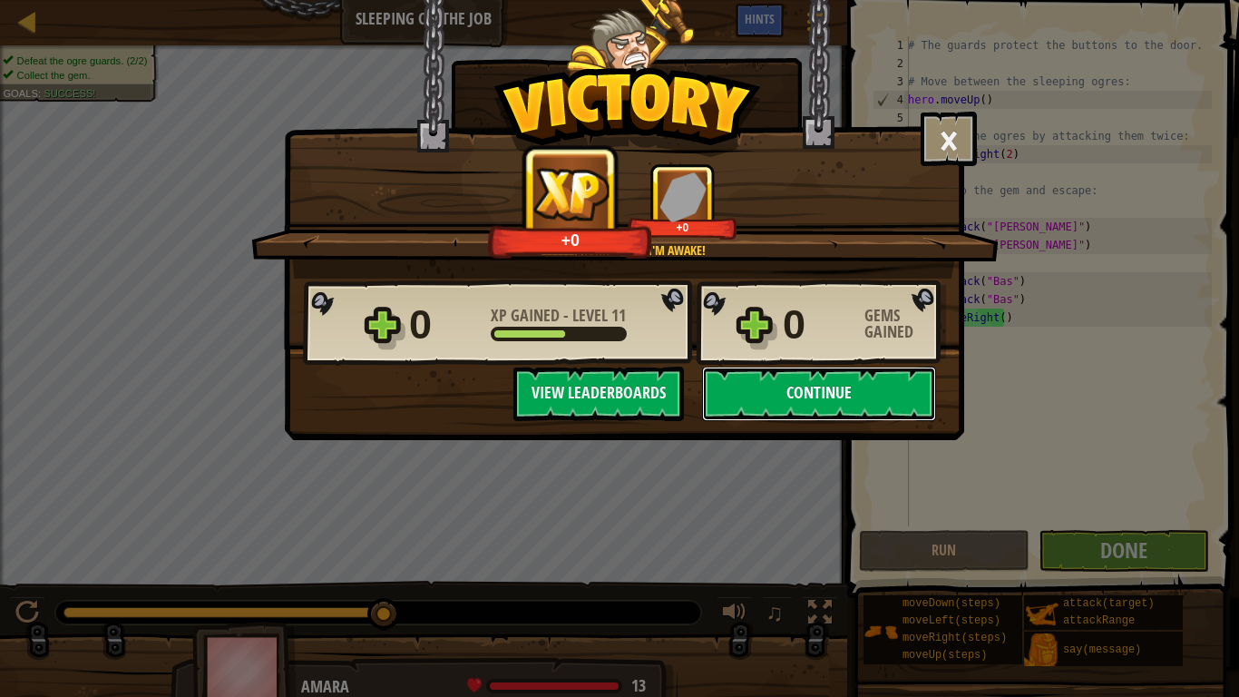
click at [871, 396] on button "Continue" at bounding box center [819, 393] width 234 height 54
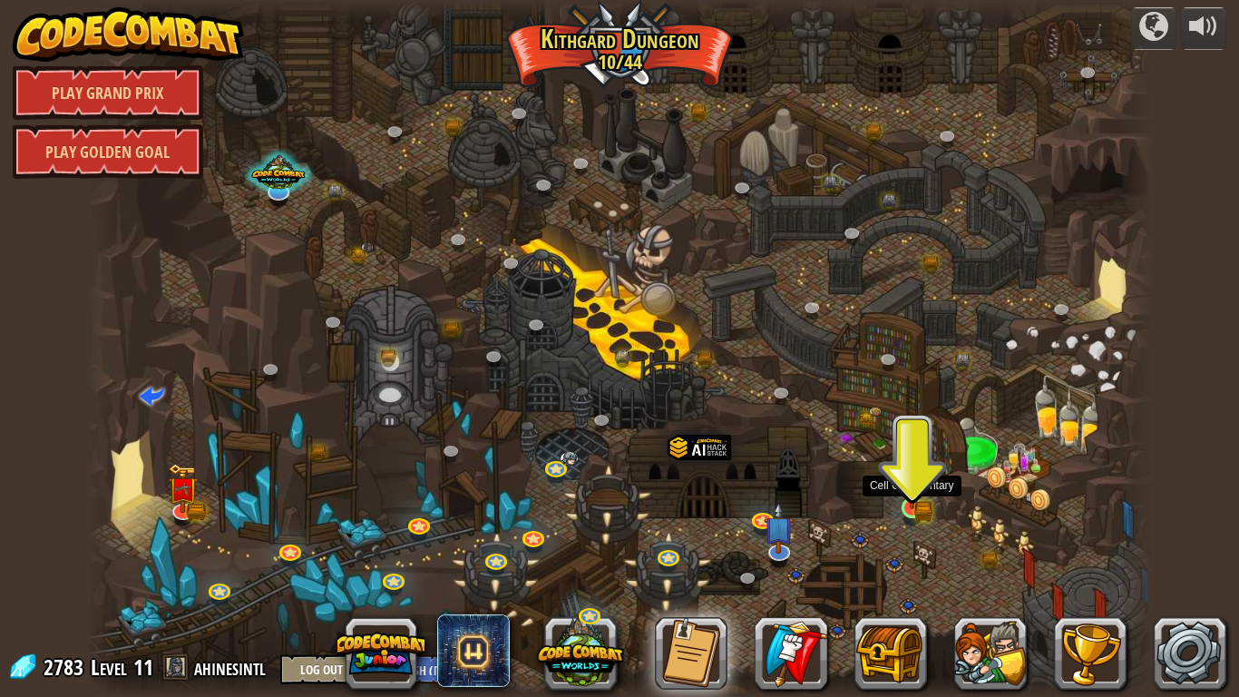
click at [912, 500] on img at bounding box center [912, 479] width 27 height 59
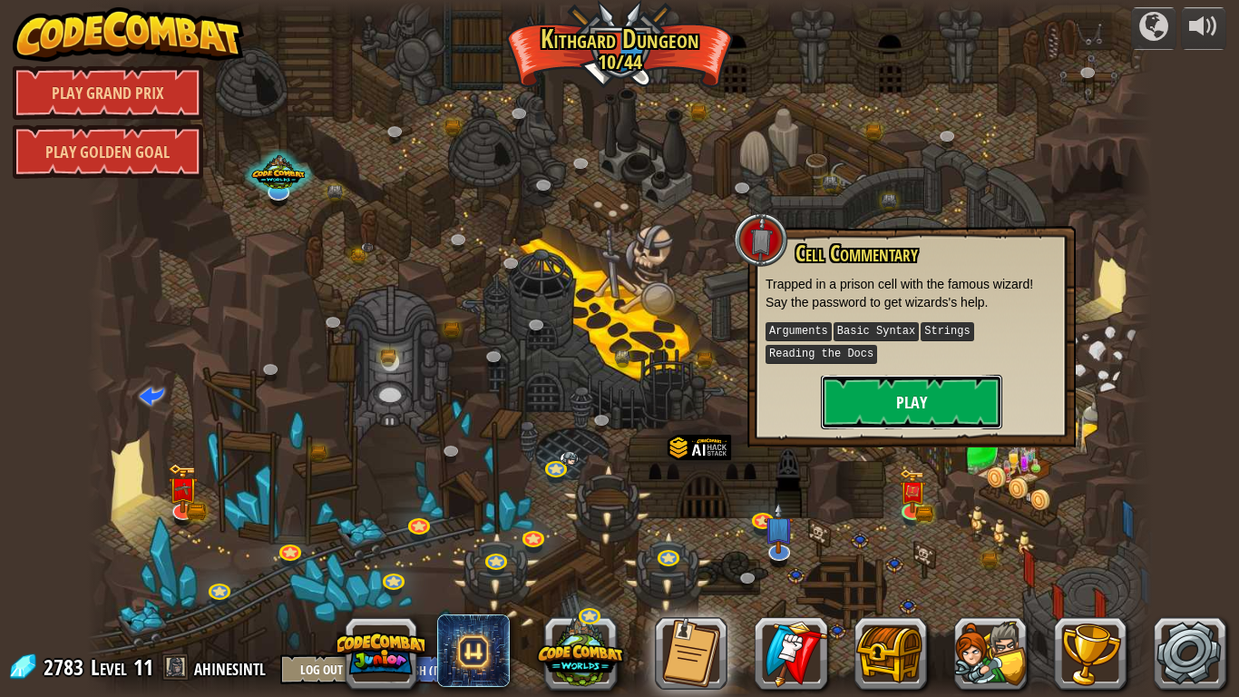
click at [896, 408] on button "Play" at bounding box center [911, 402] width 181 height 54
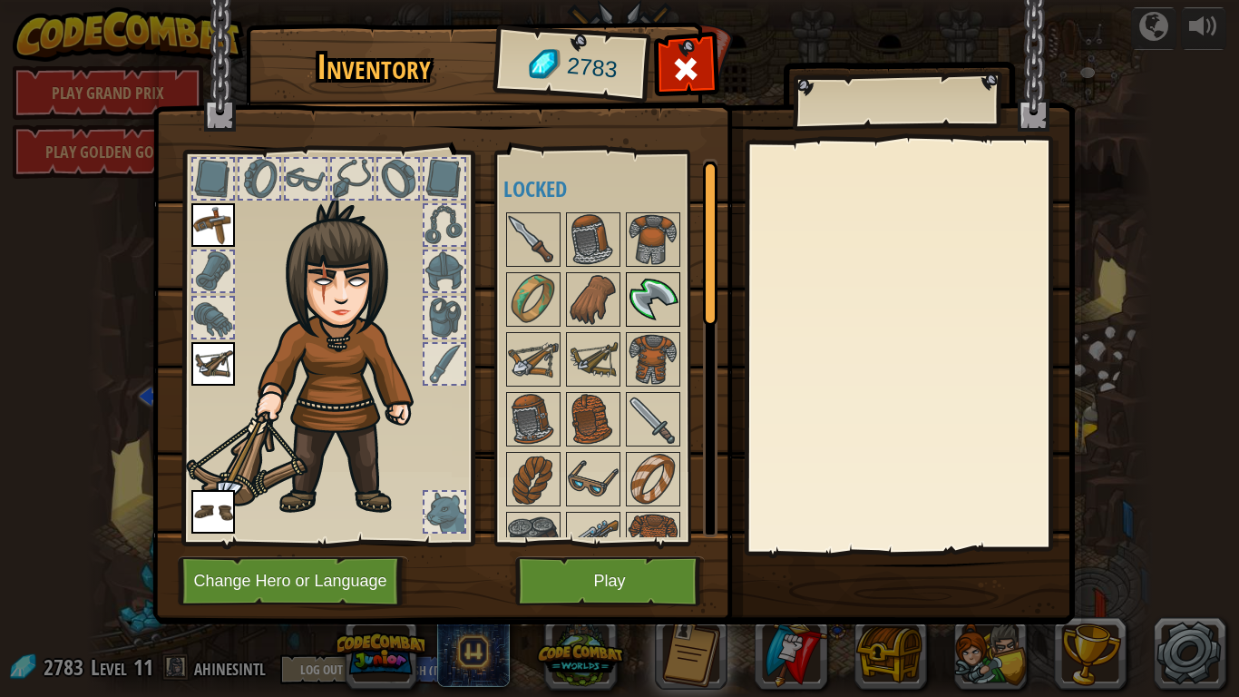
click at [679, 306] on div at bounding box center [653, 299] width 54 height 54
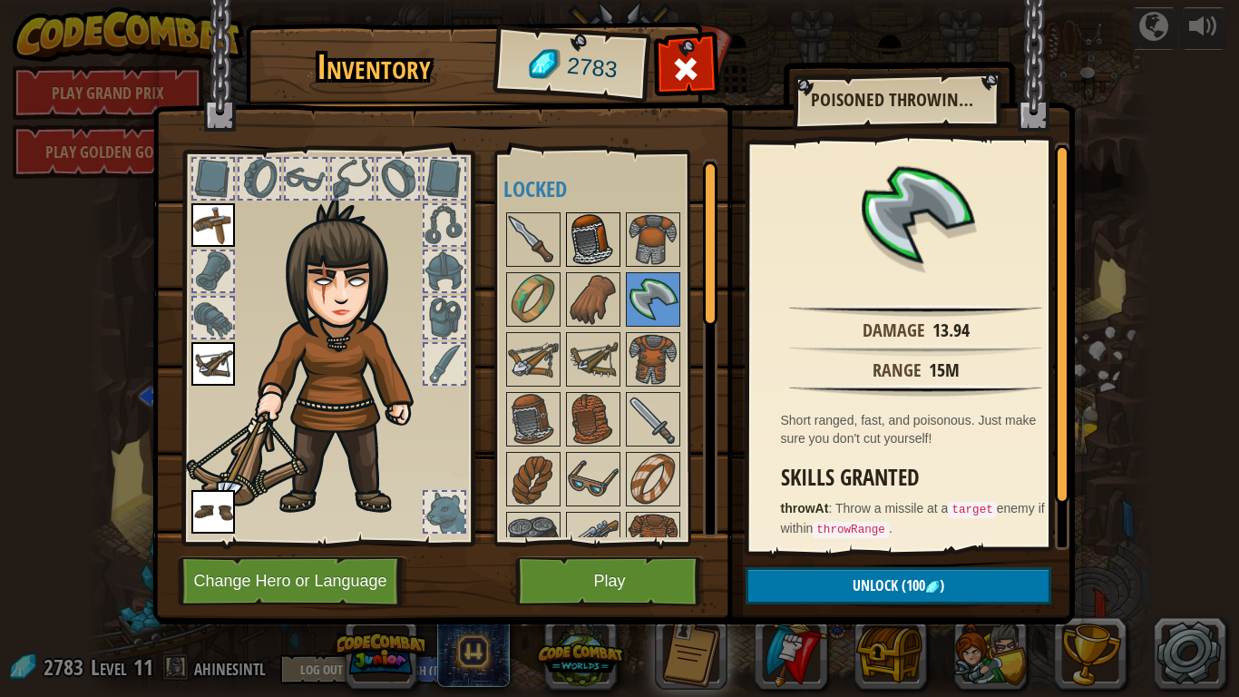
click at [605, 243] on img at bounding box center [593, 239] width 51 height 51
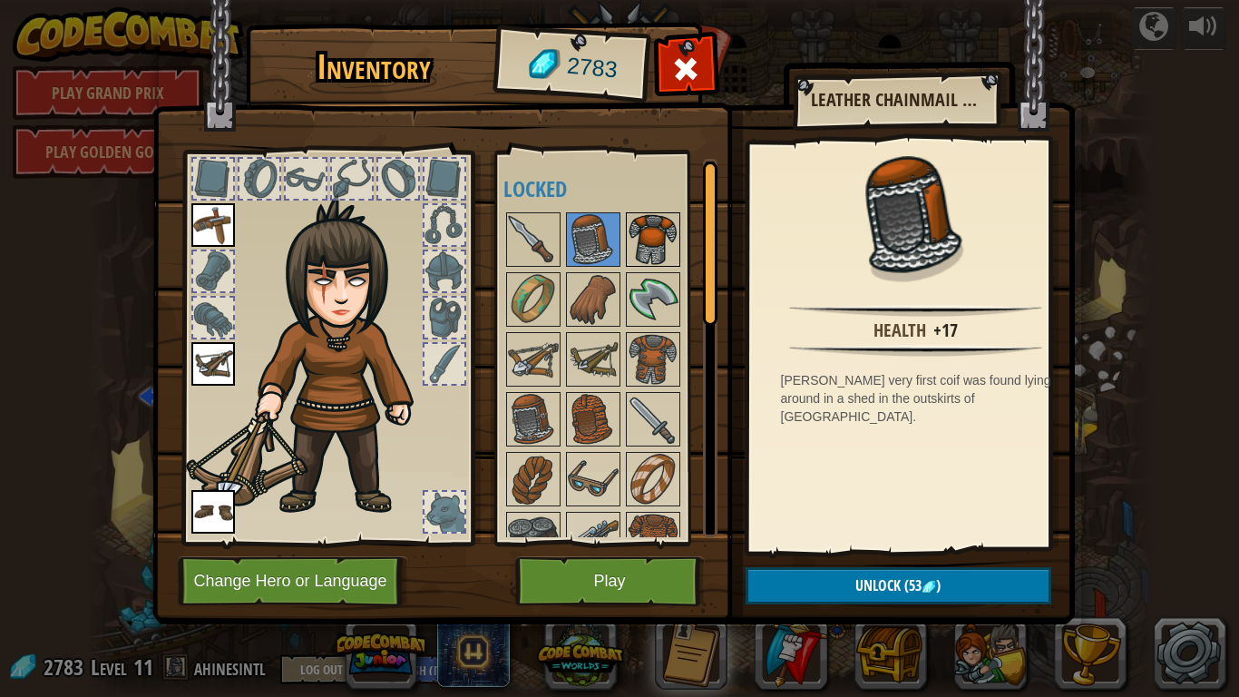
click at [648, 233] on img at bounding box center [653, 239] width 51 height 51
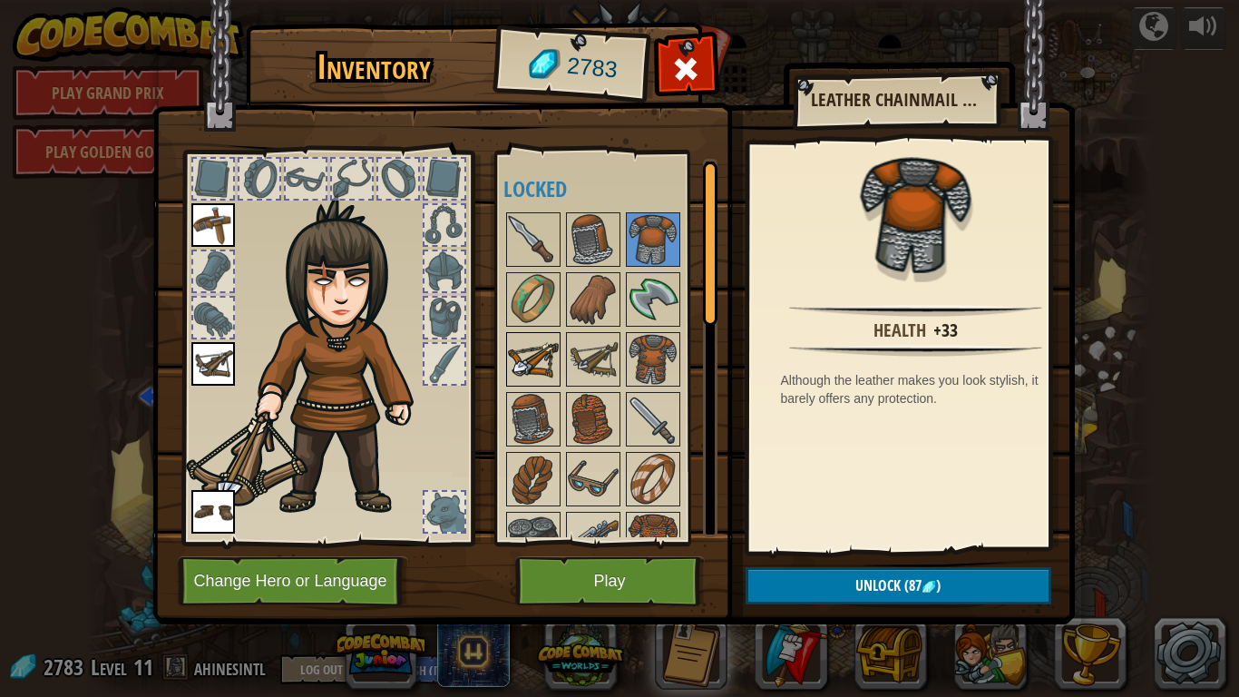
click at [537, 360] on img at bounding box center [533, 359] width 51 height 51
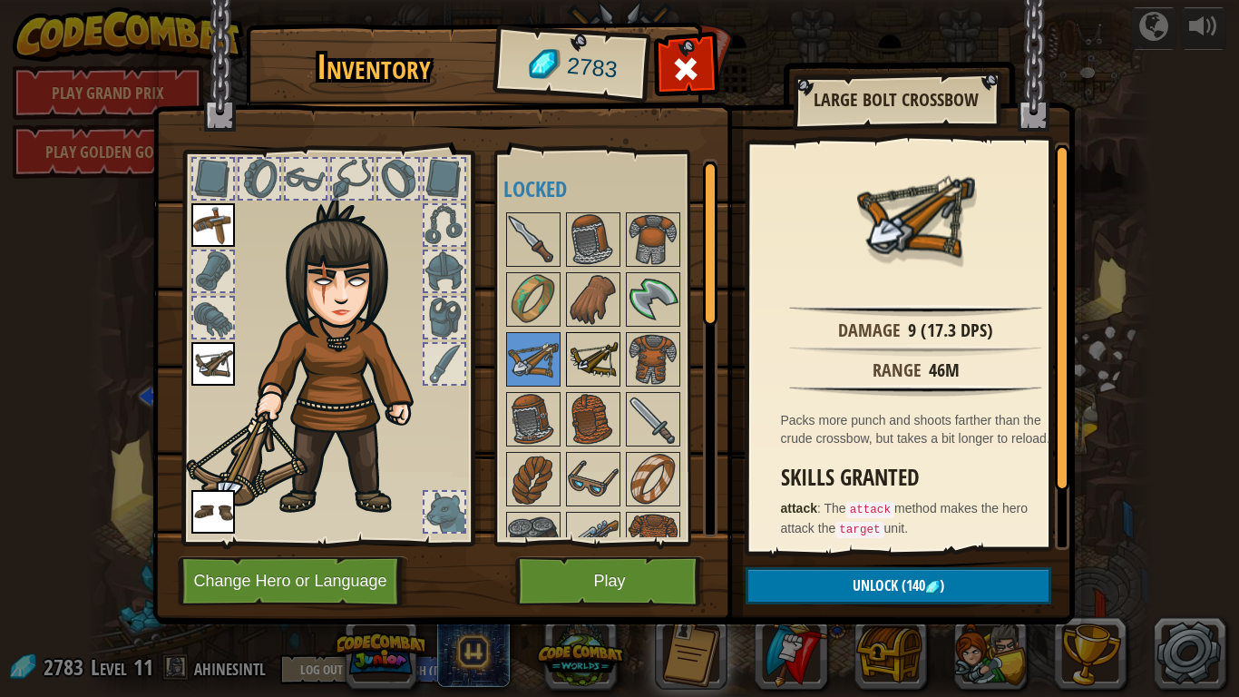
click at [580, 357] on img at bounding box center [593, 359] width 51 height 51
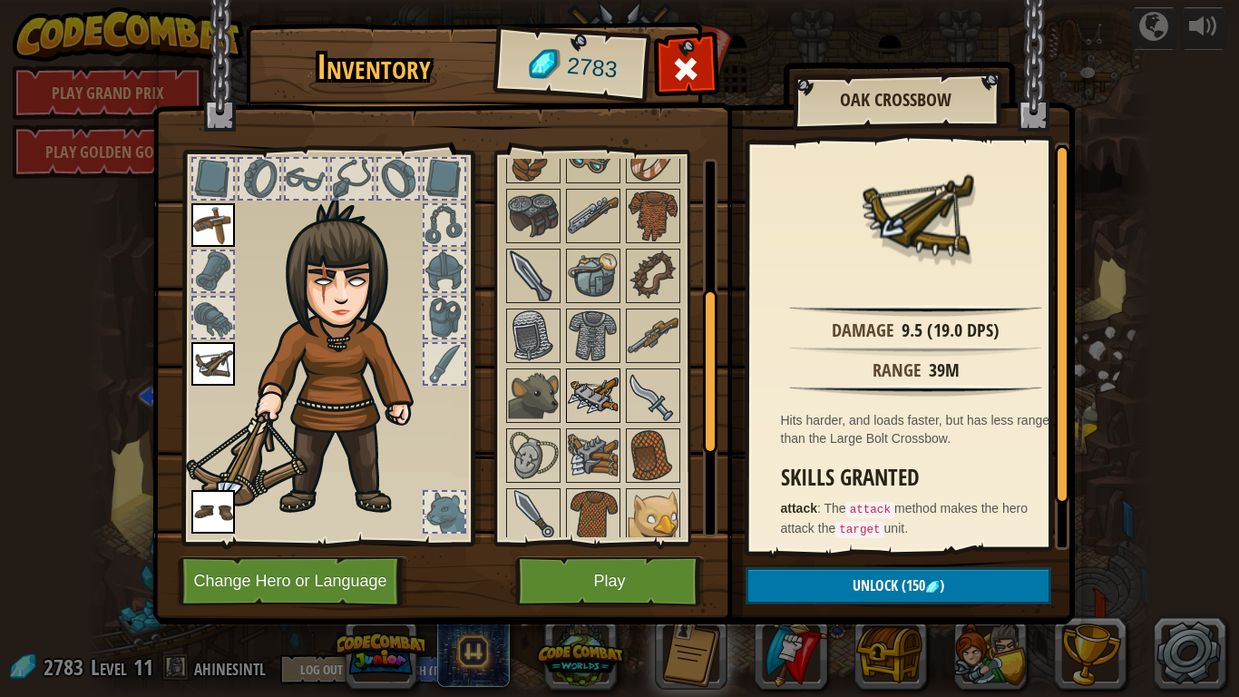
scroll to position [364, 0]
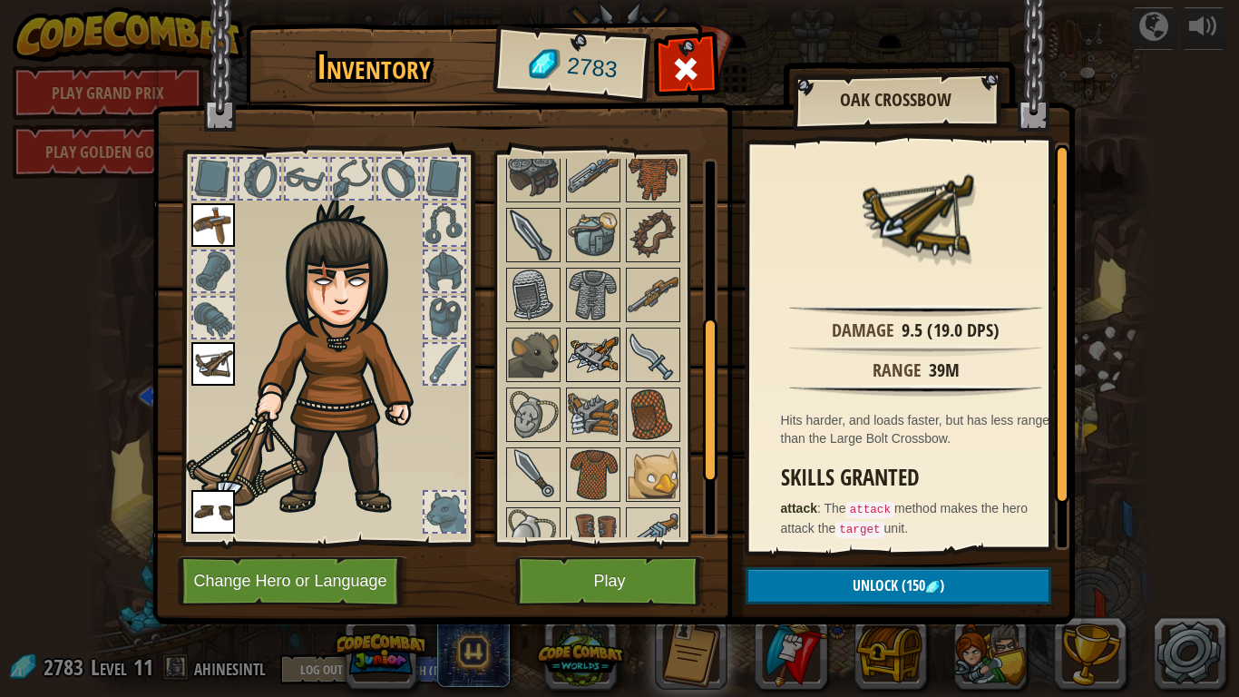
click at [591, 353] on img at bounding box center [593, 354] width 51 height 51
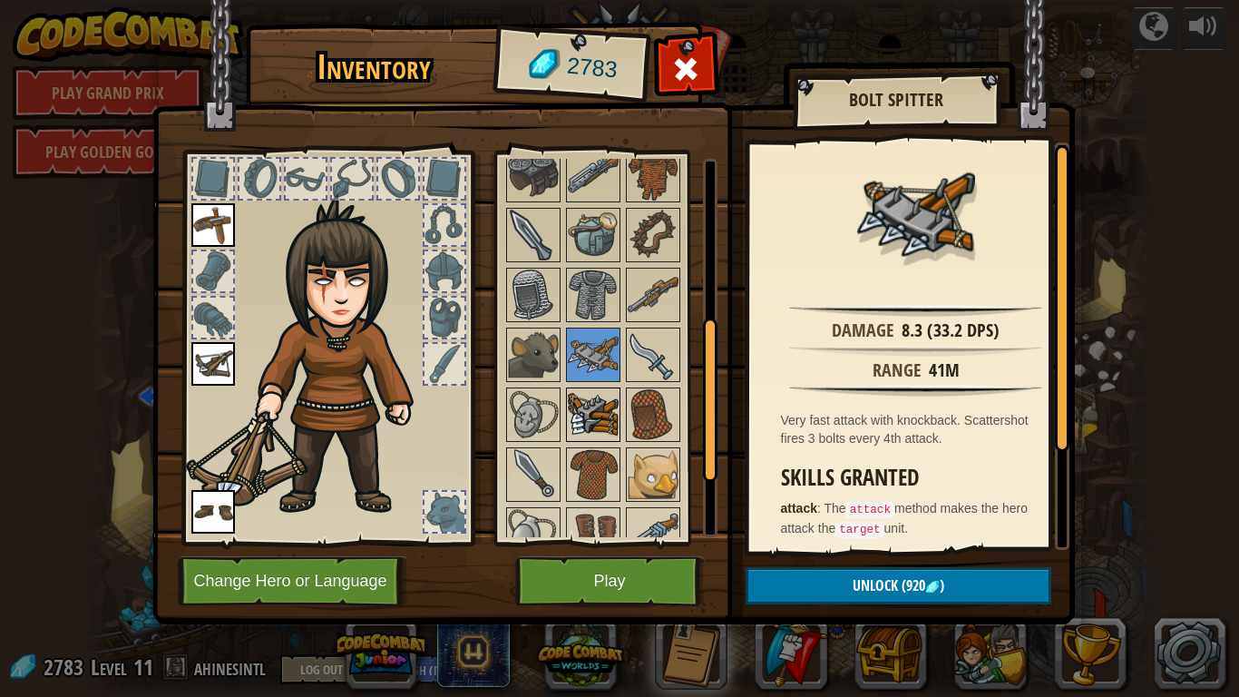
click at [601, 403] on img at bounding box center [593, 414] width 51 height 51
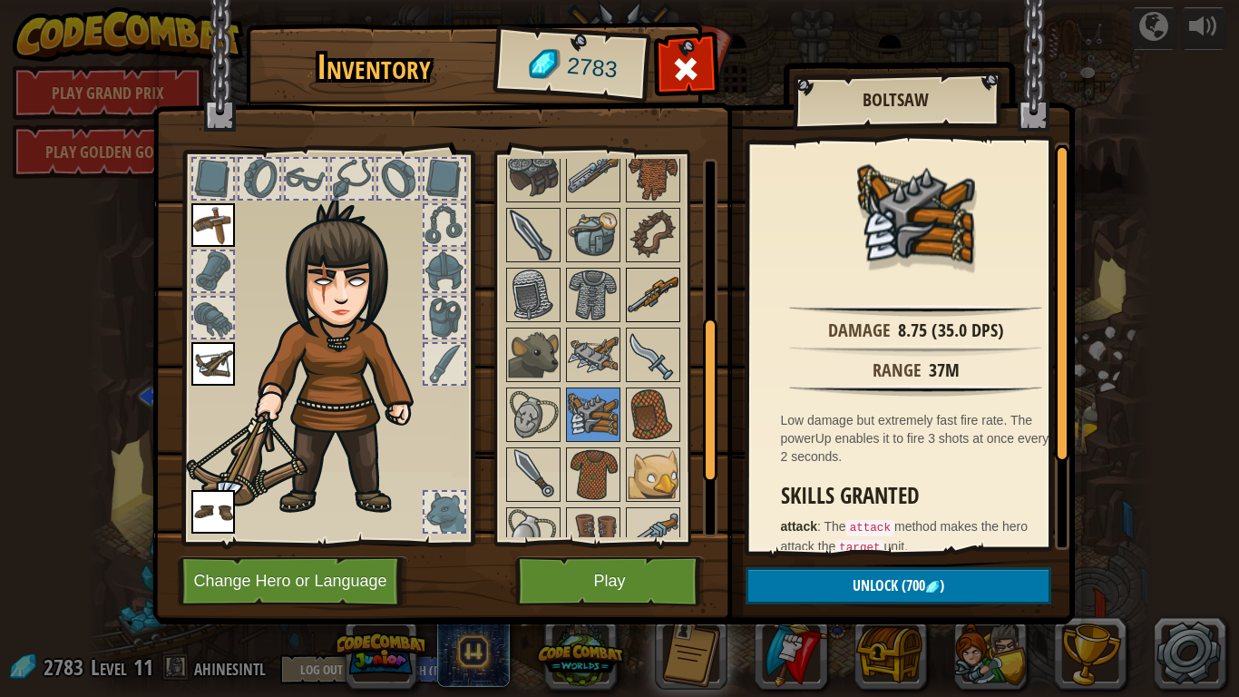
click at [660, 279] on img at bounding box center [653, 294] width 51 height 51
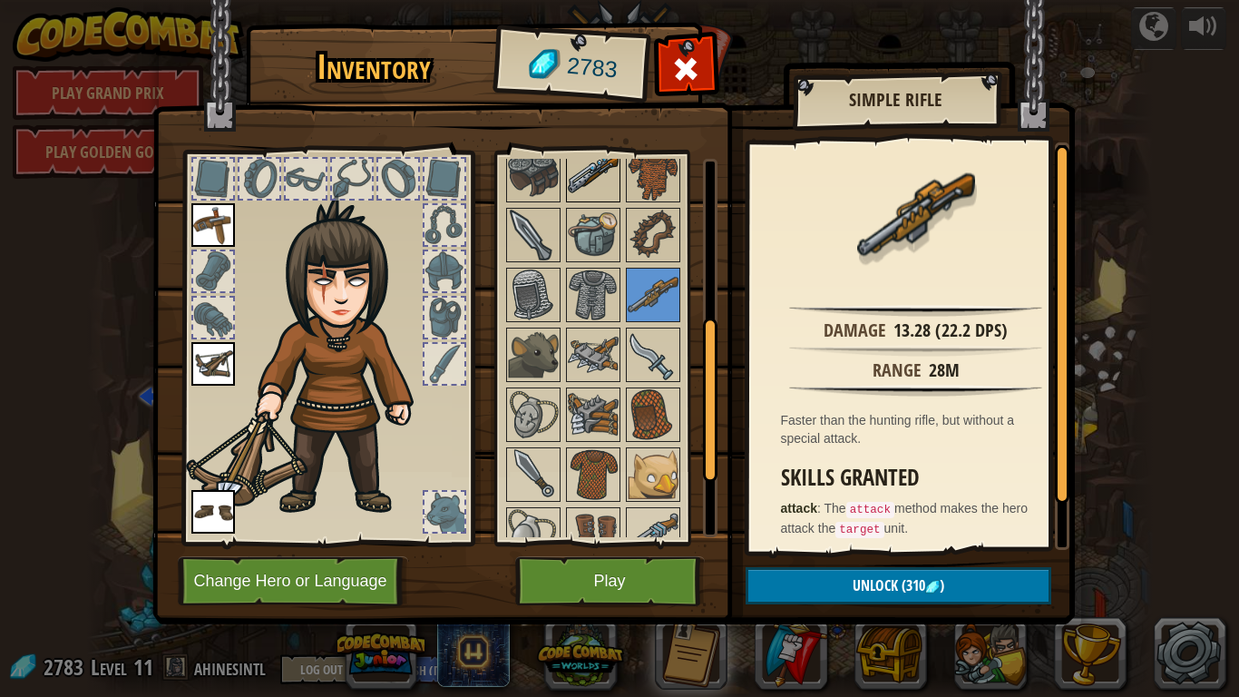
click at [581, 170] on img at bounding box center [593, 175] width 51 height 51
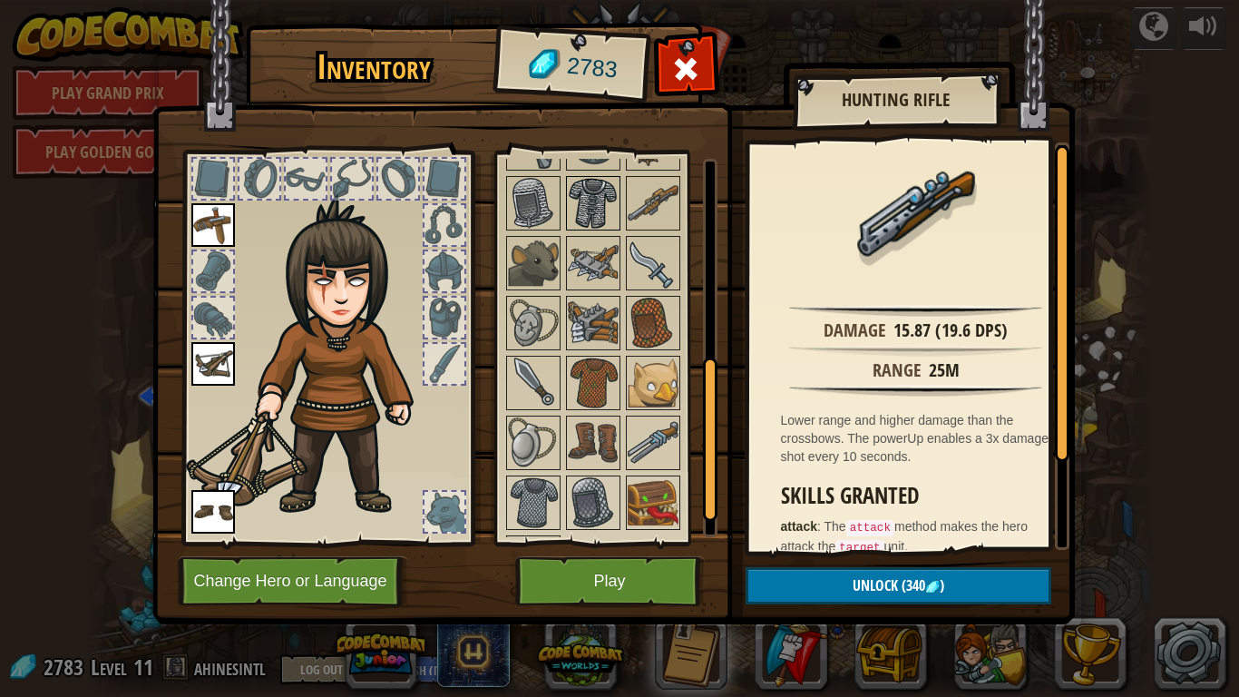
scroll to position [511, 0]
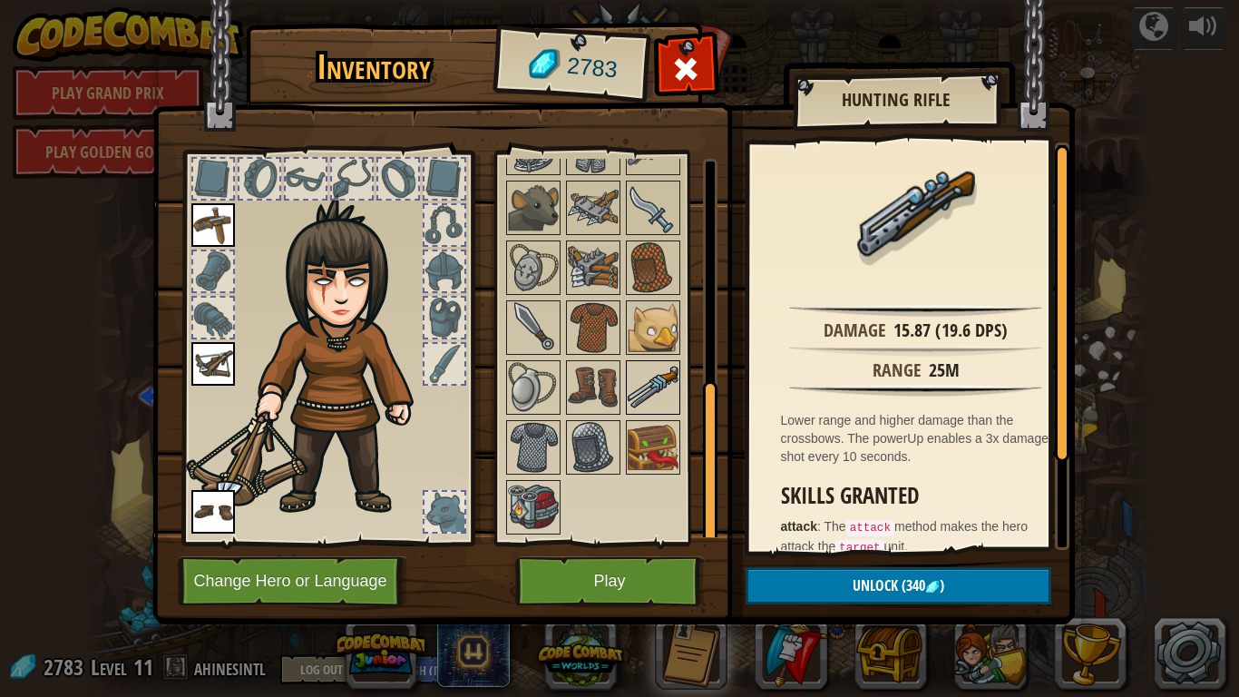
click at [650, 392] on img at bounding box center [653, 387] width 51 height 51
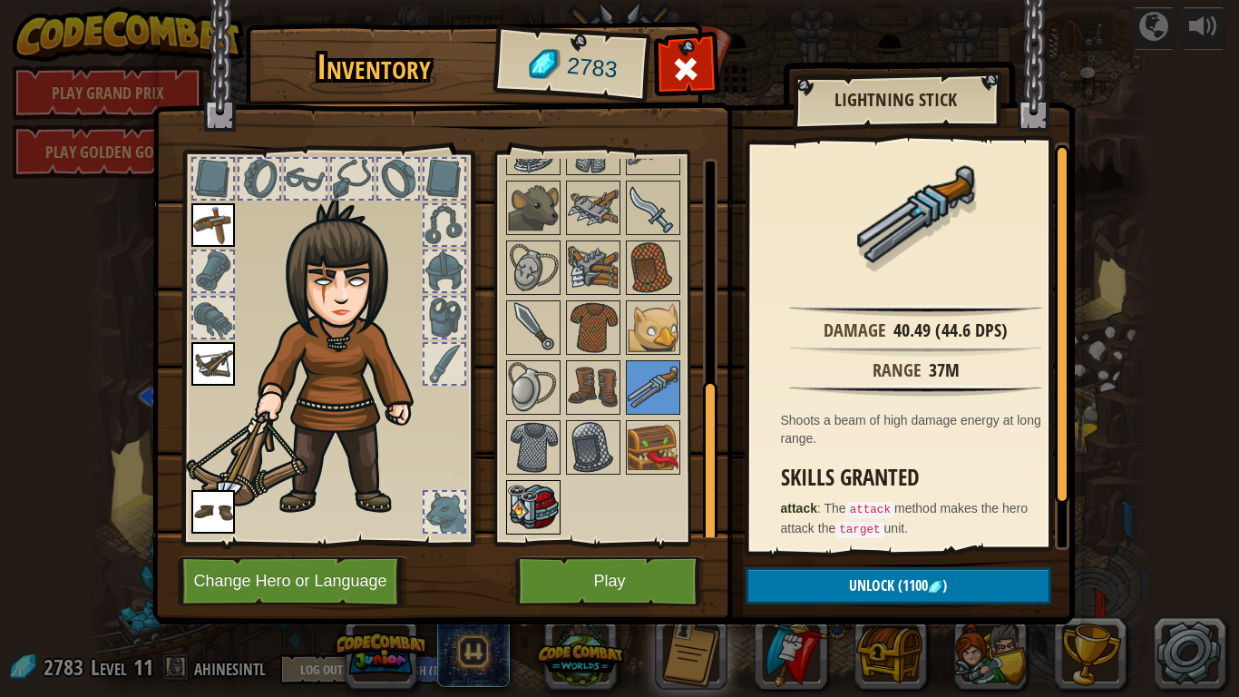
click at [548, 492] on img at bounding box center [533, 507] width 51 height 51
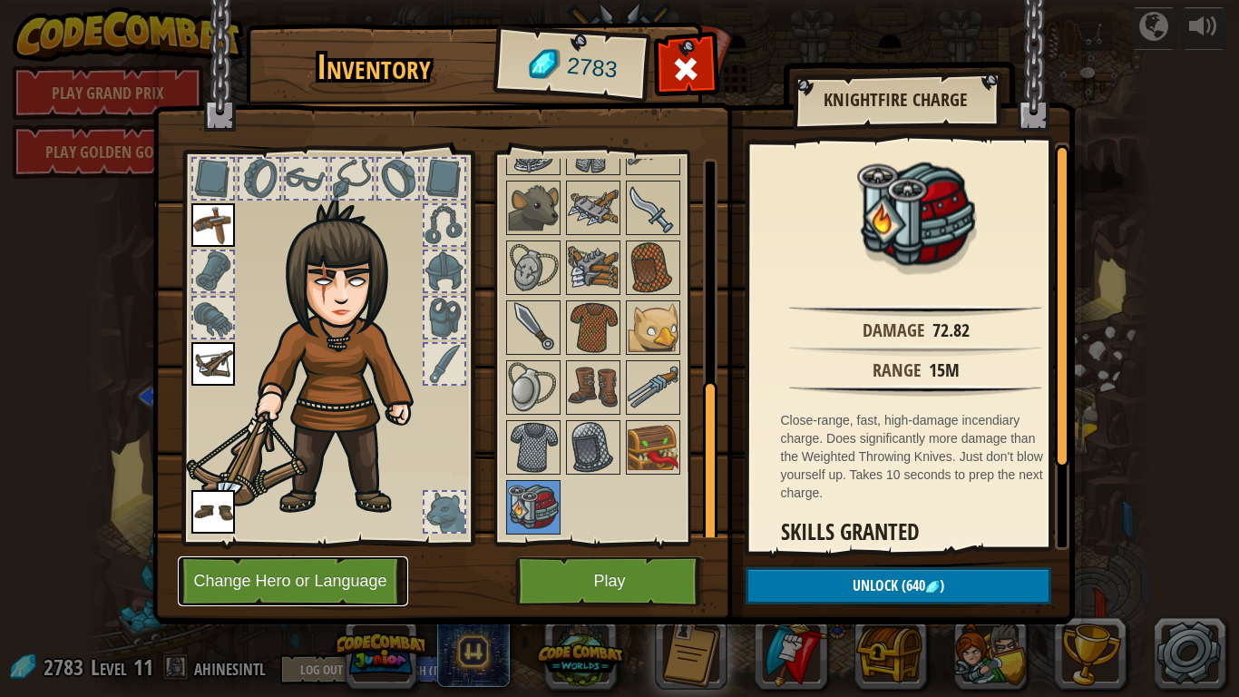
click at [338, 554] on button "Change Hero or Language" at bounding box center [293, 581] width 230 height 50
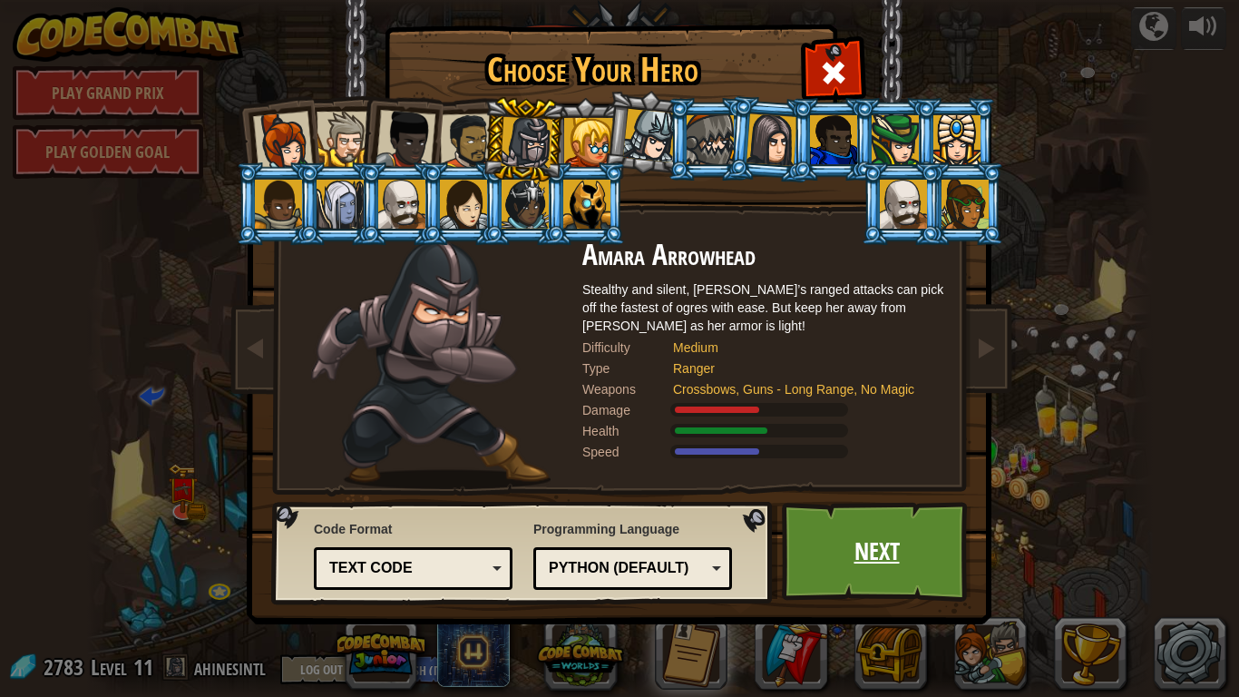
click at [844, 533] on link "Next" at bounding box center [877, 552] width 190 height 100
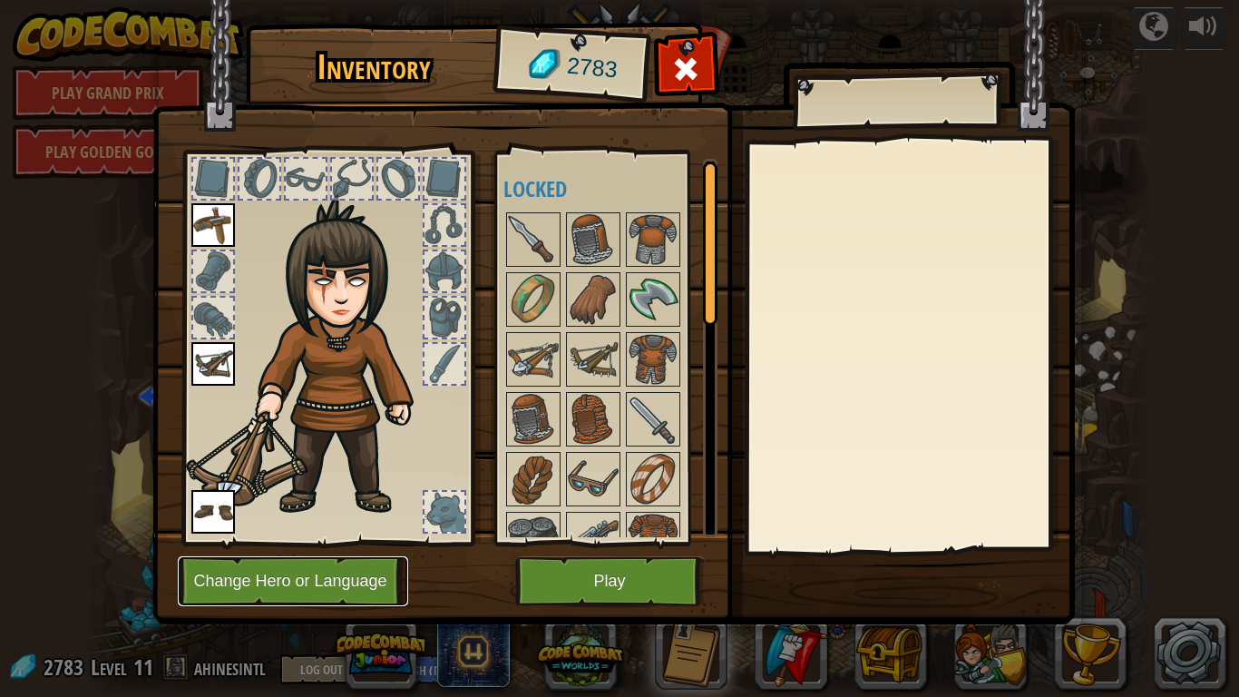
click at [298, 554] on button "Change Hero or Language" at bounding box center [293, 581] width 230 height 50
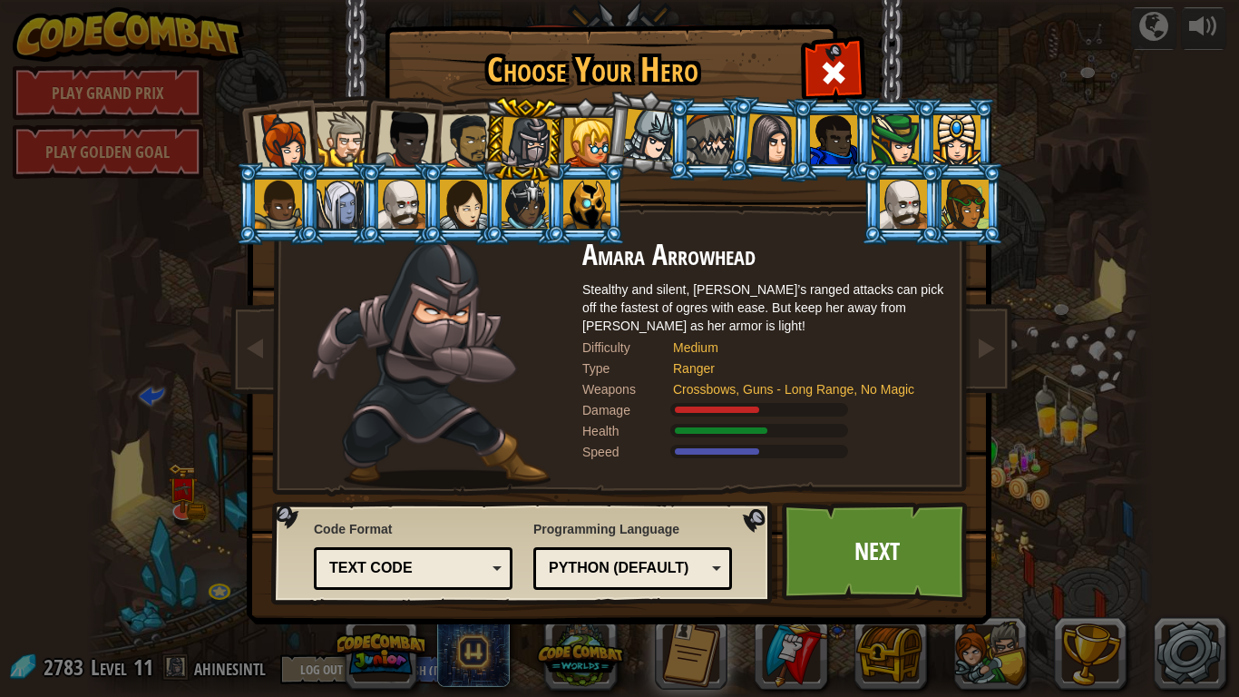
click at [875, 50] on img at bounding box center [623, 300] width 786 height 650
click at [689, 134] on div at bounding box center [710, 139] width 47 height 49
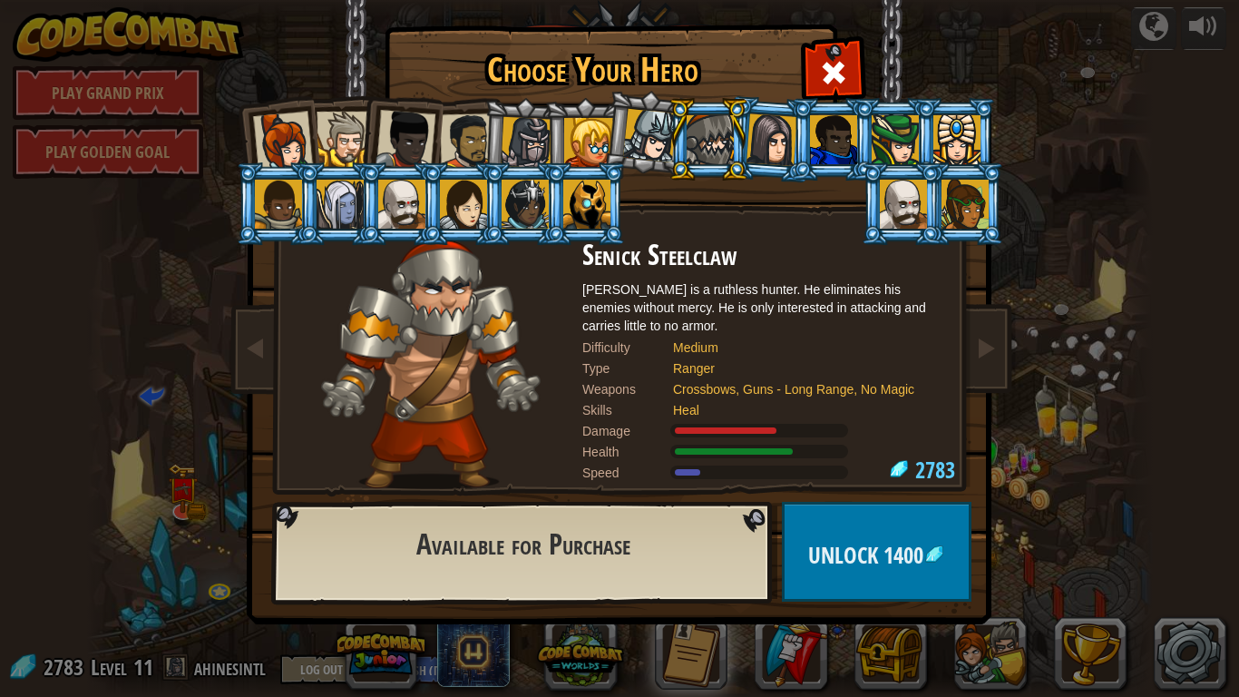
click at [636, 142] on div at bounding box center [650, 136] width 54 height 54
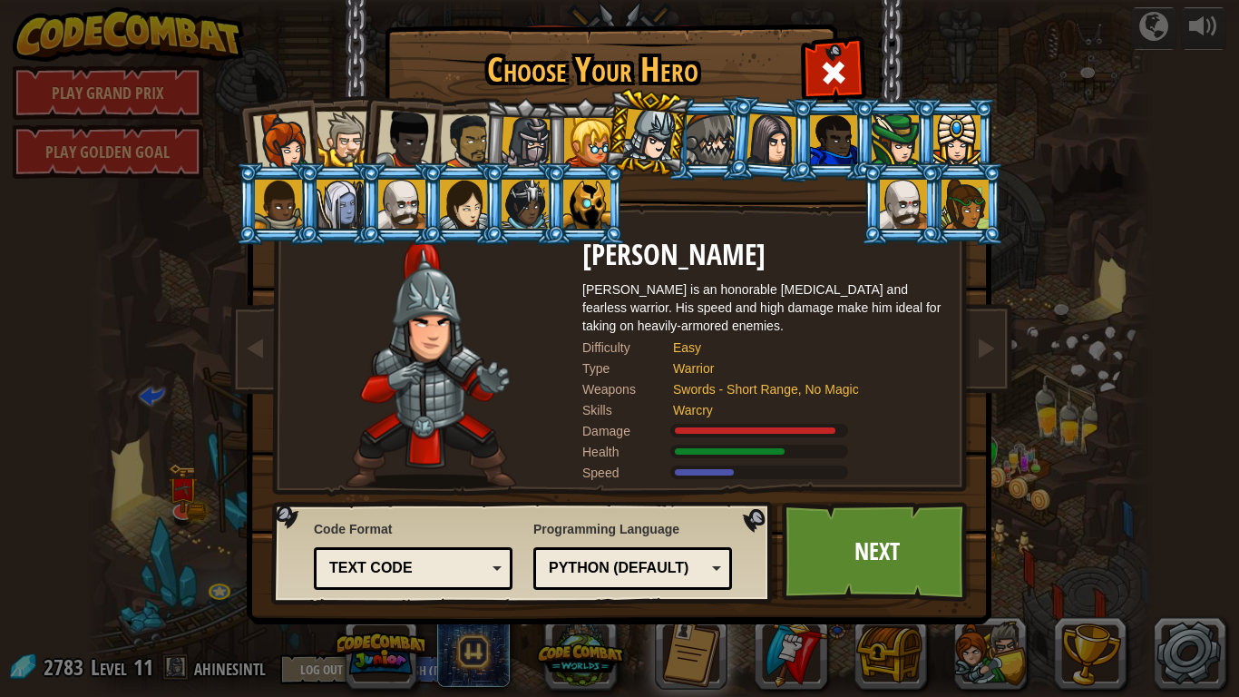
click at [518, 210] on div at bounding box center [525, 204] width 47 height 49
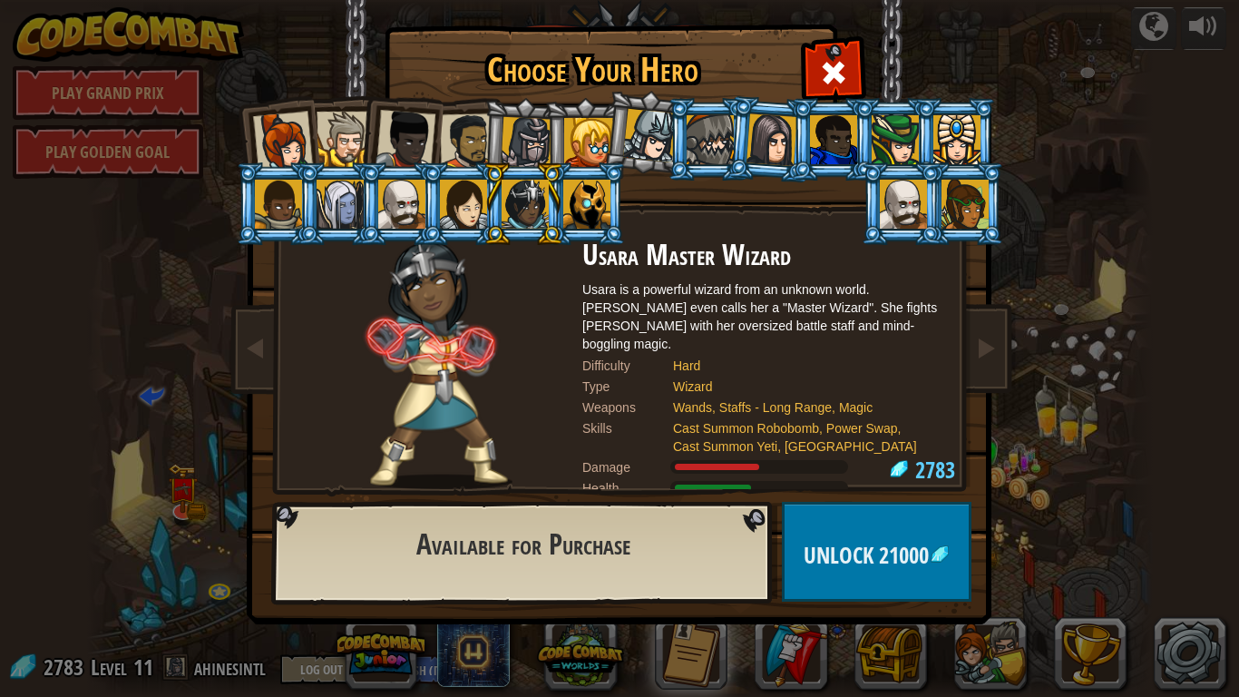
click at [370, 200] on li at bounding box center [400, 203] width 82 height 83
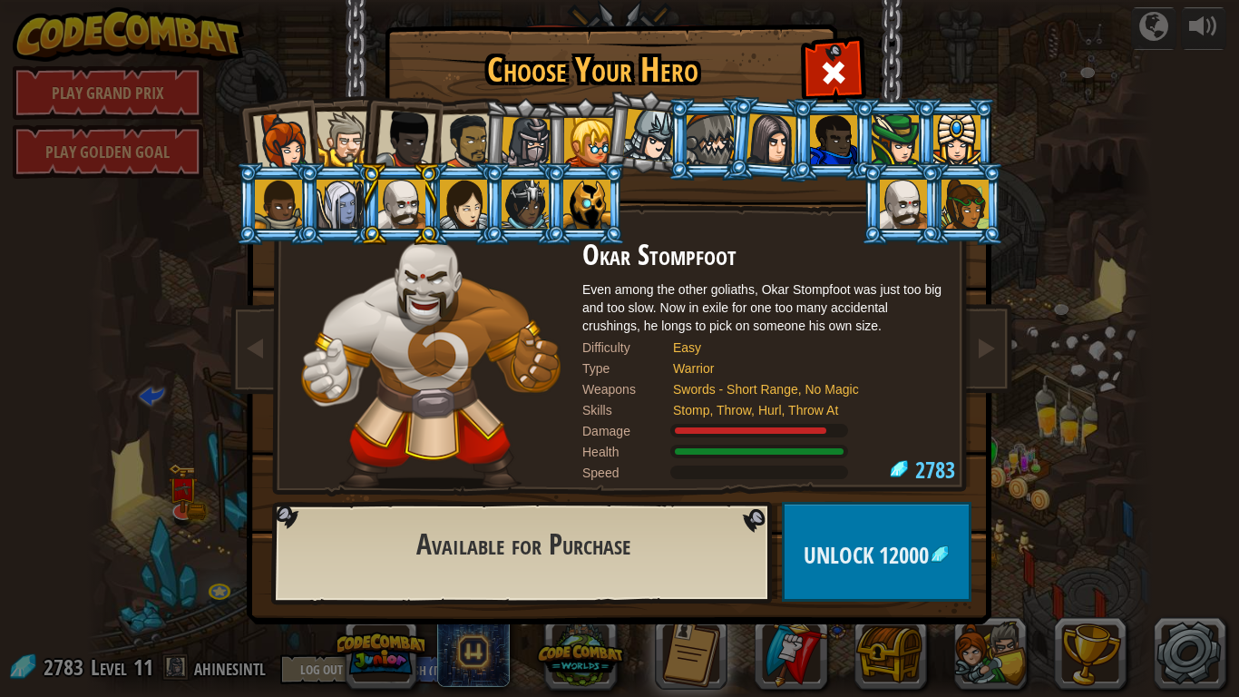
click at [191, 203] on div "Choose Your Hero 2783 Captain [PERSON_NAME] is a no-nonsense leader who isn't a…" at bounding box center [619, 348] width 1239 height 697
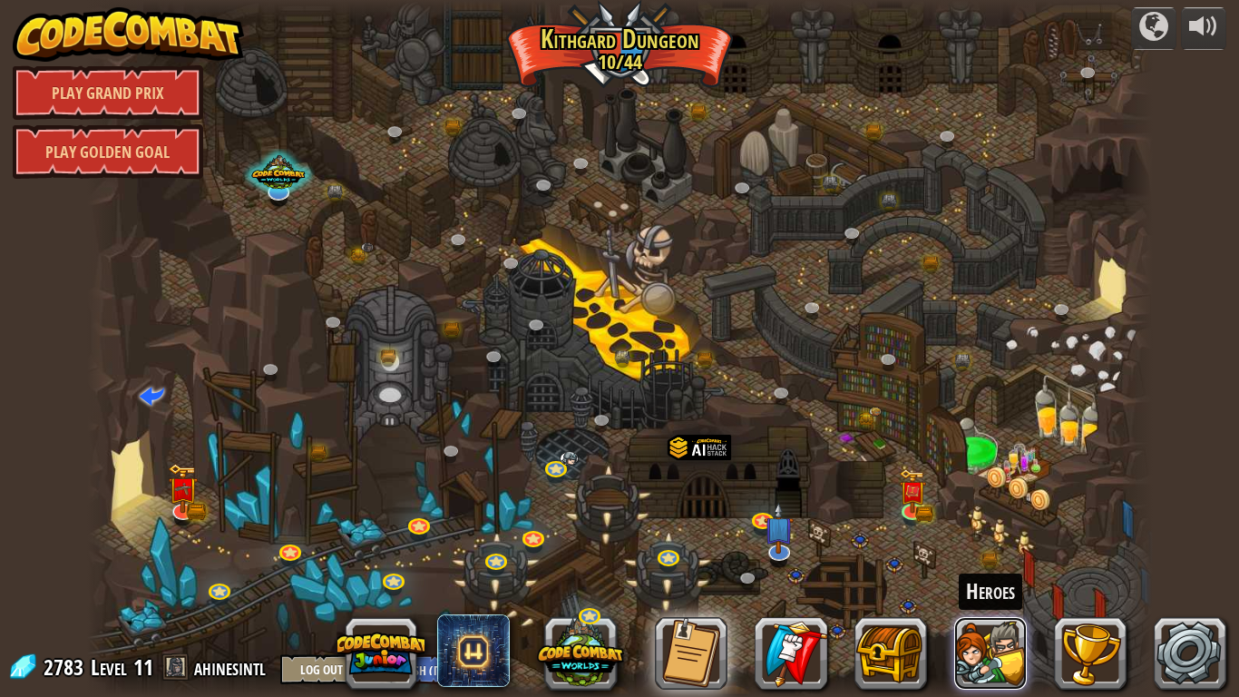
click at [986, 554] on button at bounding box center [990, 653] width 73 height 73
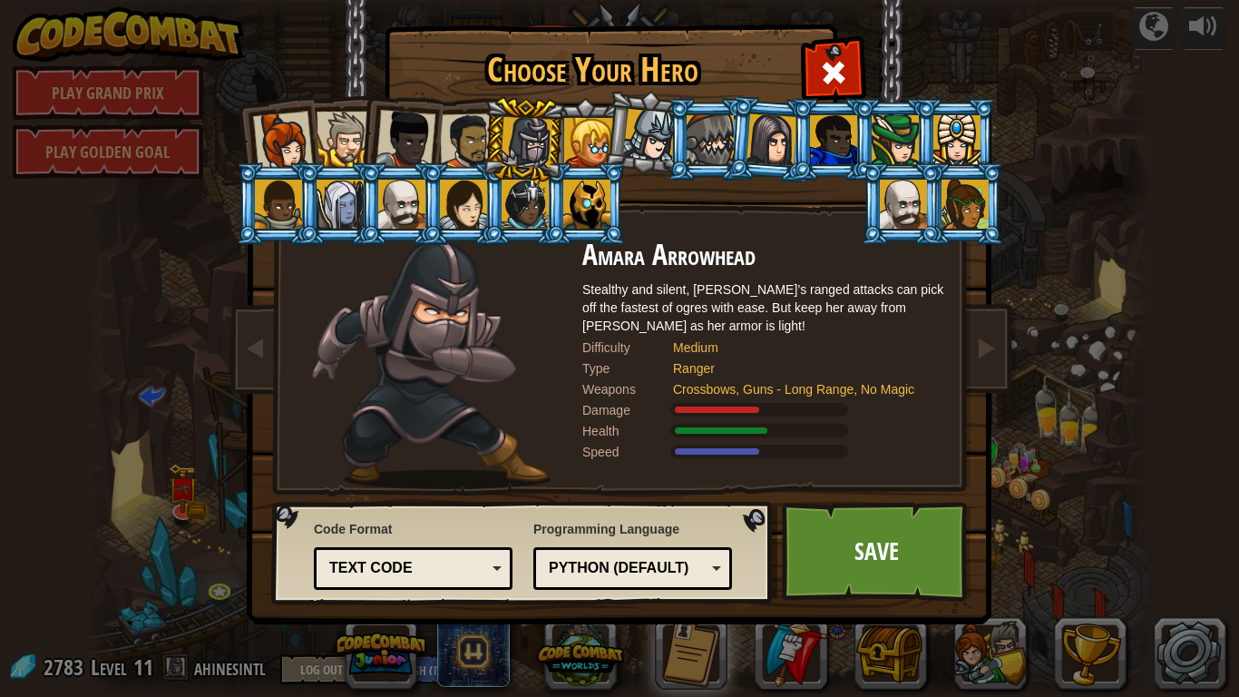
click at [656, 149] on div at bounding box center [650, 136] width 54 height 54
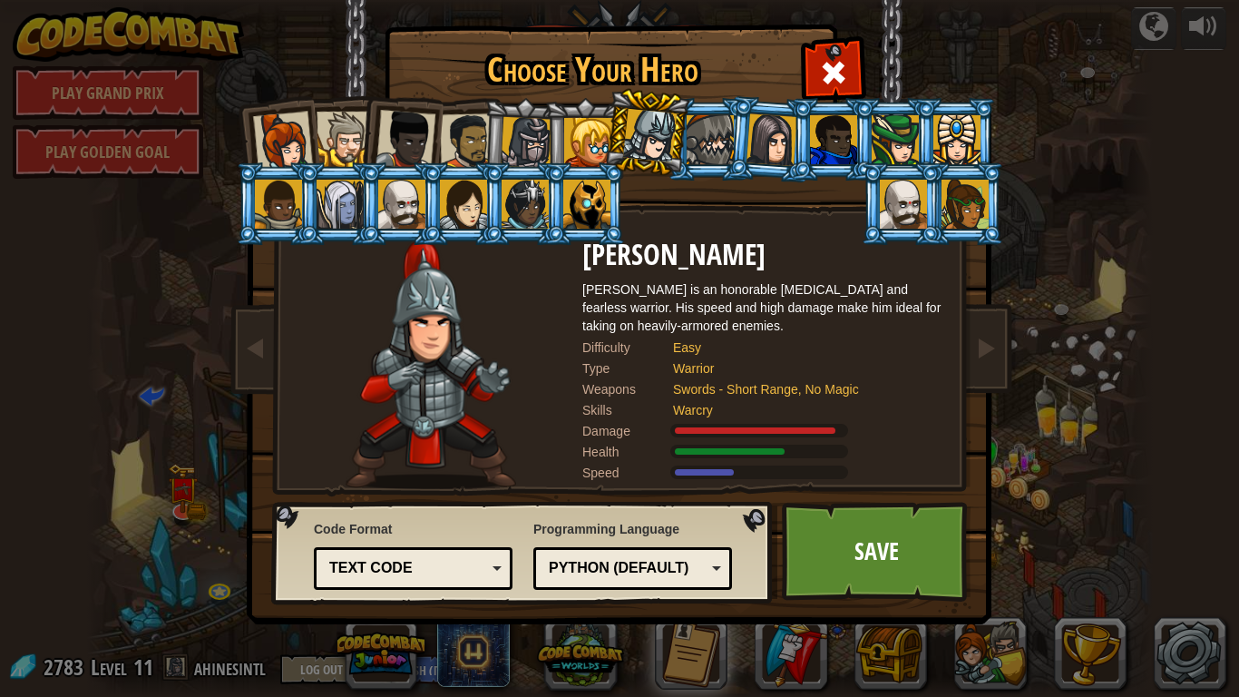
click at [781, 162] on div at bounding box center [772, 139] width 51 height 52
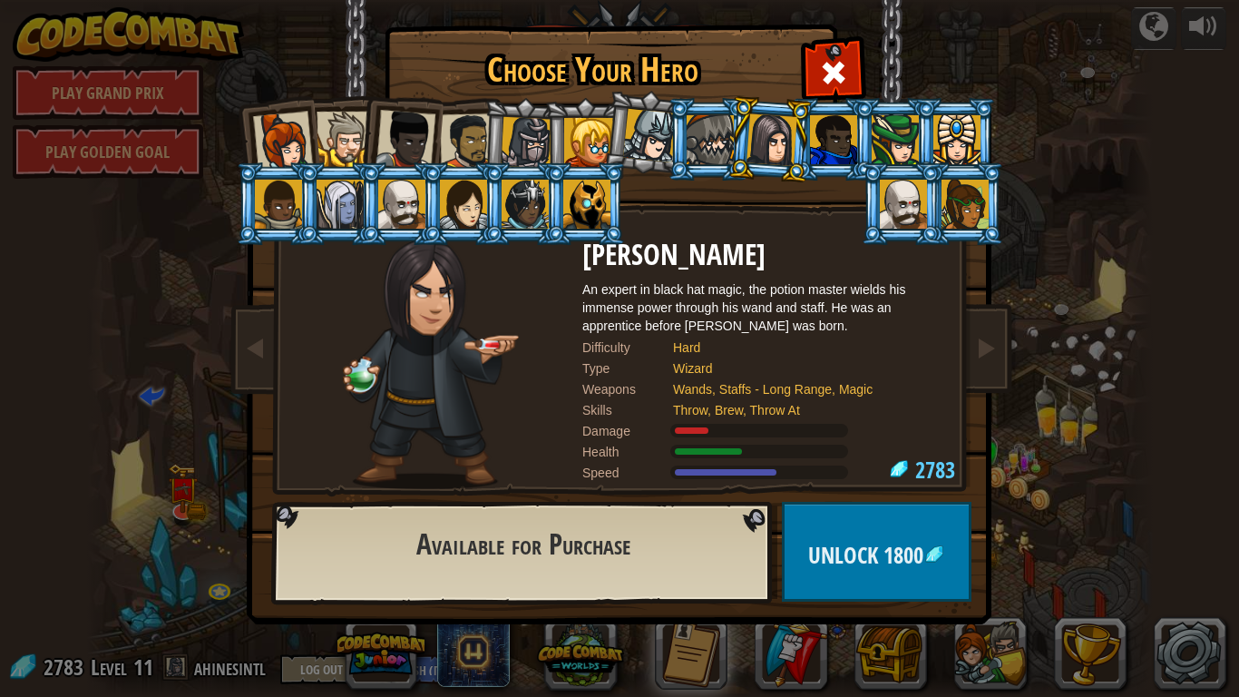
click at [728, 138] on div at bounding box center [710, 139] width 47 height 49
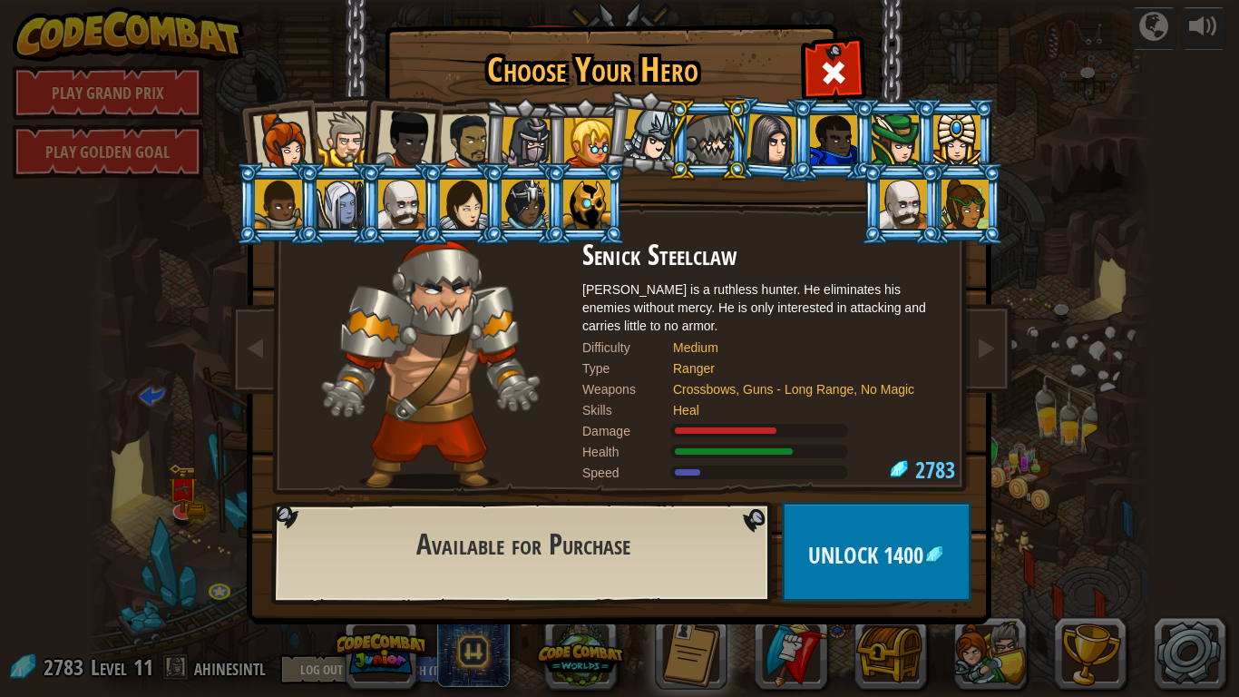
click at [565, 210] on div at bounding box center [586, 204] width 47 height 49
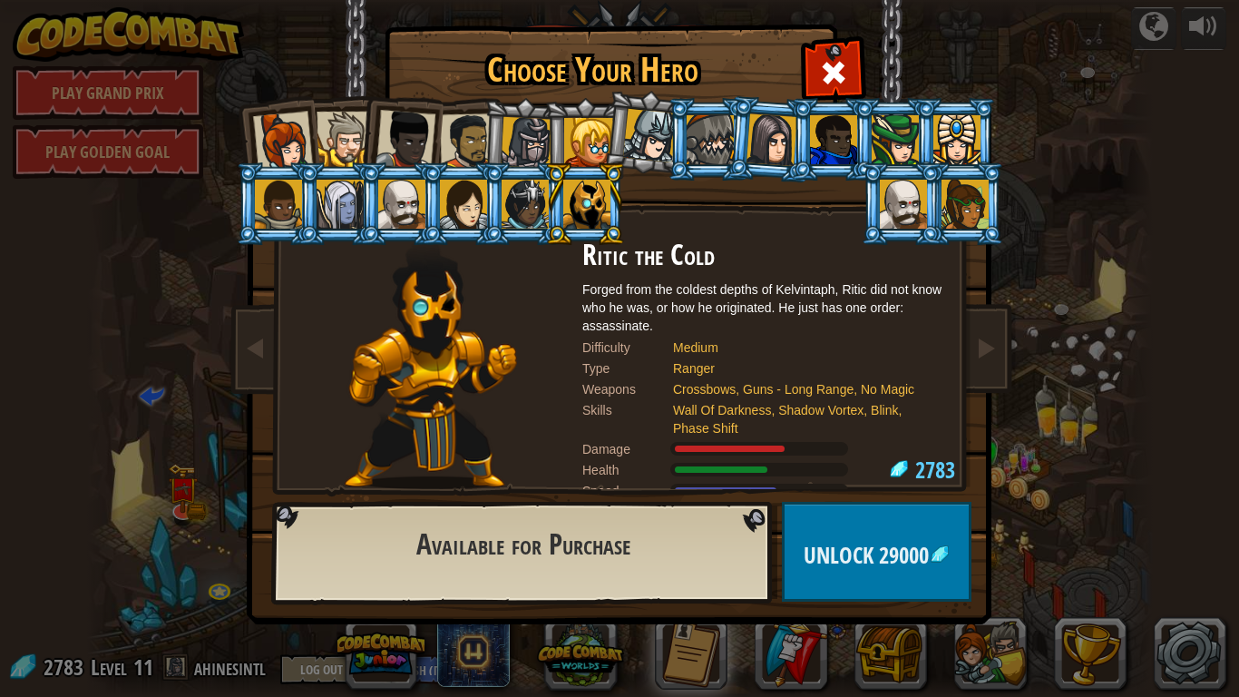
click at [524, 218] on div at bounding box center [525, 204] width 47 height 49
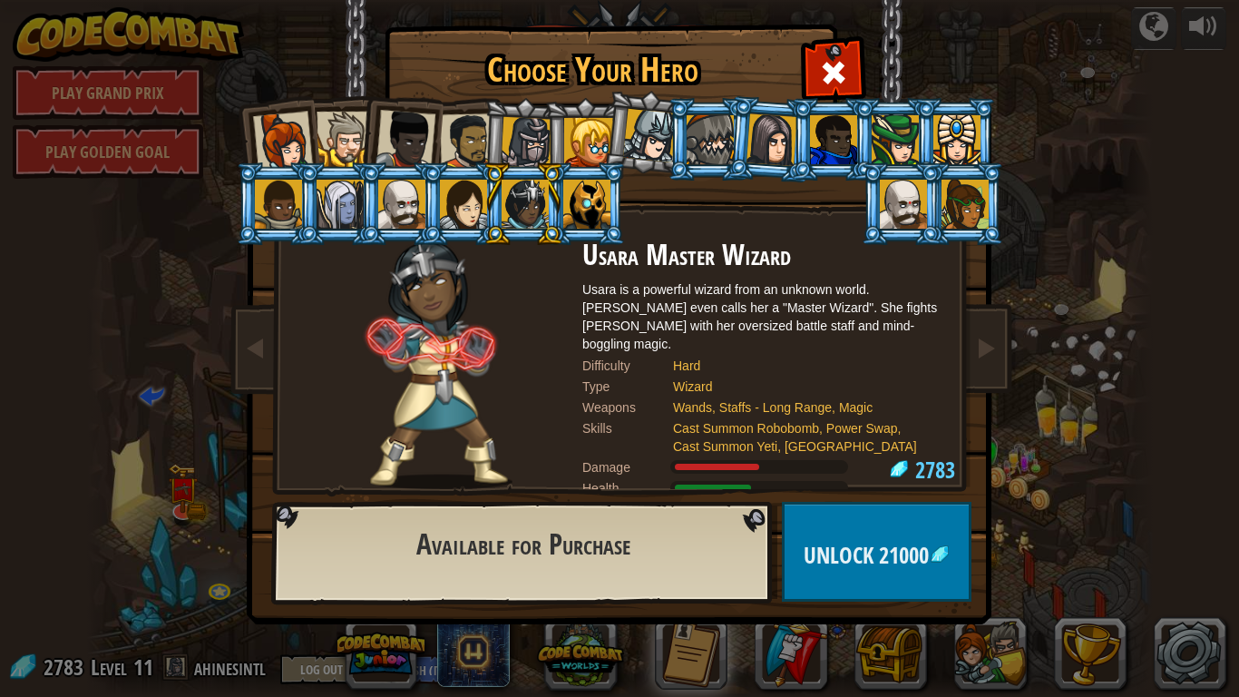
click at [485, 223] on li at bounding box center [524, 203] width 82 height 83
click at [479, 222] on div at bounding box center [463, 204] width 47 height 49
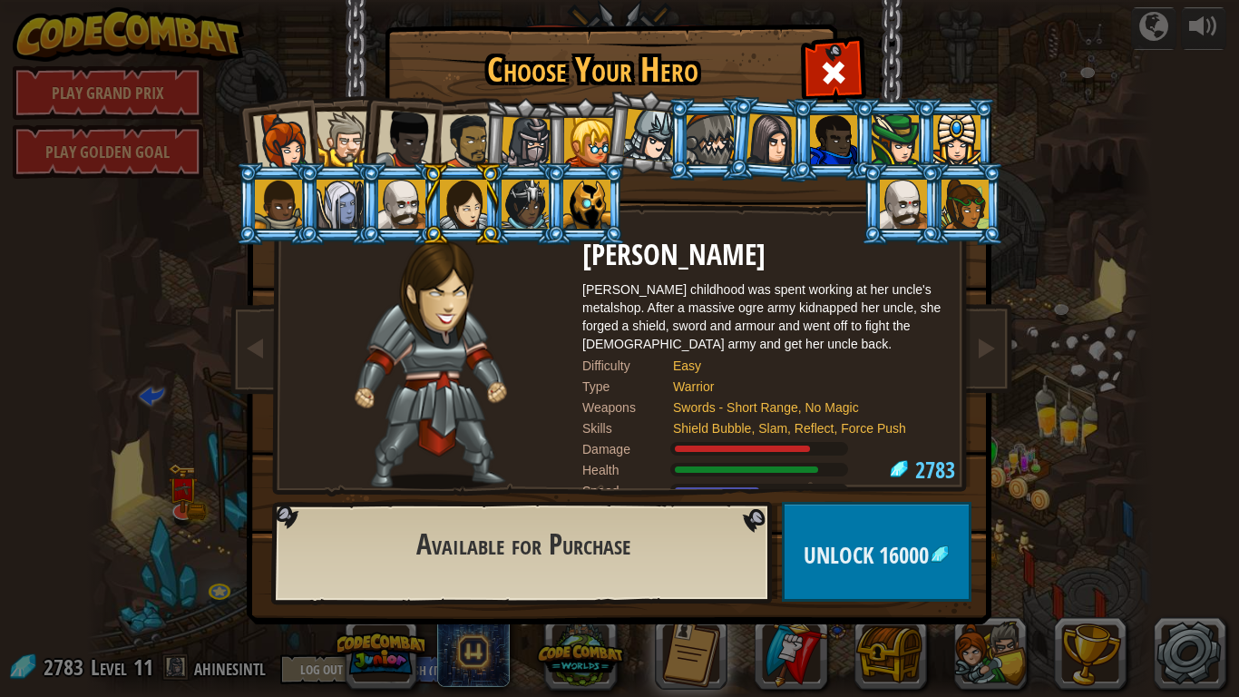
click at [415, 216] on div at bounding box center [401, 204] width 47 height 49
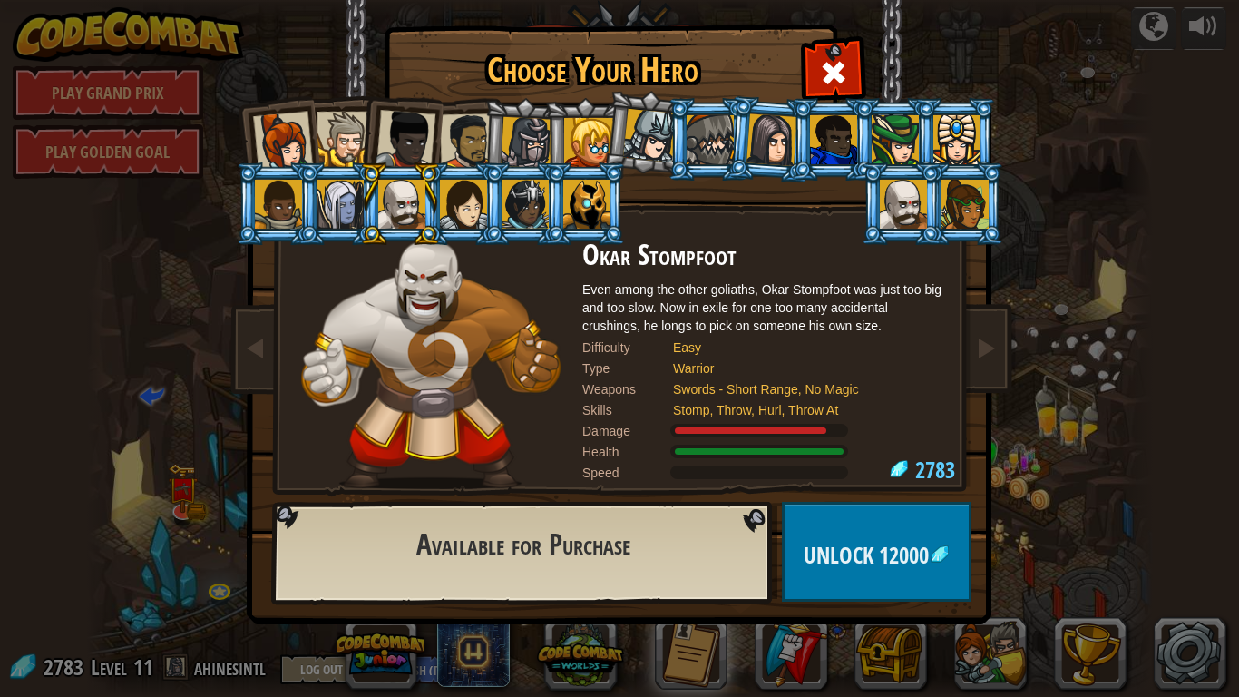
click at [290, 201] on div at bounding box center [278, 204] width 47 height 49
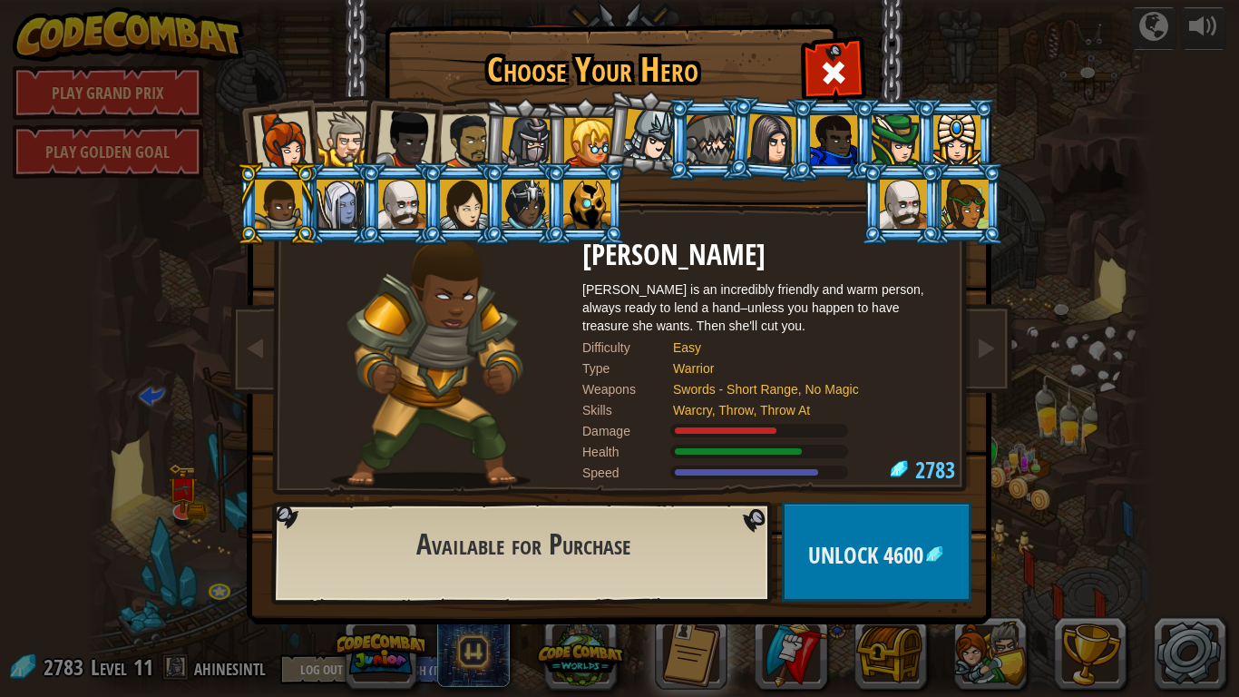
click at [715, 131] on div at bounding box center [710, 139] width 47 height 49
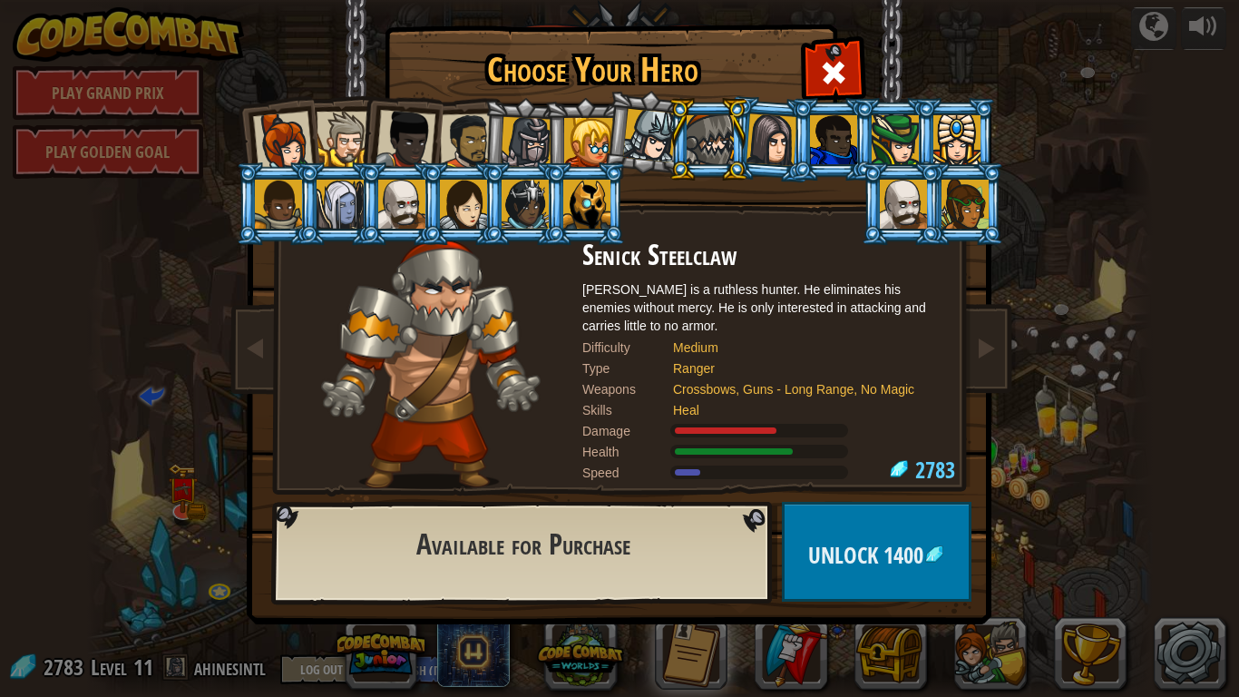
click at [579, 118] on li at bounding box center [585, 139] width 82 height 83
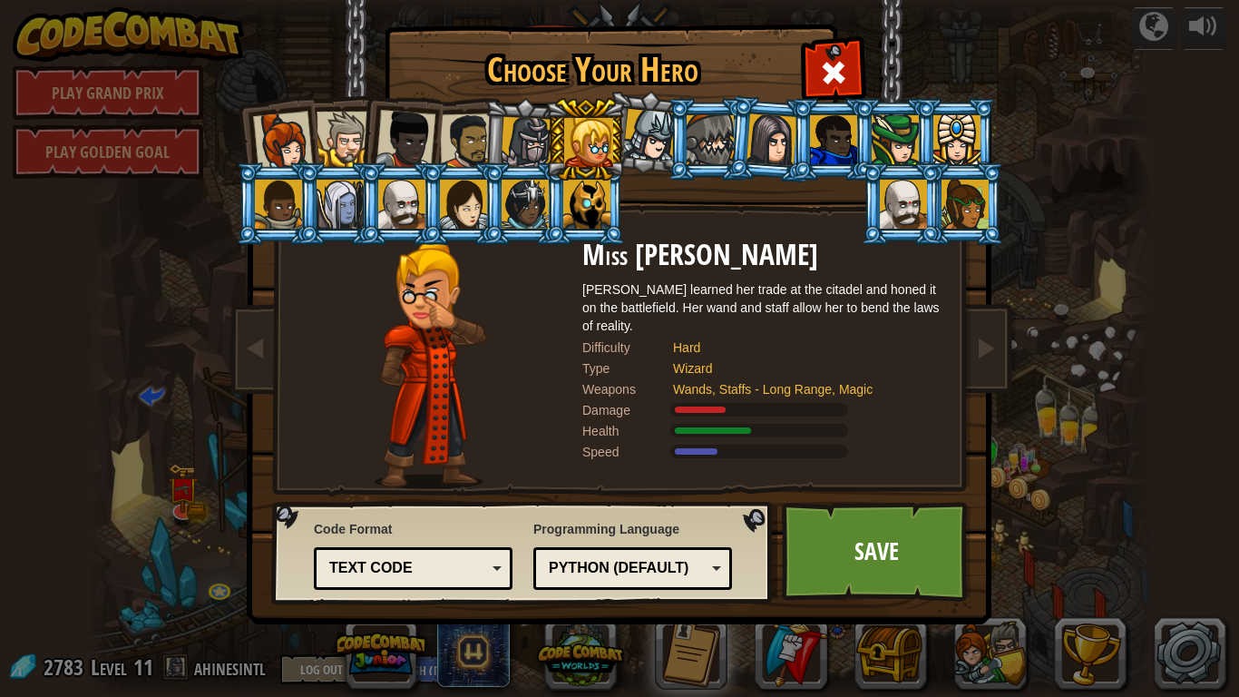
click at [494, 119] on li at bounding box center [524, 139] width 86 height 87
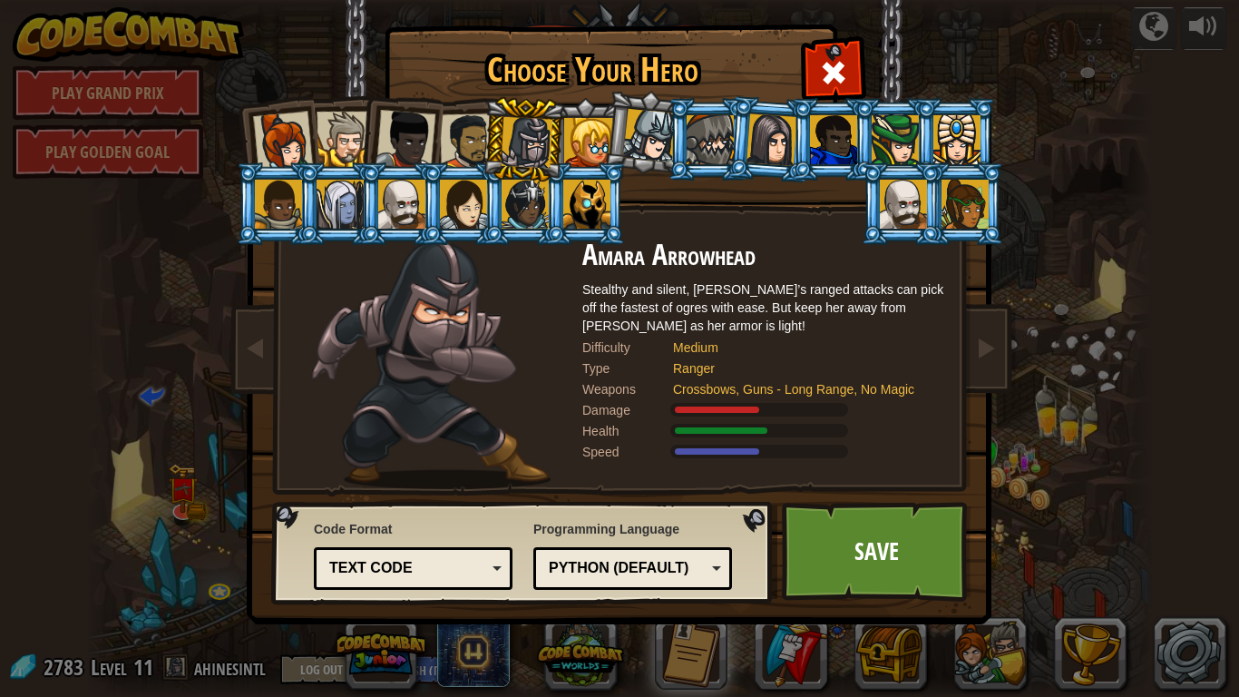
click at [458, 135] on div at bounding box center [468, 141] width 56 height 56
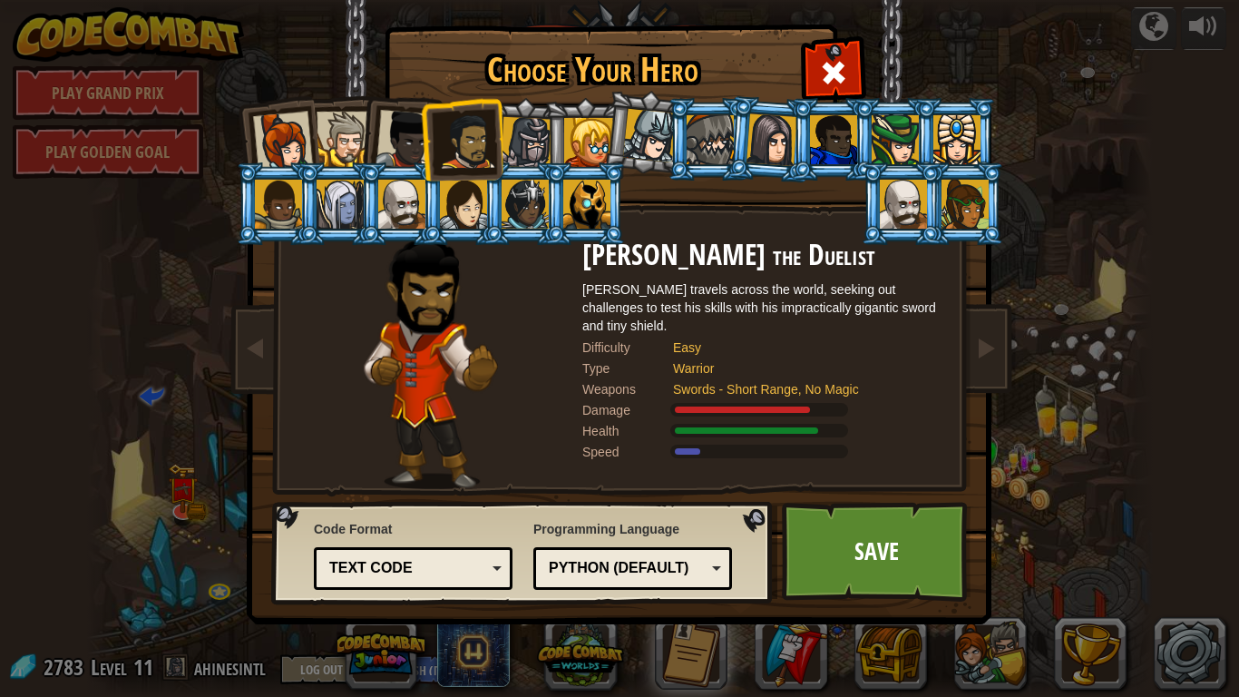
click at [290, 198] on div at bounding box center [278, 204] width 47 height 49
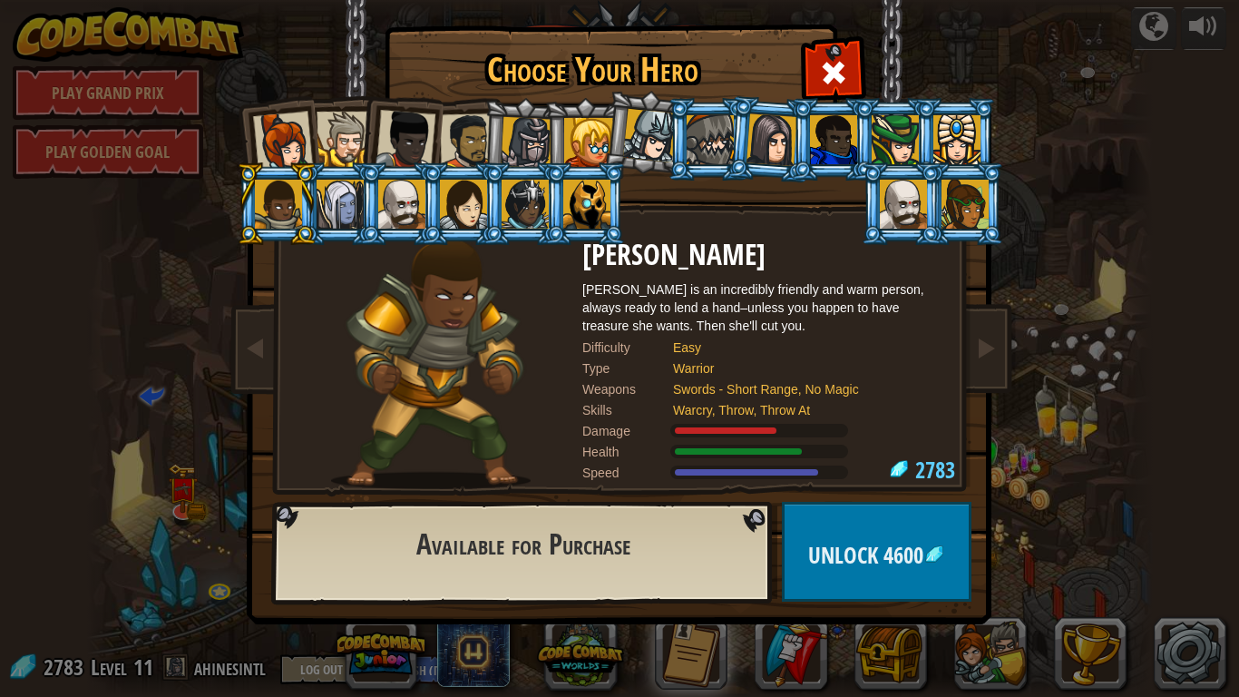
click at [904, 154] on div at bounding box center [895, 139] width 47 height 49
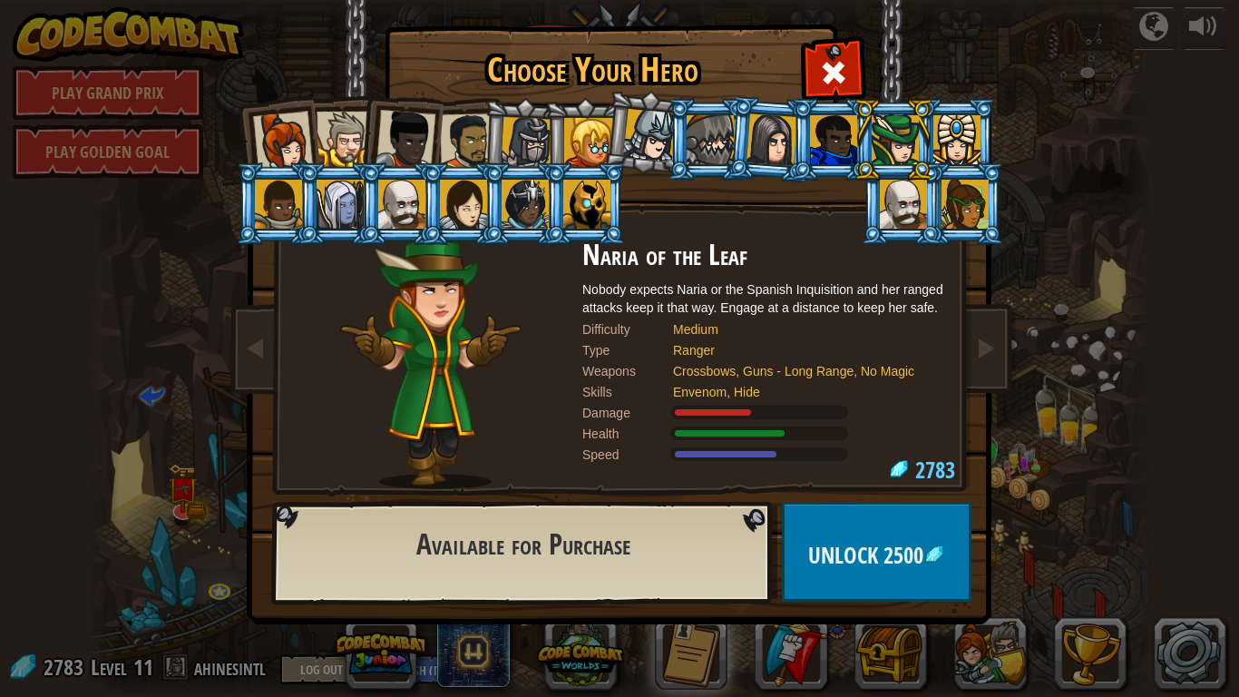
click at [769, 104] on li at bounding box center [770, 139] width 87 height 88
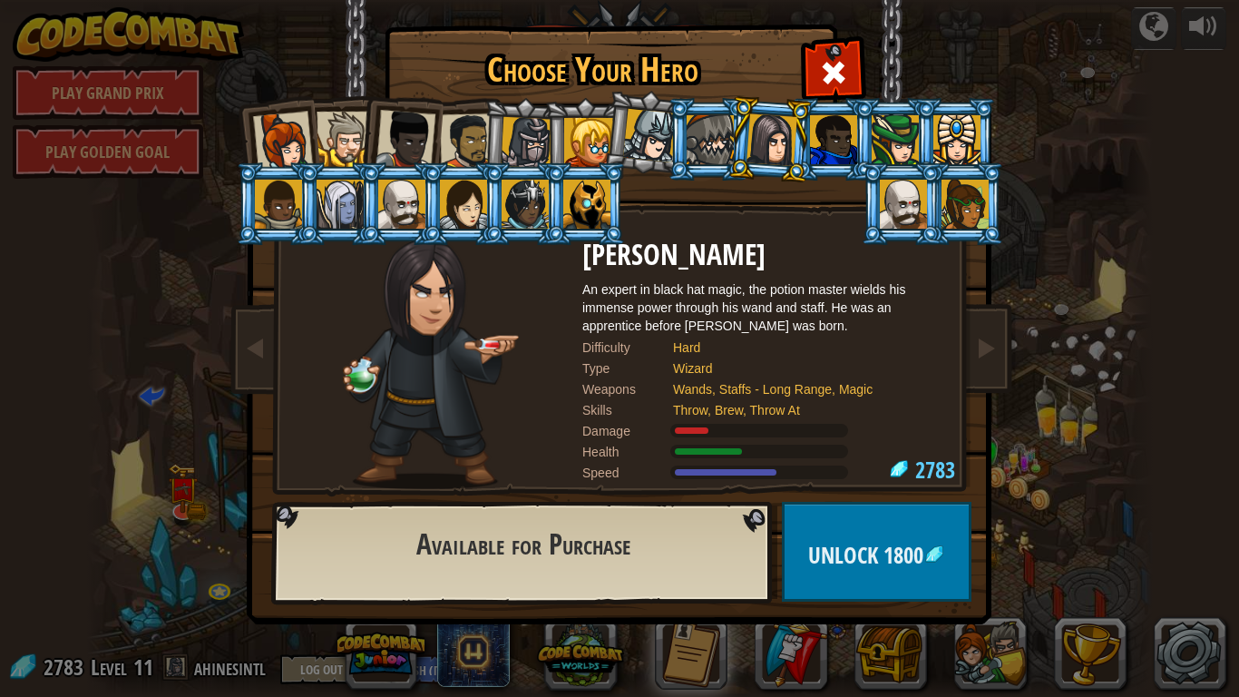
click at [559, 133] on li at bounding box center [585, 139] width 82 height 83
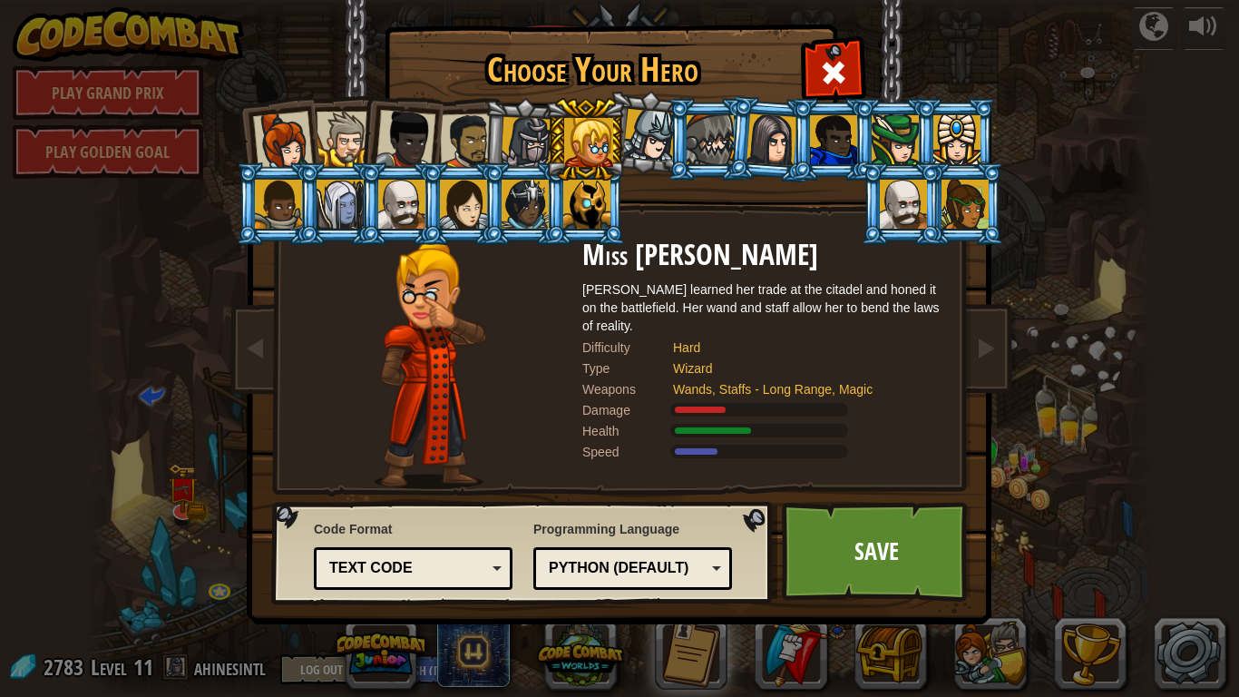
click at [673, 151] on li at bounding box center [709, 139] width 82 height 83
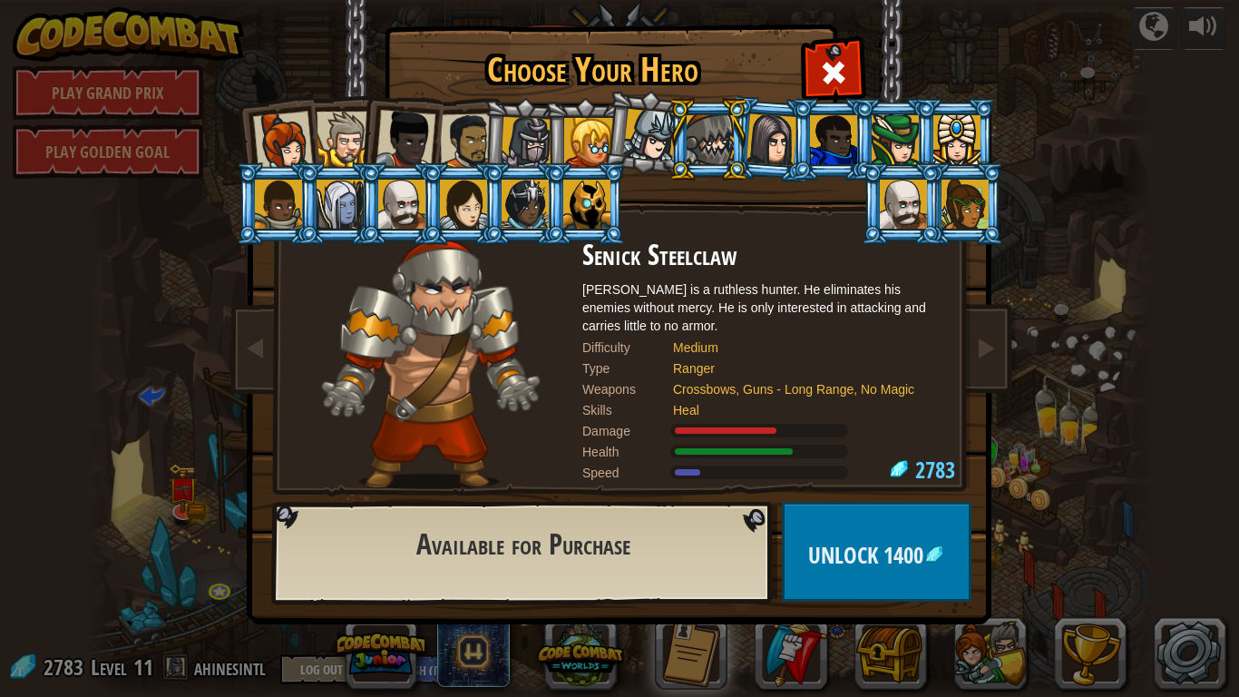
click at [741, 119] on li at bounding box center [709, 139] width 82 height 83
click at [765, 122] on div at bounding box center [772, 139] width 51 height 52
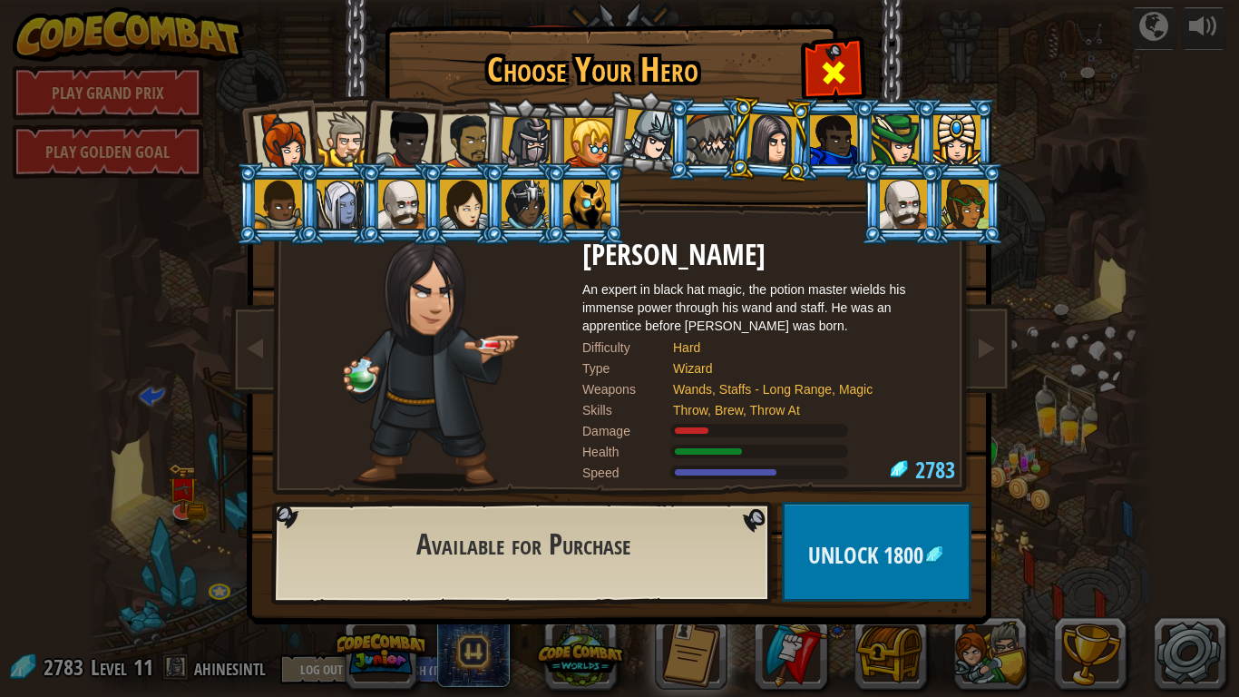
click at [825, 72] on span at bounding box center [833, 72] width 29 height 29
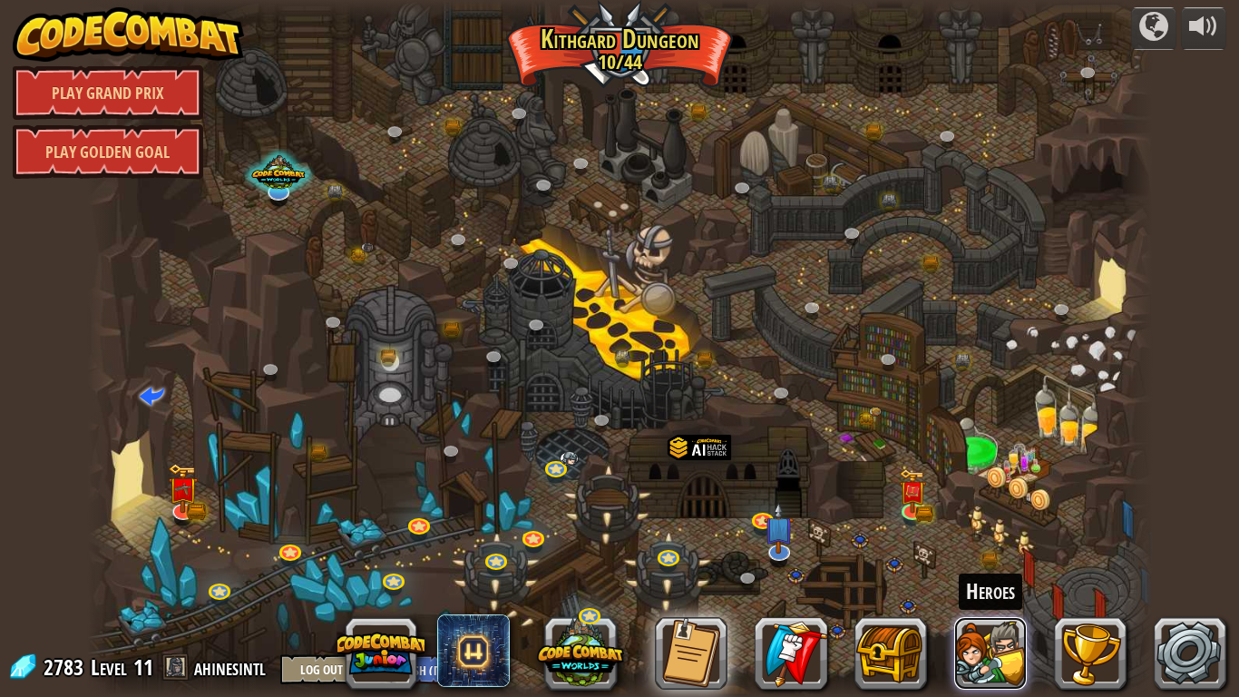
click at [982, 554] on button at bounding box center [990, 653] width 73 height 73
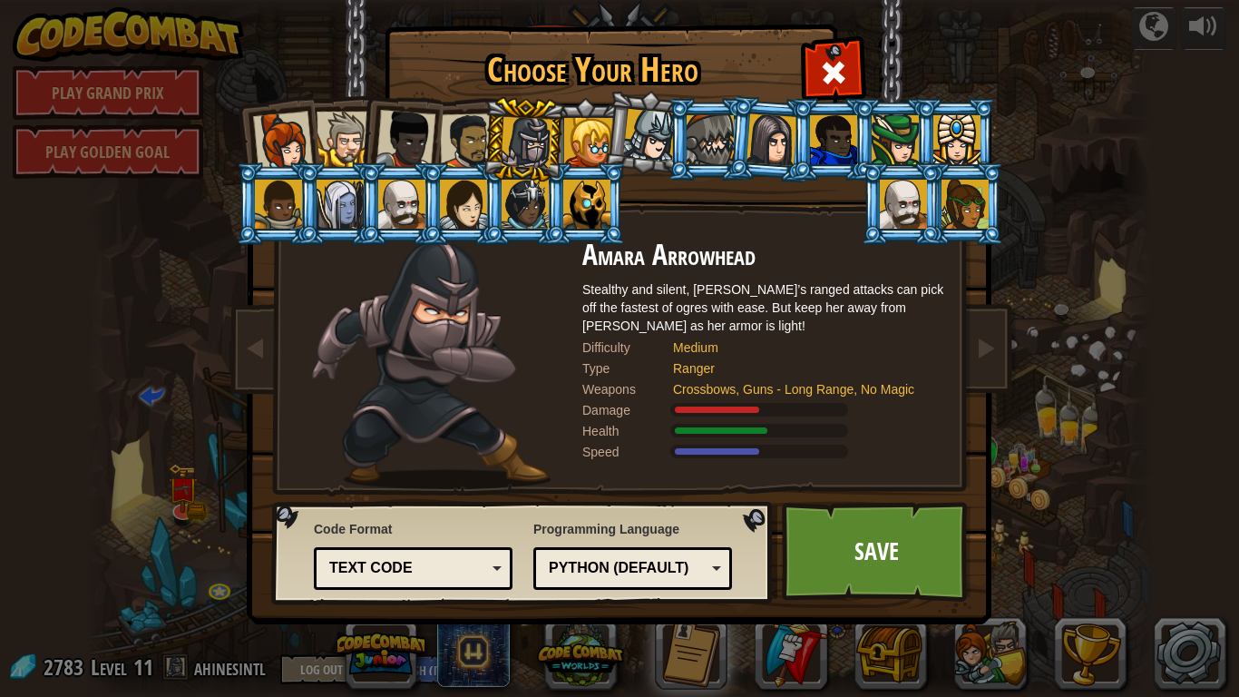
click at [530, 129] on div at bounding box center [527, 143] width 52 height 52
click at [830, 515] on link "Save" at bounding box center [877, 552] width 190 height 100
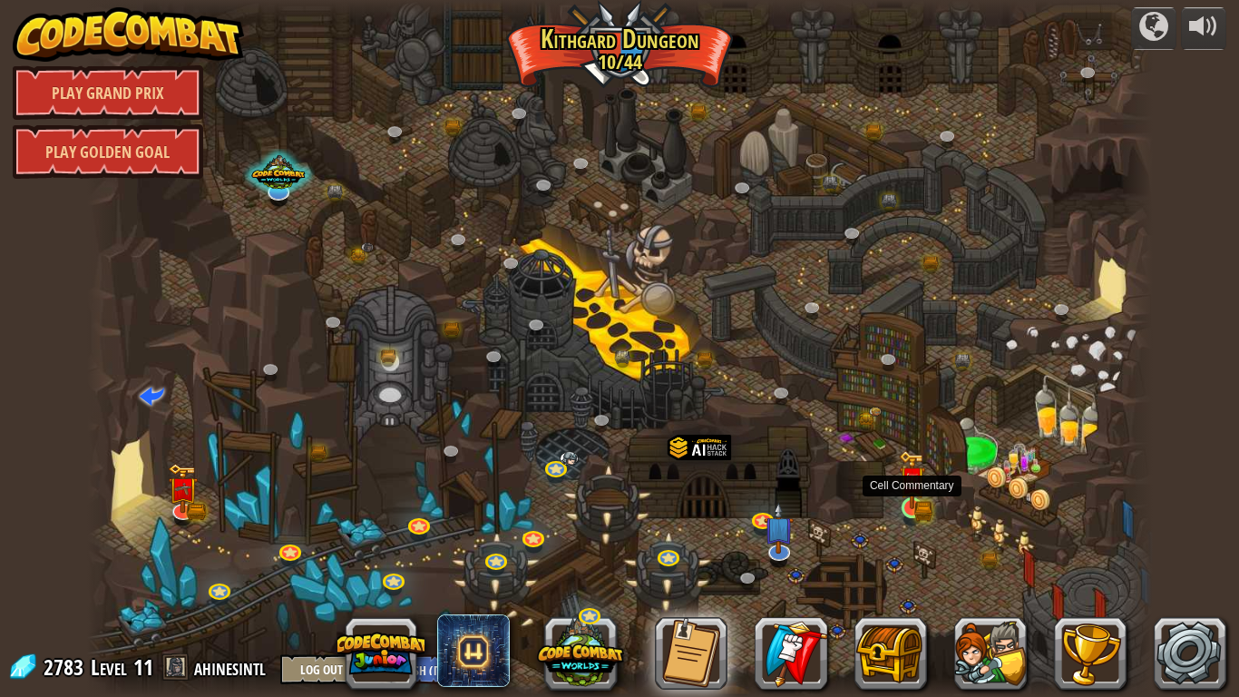
click at [899, 481] on img at bounding box center [912, 479] width 27 height 59
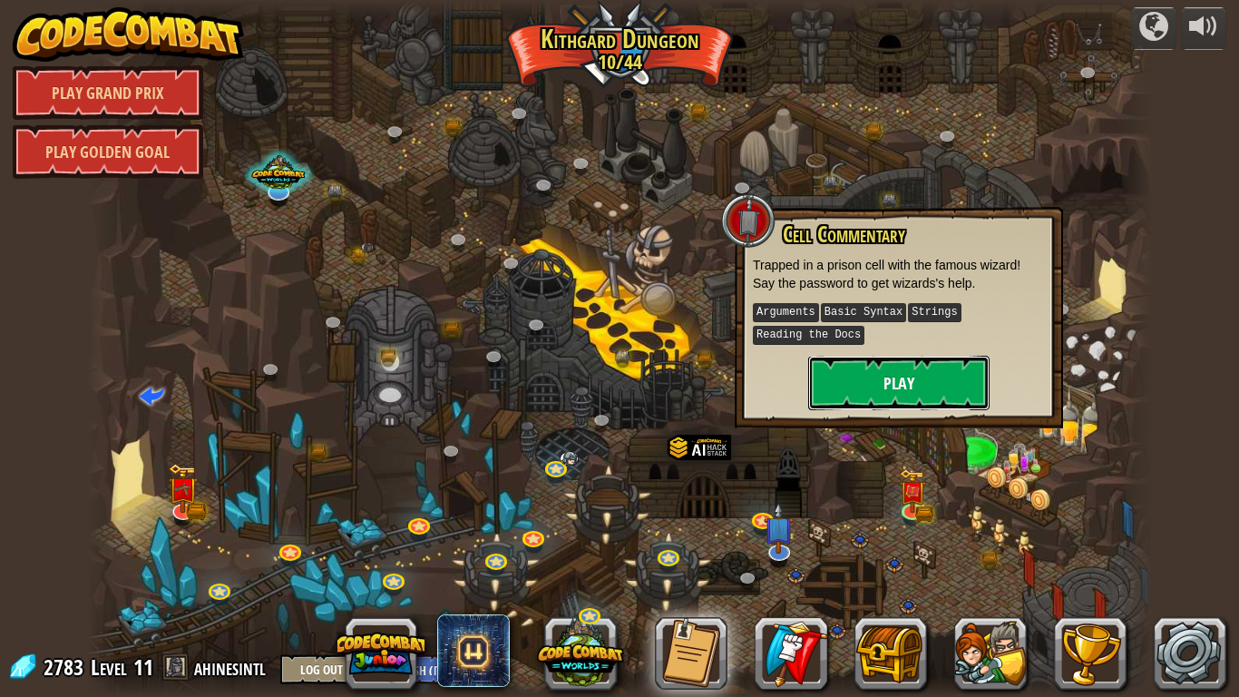
click at [902, 380] on button "Play" at bounding box center [898, 383] width 181 height 54
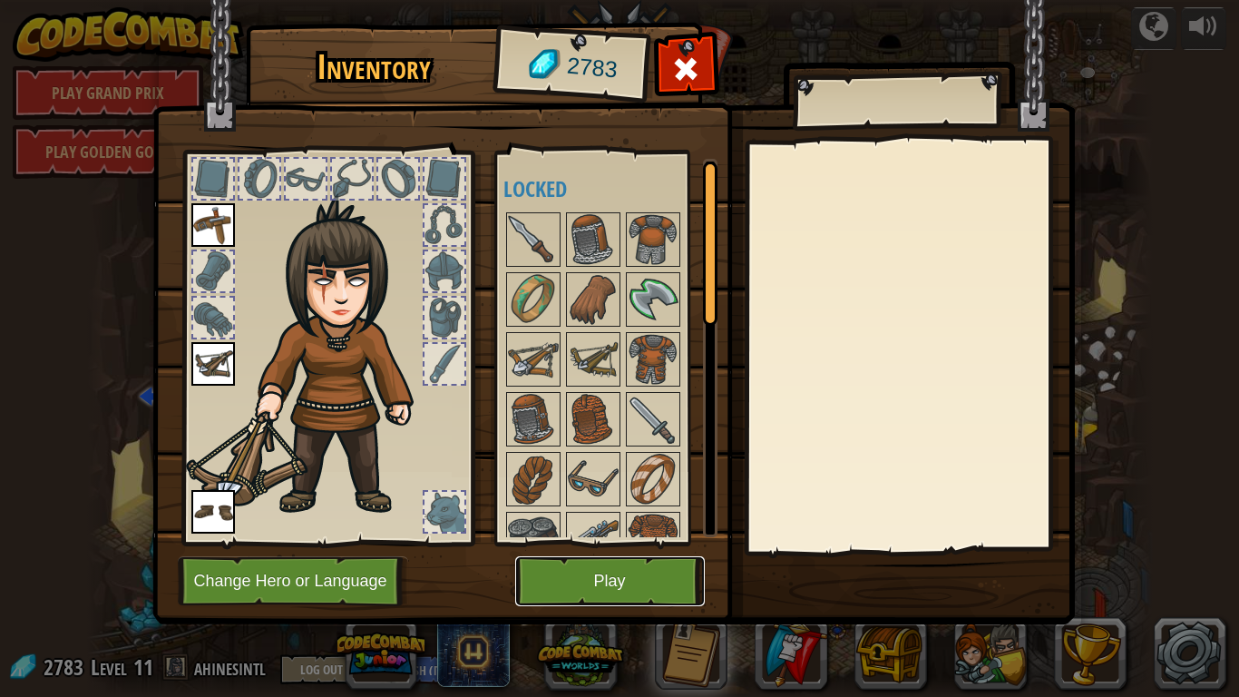
click at [581, 554] on button "Play" at bounding box center [610, 581] width 190 height 50
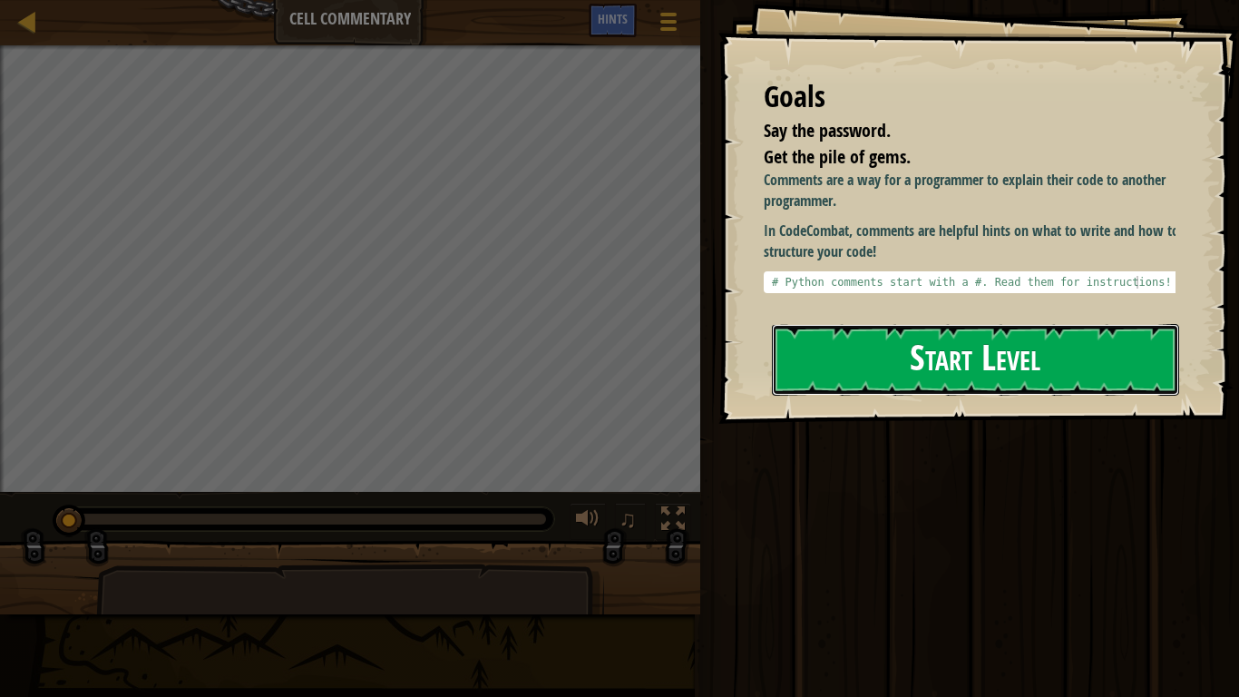
click at [982, 346] on button "Start Level" at bounding box center [975, 360] width 407 height 72
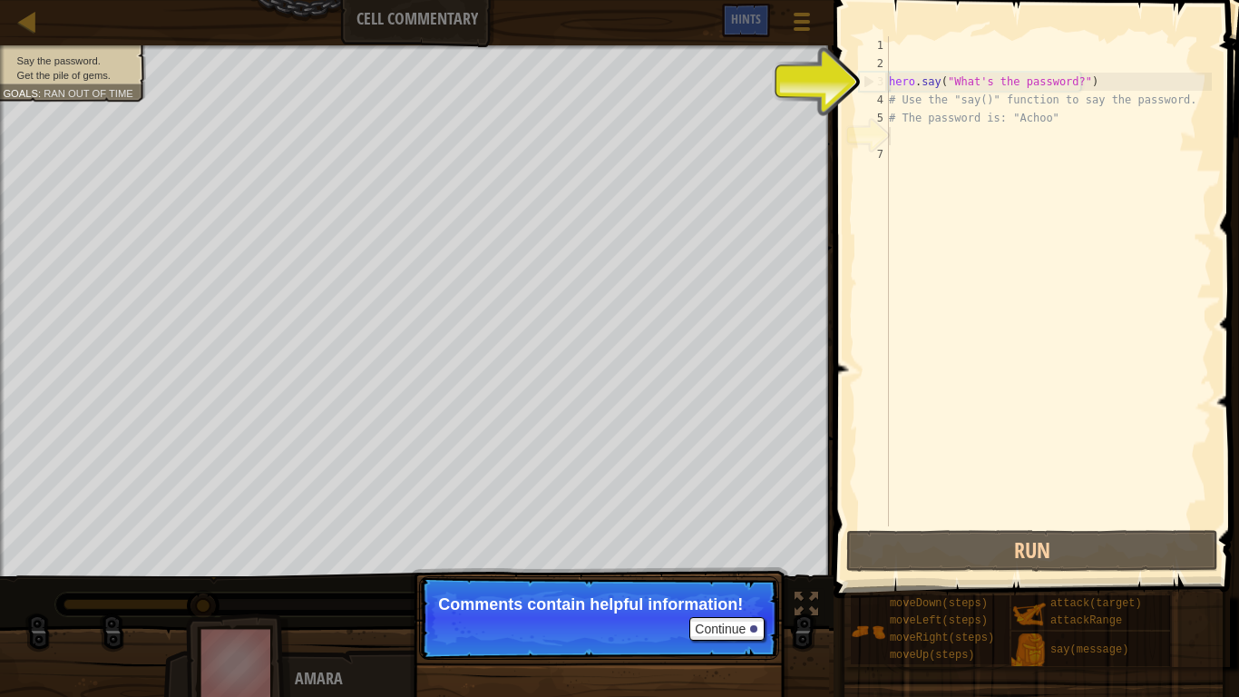
click at [1064, 84] on div "hero . say ( "What's the password?" ) # Use the "say()" function to say the pas…" at bounding box center [1048, 299] width 327 height 526
type textarea "hero.say("What's the password?")"
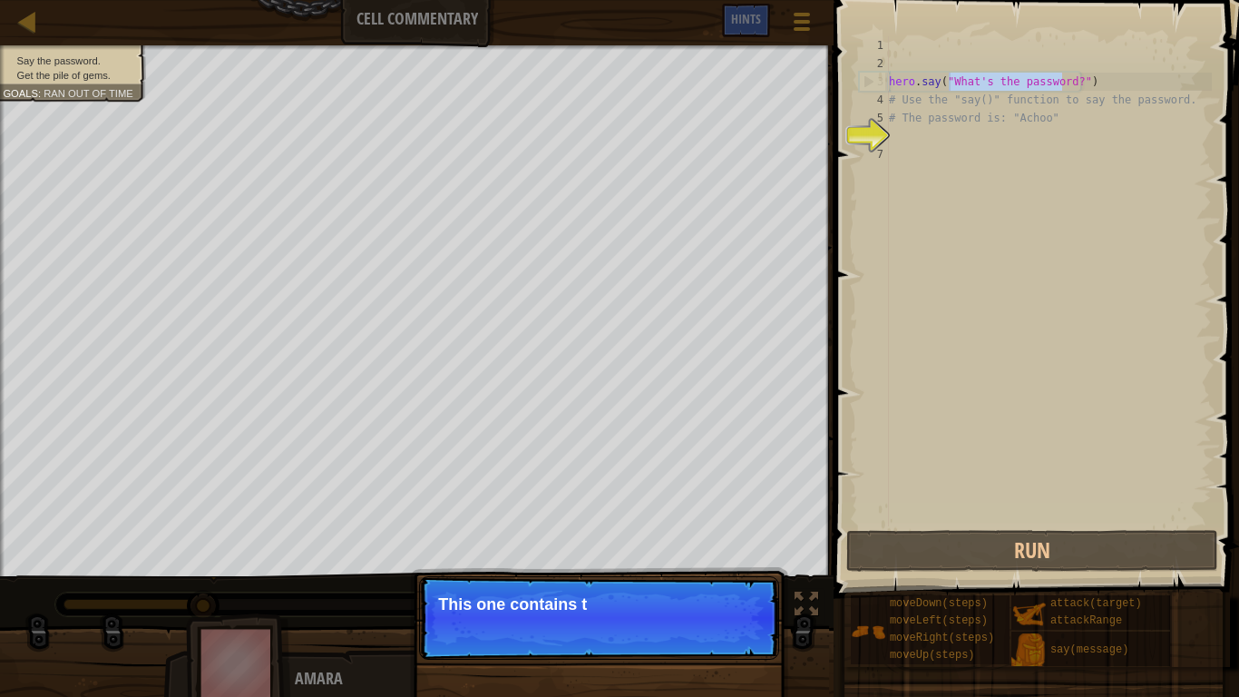
drag, startPoint x: 1064, startPoint y: 83, endPoint x: 952, endPoint y: 82, distance: 112.5
click at [952, 82] on div "hero . say ( "What's the password?" ) # Use the "say()" function to say the pas…" at bounding box center [1048, 299] width 327 height 526
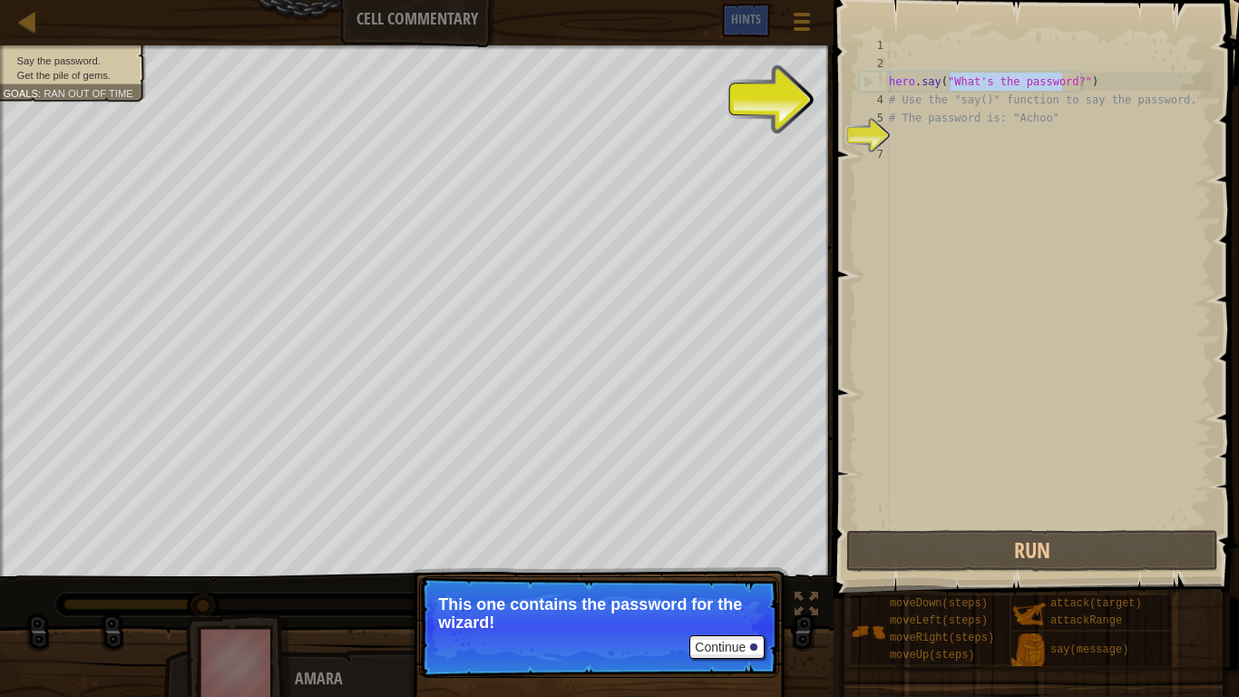
drag, startPoint x: 952, startPoint y: 82, endPoint x: 1002, endPoint y: 146, distance: 81.5
click at [1002, 146] on div "hero . say ( "What's the password?" ) # Use the "say()" function to say the pas…" at bounding box center [1048, 299] width 327 height 526
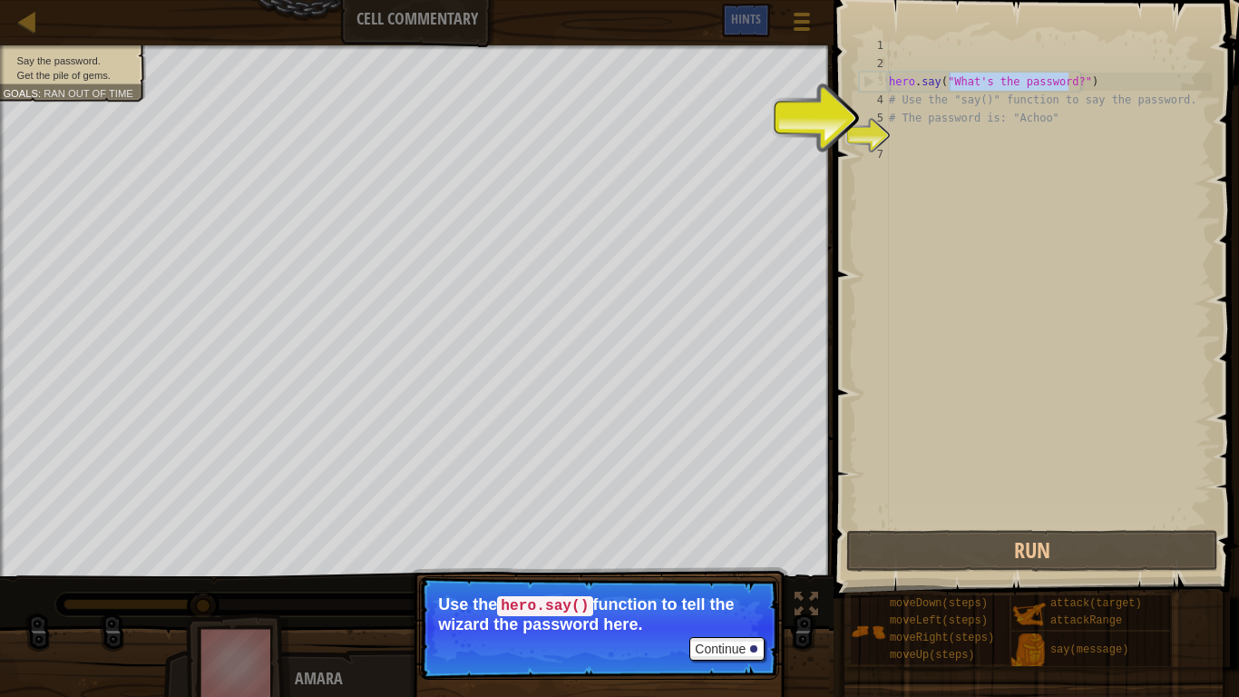
drag, startPoint x: 1066, startPoint y: 81, endPoint x: 948, endPoint y: 78, distance: 118.0
click at [948, 78] on div "hero . say ( "What's the password?" ) # Use the "say()" function to say the pas…" at bounding box center [1048, 299] width 327 height 526
type textarea "hero.say("What's the password?")"
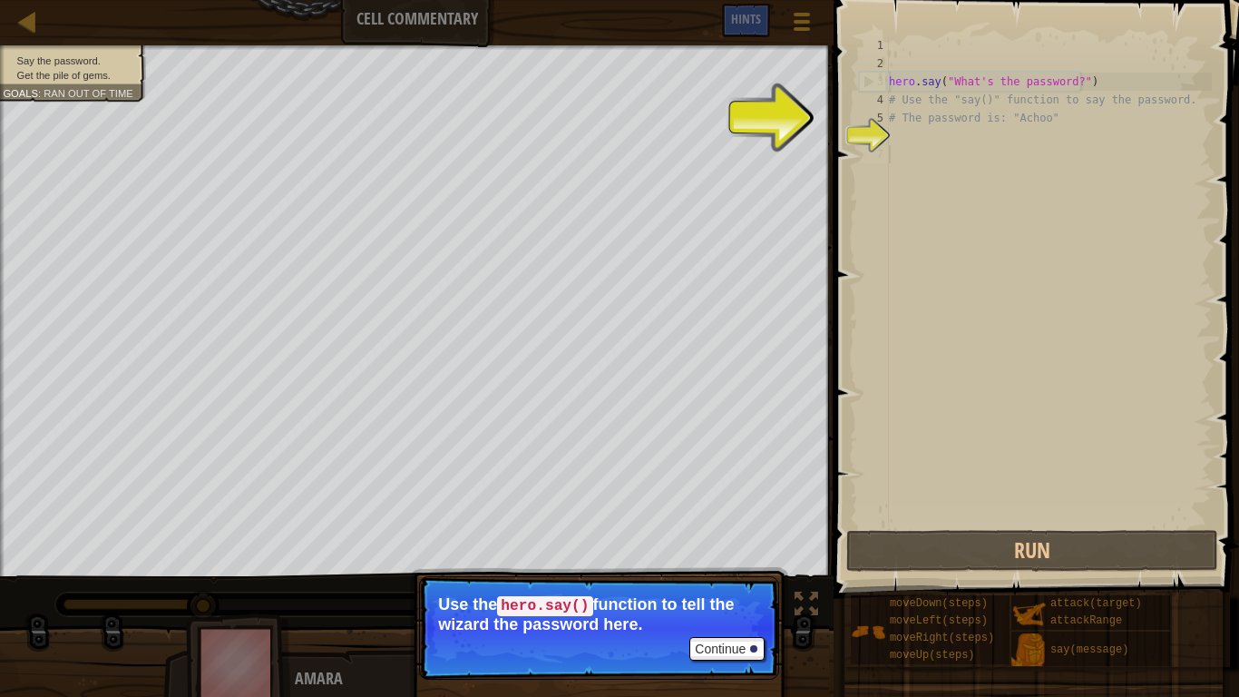
drag, startPoint x: 948, startPoint y: 78, endPoint x: 961, endPoint y: 224, distance: 146.6
click at [961, 224] on div "hero . say ( "What's the password?" ) # Use the "say()" function to say the pas…" at bounding box center [1048, 299] width 327 height 526
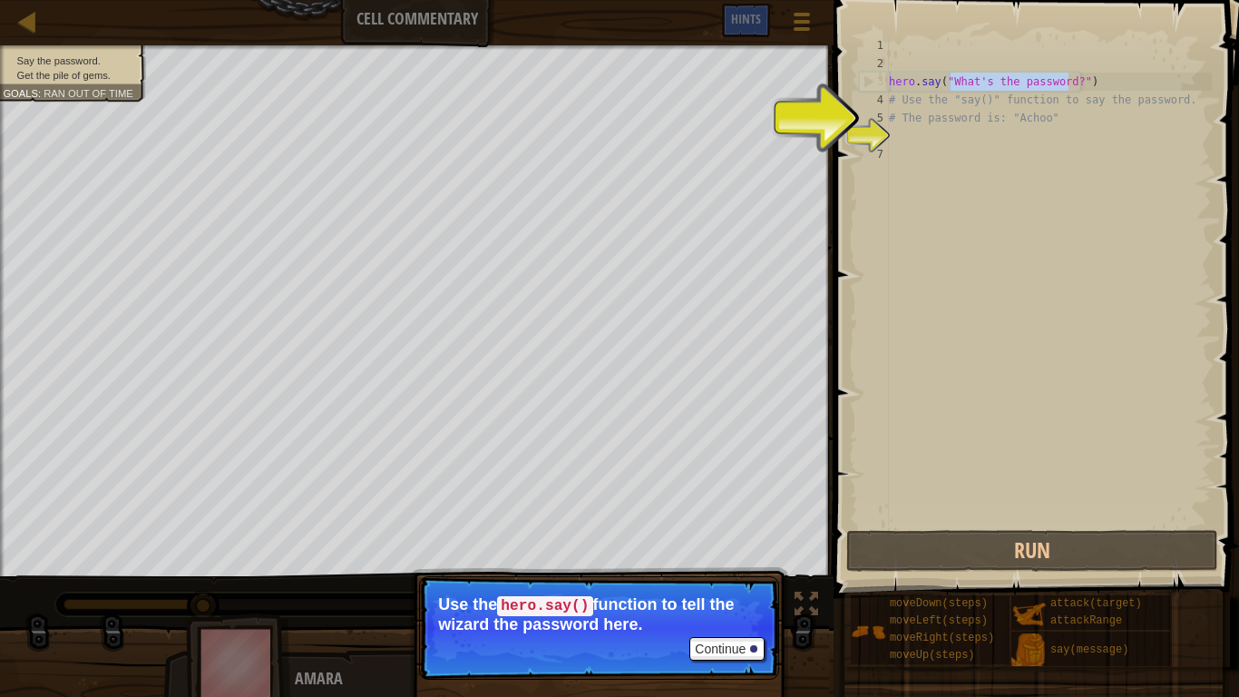
drag, startPoint x: 1069, startPoint y: 79, endPoint x: 949, endPoint y: 81, distance: 119.8
click at [949, 81] on div "hero . say ( "What's the password?" ) # Use the "say()" function to say the pas…" at bounding box center [1048, 299] width 327 height 526
type textarea "hero.say("What's the password?")"
click at [949, 81] on div "hero . say ( "What's the password?" ) # Use the "say()" function to say the pas…" at bounding box center [1048, 281] width 327 height 490
drag, startPoint x: 948, startPoint y: 81, endPoint x: 1061, endPoint y: 89, distance: 113.7
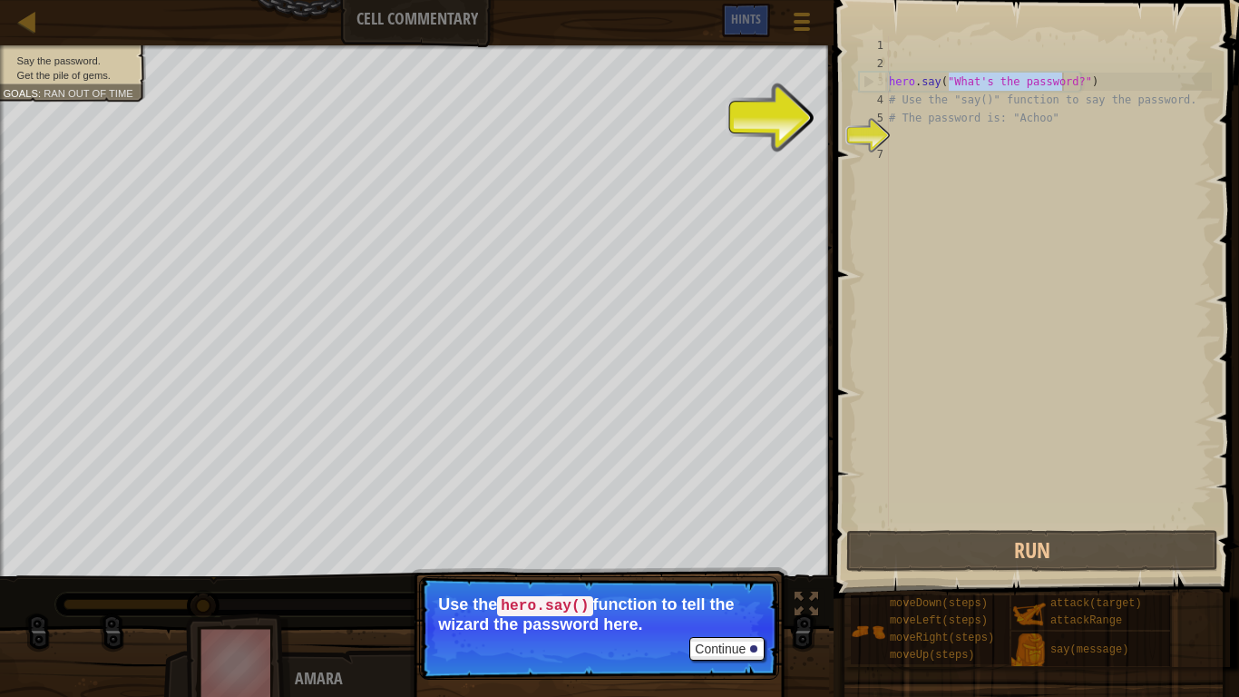
click at [1061, 89] on div "hero . say ( "What's the password?" ) # Use the "say()" function to say the pas…" at bounding box center [1048, 299] width 327 height 526
drag, startPoint x: 1061, startPoint y: 89, endPoint x: 1024, endPoint y: 48, distance: 55.2
click at [1024, 48] on div "hero . say ( "What's the password?" ) # Use the "say()" function to say the pas…" at bounding box center [1048, 299] width 327 height 526
click at [715, 554] on button "Continue" at bounding box center [726, 649] width 75 height 24
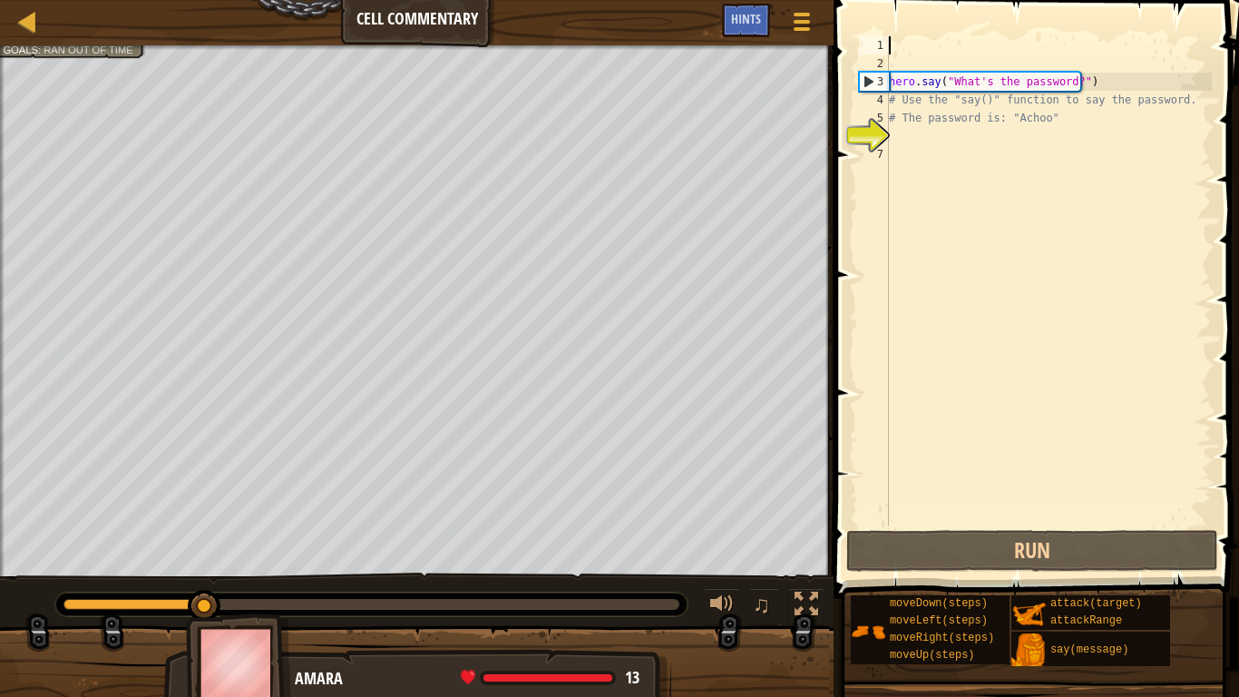
scroll to position [8, 0]
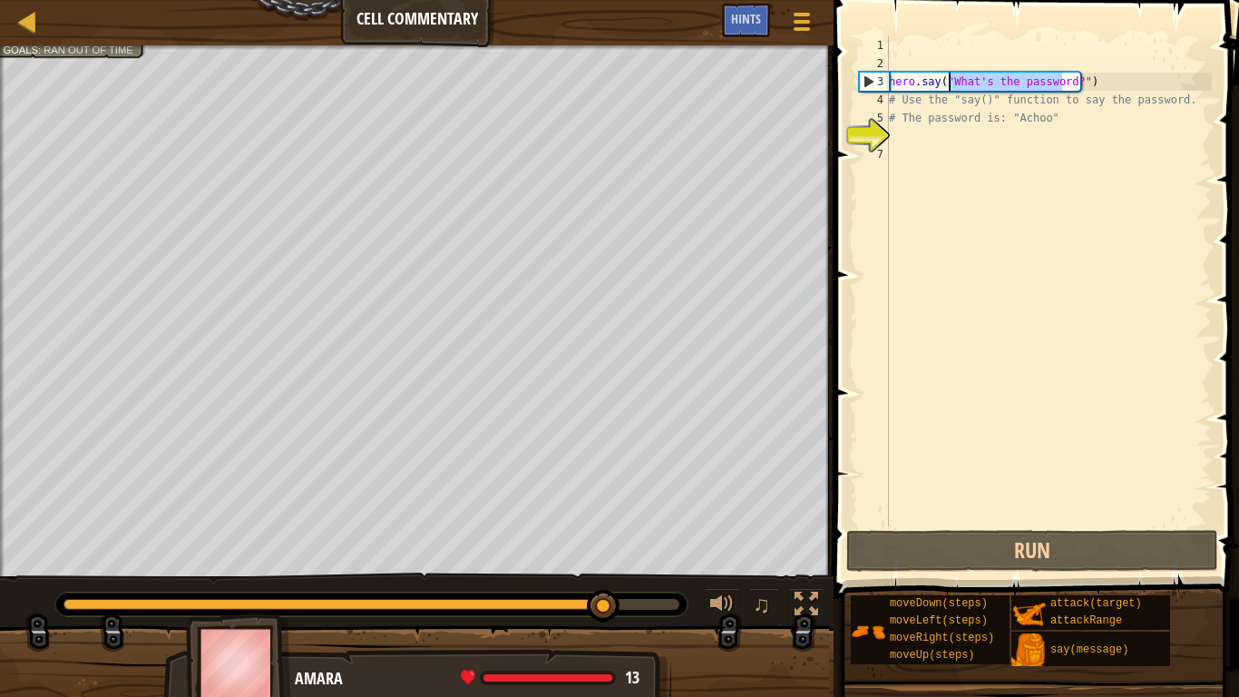
drag, startPoint x: 1064, startPoint y: 83, endPoint x: 951, endPoint y: 76, distance: 113.6
click at [951, 76] on div "hero . say ( "What's the password?" ) # Use the "say()" function to say the pas…" at bounding box center [1048, 299] width 327 height 526
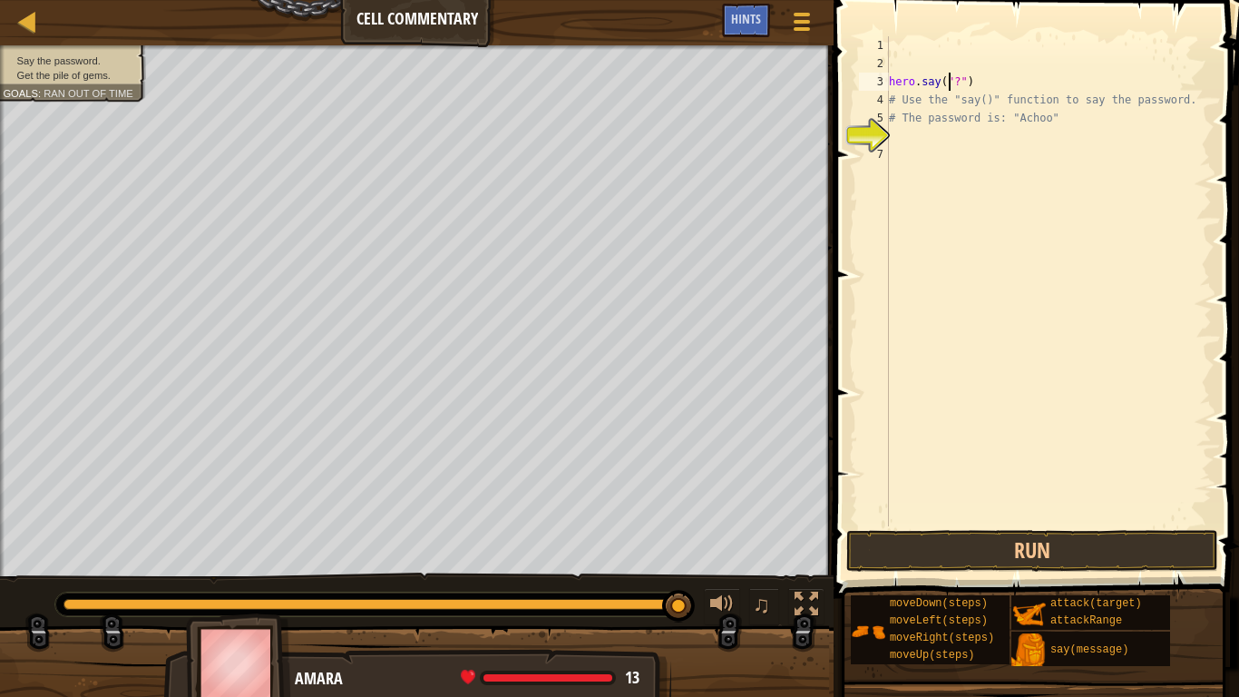
click at [952, 81] on div "hero . say ( "?" ) # Use the "say()" function to say the password. # The passwo…" at bounding box center [1048, 299] width 327 height 526
click at [962, 82] on div "hero . say ( "?" ) # Use the "say()" function to say the password. # The passwo…" at bounding box center [1048, 299] width 327 height 526
click at [956, 82] on div "hero . say ( "?" ) # Use the "say()" function to say the password. # The passwo…" at bounding box center [1048, 299] width 327 height 526
type textarea "hero.say("Read the gray comments!")"
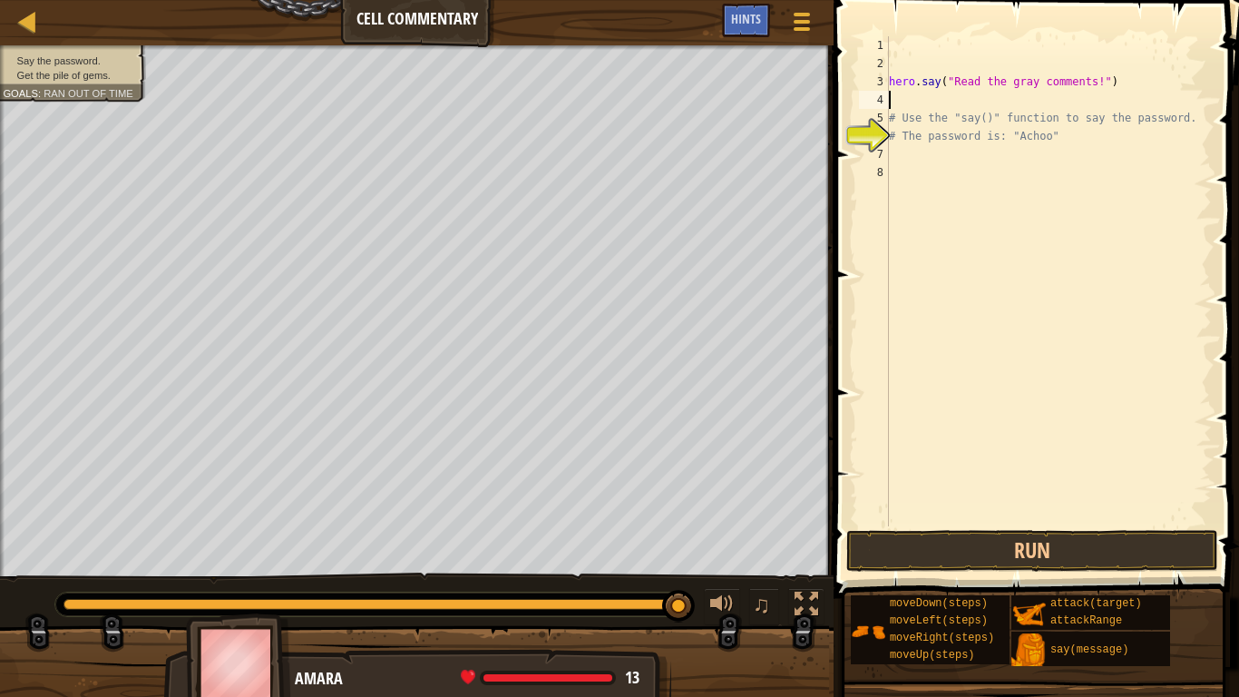
scroll to position [8, 0]
type textarea "hero.say("Read the gray comments!")"
click at [1003, 135] on div "hero . say ( "Read the gray comments!" ) # Use the "say()" function to say the …" at bounding box center [1048, 299] width 327 height 526
click at [962, 554] on button "Run" at bounding box center [1032, 551] width 372 height 42
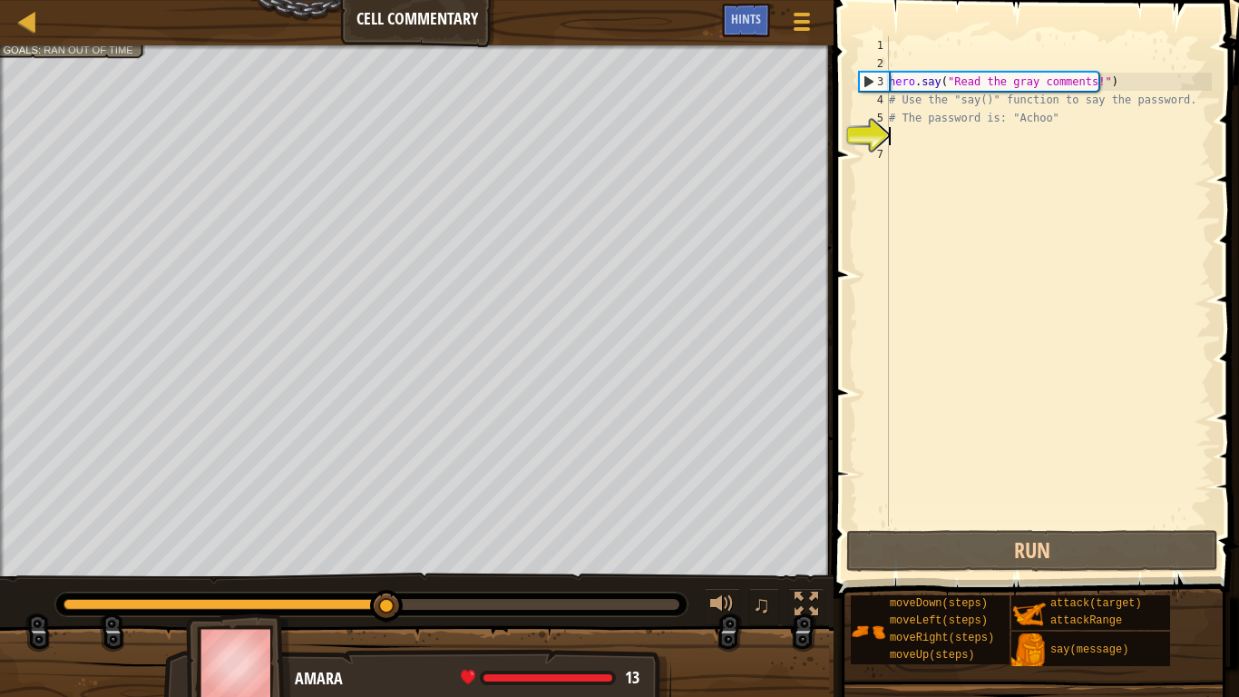
type textarea "R"
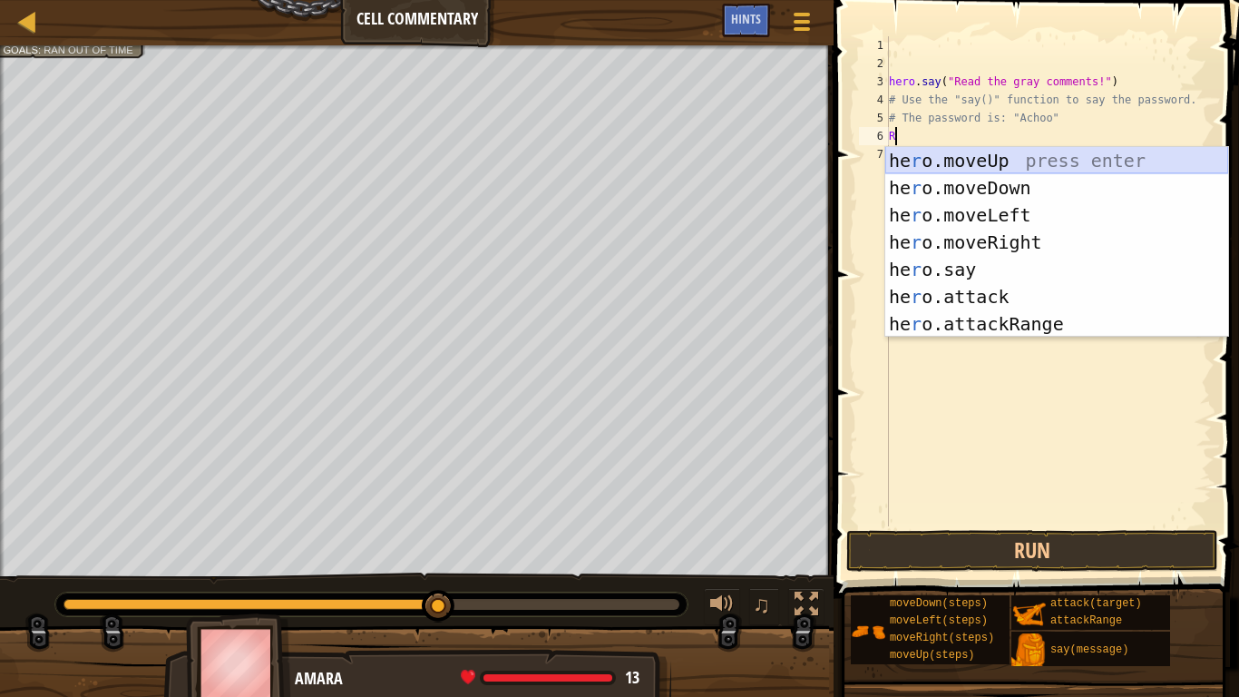
click at [931, 163] on div "he r o.moveUp press enter he r o.moveDown press enter he r o.moveLeft press ent…" at bounding box center [1056, 269] width 343 height 245
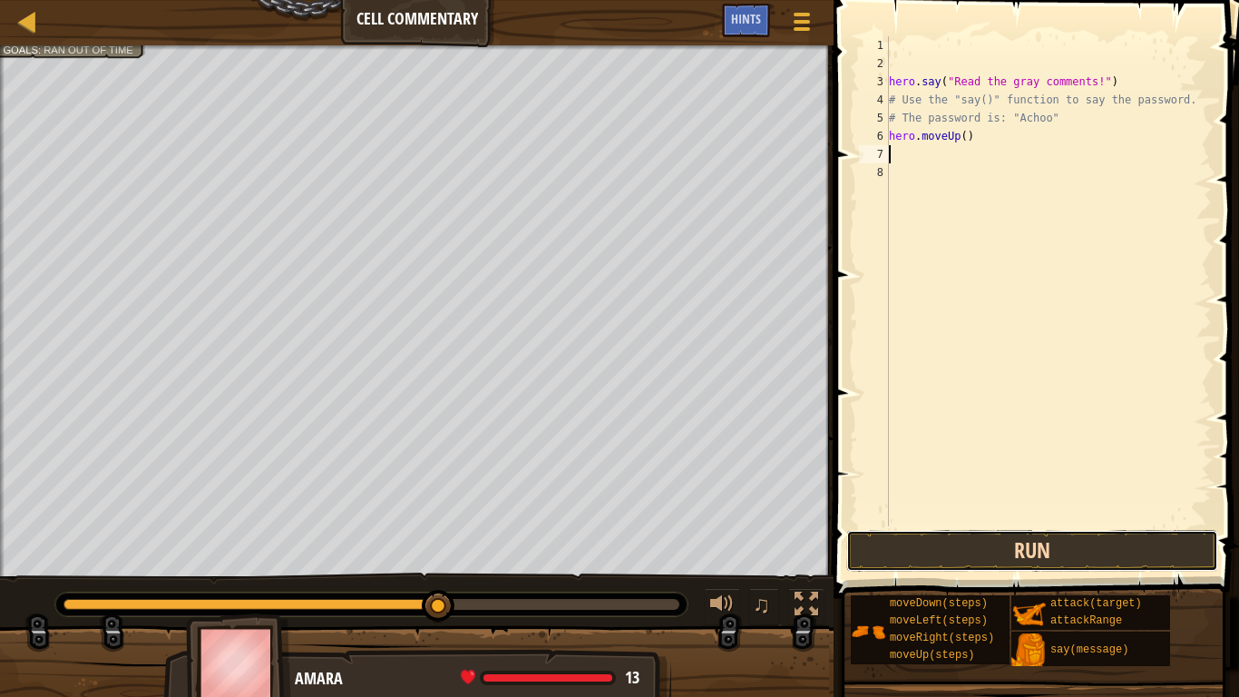
click at [917, 543] on button "Run" at bounding box center [1032, 551] width 372 height 42
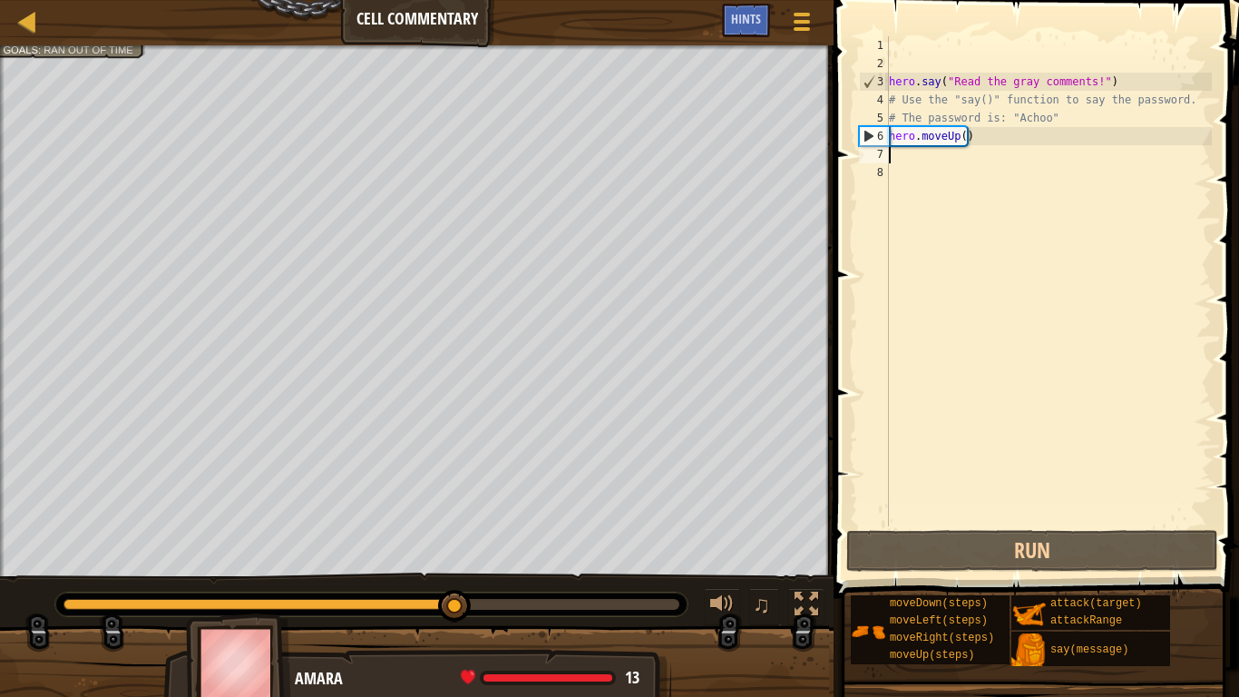
click at [949, 160] on div "hero . say ( "Read the gray comments!" ) # Use the "say()" function to say the …" at bounding box center [1048, 299] width 327 height 526
type textarea "h"
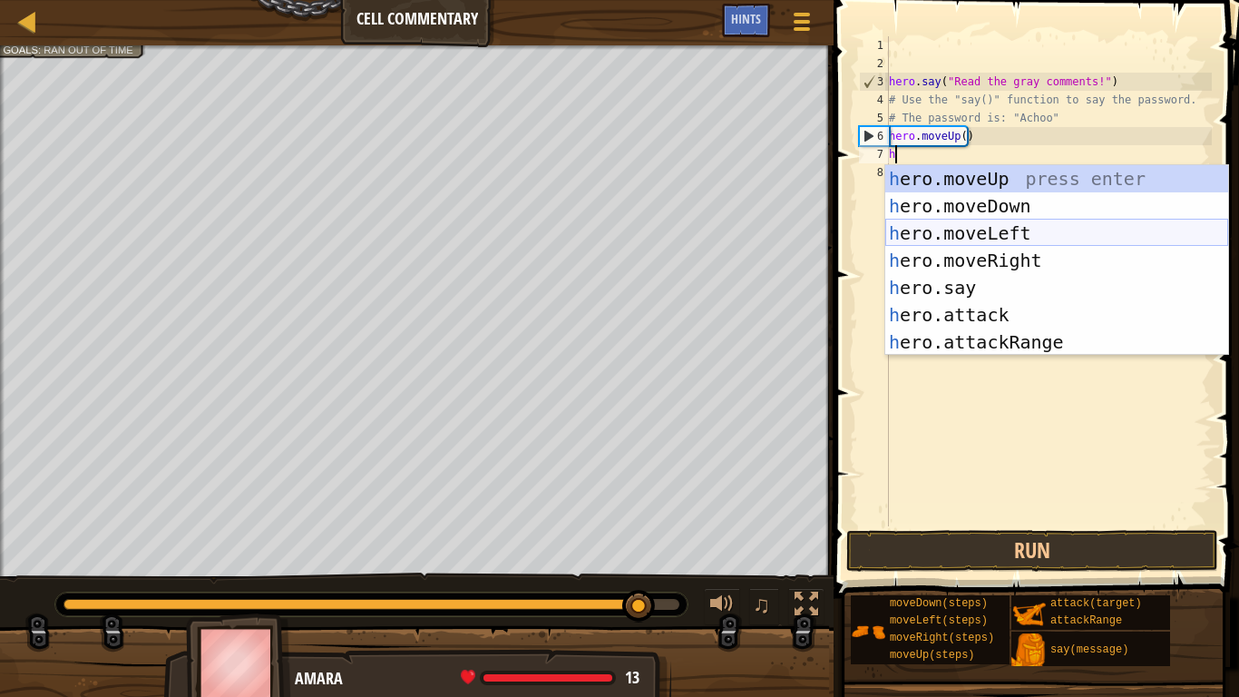
click at [1031, 237] on div "h ero.moveUp press enter h ero.moveDown press enter h ero.moveLeft press enter …" at bounding box center [1056, 287] width 343 height 245
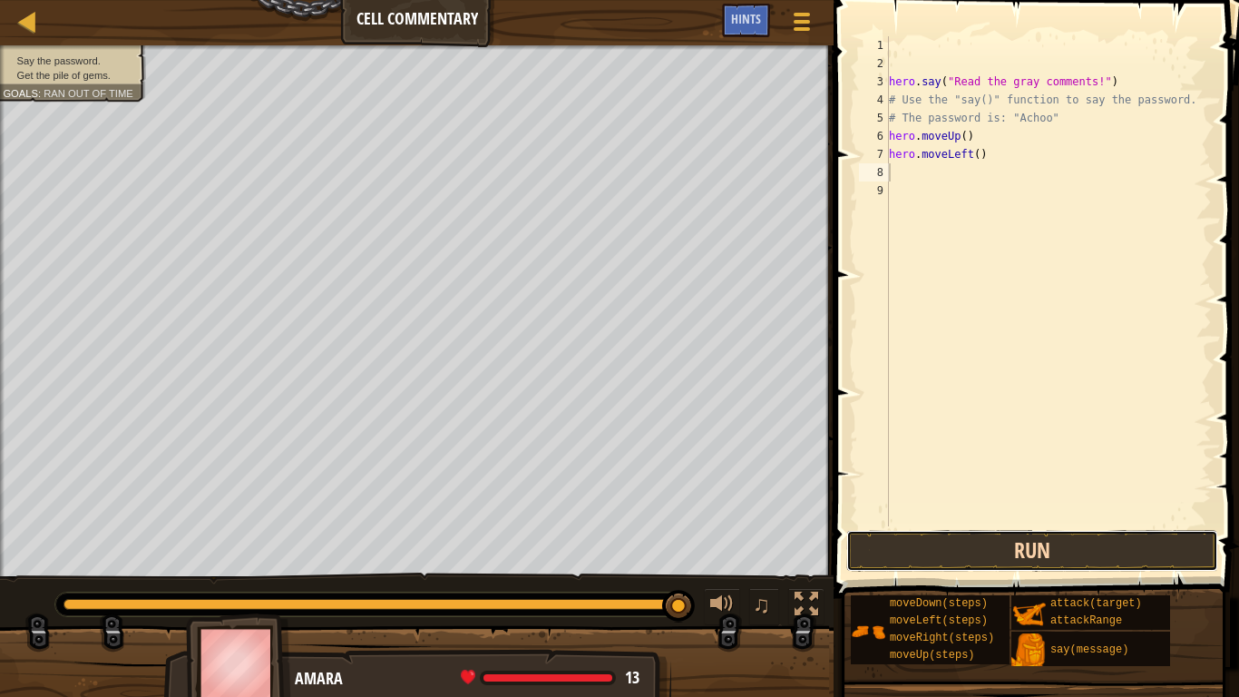
click at [997, 538] on button "Run" at bounding box center [1032, 551] width 372 height 42
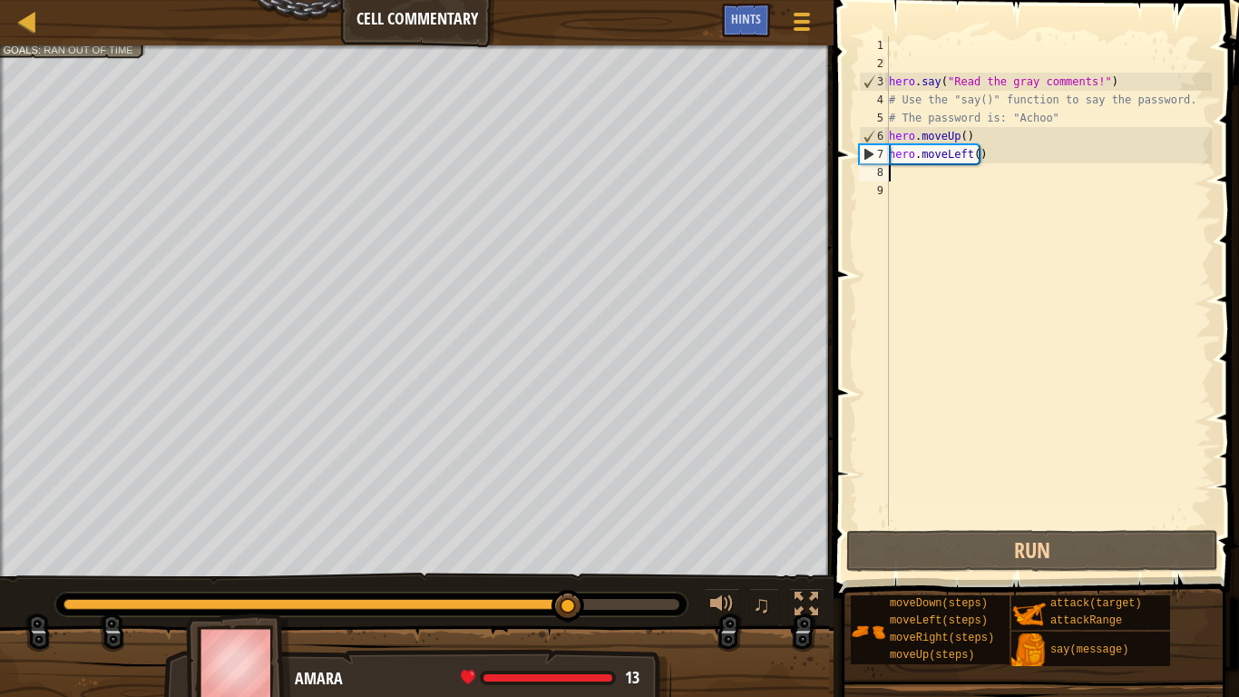
click at [1109, 201] on div "hero . say ( "Read the gray comments!" ) # Use the "say()" function to say the …" at bounding box center [1048, 299] width 327 height 526
click at [1047, 190] on div "hero . say ( "Read the gray comments!" ) # Use the "say()" function to say the …" at bounding box center [1048, 299] width 327 height 526
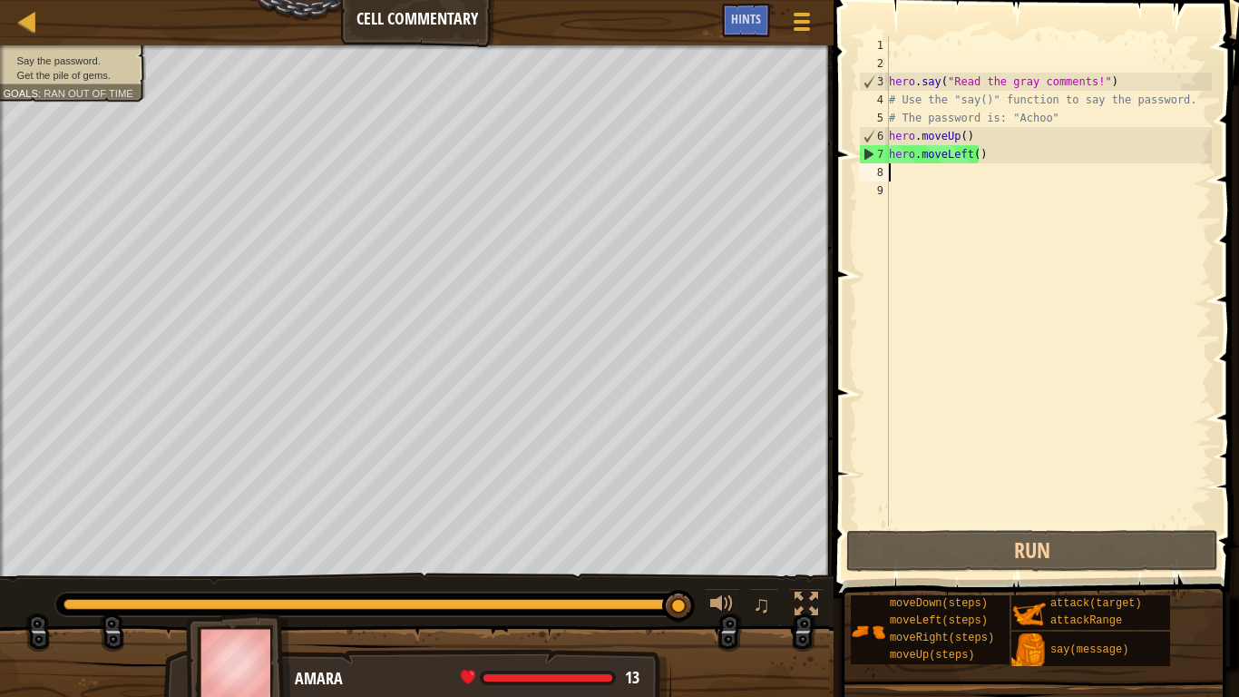
click at [1017, 167] on div "hero . say ( "Read the gray comments!" ) # Use the "say()" function to say the …" at bounding box center [1048, 299] width 327 height 526
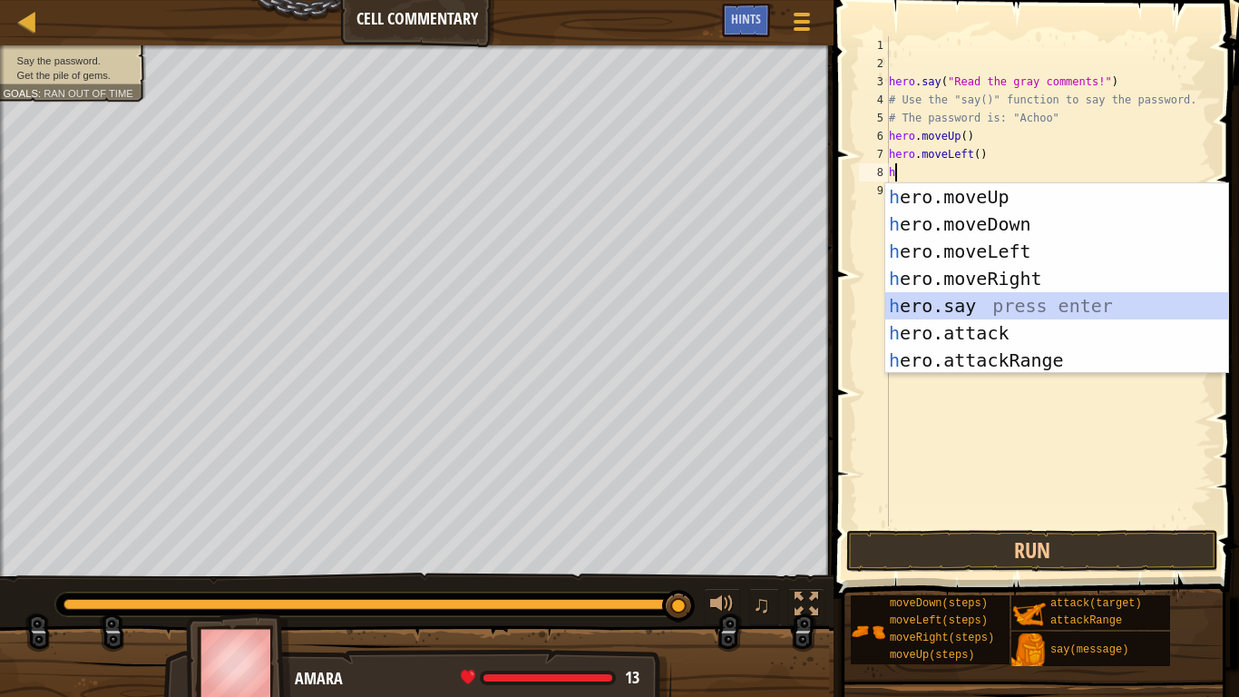
click at [969, 292] on div "h ero.moveUp press enter h ero.moveDown press enter h ero.moveLeft press enter …" at bounding box center [1056, 305] width 343 height 245
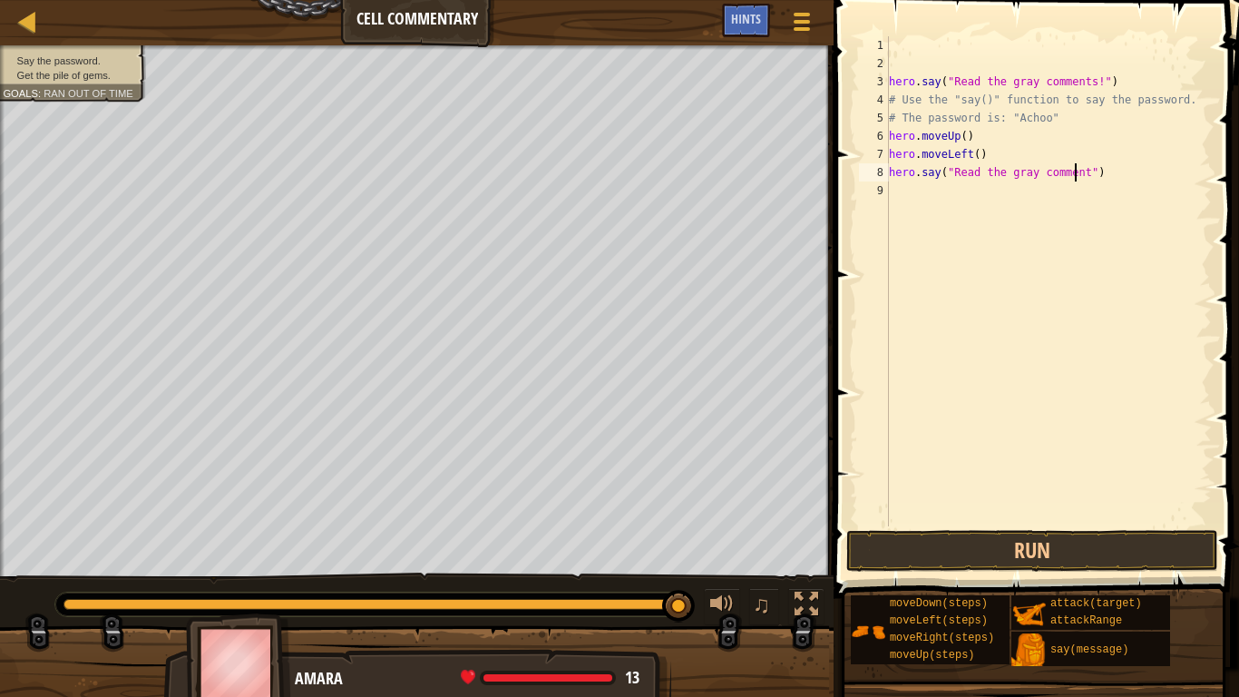
scroll to position [8, 16]
type textarea "hero.say("Read the gray comments!")"
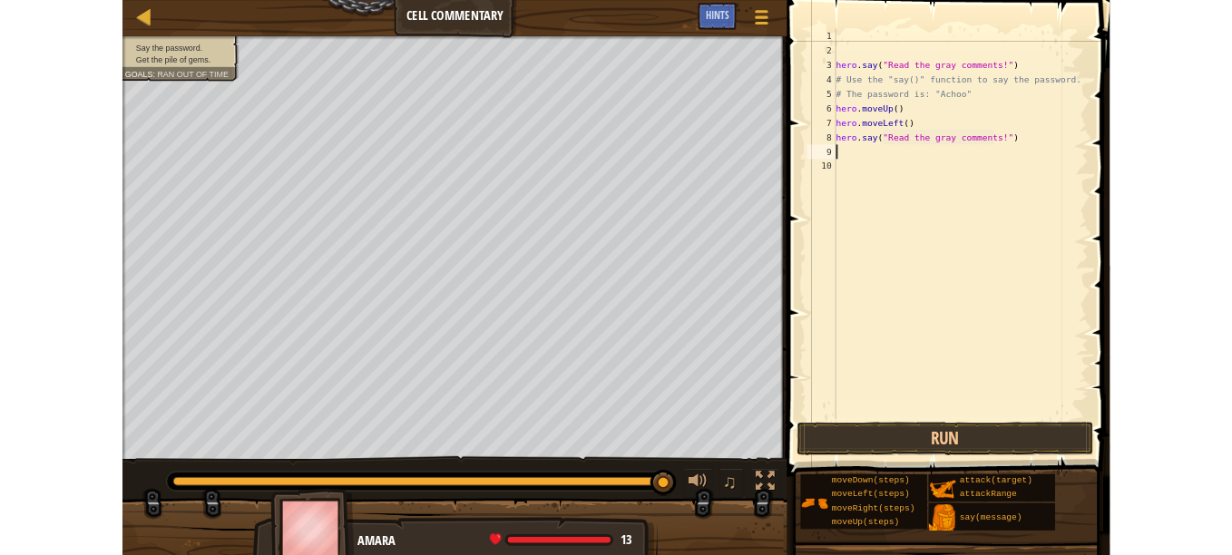
scroll to position [8, 0]
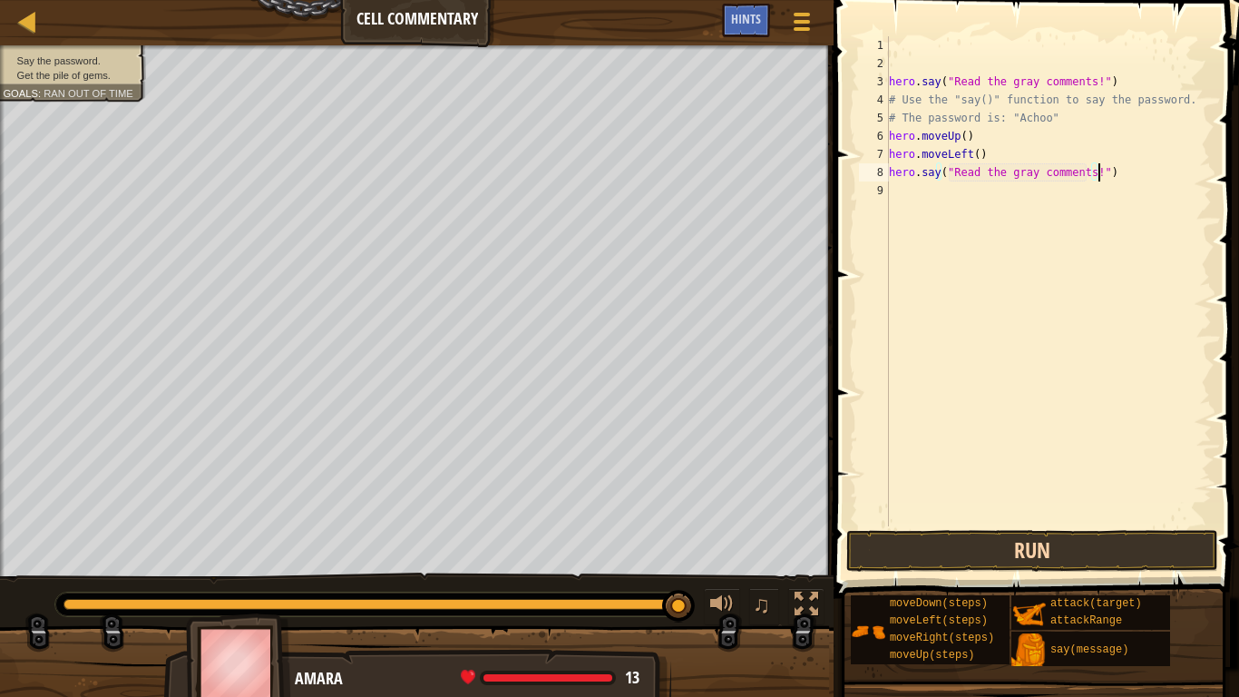
type textarea "hero.say("Read the gray comments!")"
click at [1033, 542] on button "Run" at bounding box center [1032, 551] width 372 height 42
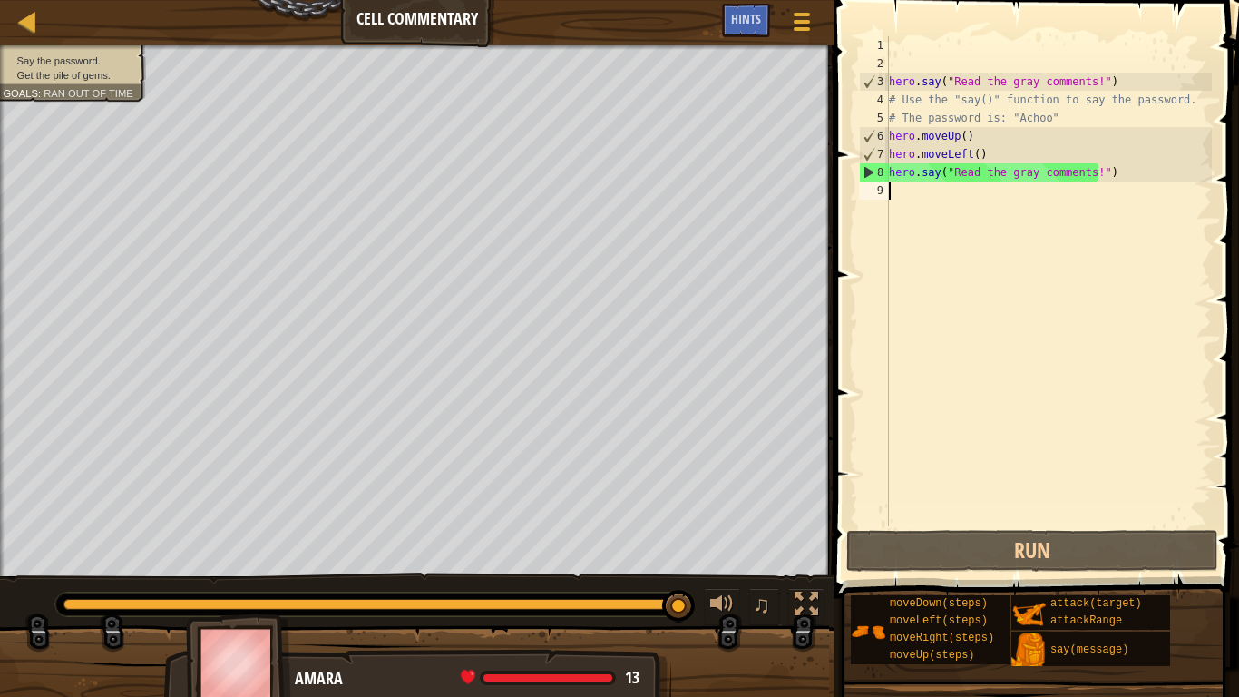
click at [1066, 208] on div "hero . say ( "Read the gray comments!" ) # Use the "say()" function to say the …" at bounding box center [1048, 299] width 327 height 526
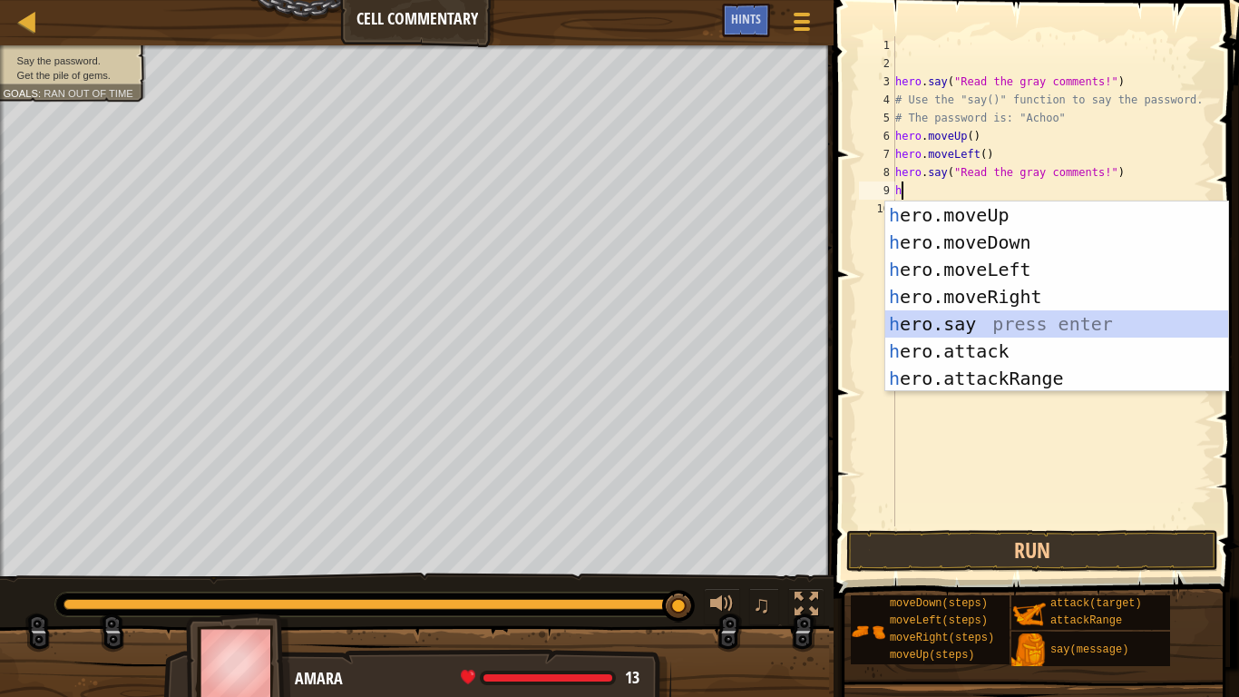
click at [973, 331] on div "h ero.moveUp press enter h ero.moveDown press enter h ero.moveLeft press enter …" at bounding box center [1056, 323] width 343 height 245
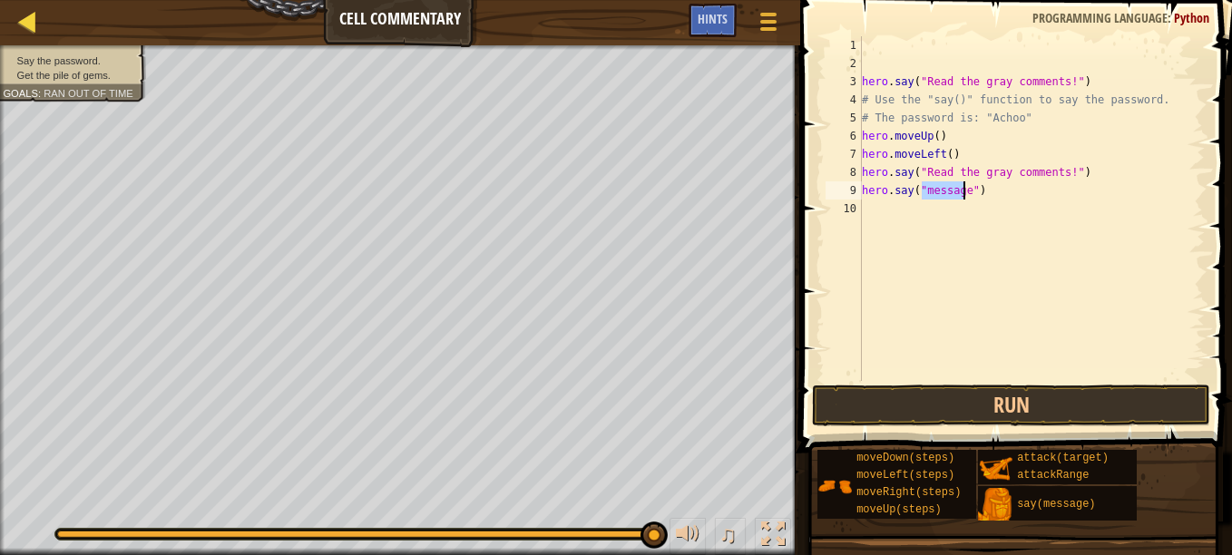
type textarea "hero.say("message")"
click at [26, 19] on div at bounding box center [27, 21] width 23 height 23
